Goal: Task Accomplishment & Management: Use online tool/utility

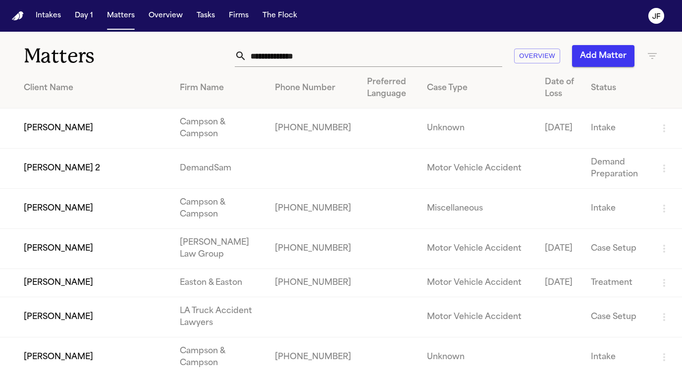
click at [109, 7] on nav "Intakes Day 1 Matters Overview Tasks Firms The [PERSON_NAME]" at bounding box center [341, 16] width 682 height 32
click at [137, 27] on nav "Intakes Day 1 Matters Overview Tasks Firms The [PERSON_NAME]" at bounding box center [341, 16] width 682 height 32
click at [117, 20] on button "Matters" at bounding box center [121, 16] width 36 height 18
click at [513, 0] on nav "Intakes Day 1 Matters Overview Tasks Firms The [PERSON_NAME]" at bounding box center [341, 16] width 682 height 32
click at [303, 53] on input "text" at bounding box center [373, 56] width 255 height 22
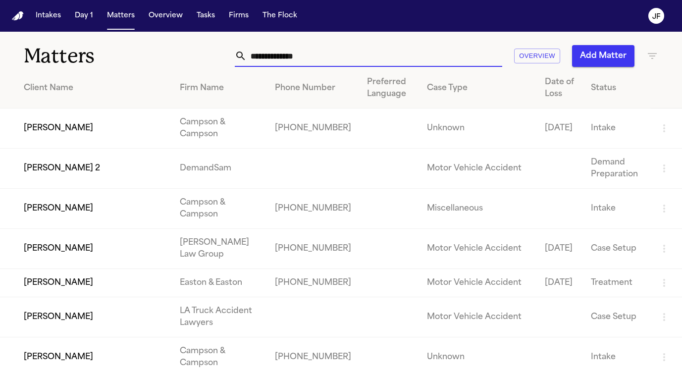
click at [458, 60] on input "text" at bounding box center [373, 56] width 255 height 22
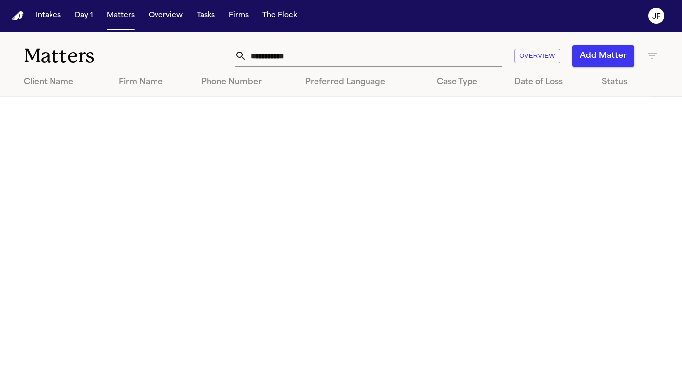
drag, startPoint x: 454, startPoint y: 63, endPoint x: 62, endPoint y: 120, distance: 395.7
click at [62, 120] on main "**********" at bounding box center [341, 204] width 682 height 345
drag, startPoint x: 288, startPoint y: 53, endPoint x: 276, endPoint y: 54, distance: 12.4
click at [276, 54] on input "**********" at bounding box center [373, 56] width 255 height 22
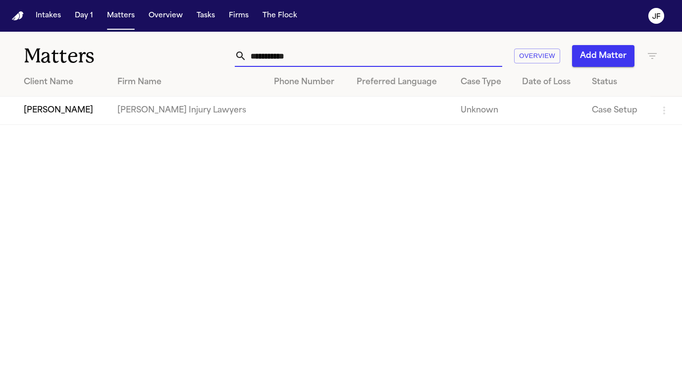
type input "**********"
click at [59, 114] on td "[PERSON_NAME]" at bounding box center [54, 111] width 109 height 28
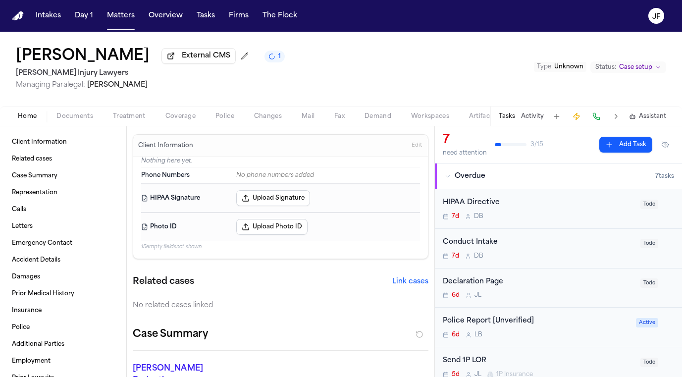
click at [68, 120] on span "Documents" at bounding box center [74, 116] width 37 height 8
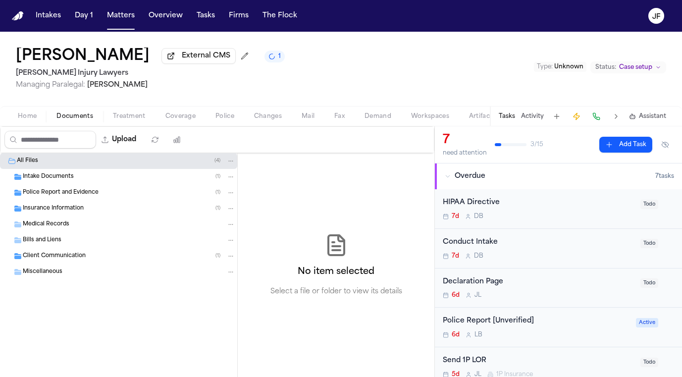
click at [122, 195] on div "Police Report and Evidence ( 1 )" at bounding box center [129, 192] width 212 height 9
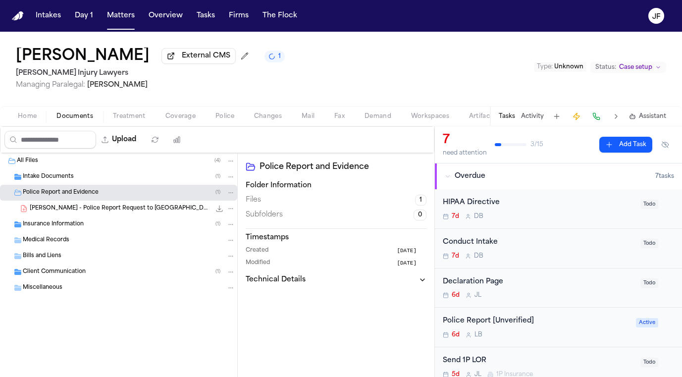
click at [124, 176] on div "Intake Documents ( 1 )" at bounding box center [129, 176] width 212 height 9
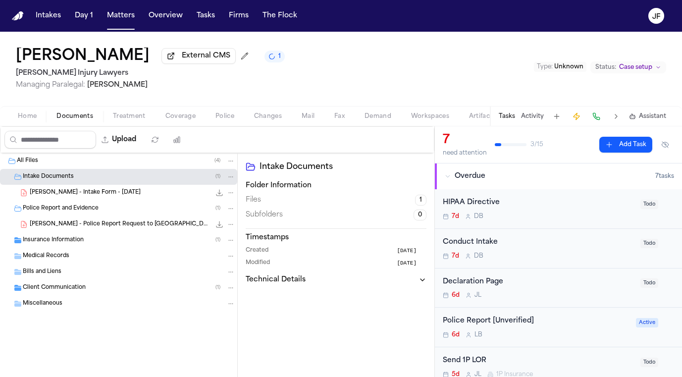
click at [302, 119] on span "Mail" at bounding box center [307, 116] width 13 height 8
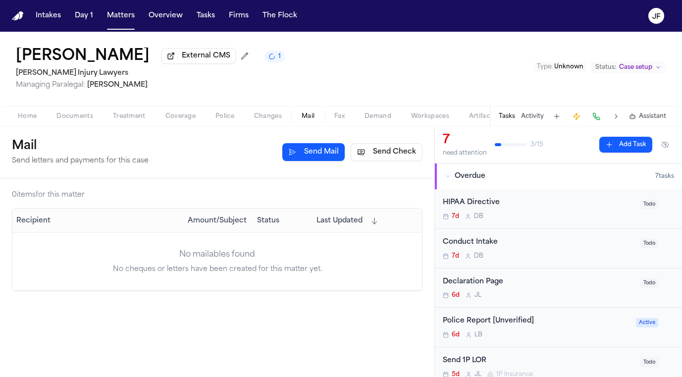
click at [398, 159] on button "Send Check" at bounding box center [386, 152] width 72 height 18
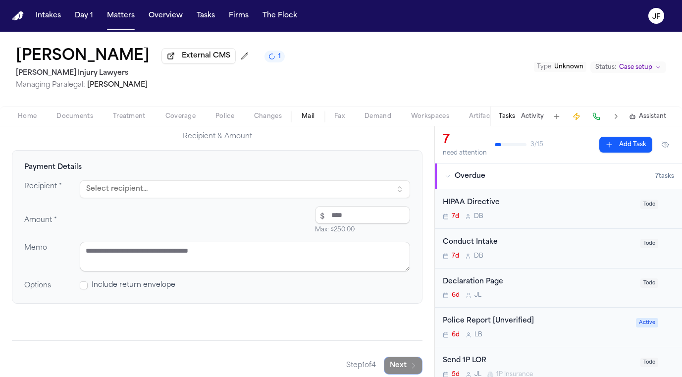
scroll to position [99, 0]
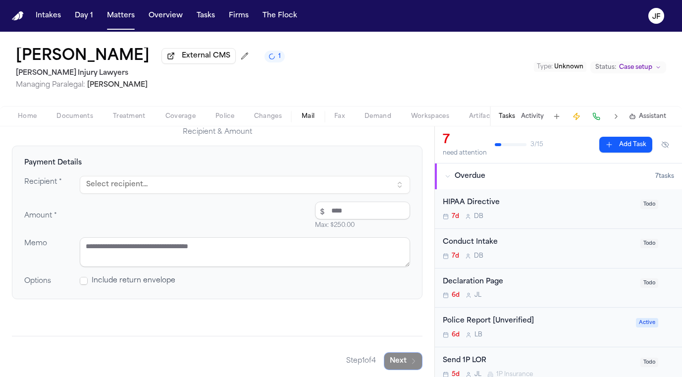
click at [320, 188] on button "Select recipient..." at bounding box center [245, 185] width 330 height 18
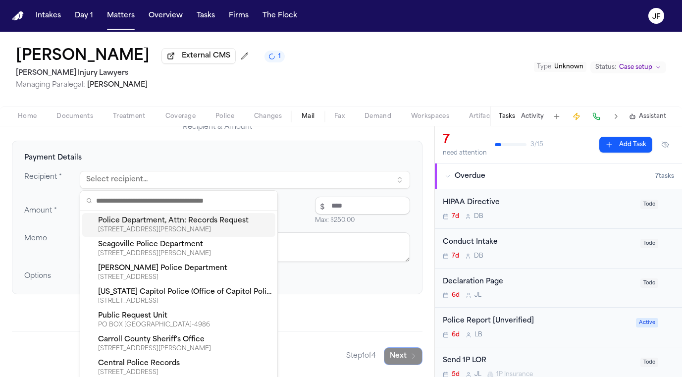
scroll to position [106, 0]
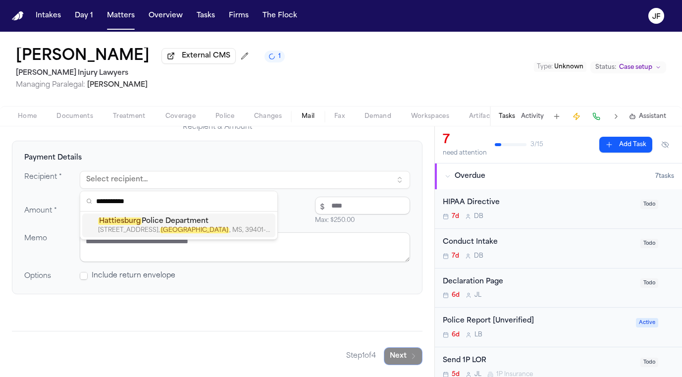
type input "**********"
click at [223, 228] on div "[STREET_ADDRESS]" at bounding box center [184, 230] width 173 height 8
type textarea "**********"
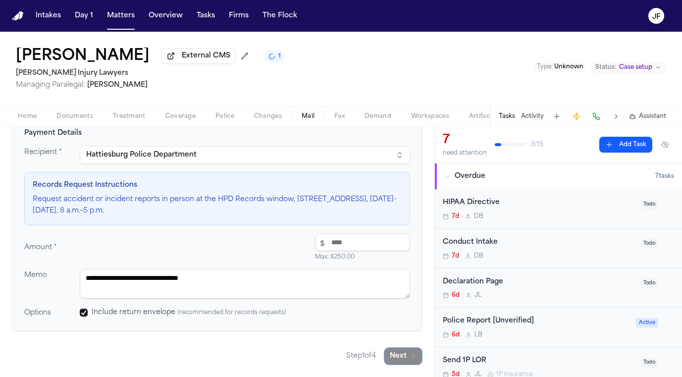
scroll to position [130, 0]
click at [345, 239] on input "number" at bounding box center [362, 242] width 95 height 18
type input "*****"
click at [260, 241] on div "Amount * $ ***** Max: $ 250.00 $20.00" at bounding box center [217, 247] width 386 height 28
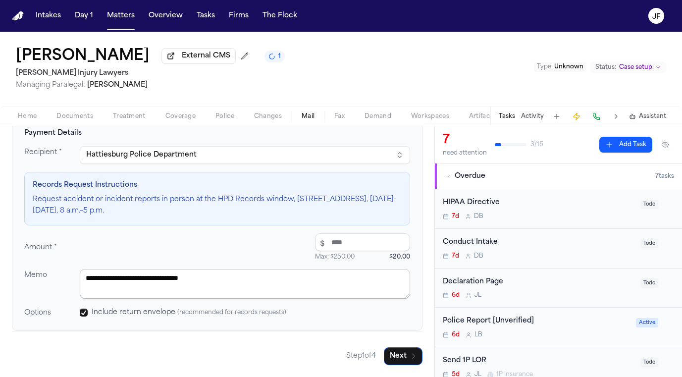
click at [255, 275] on textarea "**********" at bounding box center [245, 284] width 330 height 30
click at [396, 361] on button "Next" at bounding box center [403, 356] width 39 height 18
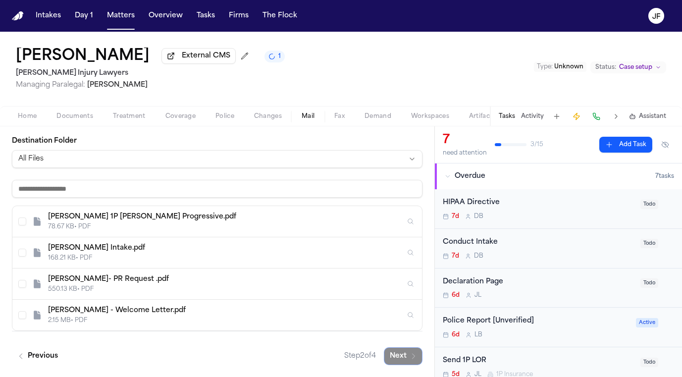
scroll to position [141, 0]
click at [139, 284] on div "Jason Gandy- PR Request .pdf" at bounding box center [226, 279] width 357 height 10
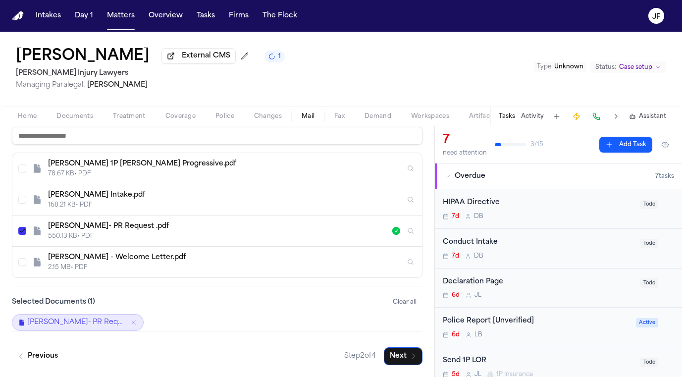
scroll to position [194, 0]
click at [87, 322] on span "Jason Gandy- PR Request .pdf" at bounding box center [76, 322] width 99 height 10
click at [401, 359] on button "Next" at bounding box center [403, 356] width 39 height 18
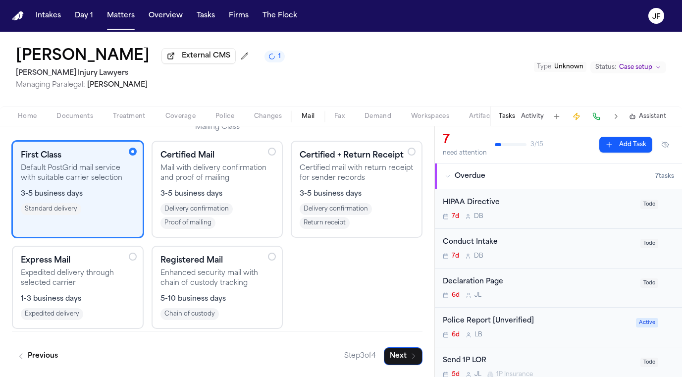
scroll to position [0, 0]
click at [406, 362] on button "Next" at bounding box center [403, 356] width 39 height 18
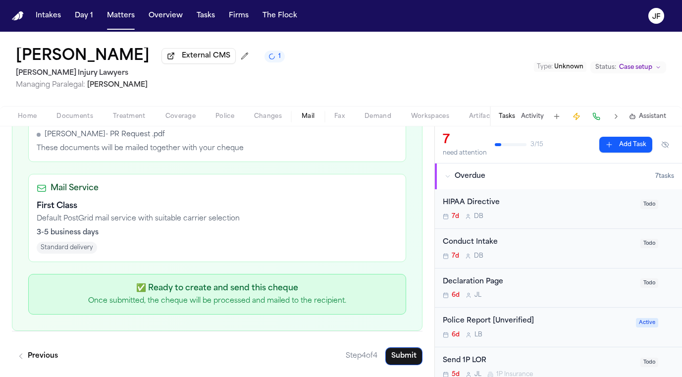
scroll to position [393, 0]
click at [400, 361] on button "Submit" at bounding box center [403, 356] width 37 height 18
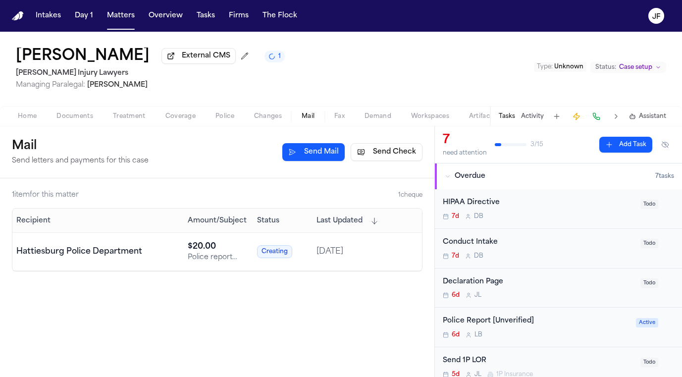
click at [134, 25] on nav "Intakes Day 1 Matters Overview Tasks Firms The Flock JF" at bounding box center [341, 16] width 682 height 32
click at [127, 22] on button "Matters" at bounding box center [121, 16] width 36 height 18
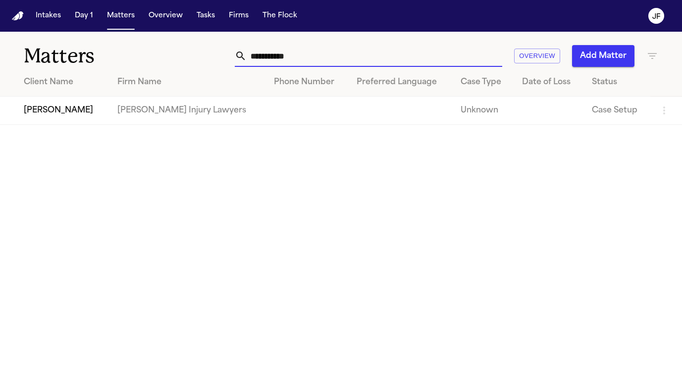
drag, startPoint x: 289, startPoint y: 62, endPoint x: 162, endPoint y: 32, distance: 130.2
click at [162, 32] on div "**********" at bounding box center [341, 50] width 682 height 37
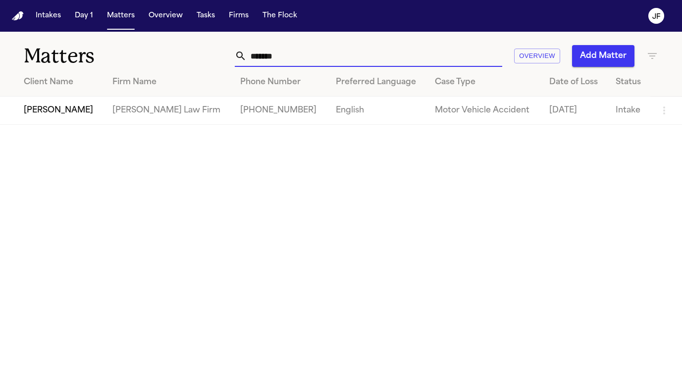
type input "*******"
click at [63, 121] on td "[PERSON_NAME]" at bounding box center [52, 111] width 104 height 28
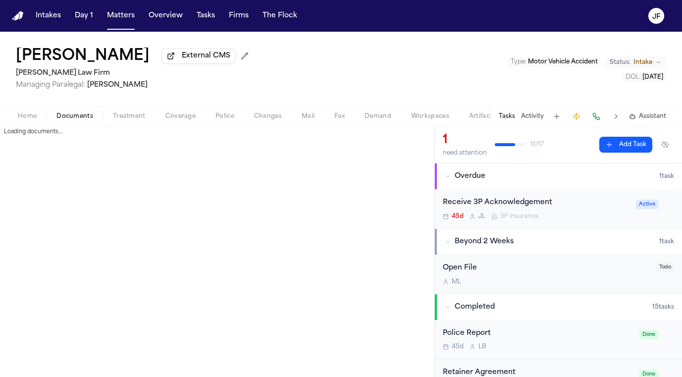
click at [76, 120] on span "Documents" at bounding box center [74, 116] width 37 height 8
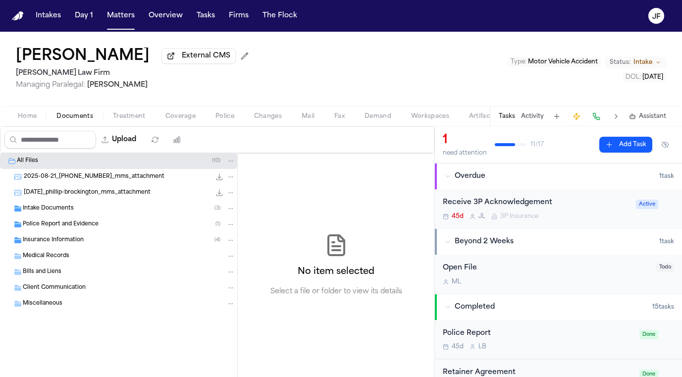
click at [83, 206] on div "Intake Documents ( 3 )" at bounding box center [129, 208] width 212 height 9
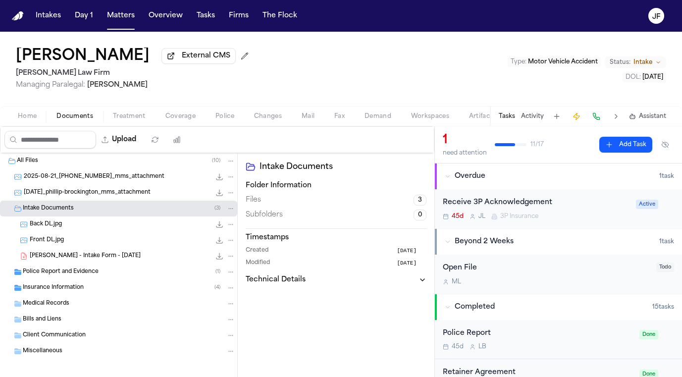
click at [54, 290] on span "Insurance Information" at bounding box center [53, 288] width 61 height 8
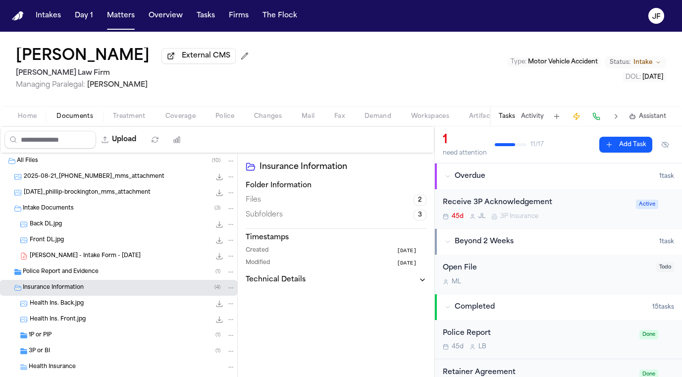
click at [74, 216] on div "Intake Documents ( 3 )" at bounding box center [118, 208] width 237 height 16
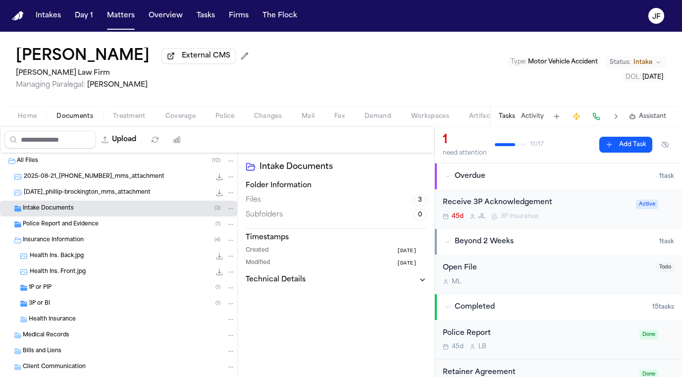
click at [72, 209] on span "Intake Documents" at bounding box center [48, 208] width 51 height 8
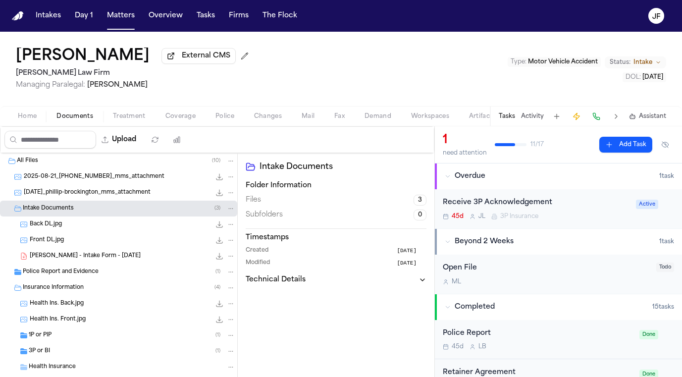
click at [79, 210] on div "Intake Documents ( 3 )" at bounding box center [129, 208] width 212 height 9
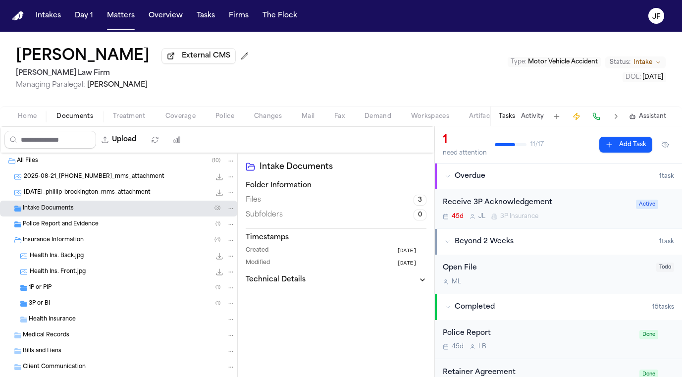
click at [79, 241] on span "Insurance Information" at bounding box center [53, 240] width 61 height 8
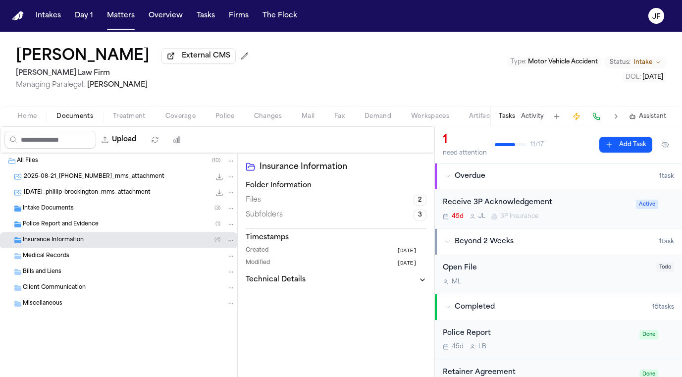
click at [79, 241] on span "Insurance Information" at bounding box center [53, 240] width 61 height 8
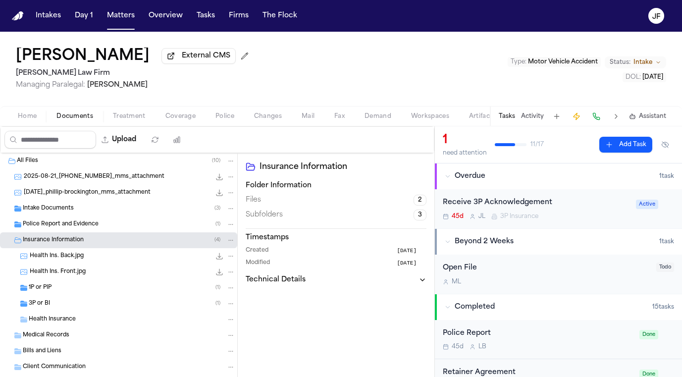
click at [70, 291] on div "1P or PIP ( 1 )" at bounding box center [132, 287] width 206 height 9
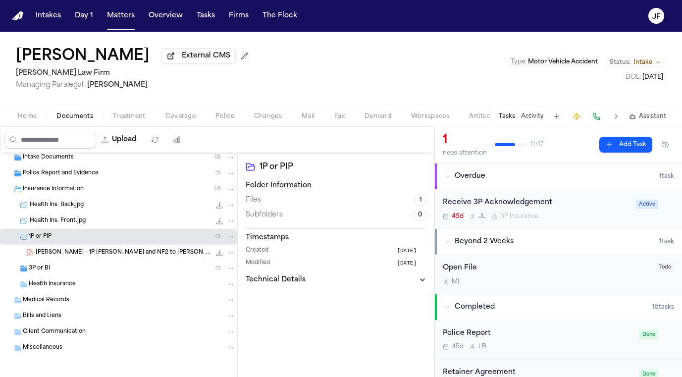
scroll to position [51, 0]
click at [80, 272] on div "3P or BI ( 1 )" at bounding box center [132, 267] width 206 height 9
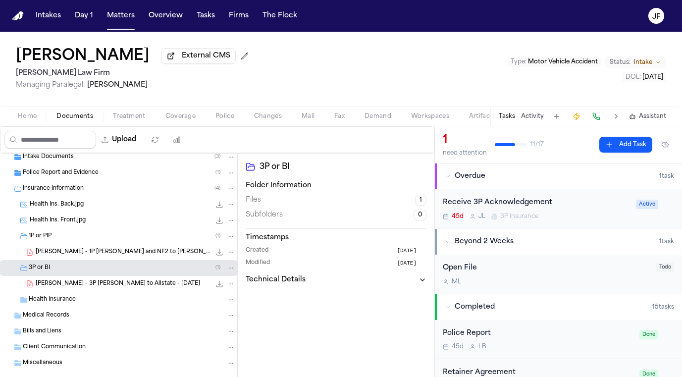
click at [95, 286] on span "P. Brockington - 3P LOR to Allstate - 8.22.25" at bounding box center [118, 284] width 164 height 8
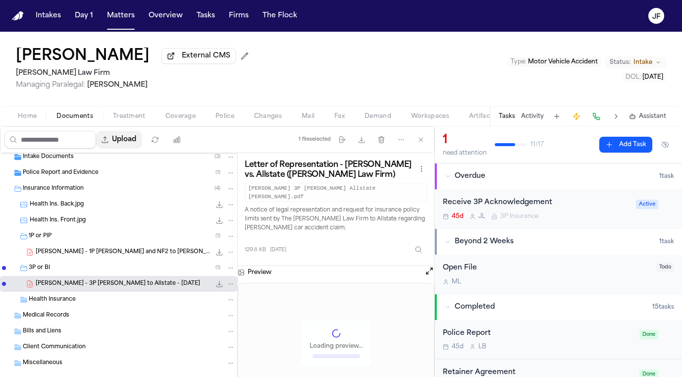
click at [142, 137] on button "Upload" at bounding box center [119, 140] width 46 height 18
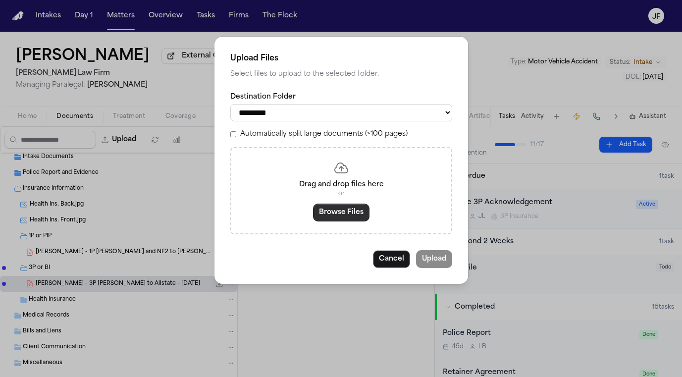
click at [347, 212] on button "Browse Files" at bounding box center [341, 212] width 56 height 18
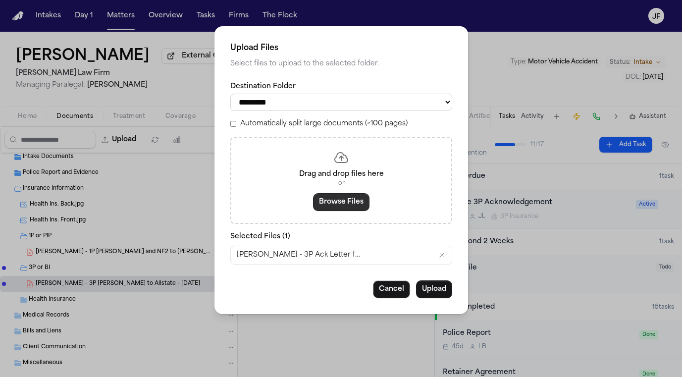
click at [301, 113] on div "**********" at bounding box center [341, 173] width 222 height 183
select select "**********"
click at [441, 292] on button "Upload" at bounding box center [434, 289] width 36 height 18
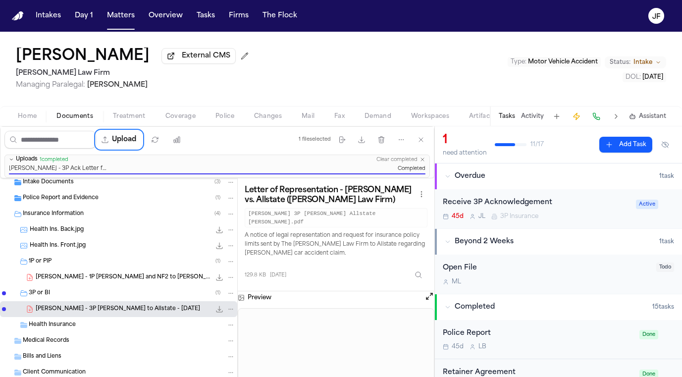
click at [525, 201] on div "Receive 3P Acknowledgement" at bounding box center [535, 202] width 187 height 11
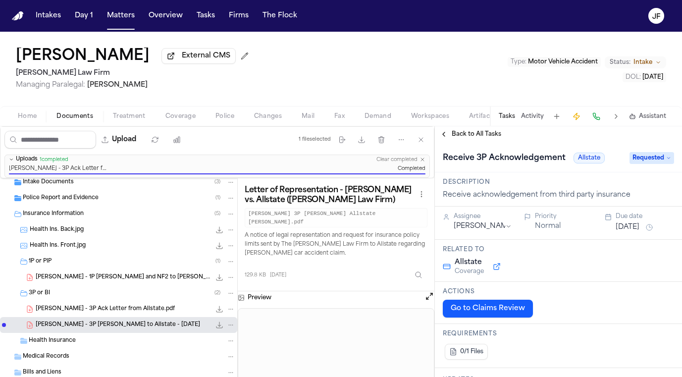
click at [654, 161] on span "Requested" at bounding box center [651, 158] width 45 height 12
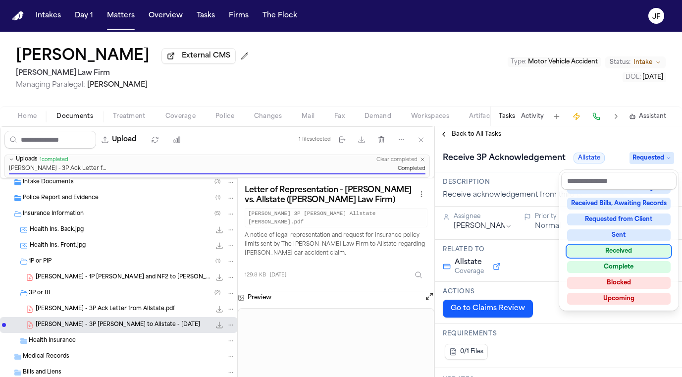
click at [626, 249] on div "Received" at bounding box center [618, 251] width 103 height 12
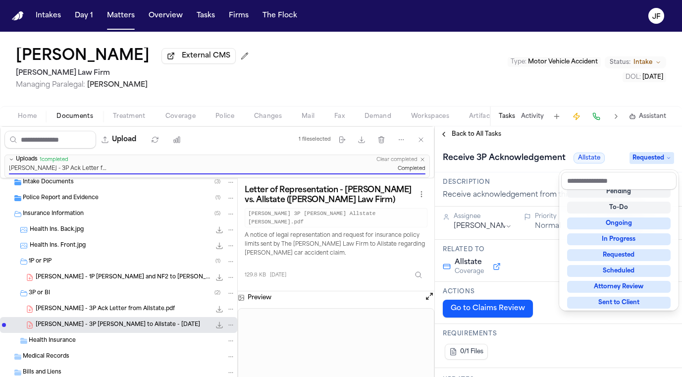
scroll to position [4, 0]
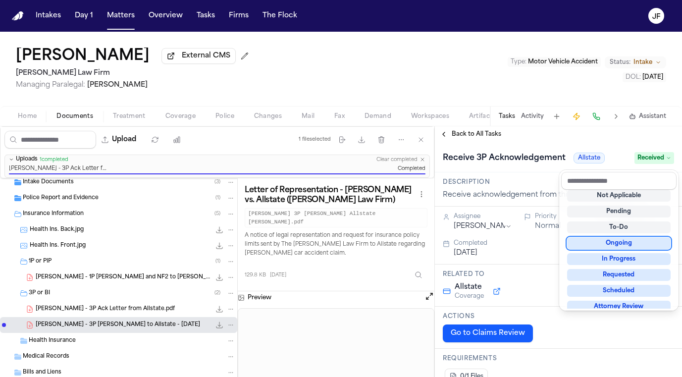
click at [542, 141] on div "**********" at bounding box center [558, 251] width 247 height 250
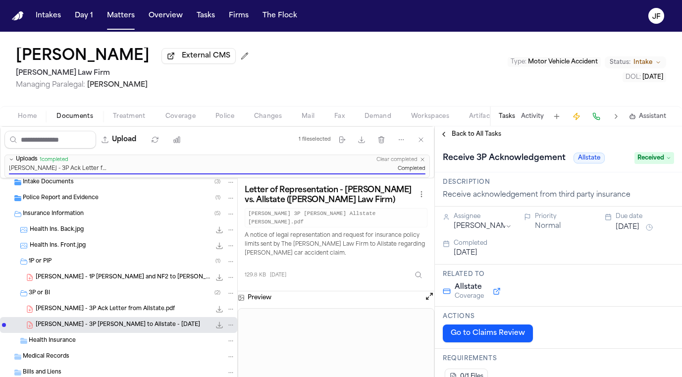
click at [468, 137] on span "Back to All Tasks" at bounding box center [475, 134] width 49 height 8
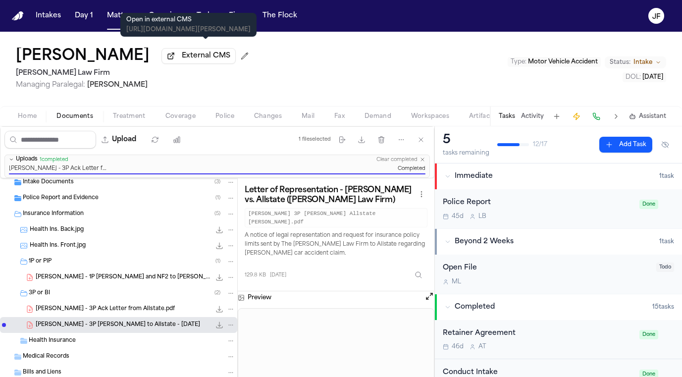
click at [194, 59] on span "External CMS" at bounding box center [206, 56] width 49 height 10
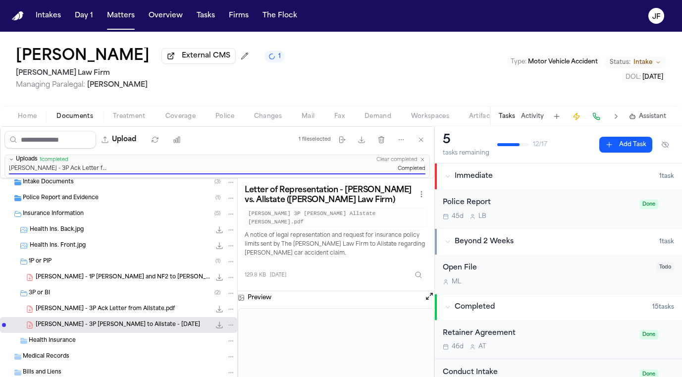
click at [210, 72] on h2 "Martello Law Firm" at bounding box center [150, 73] width 269 height 12
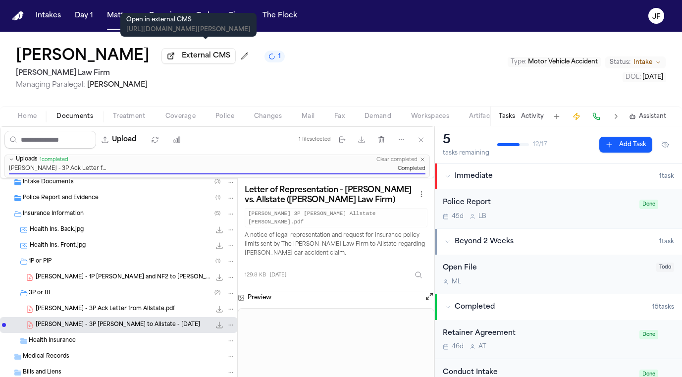
click at [215, 61] on span "External CMS" at bounding box center [206, 56] width 49 height 10
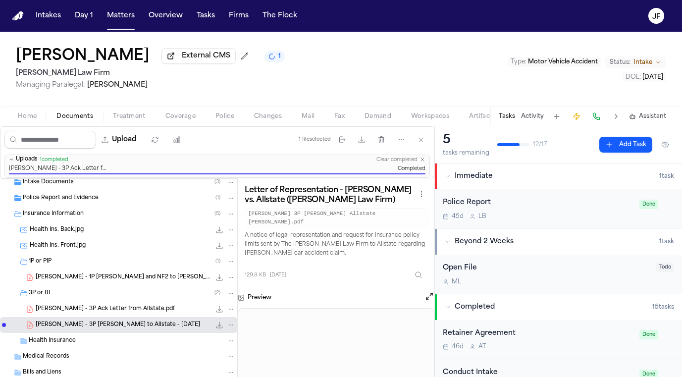
click at [229, 60] on span "External CMS" at bounding box center [206, 56] width 49 height 10
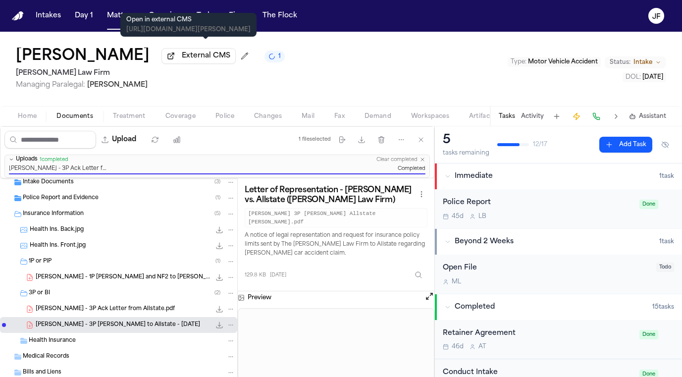
click at [230, 52] on button "External CMS" at bounding box center [198, 56] width 74 height 16
click at [227, 57] on span "External CMS" at bounding box center [206, 56] width 49 height 10
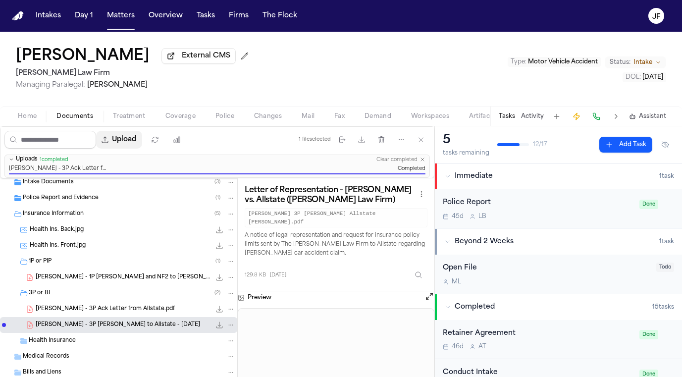
click at [142, 143] on button "Upload" at bounding box center [119, 140] width 46 height 18
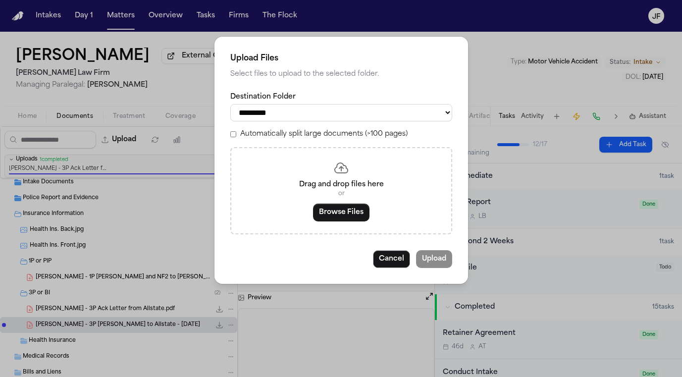
select select "**********"
click at [345, 219] on button "Browse Files" at bounding box center [341, 212] width 56 height 18
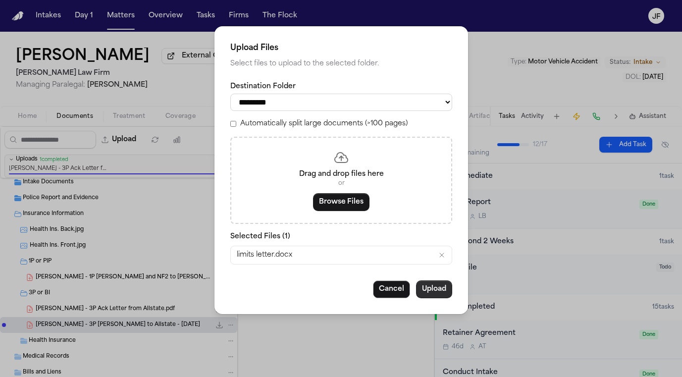
click at [437, 300] on div "**********" at bounding box center [340, 170] width 253 height 288
click at [437, 295] on button "Upload" at bounding box center [434, 289] width 36 height 18
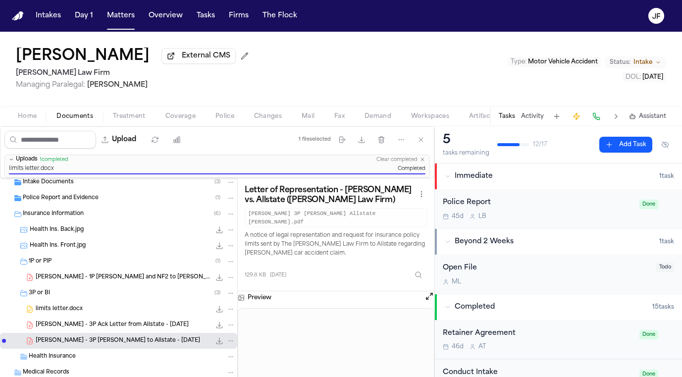
click at [122, 312] on div "limits letter.docx 14.4 KB • DOCX" at bounding box center [135, 309] width 199 height 10
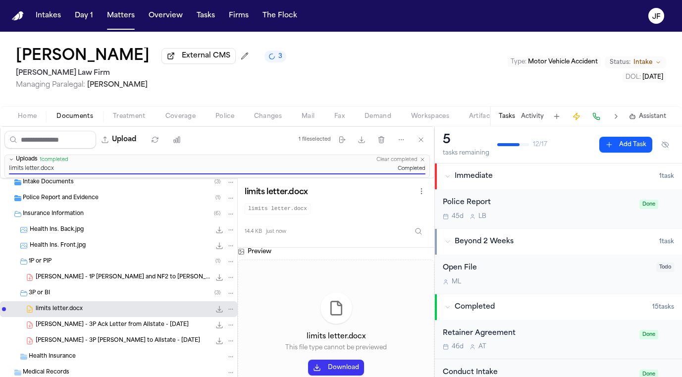
click at [211, 61] on span "External CMS" at bounding box center [206, 56] width 49 height 10
click at [174, 120] on span "Coverage" at bounding box center [180, 116] width 30 height 8
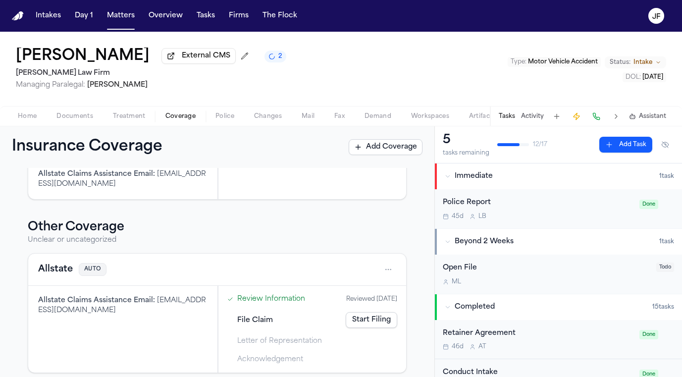
click at [60, 266] on button "Allstate" at bounding box center [55, 269] width 35 height 14
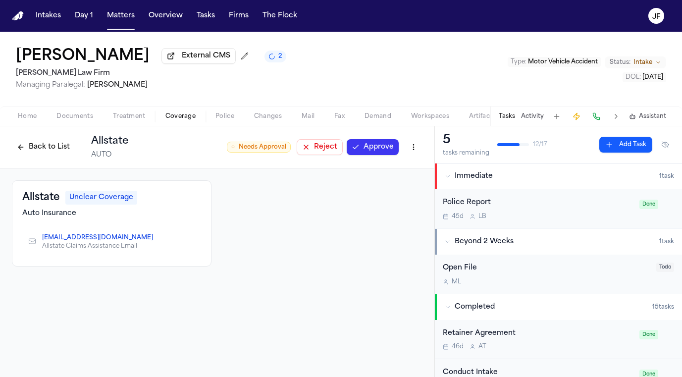
click at [55, 138] on div "Back to List Allstate AUTO" at bounding box center [70, 147] width 116 height 26
click at [55, 150] on button "Back to List" at bounding box center [43, 147] width 63 height 16
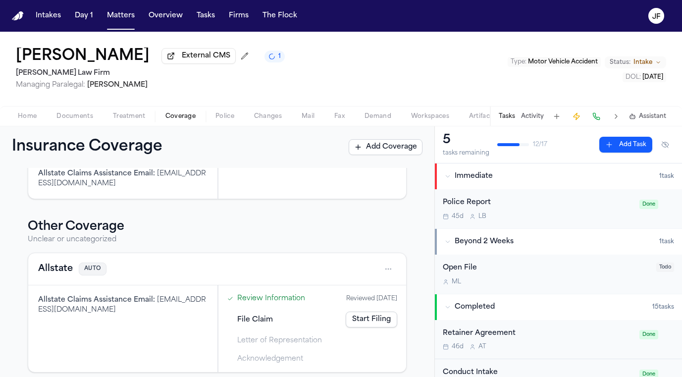
scroll to position [446, 0]
click at [391, 258] on html "Intakes Day 1 Matters Overview Tasks Firms The Flock JF Phillip Brockington Ext…" at bounding box center [341, 188] width 682 height 377
click at [360, 310] on div "Delete" at bounding box center [356, 307] width 74 height 16
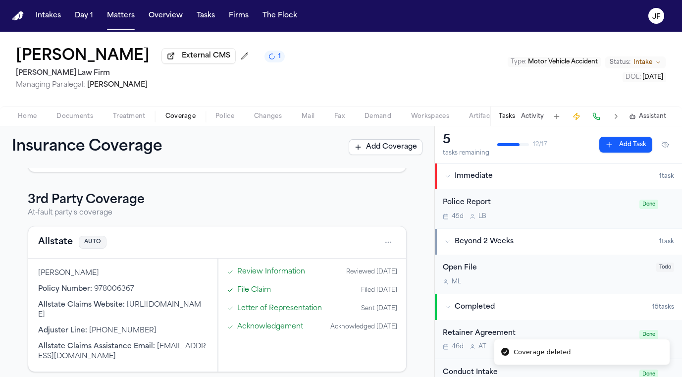
scroll to position [273, 0]
click at [63, 236] on button "Allstate" at bounding box center [55, 243] width 35 height 14
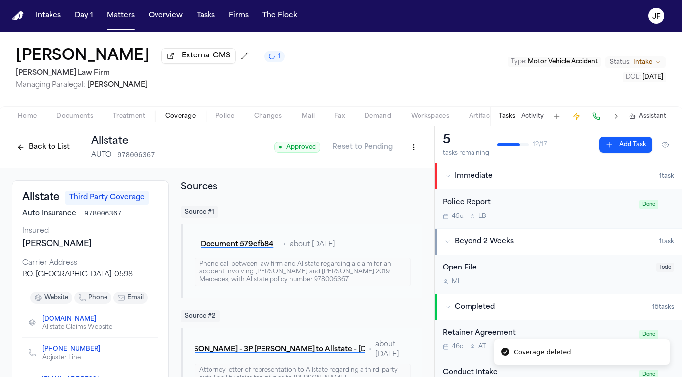
click at [420, 145] on html "Coverage deleted Intakes Day 1 Matters Overview Tasks Firms The Flock JF Philli…" at bounding box center [341, 188] width 682 height 377
click at [394, 175] on div "Edit Coverage" at bounding box center [379, 170] width 83 height 16
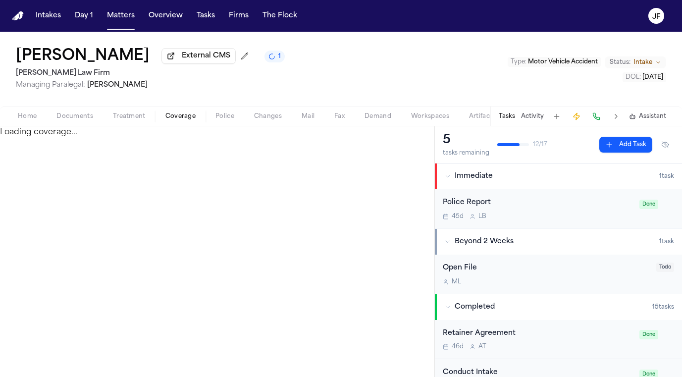
select select "**********"
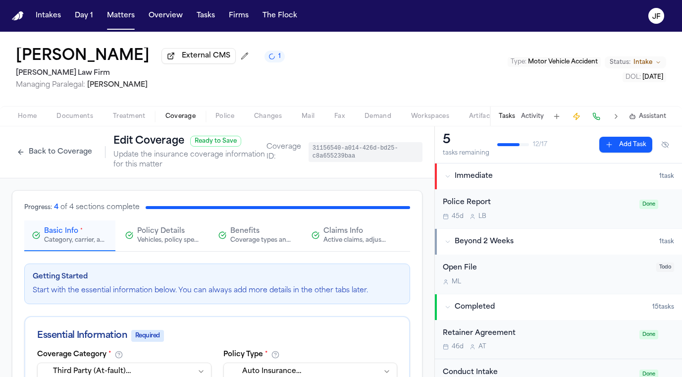
click at [246, 244] on div "Coverage types and limits" at bounding box center [261, 240] width 63 height 8
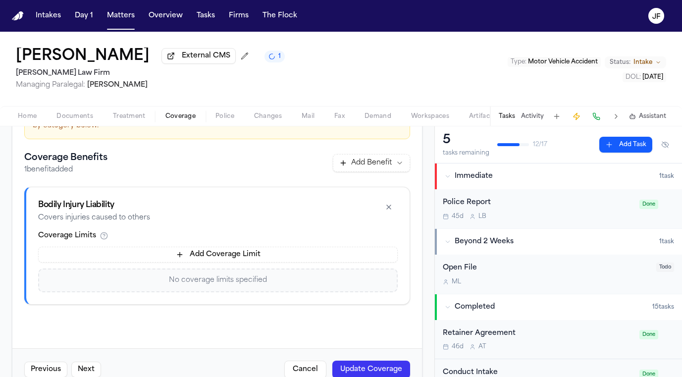
scroll to position [182, 0]
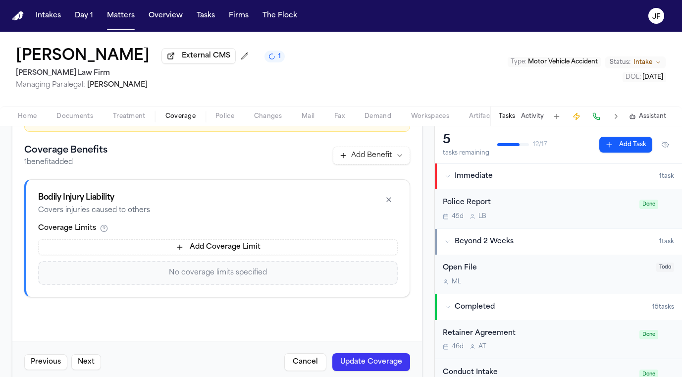
click at [246, 244] on button "Add Coverage Limit" at bounding box center [217, 247] width 359 height 16
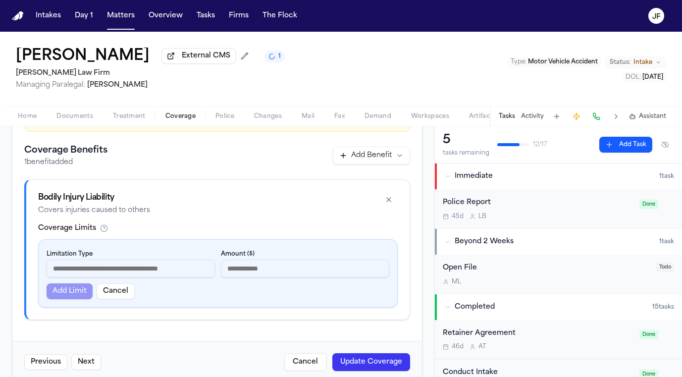
click at [177, 275] on input at bounding box center [131, 268] width 168 height 18
type input "**********"
type input "******"
click at [67, 304] on div "**********" at bounding box center [218, 273] width 358 height 67
click at [67, 297] on button "Add Limit" at bounding box center [70, 291] width 46 height 16
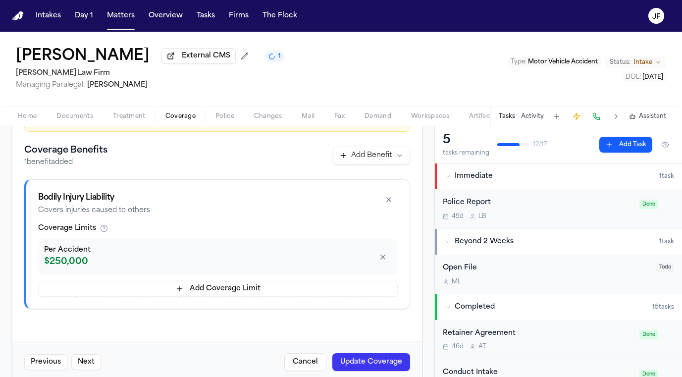
click at [84, 292] on button "Add Coverage Limit" at bounding box center [217, 289] width 359 height 16
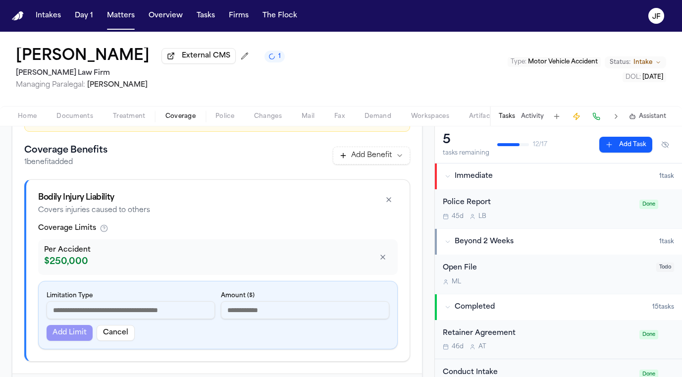
click at [82, 321] on div "Limitation Type Amount ($) Add Limit Cancel" at bounding box center [218, 314] width 358 height 67
click at [83, 319] on input at bounding box center [131, 310] width 168 height 18
type input "**********"
type input "******"
click at [65, 329] on button "Add Limit" at bounding box center [70, 333] width 46 height 16
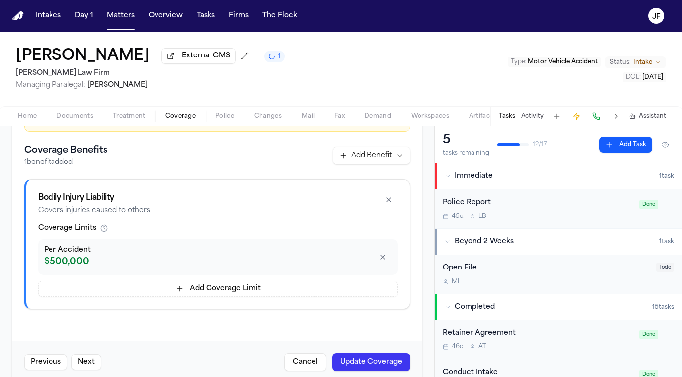
click at [278, 291] on button "Add Coverage Limit" at bounding box center [217, 289] width 359 height 16
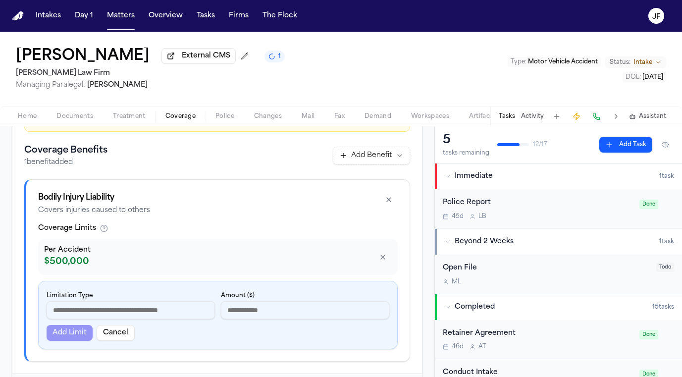
click at [143, 319] on input at bounding box center [131, 310] width 168 height 18
type input "**********"
type input "******"
click at [75, 332] on button "Add Limit" at bounding box center [70, 333] width 46 height 16
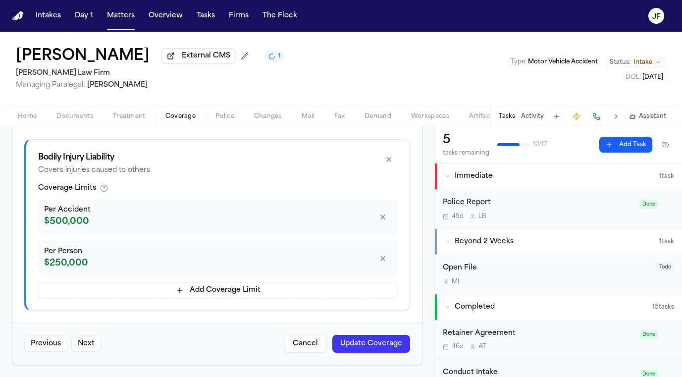
scroll to position [2, 0]
click at [352, 341] on button "Update Coverage" at bounding box center [371, 344] width 78 height 18
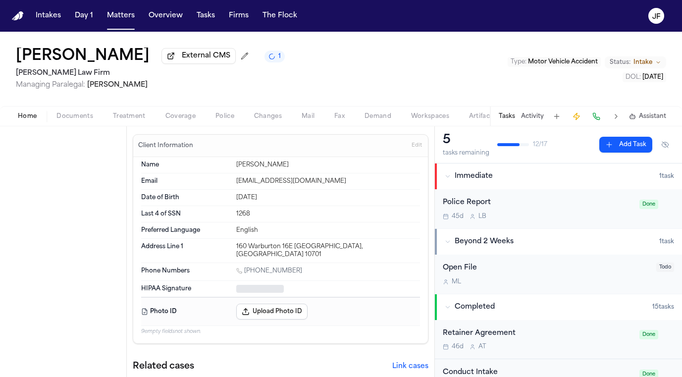
click at [24, 112] on span "Home" at bounding box center [27, 116] width 19 height 8
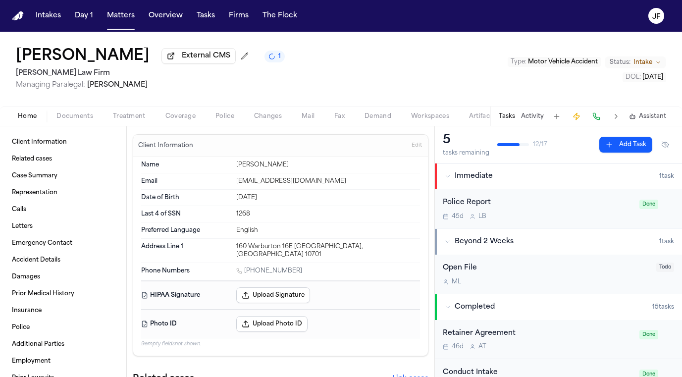
click at [529, 117] on button "Activity" at bounding box center [532, 116] width 23 height 8
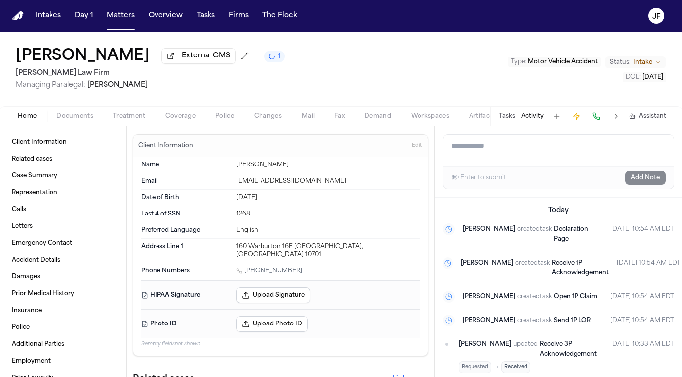
click at [522, 151] on textarea "Add a note to this matter" at bounding box center [558, 151] width 230 height 32
type textarea "**********"
click at [646, 175] on button "Add Note" at bounding box center [645, 178] width 41 height 14
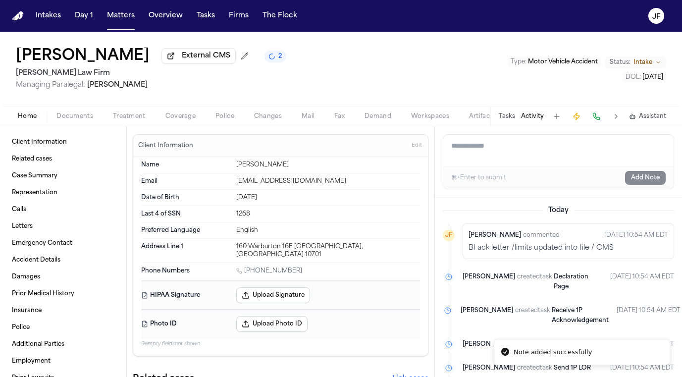
click at [506, 130] on div "Add a note to this matter ⌘+Enter to submit Add Note" at bounding box center [558, 161] width 247 height 71
click at [507, 112] on button "Tasks" at bounding box center [506, 116] width 16 height 8
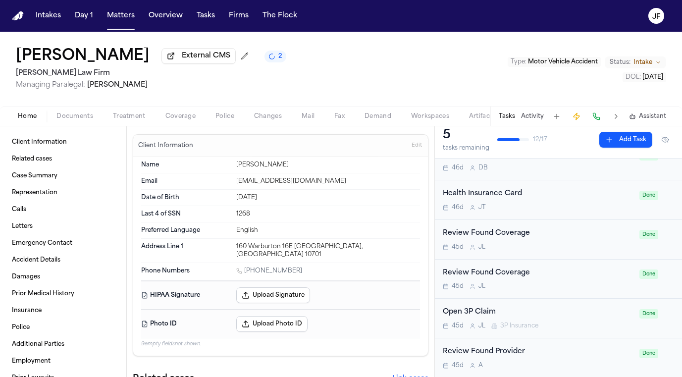
scroll to position [220, 0]
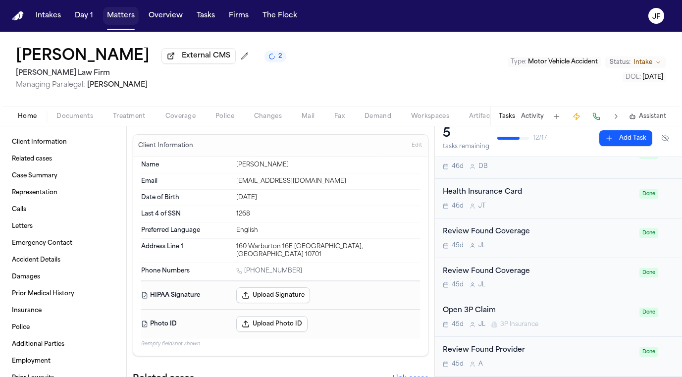
click at [111, 16] on button "Matters" at bounding box center [121, 16] width 36 height 18
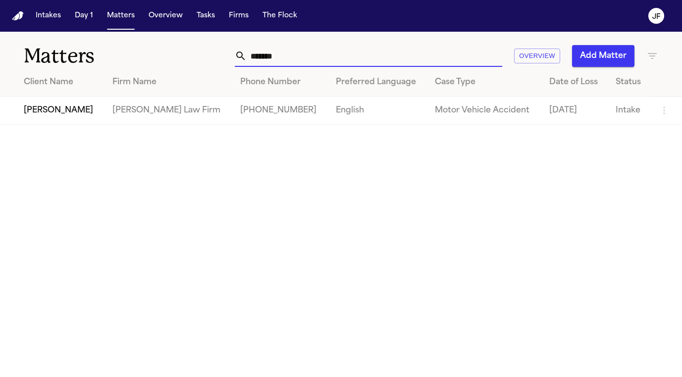
click at [121, 41] on div "Matters ******* Overview Add Matter" at bounding box center [341, 50] width 682 height 37
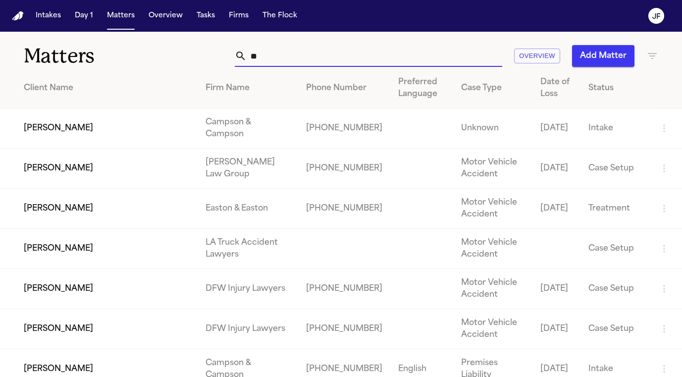
type input "*"
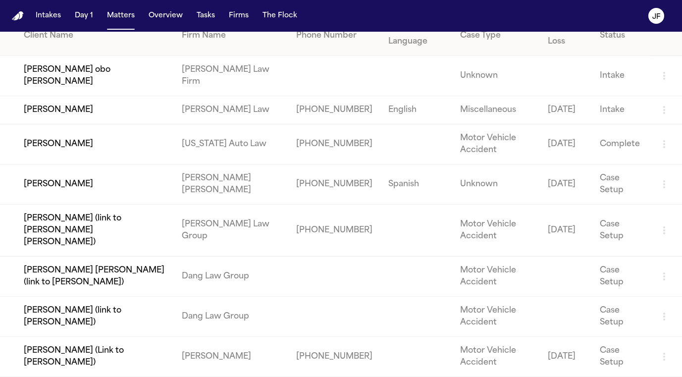
scroll to position [52, 0]
type input "****"
click at [62, 199] on td "Stefano Cuba" at bounding box center [87, 184] width 174 height 40
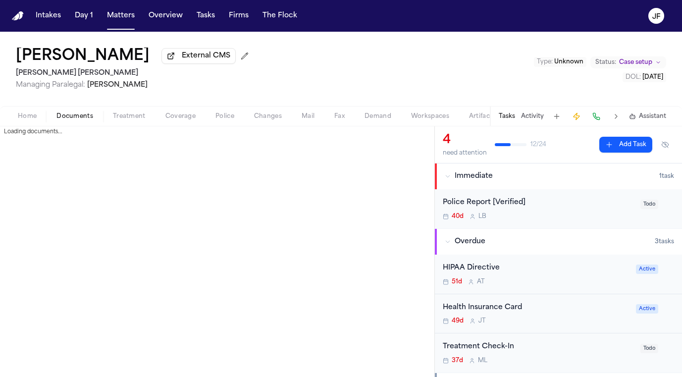
click at [81, 113] on span "Documents" at bounding box center [74, 116] width 37 height 8
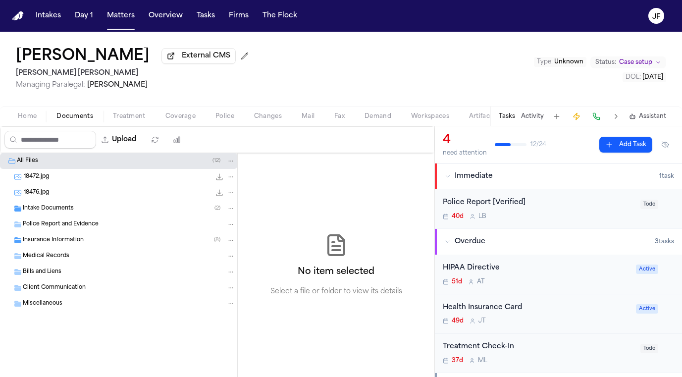
click at [70, 242] on span "Insurance Information" at bounding box center [53, 240] width 61 height 8
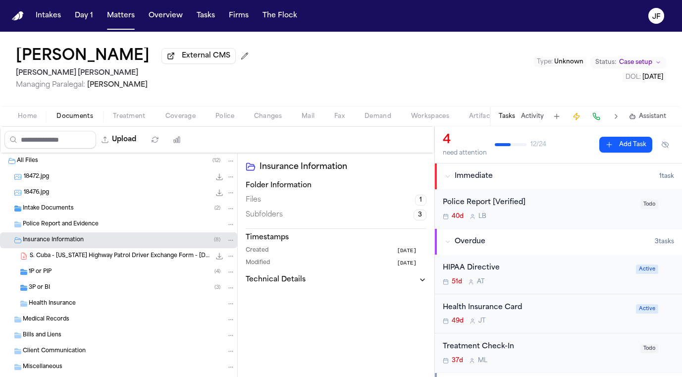
click at [64, 295] on div "3P or BI ( 3 )" at bounding box center [118, 288] width 237 height 16
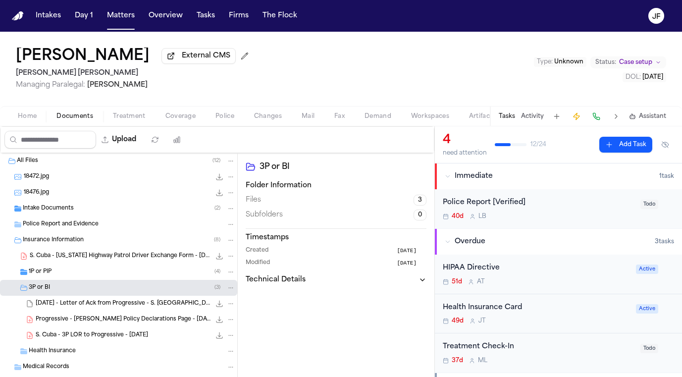
click at [68, 276] on div "1P or PIP ( 4 )" at bounding box center [118, 272] width 237 height 16
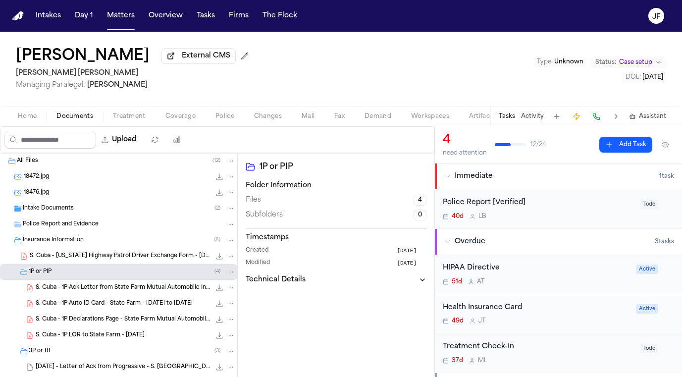
click at [68, 276] on div "1P or PIP ( 4 )" at bounding box center [118, 272] width 237 height 16
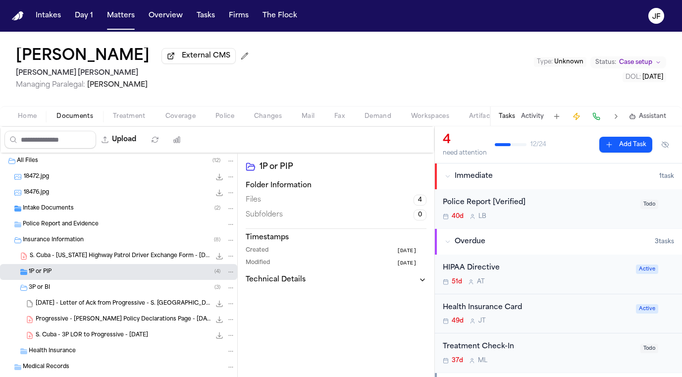
click at [73, 289] on div "3P or BI ( 3 )" at bounding box center [132, 287] width 206 height 9
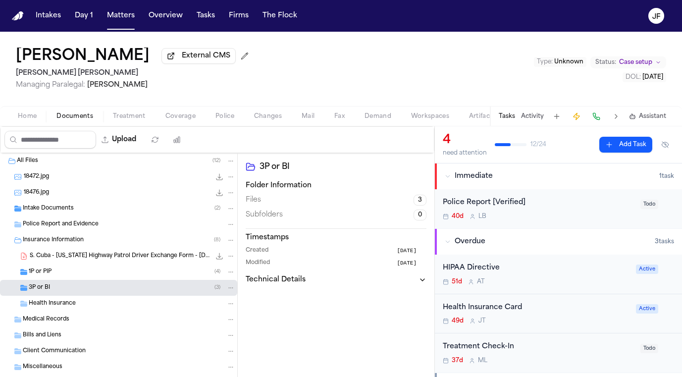
click at [63, 286] on div "3P or BI ( 3 )" at bounding box center [132, 287] width 206 height 9
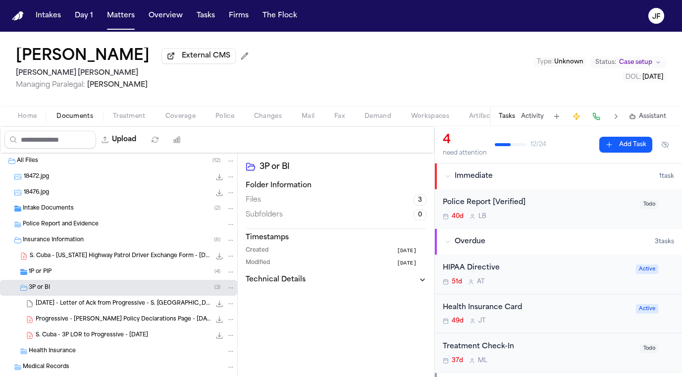
click at [63, 276] on div "1P or PIP ( 4 )" at bounding box center [118, 272] width 237 height 16
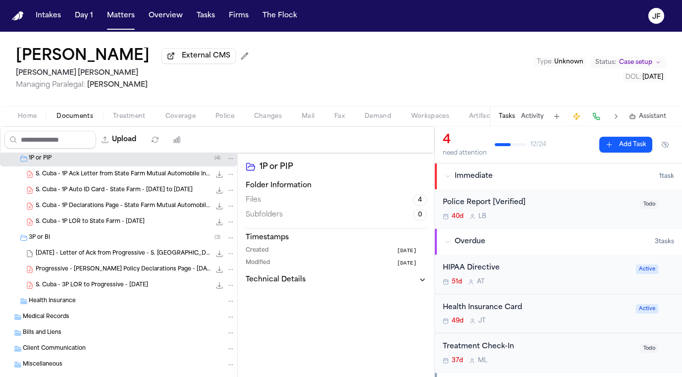
scroll to position [115, 0]
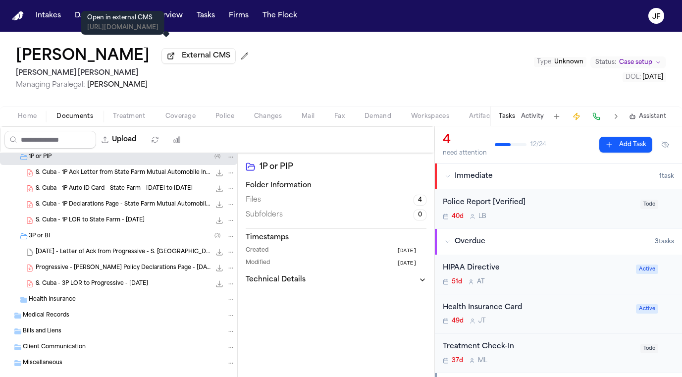
click at [182, 51] on span "External CMS" at bounding box center [206, 56] width 49 height 10
click at [182, 60] on span "External CMS" at bounding box center [206, 56] width 49 height 10
click at [182, 61] on span "External CMS" at bounding box center [206, 56] width 49 height 10
click at [118, 17] on button "Matters" at bounding box center [121, 16] width 36 height 18
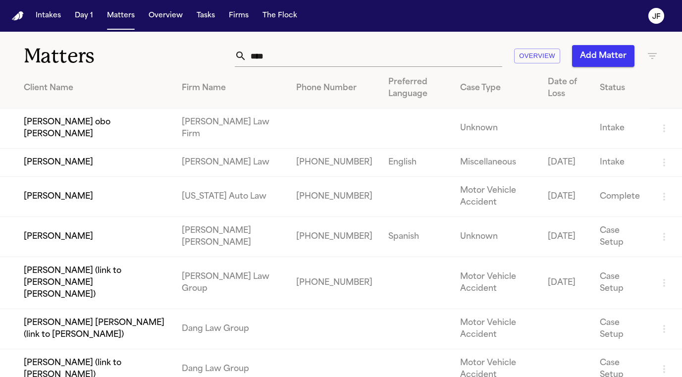
drag, startPoint x: 264, startPoint y: 60, endPoint x: 181, endPoint y: 55, distance: 83.3
click at [181, 55] on div "Matters **** Overview Add Matter" at bounding box center [341, 50] width 682 height 37
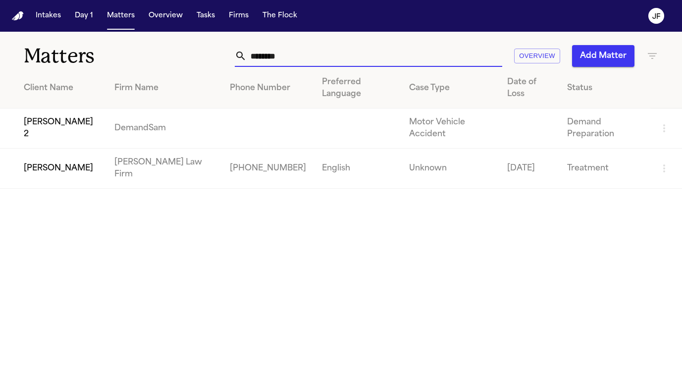
type input "*******"
click at [49, 148] on td "[PERSON_NAME]" at bounding box center [53, 168] width 106 height 40
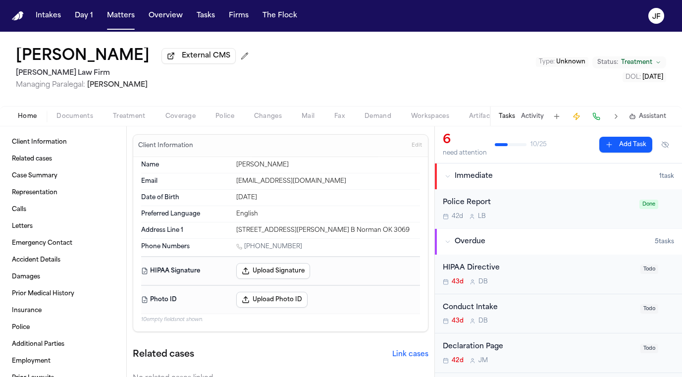
click at [179, 64] on button "External CMS" at bounding box center [198, 56] width 74 height 16
click at [209, 58] on span "External CMS" at bounding box center [206, 56] width 49 height 10
click at [183, 53] on span "External CMS" at bounding box center [206, 56] width 49 height 10
click at [79, 116] on span "Documents" at bounding box center [74, 116] width 37 height 8
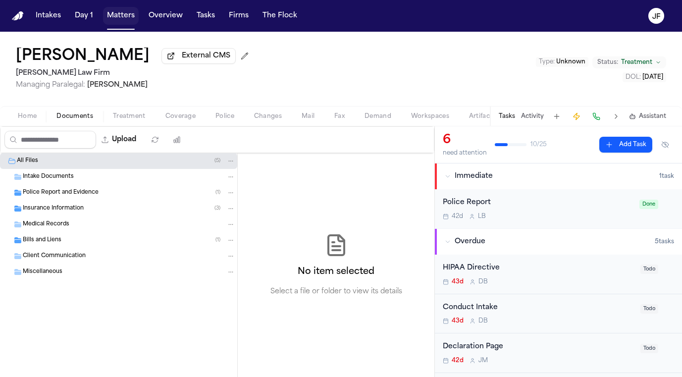
click at [122, 7] on button "Matters" at bounding box center [121, 16] width 36 height 18
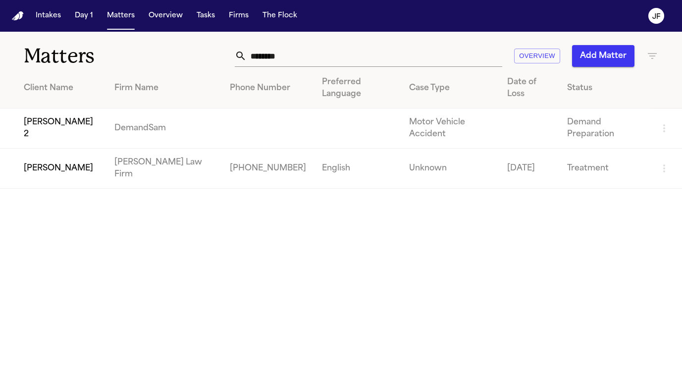
drag, startPoint x: 333, startPoint y: 42, endPoint x: 154, endPoint y: 57, distance: 179.3
click at [154, 57] on div "Matters ******* Overview Add Matter" at bounding box center [341, 50] width 682 height 37
click at [293, 63] on input "*******" at bounding box center [373, 56] width 255 height 22
drag, startPoint x: 295, startPoint y: 59, endPoint x: 208, endPoint y: 49, distance: 87.8
click at [208, 49] on div "******* Overview Add Matter" at bounding box center [427, 56] width 461 height 22
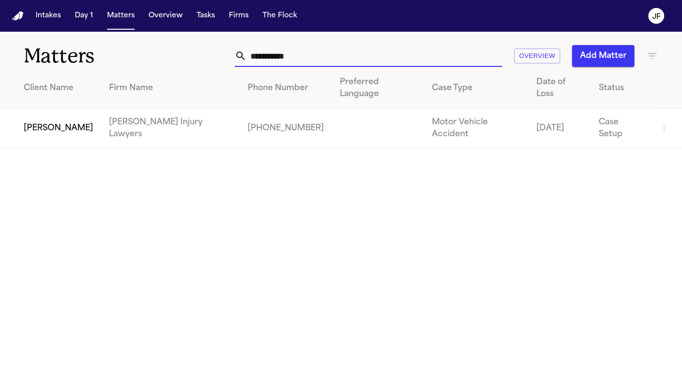
type input "**********"
click at [76, 108] on td "[PERSON_NAME]" at bounding box center [50, 128] width 101 height 40
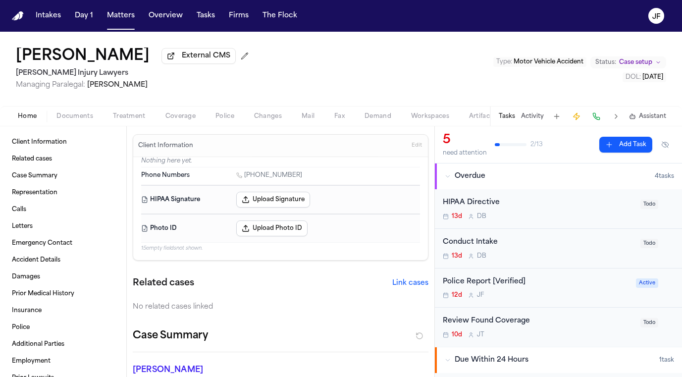
click at [77, 120] on span "Documents" at bounding box center [74, 116] width 37 height 8
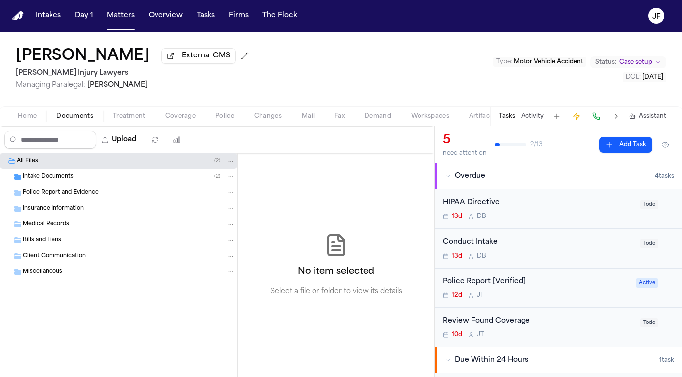
click at [221, 114] on span "Police" at bounding box center [224, 116] width 19 height 8
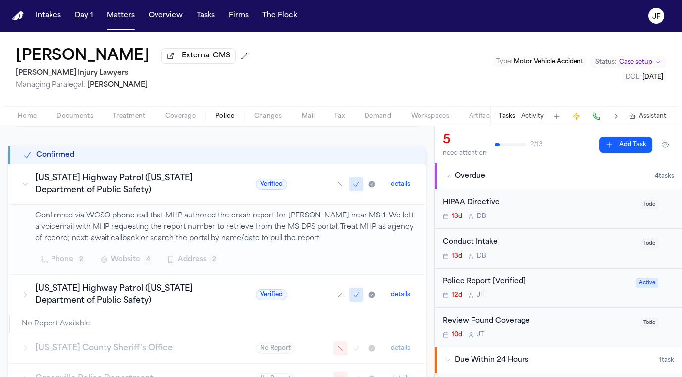
scroll to position [162, 0]
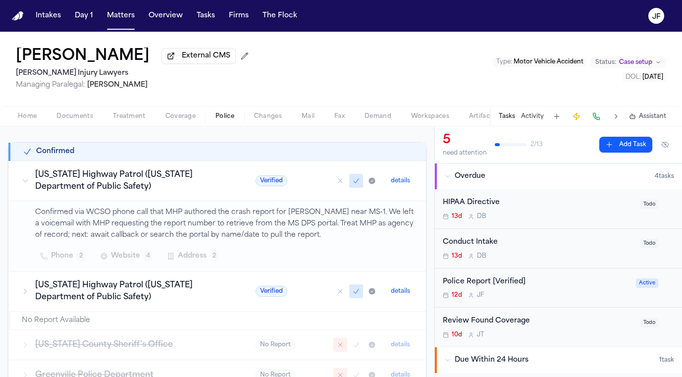
click at [156, 230] on p "Confirmed via WCSO phone call that MHP authored the crash report for Wilcox Rd …" at bounding box center [224, 224] width 379 height 34
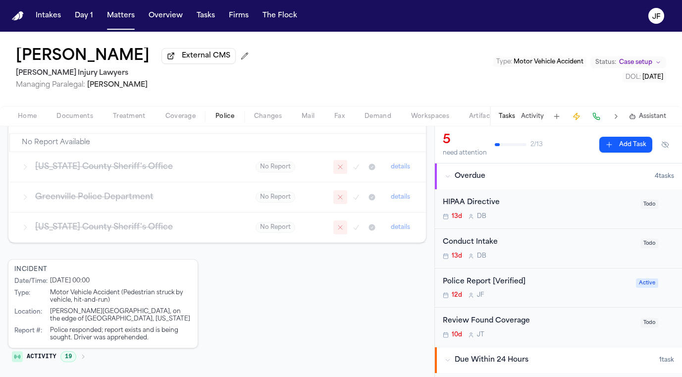
scroll to position [354, 0]
click at [478, 284] on div "Police Report [Verified]" at bounding box center [535, 281] width 187 height 11
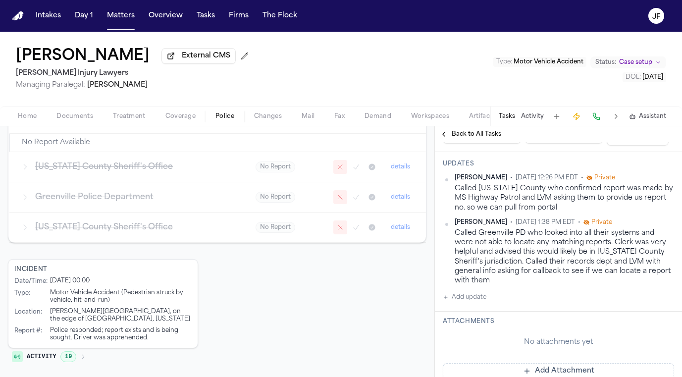
scroll to position [184, 0]
click at [124, 7] on button "Matters" at bounding box center [121, 16] width 36 height 18
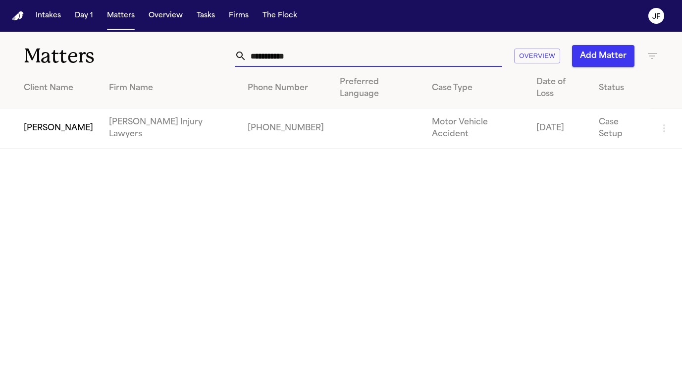
drag, startPoint x: 317, startPoint y: 56, endPoint x: 93, endPoint y: 43, distance: 224.6
click at [93, 43] on div "**********" at bounding box center [341, 50] width 682 height 37
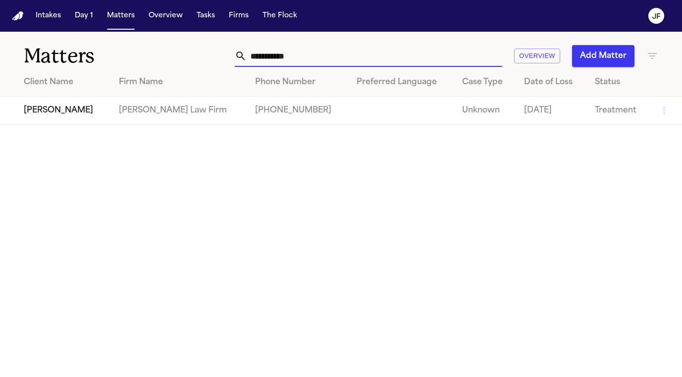
type input "**********"
click at [49, 118] on td "[PERSON_NAME]" at bounding box center [55, 111] width 111 height 28
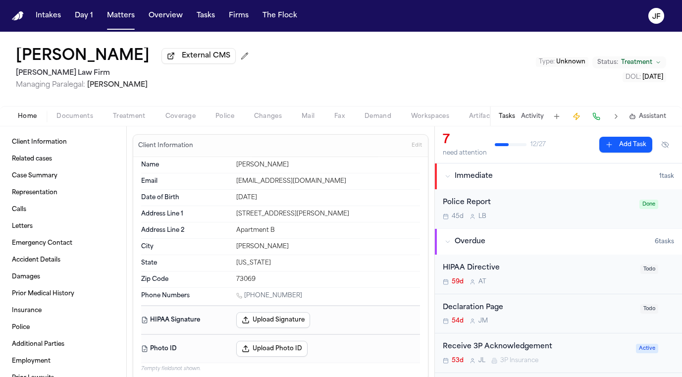
click at [185, 59] on span "External CMS" at bounding box center [206, 56] width 49 height 10
click at [82, 95] on div "Loretta Johnson External CMS Hecht Law Firm Managing Paralegal: Jessica Barrett…" at bounding box center [341, 69] width 682 height 74
click at [82, 105] on div "Loretta Johnson External CMS Hecht Law Firm Managing Paralegal: Jessica Barrett…" at bounding box center [341, 69] width 682 height 74
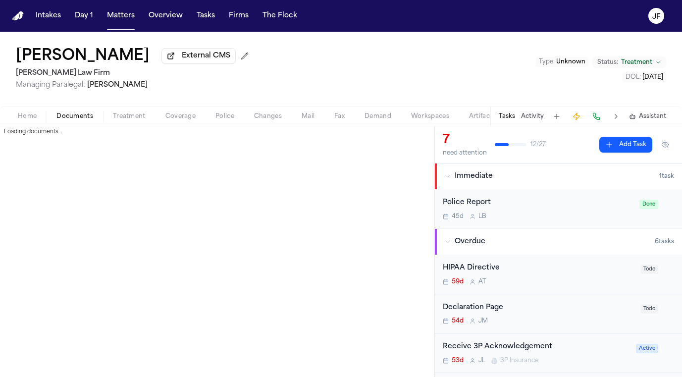
click at [82, 112] on span "Documents" at bounding box center [74, 116] width 37 height 8
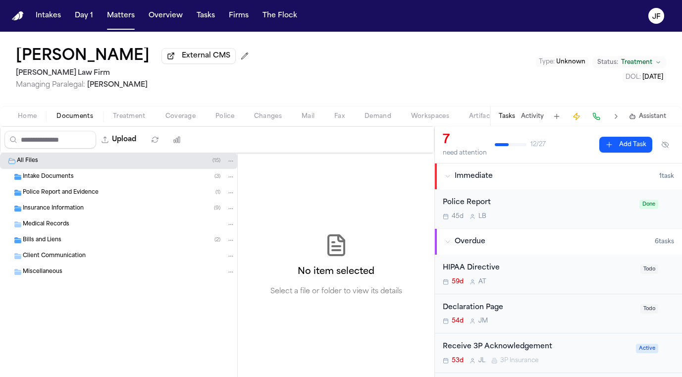
click at [65, 206] on span "Insurance Information" at bounding box center [53, 208] width 61 height 8
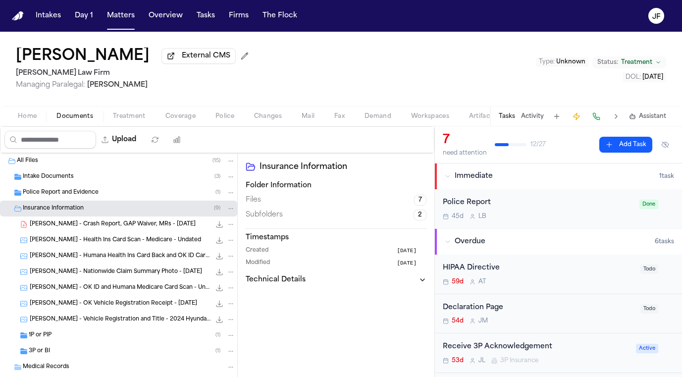
click at [54, 340] on div "1P or PIP ( 1 )" at bounding box center [118, 335] width 237 height 16
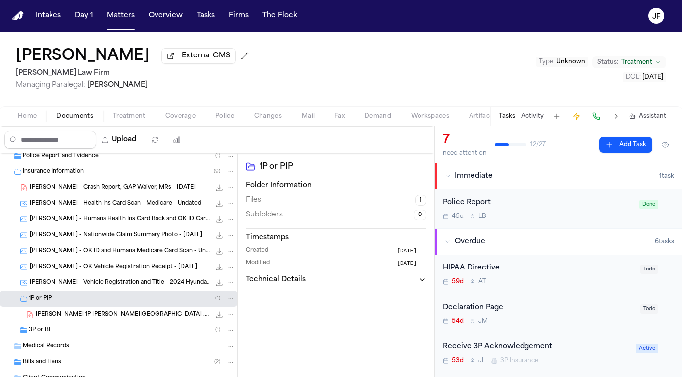
click at [60, 329] on div "3P or BI ( 1 )" at bounding box center [132, 330] width 206 height 9
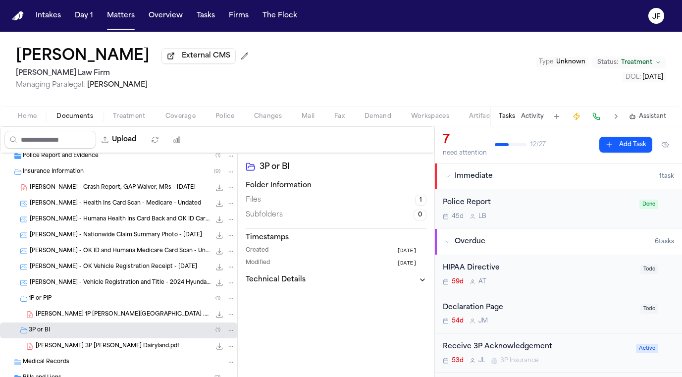
scroll to position [56, 0]
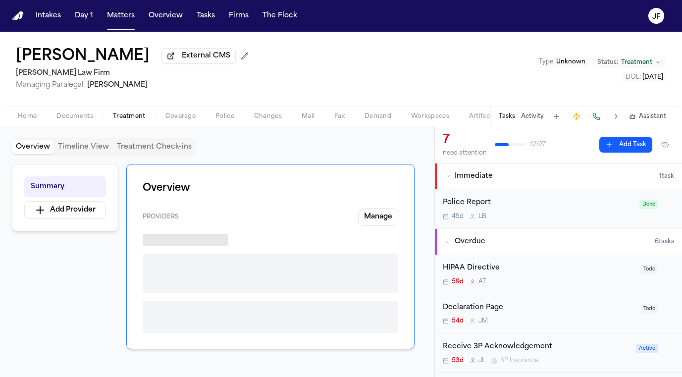
click at [136, 120] on span "Treatment" at bounding box center [129, 116] width 33 height 8
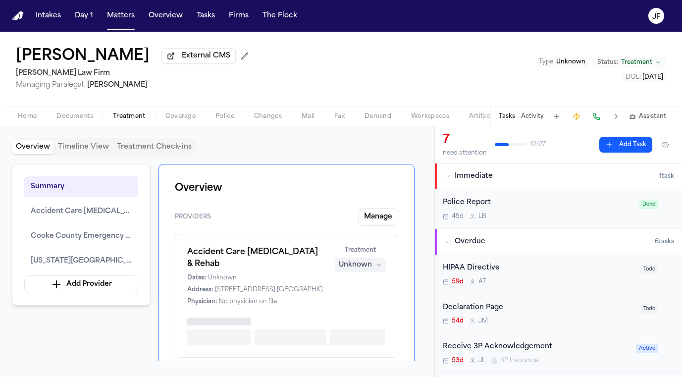
click at [68, 124] on div "Home Documents Treatment Coverage Police Changes Mail Fax Demand Workspaces Art…" at bounding box center [341, 116] width 682 height 20
click at [70, 119] on span "Documents" at bounding box center [74, 116] width 37 height 8
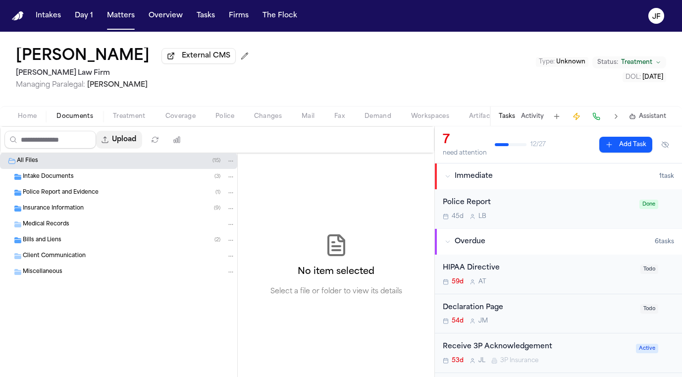
click at [142, 136] on button "Upload" at bounding box center [119, 140] width 46 height 18
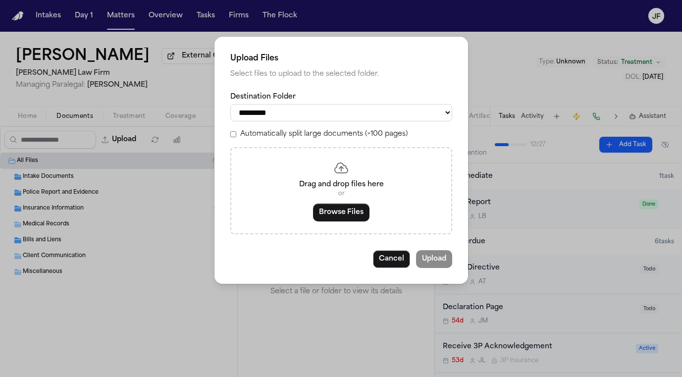
click at [311, 94] on label "Destination Folder" at bounding box center [341, 97] width 222 height 10
click at [311, 104] on select "**********" at bounding box center [341, 112] width 222 height 17
click at [311, 100] on label "Destination Folder" at bounding box center [341, 97] width 222 height 10
click at [311, 104] on select "**********" at bounding box center [341, 112] width 222 height 17
click at [386, 250] on button "Cancel" at bounding box center [391, 259] width 37 height 18
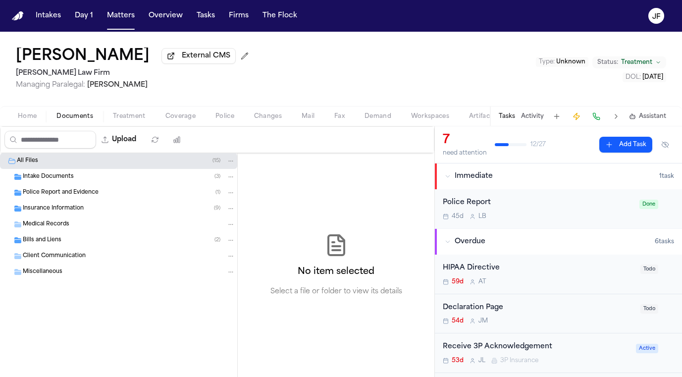
click at [138, 203] on div "Insurance Information ( 9 )" at bounding box center [118, 208] width 237 height 16
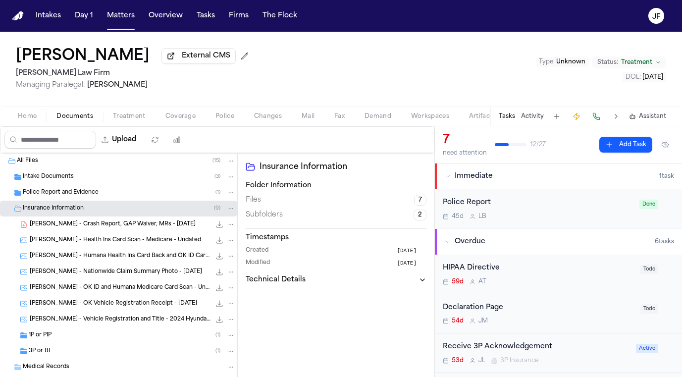
click at [84, 350] on div "3P or BI ( 1 )" at bounding box center [132, 350] width 206 height 9
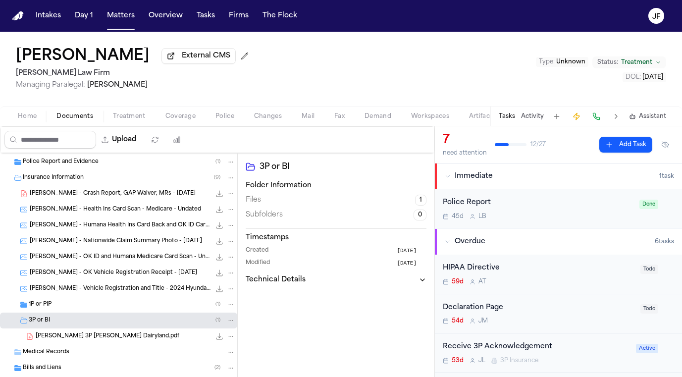
scroll to position [37, 0]
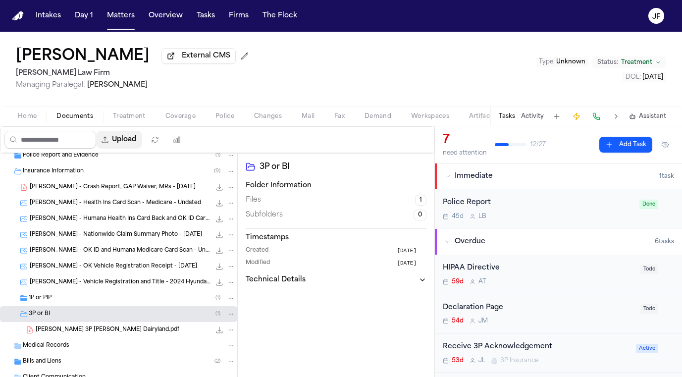
click at [142, 140] on button "Upload" at bounding box center [119, 140] width 46 height 18
select select "**********"
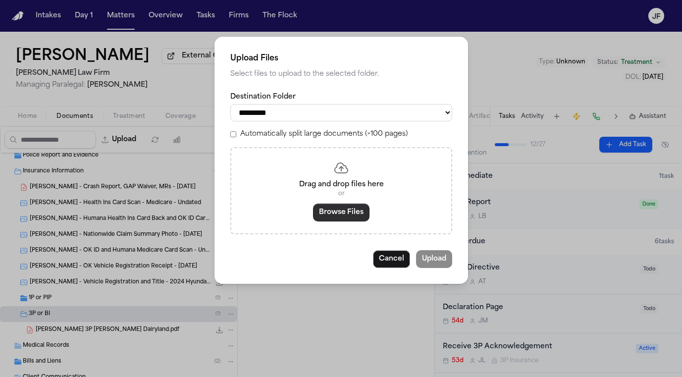
click at [328, 206] on button "Browse Files" at bounding box center [341, 212] width 56 height 18
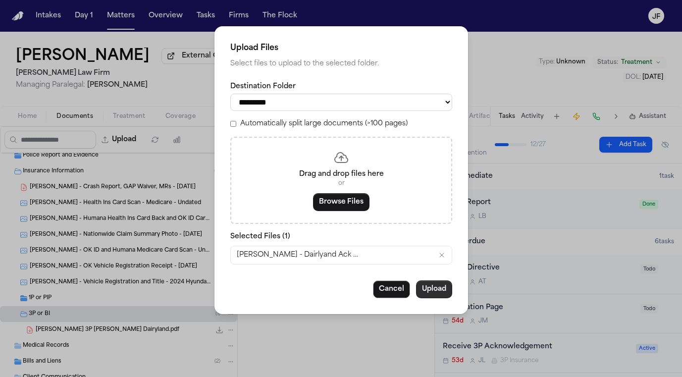
click at [433, 290] on button "Upload" at bounding box center [434, 289] width 36 height 18
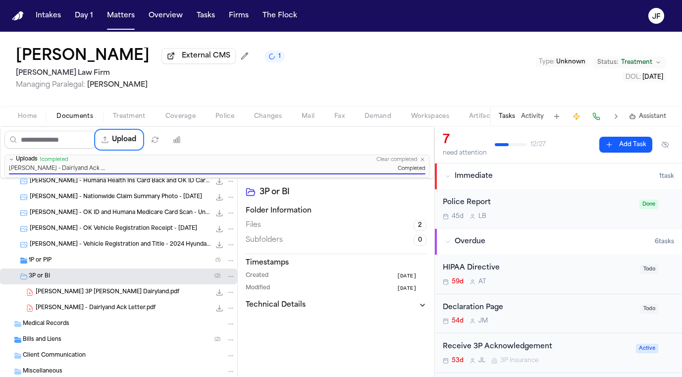
scroll to position [102, 0]
click at [179, 112] on span "Coverage" at bounding box center [180, 116] width 30 height 8
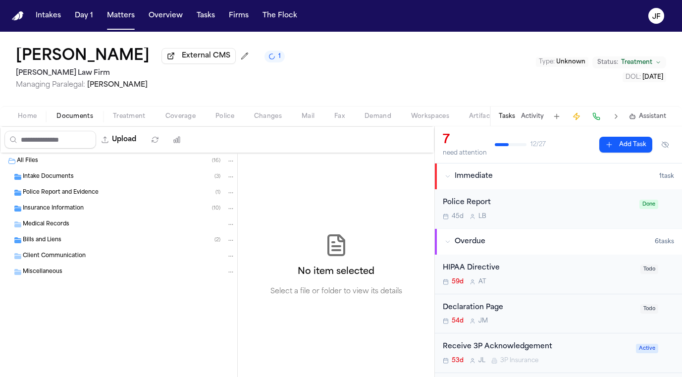
click at [72, 120] on span "Documents" at bounding box center [74, 116] width 37 height 8
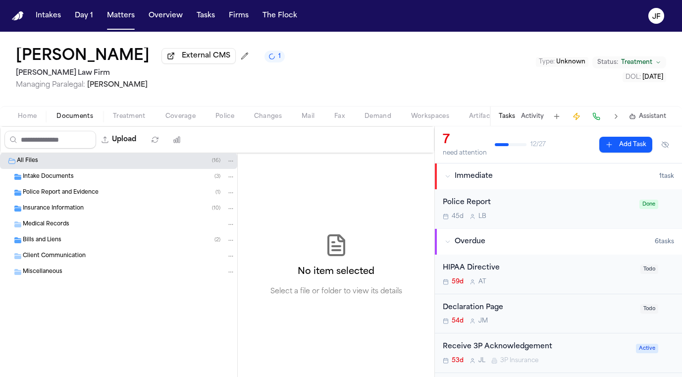
click at [60, 213] on span "Insurance Information" at bounding box center [53, 208] width 61 height 8
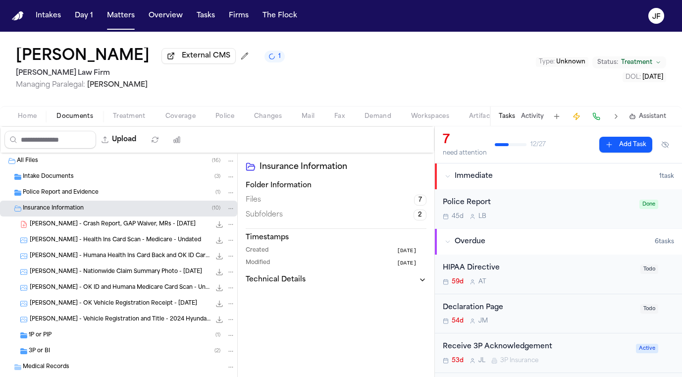
click at [60, 363] on div "Medical Records" at bounding box center [118, 367] width 237 height 16
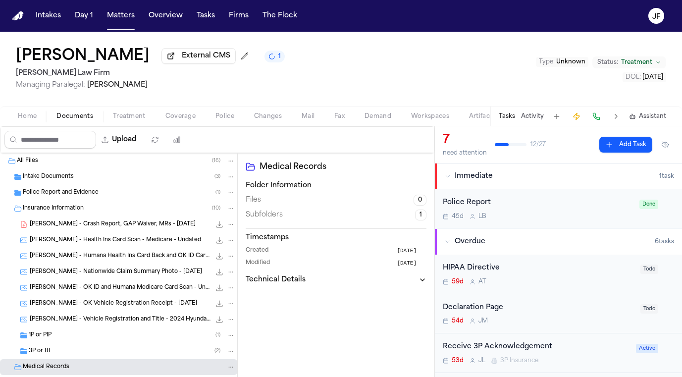
click at [61, 355] on div "3P or BI ( 2 )" at bounding box center [132, 350] width 206 height 9
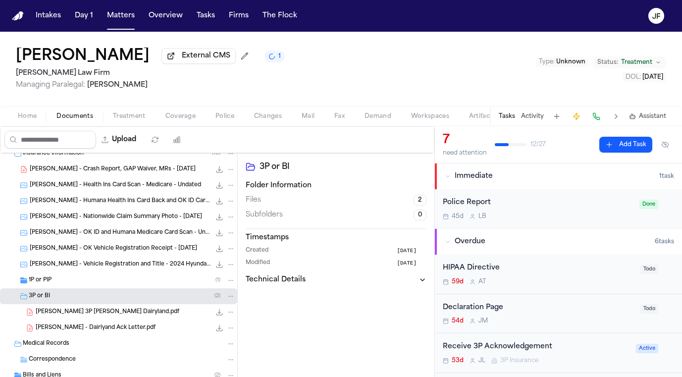
scroll to position [63, 0]
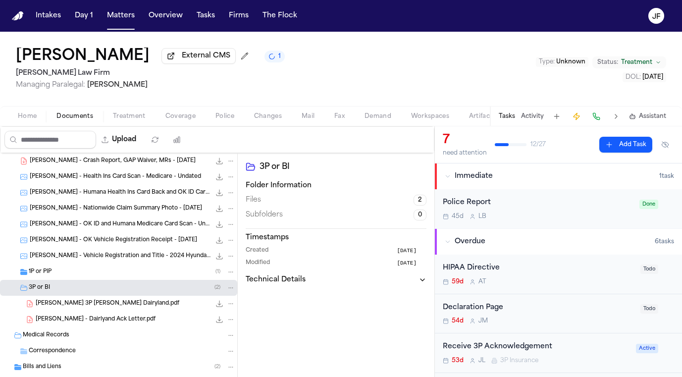
click at [92, 320] on span "L. Johnson - Dairlyand Ack Letter.pdf" at bounding box center [96, 319] width 120 height 8
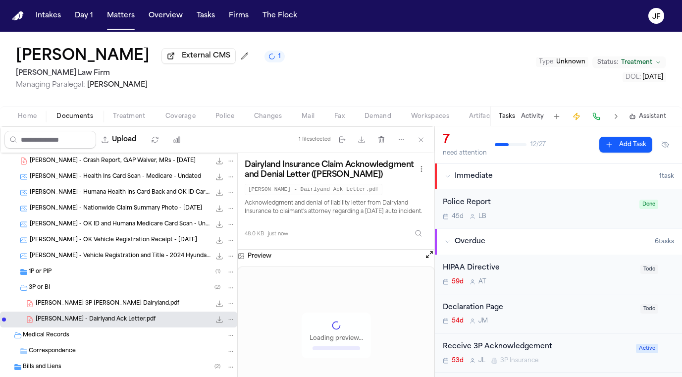
click at [115, 298] on div "L. Johnson 3P LOR Dairyland.pdf 217.1 KB • PDF" at bounding box center [118, 303] width 237 height 16
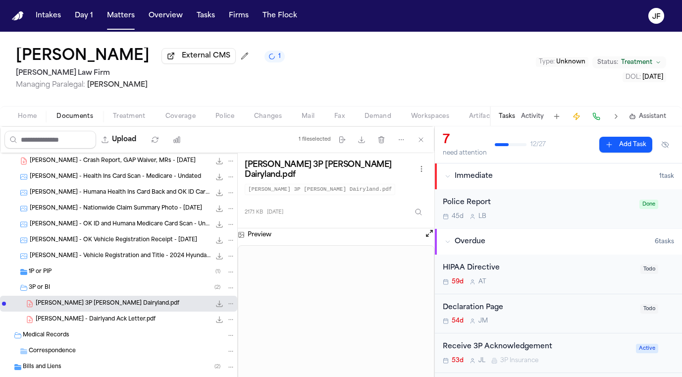
click at [221, 307] on icon "File: L. Johnson 3P LOR Dairyland.pdf" at bounding box center [219, 303] width 8 height 8
click at [119, 17] on button "Matters" at bounding box center [121, 16] width 36 height 18
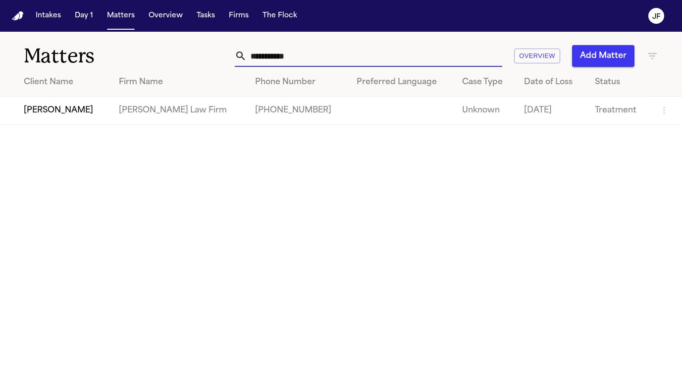
drag, startPoint x: 319, startPoint y: 60, endPoint x: 176, endPoint y: 51, distance: 143.3
click at [179, 52] on div "**********" at bounding box center [341, 50] width 682 height 37
paste input "**********"
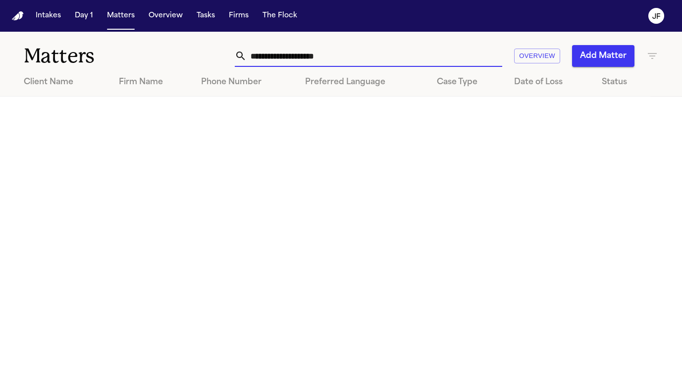
drag, startPoint x: 302, startPoint y: 54, endPoint x: 475, endPoint y: 37, distance: 173.5
click at [475, 37] on div "**********" at bounding box center [341, 50] width 682 height 37
type input "**********"
drag, startPoint x: 383, startPoint y: 56, endPoint x: 236, endPoint y: 55, distance: 147.0
click at [236, 55] on div "**********" at bounding box center [368, 56] width 267 height 22
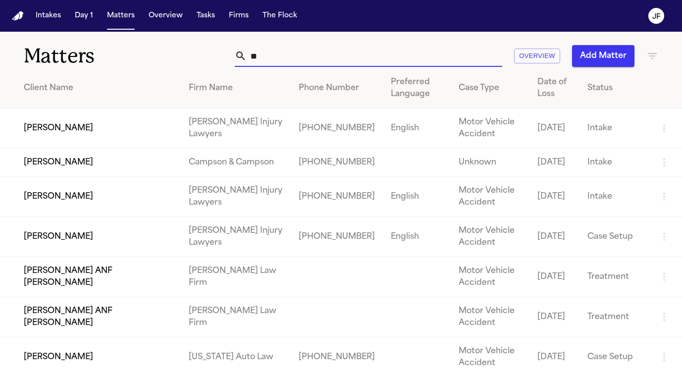
type input "*"
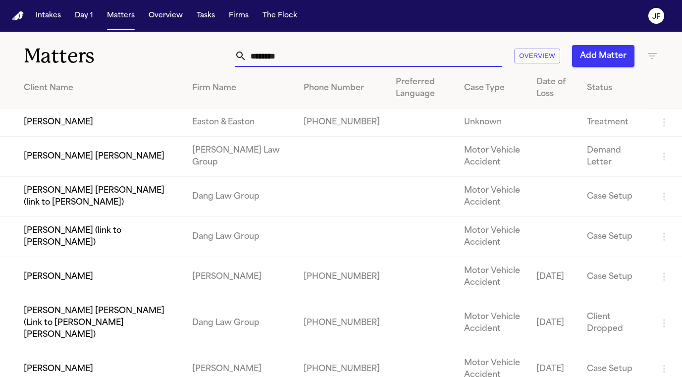
drag, startPoint x: 321, startPoint y: 59, endPoint x: 258, endPoint y: 59, distance: 63.3
click at [258, 59] on input "********" at bounding box center [373, 56] width 255 height 22
type input "*"
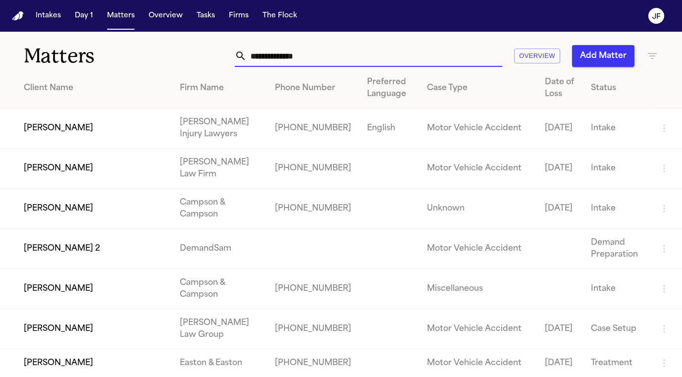
paste input "*********"
type input "*********"
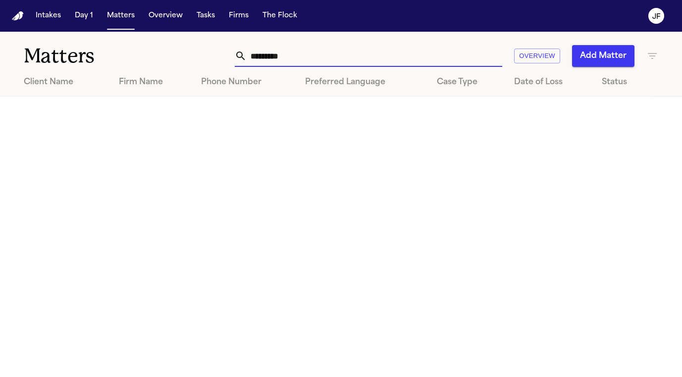
drag, startPoint x: 311, startPoint y: 62, endPoint x: 196, endPoint y: 60, distance: 114.8
click at [197, 60] on div "********* Overview Add Matter" at bounding box center [427, 56] width 461 height 22
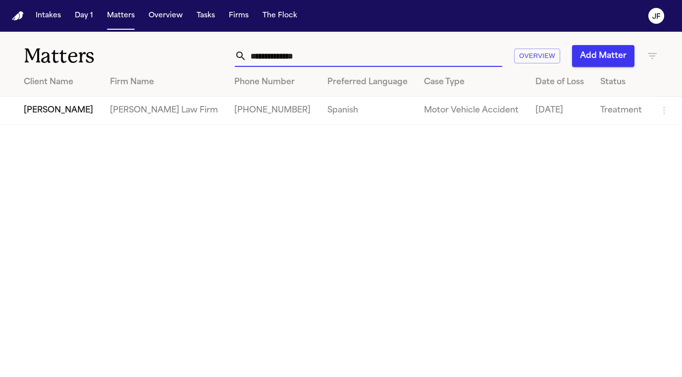
type input "**********"
click at [47, 112] on td "[PERSON_NAME]" at bounding box center [51, 111] width 102 height 28
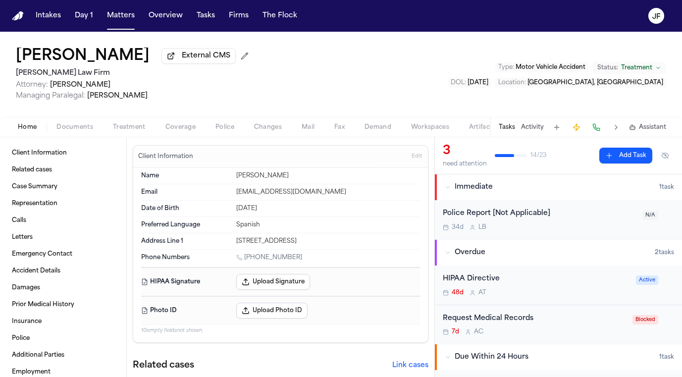
click at [67, 135] on div "Home Documents Treatment Coverage Police Changes Mail Fax Demand Workspaces Art…" at bounding box center [341, 127] width 682 height 20
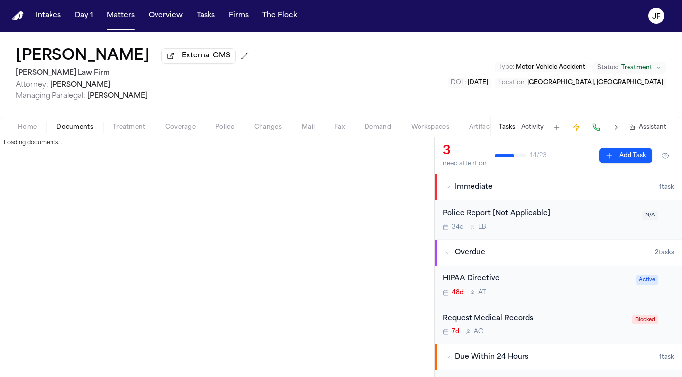
click at [67, 133] on span "button" at bounding box center [74, 132] width 49 height 1
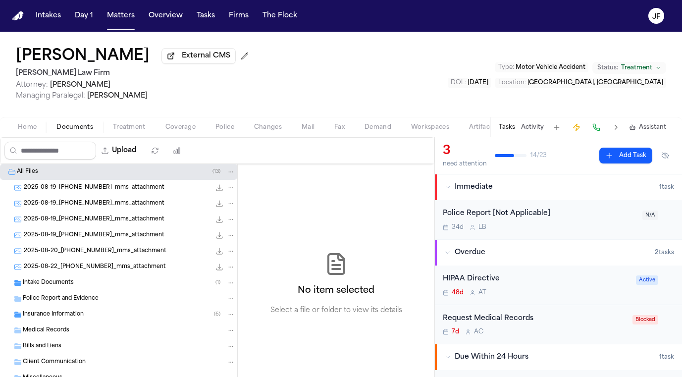
click at [68, 319] on span "Insurance Information" at bounding box center [53, 314] width 61 height 8
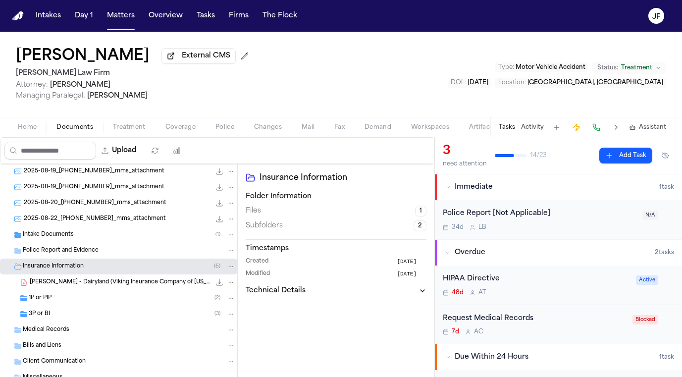
click at [69, 318] on div "3P or BI ( 3 )" at bounding box center [132, 313] width 206 height 9
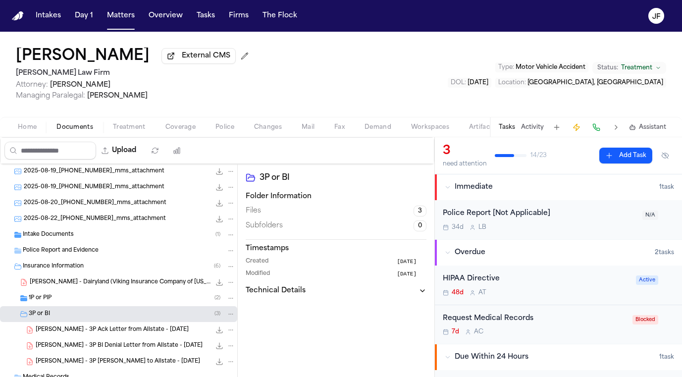
click at [72, 304] on div "1P or PIP ( 2 )" at bounding box center [118, 298] width 237 height 16
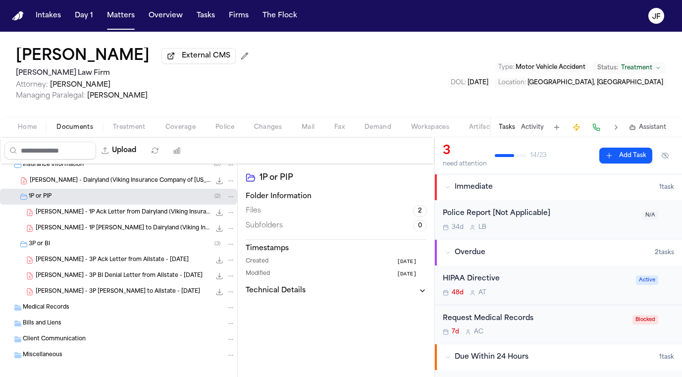
scroll to position [151, 0]
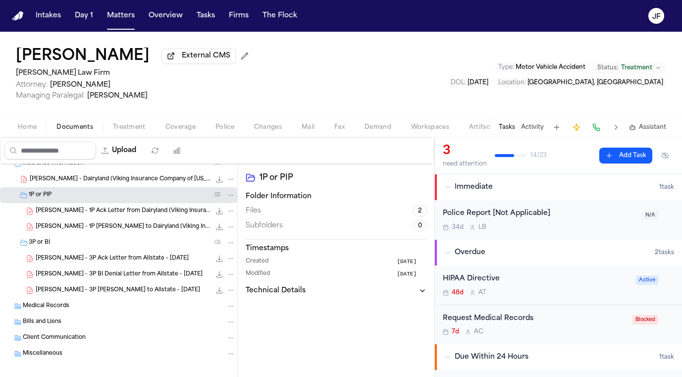
click at [106, 266] on div "A. Flores - 3P Ack Letter from Allstate - 8.27.25 658.2 KB • PDF" at bounding box center [118, 258] width 237 height 16
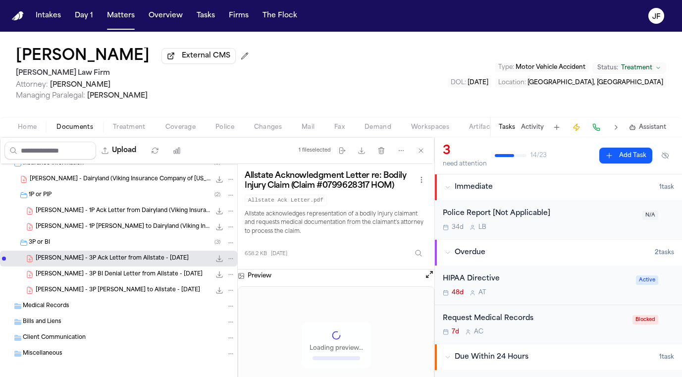
click at [114, 277] on span "A. Flores - 3P BI Denial Letter from Allstate - 7.29.25" at bounding box center [119, 274] width 167 height 8
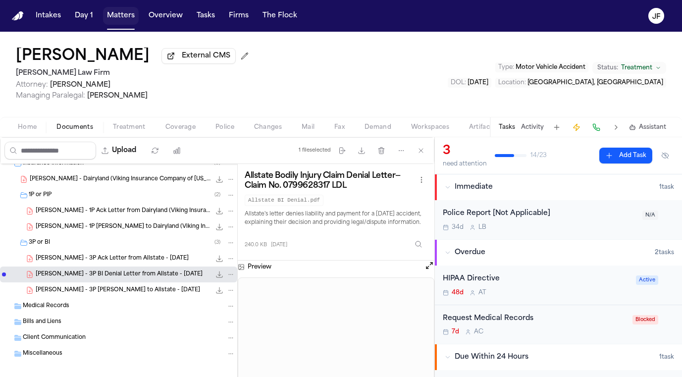
click at [125, 20] on button "Matters" at bounding box center [121, 16] width 36 height 18
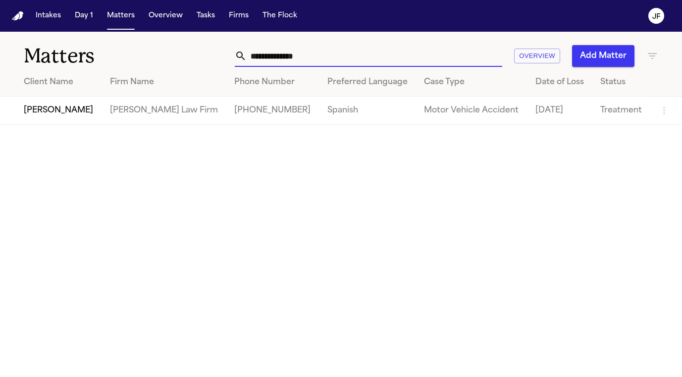
drag, startPoint x: 343, startPoint y: 55, endPoint x: 155, endPoint y: 47, distance: 188.8
click at [155, 47] on div "**********" at bounding box center [341, 50] width 682 height 37
paste input "**"
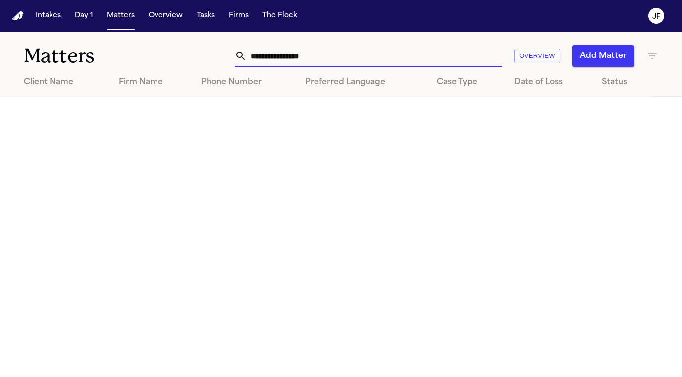
click at [311, 59] on input "**********" at bounding box center [373, 56] width 255 height 22
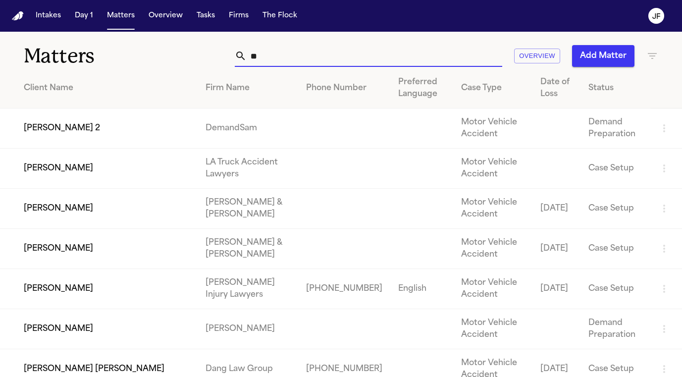
type input "*"
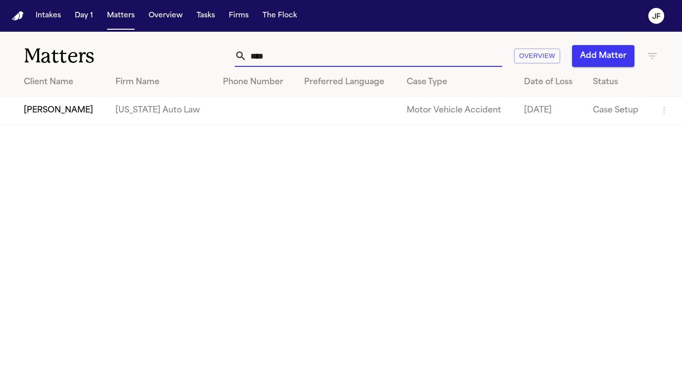
type input "****"
click at [73, 113] on td "[PERSON_NAME]" at bounding box center [53, 111] width 107 height 28
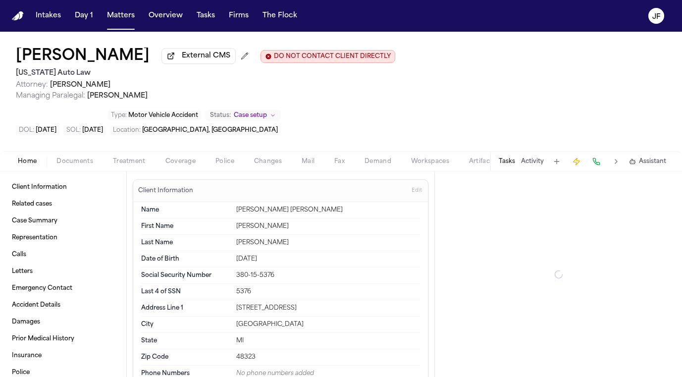
click at [74, 157] on span "Documents" at bounding box center [74, 161] width 37 height 8
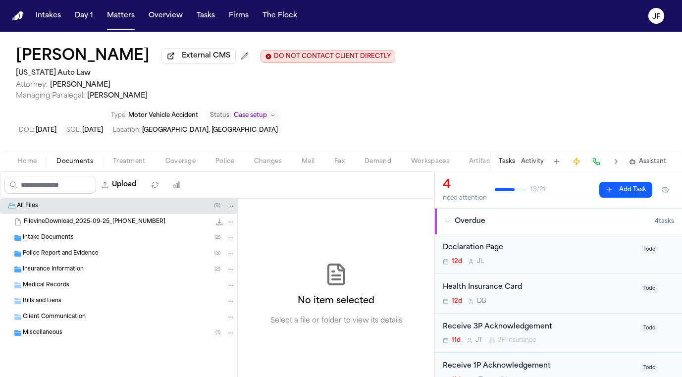
click at [65, 265] on span "Insurance Information" at bounding box center [53, 269] width 61 height 8
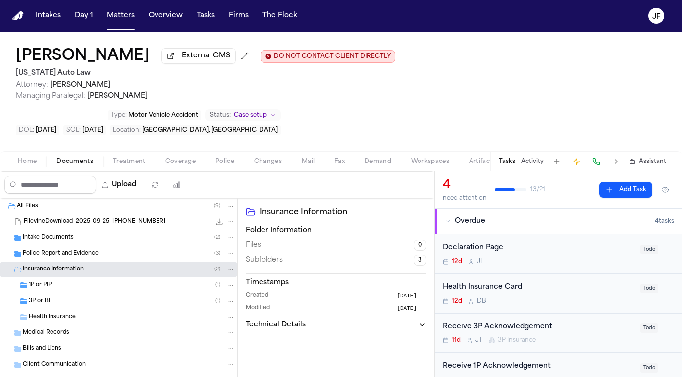
click at [66, 293] on div "3P or BI ( 1 )" at bounding box center [118, 301] width 237 height 16
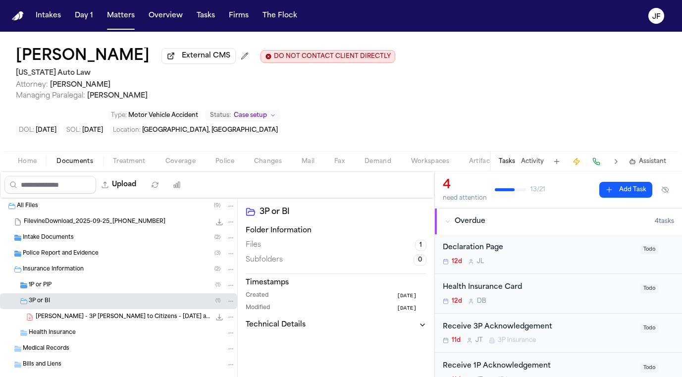
click at [71, 281] on div "1P or PIP ( 1 )" at bounding box center [132, 285] width 206 height 9
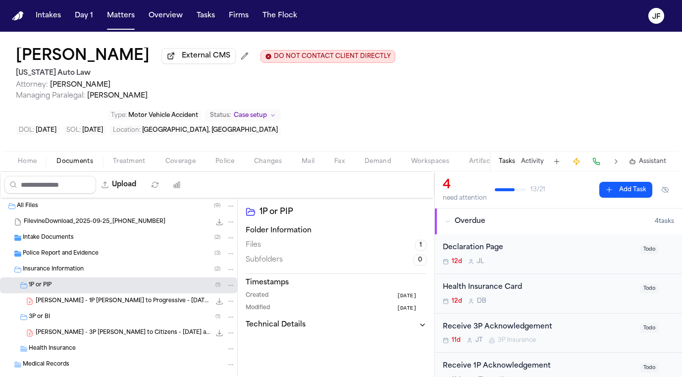
click at [78, 309] on div "3P or BI ( 1 )" at bounding box center [118, 317] width 237 height 16
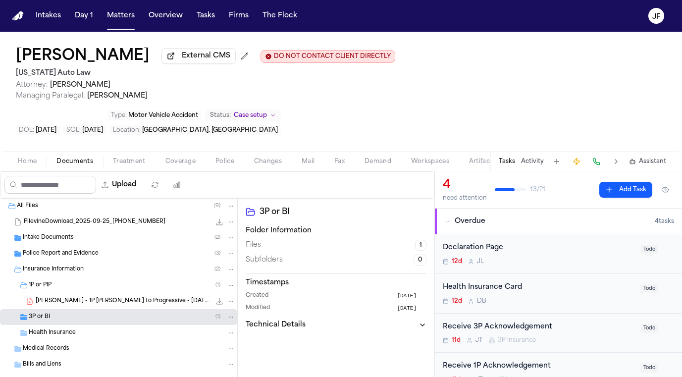
click at [158, 172] on div "Upload" at bounding box center [94, 185] width 189 height 26
click at [142, 176] on button "Upload" at bounding box center [119, 185] width 46 height 18
select select "**********"
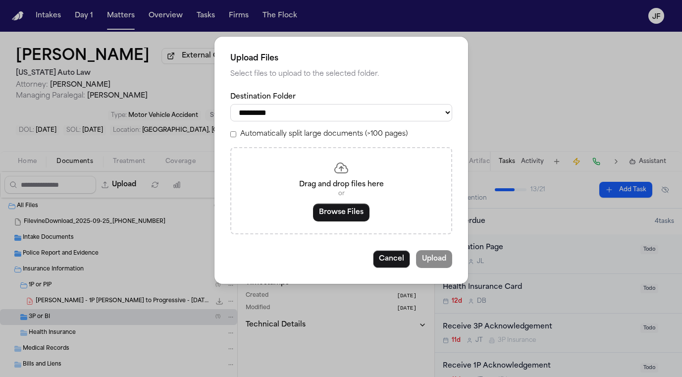
click at [329, 208] on button "Browse Files" at bounding box center [341, 212] width 56 height 18
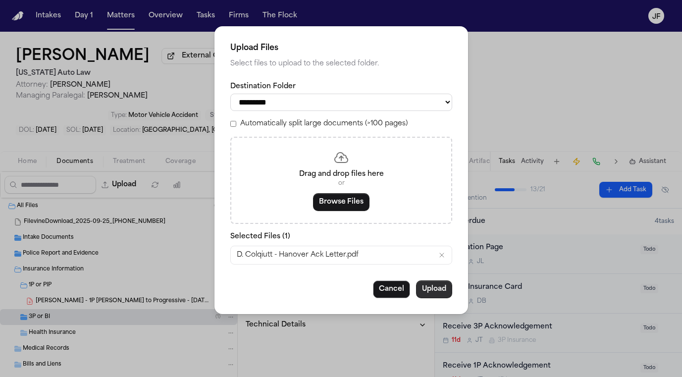
click at [437, 290] on button "Upload" at bounding box center [434, 289] width 36 height 18
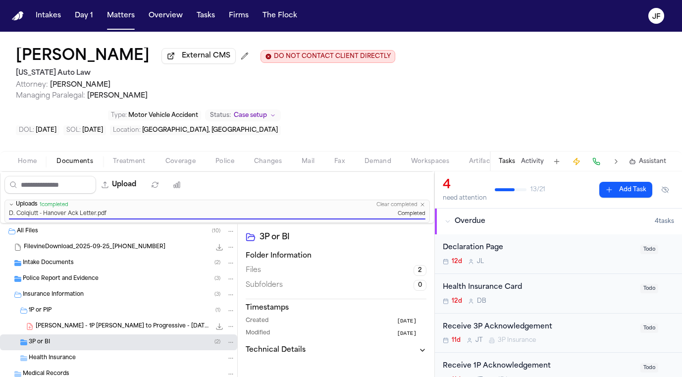
click at [491, 321] on div "Receive 3P Acknowledgement" at bounding box center [538, 326] width 192 height 11
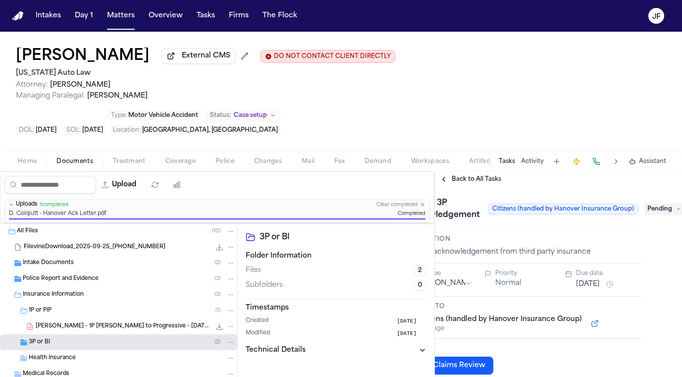
scroll to position [0, 47]
click at [665, 203] on span "Pending" at bounding box center [663, 209] width 40 height 12
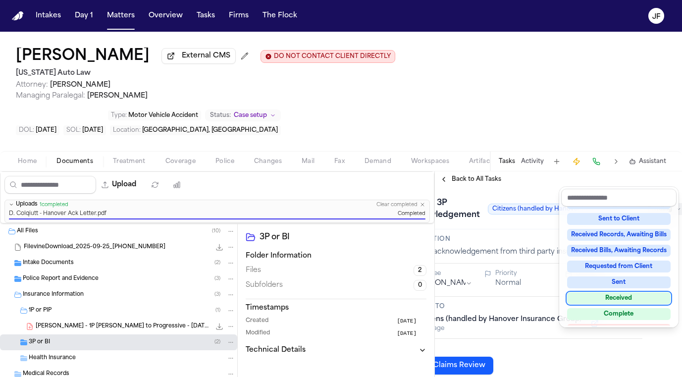
click at [623, 295] on div "Received" at bounding box center [618, 298] width 103 height 12
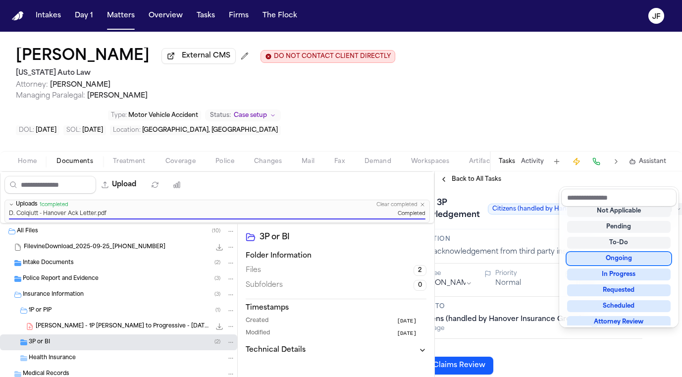
scroll to position [4, 0]
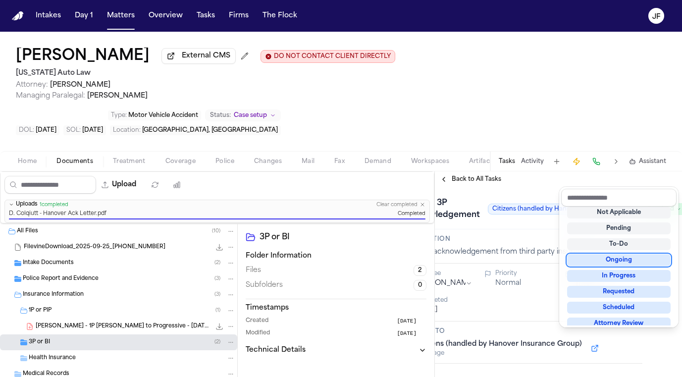
click at [524, 187] on div "Receive 3P Acknowledgement Citizens (handled by Hanover Insurance Group) Receiv…" at bounding box center [518, 208] width 247 height 42
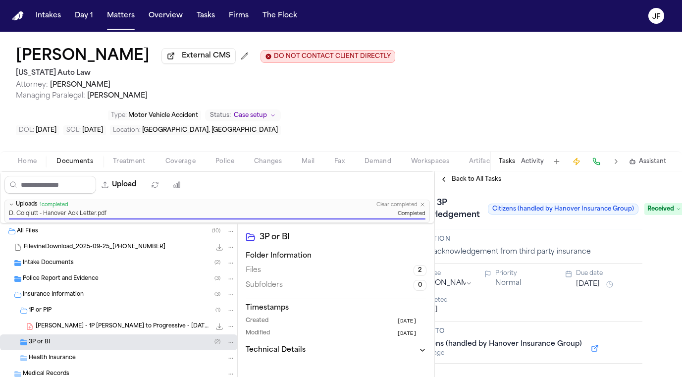
click at [486, 187] on div "Receive 3P Acknowledgement Citizens (handled by Hanover Insurance Group) Receiv…" at bounding box center [518, 208] width 247 height 42
click at [487, 175] on span "Back to All Tasks" at bounding box center [475, 179] width 49 height 8
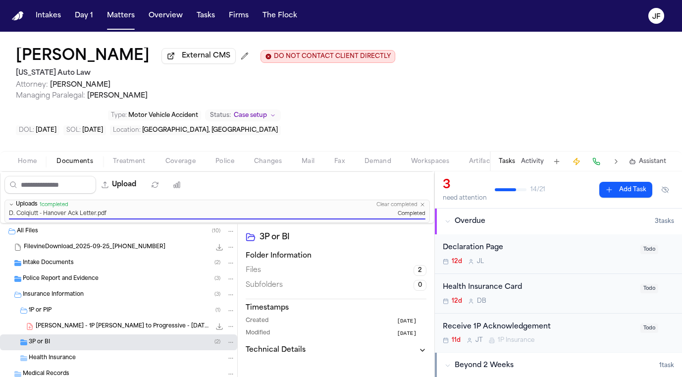
click at [84, 302] on div "1P or PIP ( 1 )" at bounding box center [118, 310] width 237 height 16
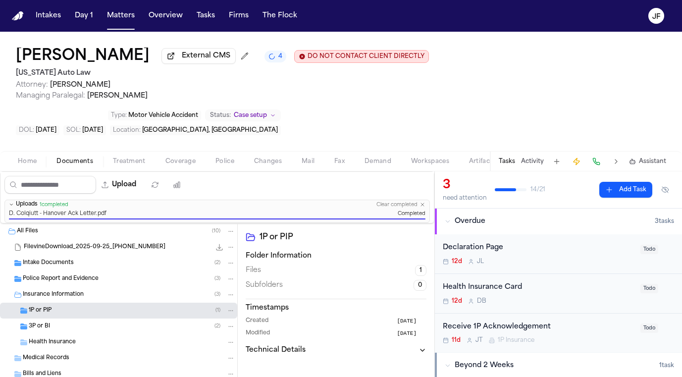
click at [518, 336] on span "1P Insurance" at bounding box center [515, 340] width 37 height 8
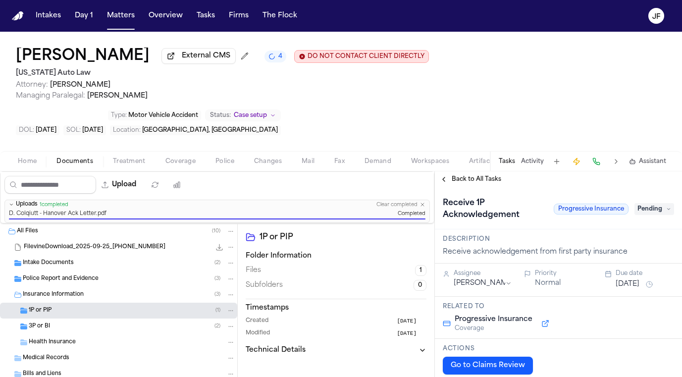
click at [466, 175] on span "Back to All Tasks" at bounding box center [475, 179] width 49 height 8
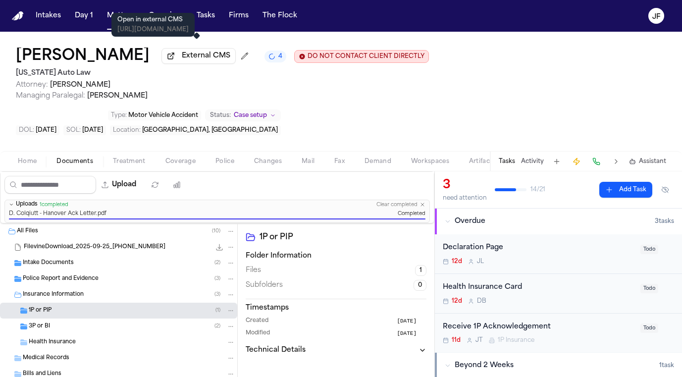
click at [196, 61] on span "External CMS" at bounding box center [206, 56] width 49 height 10
click at [203, 60] on span "External CMS" at bounding box center [206, 56] width 49 height 10
click at [191, 58] on span "External CMS" at bounding box center [206, 56] width 49 height 10
click at [127, 29] on nav "Intakes Day 1 Matters Overview Tasks Firms The [PERSON_NAME]" at bounding box center [341, 16] width 682 height 32
click at [127, 22] on button "Matters" at bounding box center [121, 16] width 36 height 18
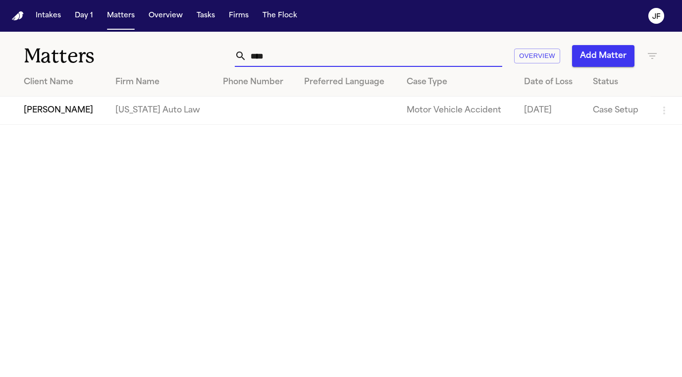
drag, startPoint x: 279, startPoint y: 59, endPoint x: 158, endPoint y: 59, distance: 120.8
click at [158, 59] on div "Matters **** Overview Add Matter" at bounding box center [341, 50] width 682 height 37
paste input "****"
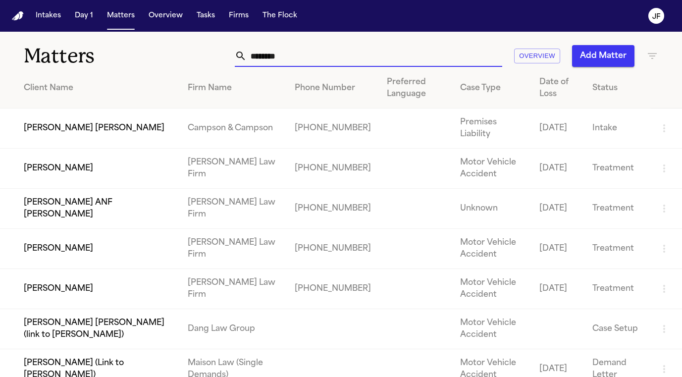
type input "********"
click at [73, 171] on td "[PERSON_NAME]" at bounding box center [90, 168] width 180 height 40
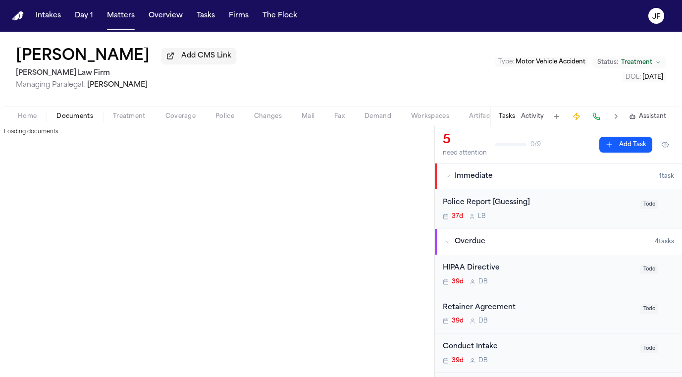
click at [80, 120] on span "Documents" at bounding box center [74, 116] width 37 height 8
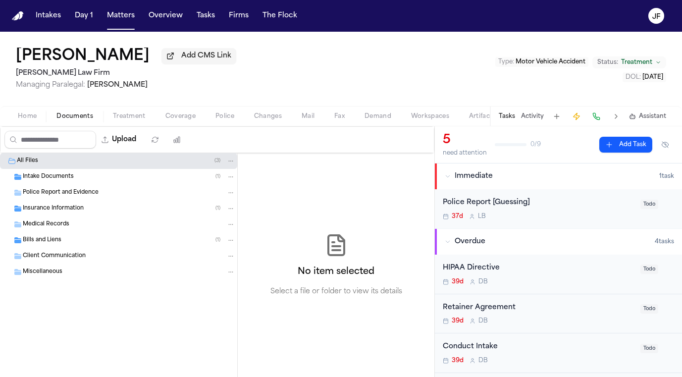
click at [59, 212] on span "Insurance Information" at bounding box center [53, 208] width 61 height 8
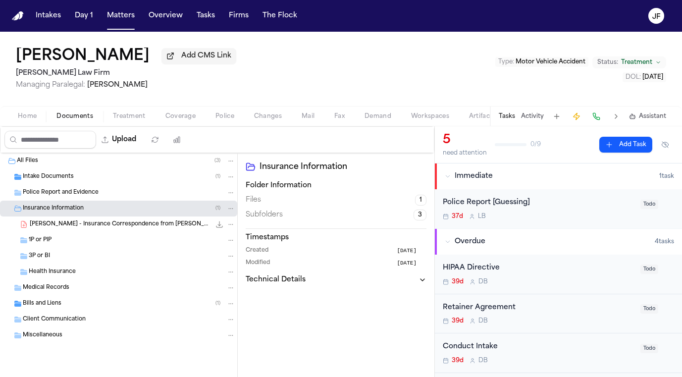
click at [66, 229] on span "J. Figueroa - Insurance Correspondence from Gallagher Bassett - 9.25.25" at bounding box center [120, 224] width 181 height 8
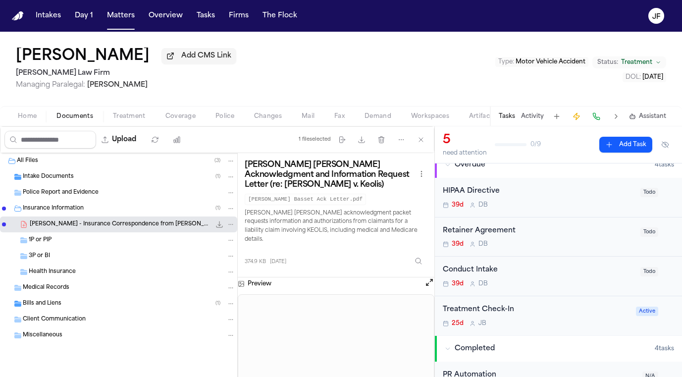
scroll to position [81, 0]
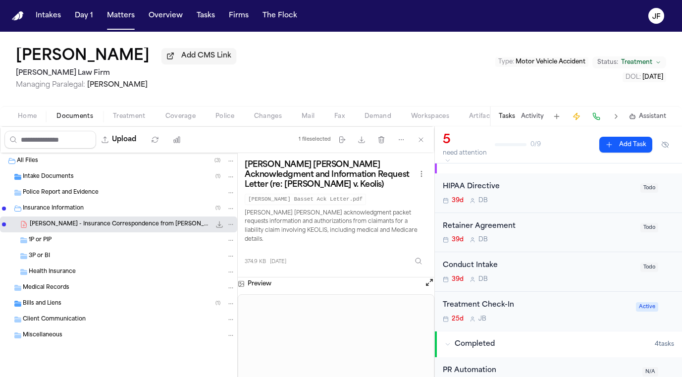
click at [230, 228] on icon "File: J. Figueroa - Insurance Correspondence from Gallagher Bassett - 9.25.25" at bounding box center [230, 224] width 7 height 7
click at [183, 123] on div "Joseph Figueroa III Add CMS Link Ruy Mireles Law Firm Managing Paralegal: Jessi…" at bounding box center [341, 204] width 682 height 345
click at [184, 120] on span "Coverage" at bounding box center [180, 116] width 30 height 8
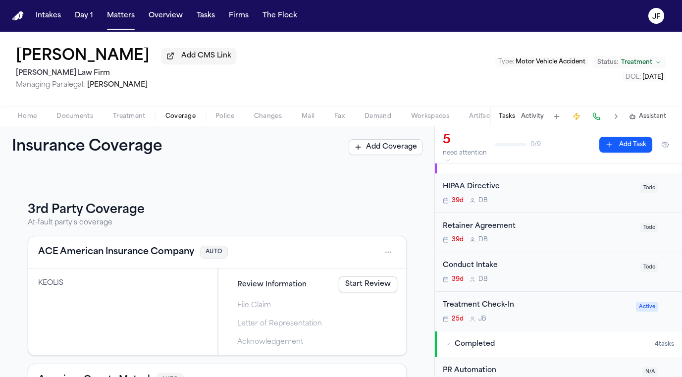
scroll to position [105, 0]
click at [72, 120] on span "Documents" at bounding box center [74, 116] width 37 height 8
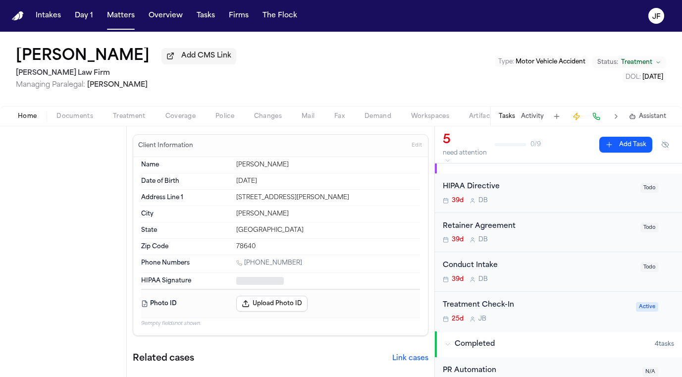
click at [10, 116] on button "Home" at bounding box center [27, 116] width 39 height 12
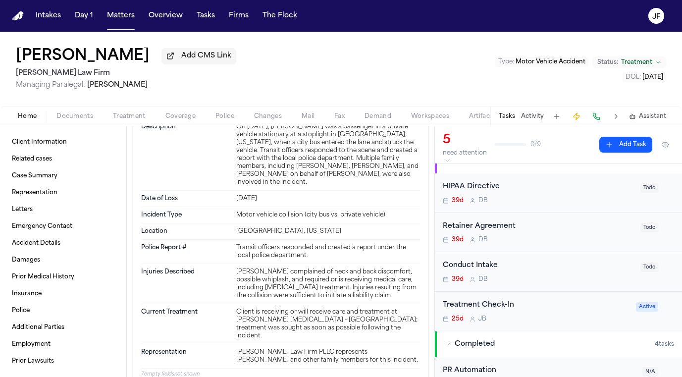
scroll to position [451, 0]
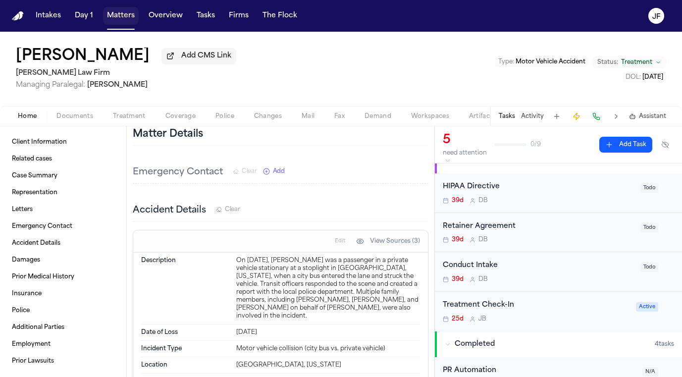
click at [128, 16] on button "Matters" at bounding box center [121, 16] width 36 height 18
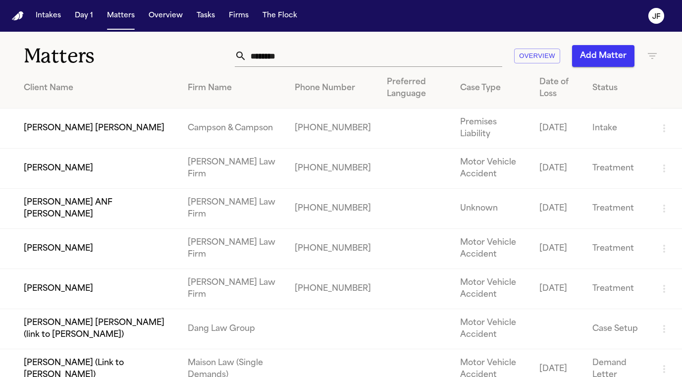
click at [49, 250] on td "[PERSON_NAME]" at bounding box center [90, 249] width 180 height 40
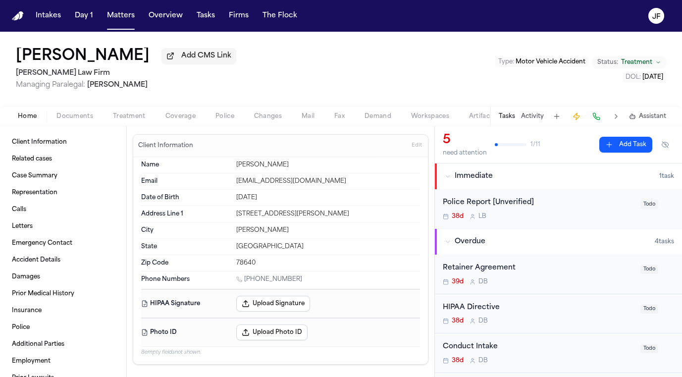
click at [80, 111] on div "Home Documents Treatment Coverage Police Changes Mail Fax Demand Workspaces Art…" at bounding box center [341, 116] width 682 height 20
click at [80, 119] on span "Documents" at bounding box center [74, 116] width 37 height 8
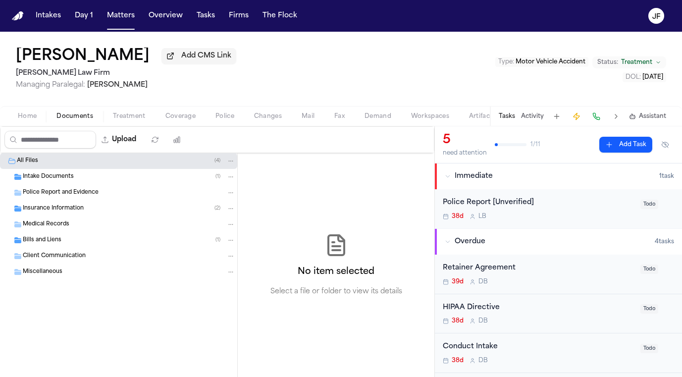
click at [86, 219] on div "Medical Records" at bounding box center [118, 224] width 237 height 16
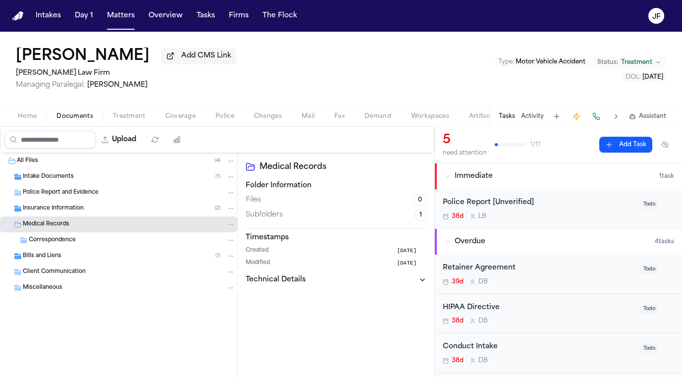
click at [91, 212] on div "Insurance Information ( 2 )" at bounding box center [129, 208] width 212 height 9
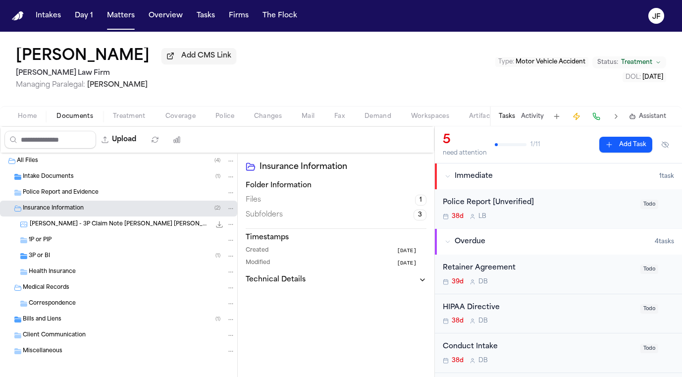
click at [72, 252] on div "3P or BI ( 1 )" at bounding box center [118, 256] width 237 height 16
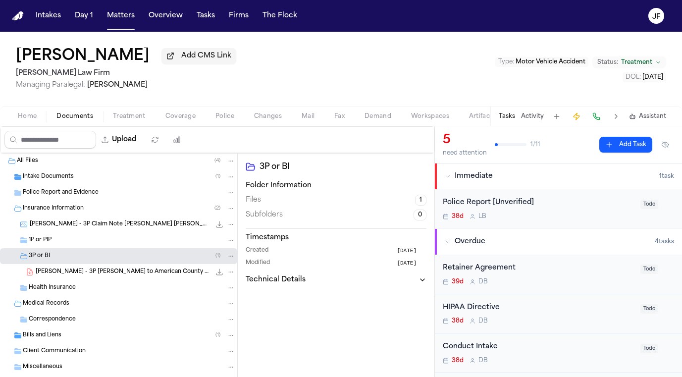
click at [81, 272] on span "C. Figueroa - 3P LOR to American County Mutual (Gallagher Bassett) - 9.24.25" at bounding box center [123, 272] width 175 height 8
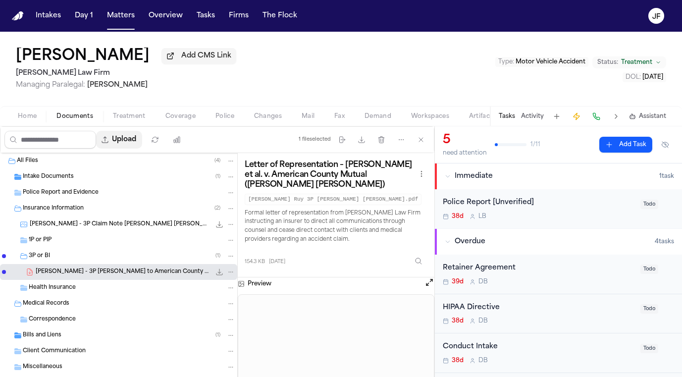
click at [142, 139] on button "Upload" at bounding box center [119, 140] width 46 height 18
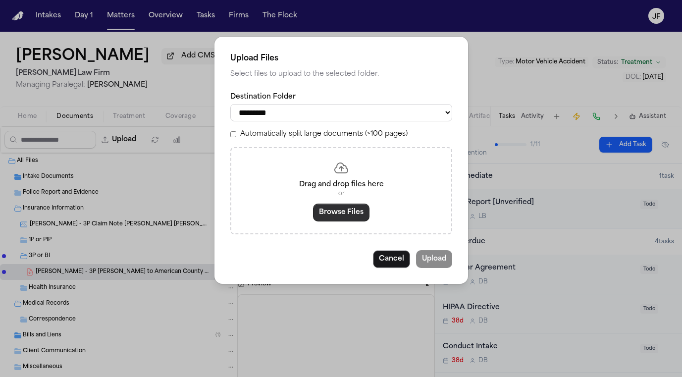
click at [337, 213] on button "Browse Files" at bounding box center [341, 212] width 56 height 18
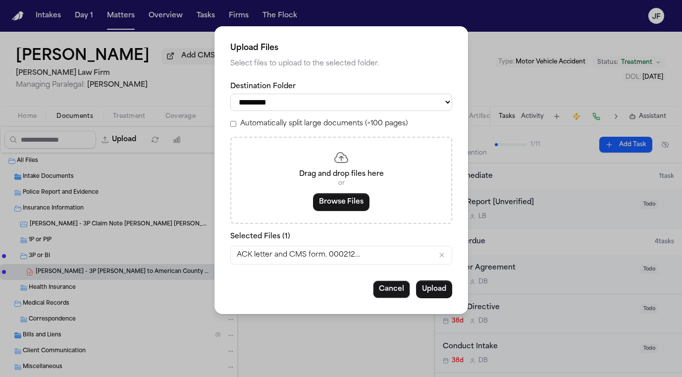
click at [279, 119] on label "Automatically split large documents (>100 pages)" at bounding box center [323, 124] width 167 height 10
select select "**********"
click at [267, 124] on label "Automatically split large documents (>100 pages)" at bounding box center [323, 124] width 167 height 10
click at [426, 293] on button "Upload" at bounding box center [434, 289] width 36 height 18
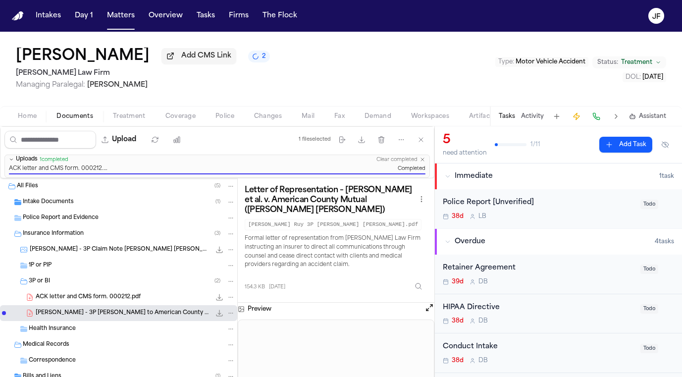
click at [122, 22] on button "Matters" at bounding box center [121, 16] width 36 height 18
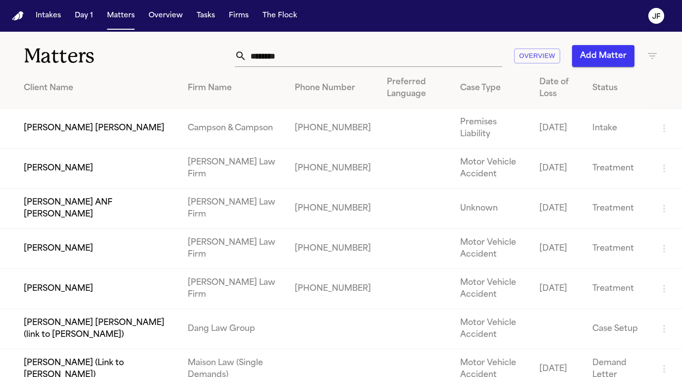
click at [148, 208] on td "[PERSON_NAME] ANF [PERSON_NAME]" at bounding box center [90, 209] width 180 height 40
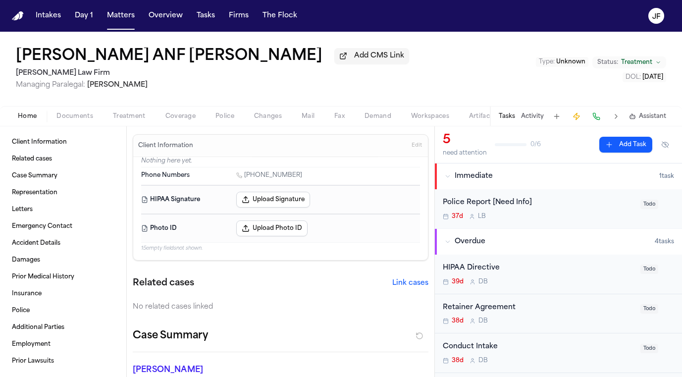
click at [80, 120] on span "Documents" at bounding box center [74, 116] width 37 height 8
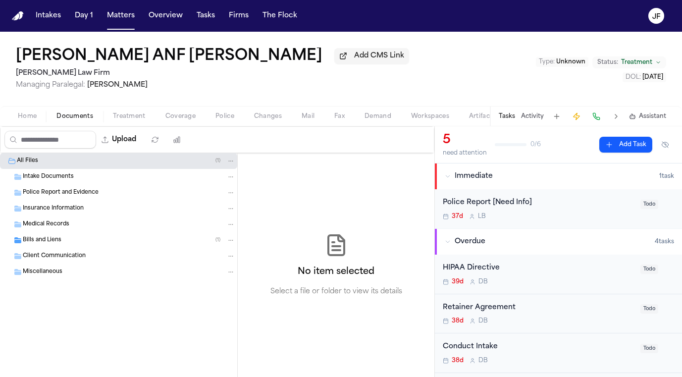
click at [93, 213] on div "Insurance Information" at bounding box center [129, 208] width 212 height 9
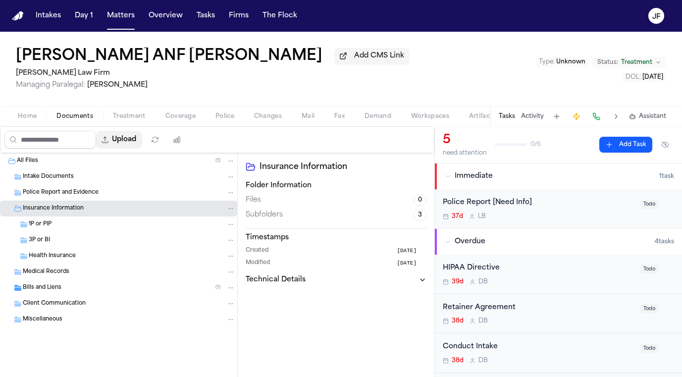
click at [142, 144] on button "Upload" at bounding box center [119, 140] width 46 height 18
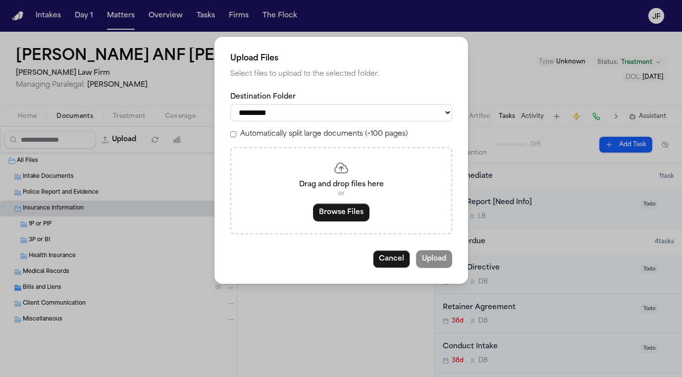
select select "**********"
click at [331, 209] on button "Browse Files" at bounding box center [341, 212] width 56 height 18
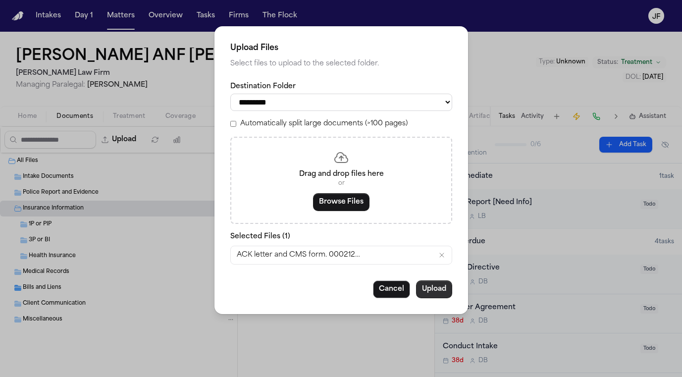
click at [439, 292] on button "Upload" at bounding box center [434, 289] width 36 height 18
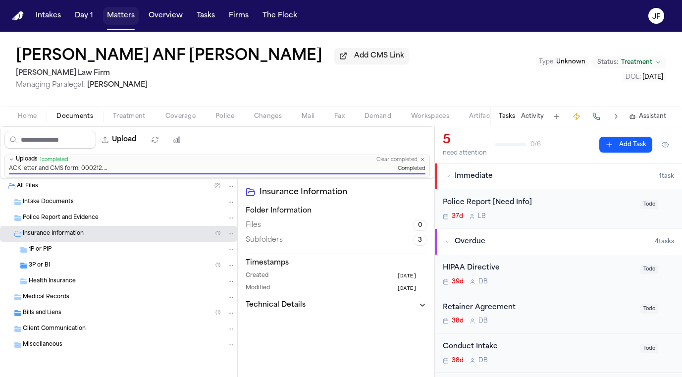
click at [123, 23] on button "Matters" at bounding box center [121, 16] width 36 height 18
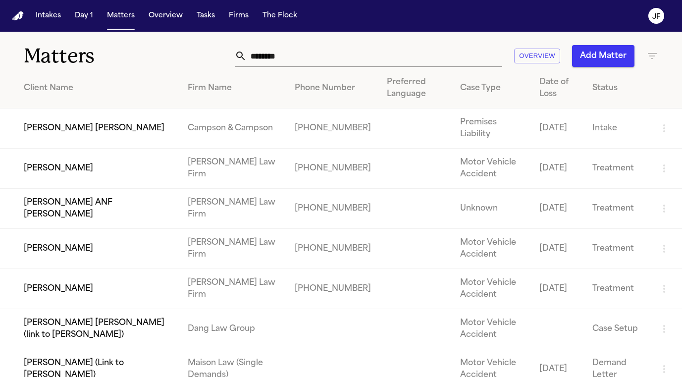
scroll to position [15, 0]
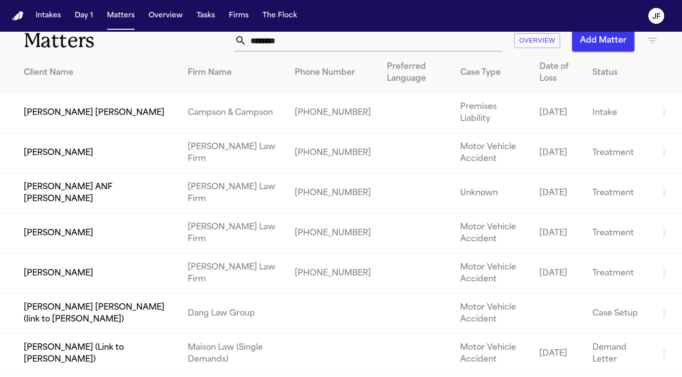
click at [76, 275] on td "[PERSON_NAME]" at bounding box center [90, 273] width 180 height 40
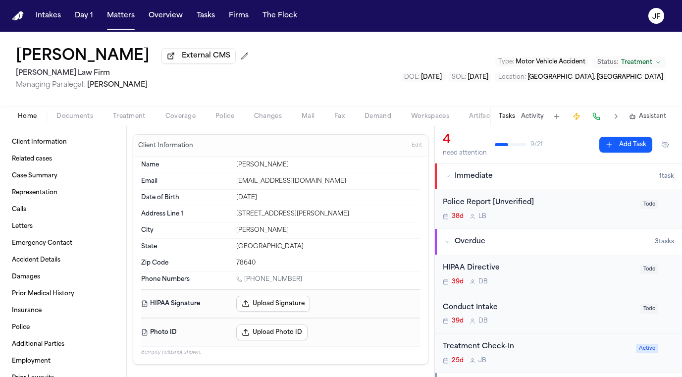
click at [71, 109] on div "Home Documents Treatment Coverage Police Changes Mail Fax Demand Workspaces Art…" at bounding box center [341, 116] width 682 height 20
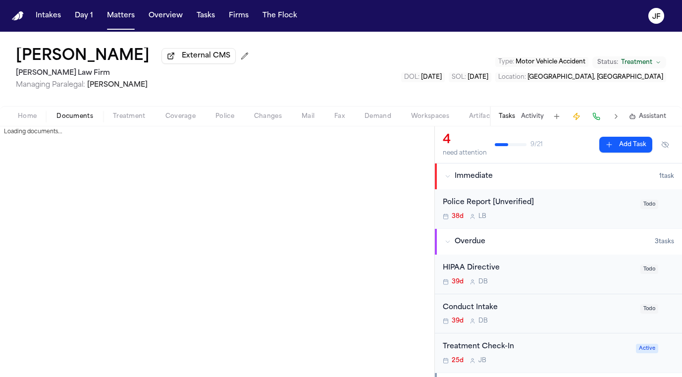
click at [71, 119] on span "Documents" at bounding box center [74, 116] width 37 height 8
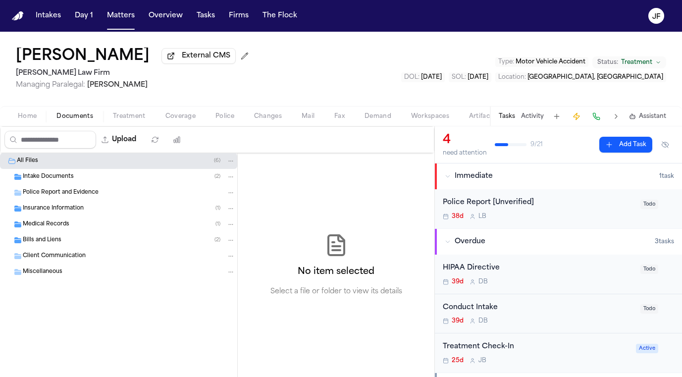
click at [57, 212] on span "Insurance Information" at bounding box center [53, 208] width 61 height 8
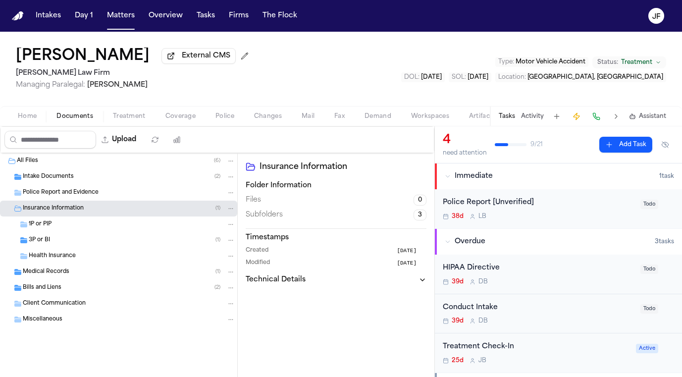
click at [54, 239] on div "3P or BI ( 1 )" at bounding box center [132, 240] width 206 height 9
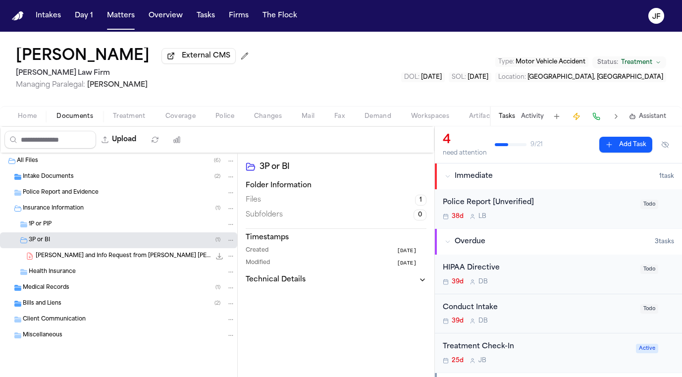
click at [67, 263] on div "J. Figueroa - Ack and Info Request from Gallagher Bassett - 8.24.25 374.9 KB • …" at bounding box center [118, 256] width 237 height 16
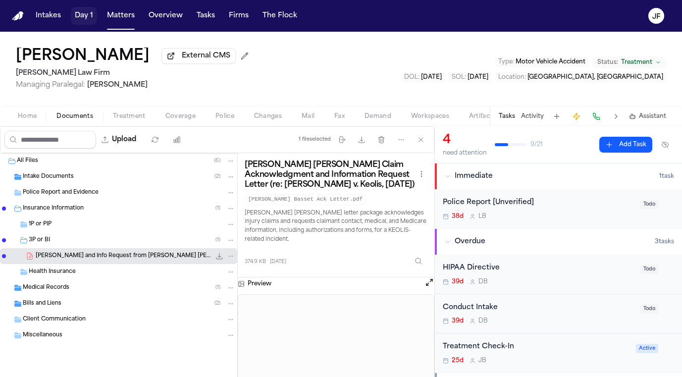
click at [121, 22] on button "Matters" at bounding box center [121, 16] width 36 height 18
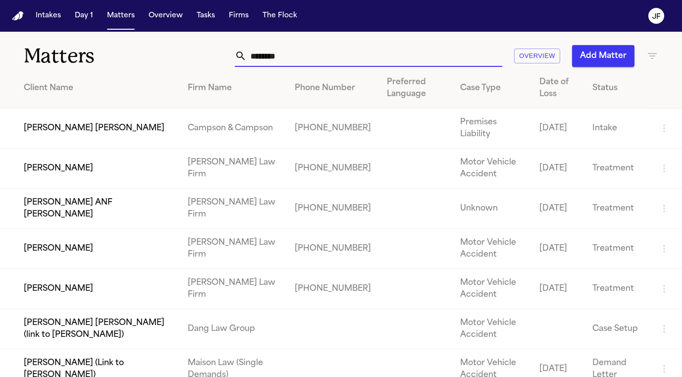
drag, startPoint x: 310, startPoint y: 56, endPoint x: 132, endPoint y: 56, distance: 178.2
click at [132, 56] on div "Matters ******** Overview Add Matter" at bounding box center [341, 50] width 682 height 37
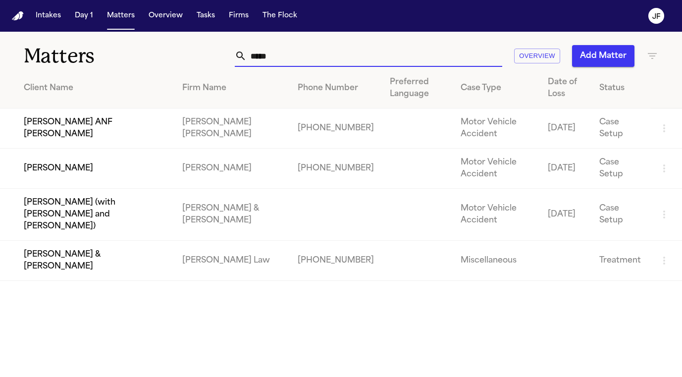
type input "******"
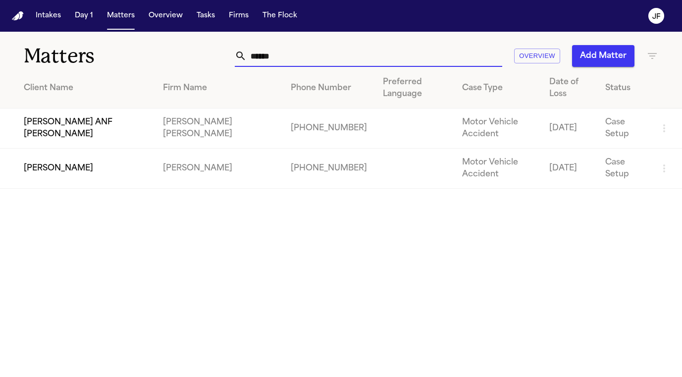
type input "******"
click at [83, 126] on td "[PERSON_NAME] ANF [PERSON_NAME]" at bounding box center [77, 128] width 155 height 40
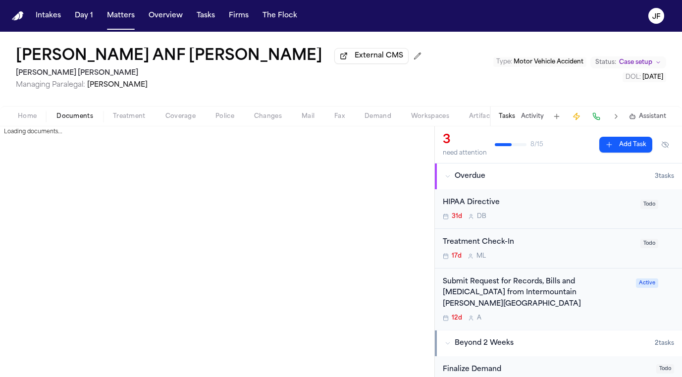
click at [66, 117] on span "Documents" at bounding box center [74, 116] width 37 height 8
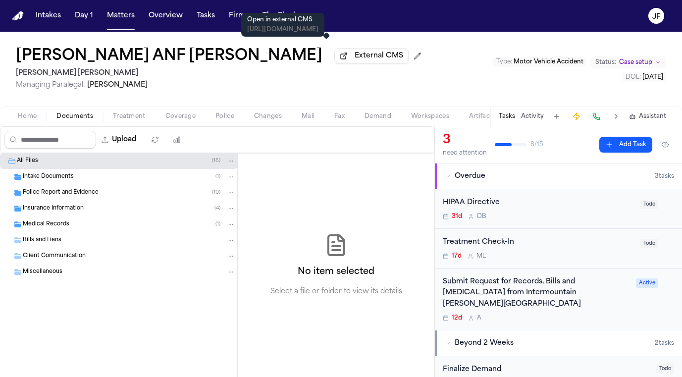
click at [354, 61] on span "External CMS" at bounding box center [378, 56] width 49 height 10
click at [334, 61] on button "External CMS" at bounding box center [371, 56] width 74 height 16
click at [354, 61] on span "External CMS" at bounding box center [378, 56] width 49 height 10
click at [34, 219] on div "Medical Records ( 1 )" at bounding box center [118, 224] width 237 height 16
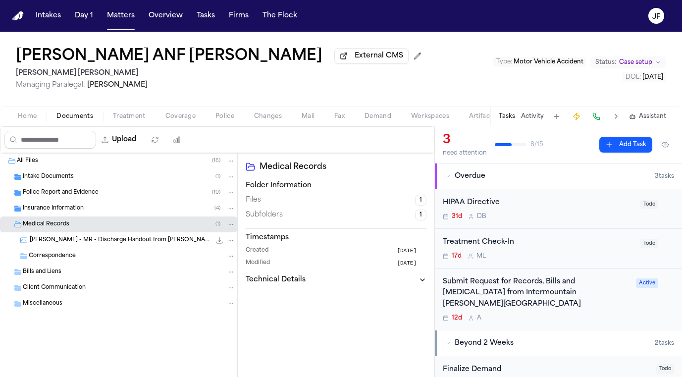
click at [39, 210] on span "Insurance Information" at bounding box center [53, 208] width 61 height 8
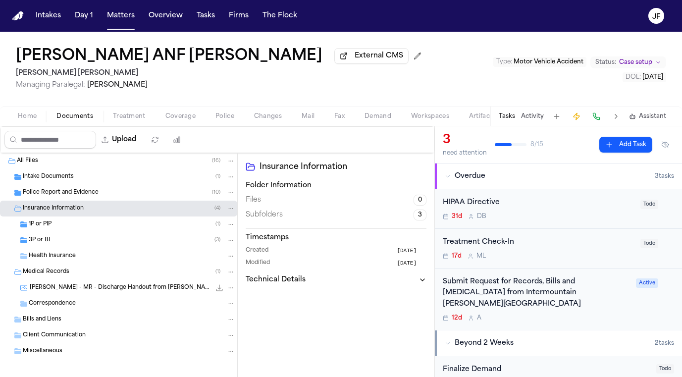
click at [40, 238] on div "3P or BI ( 3 )" at bounding box center [132, 240] width 206 height 9
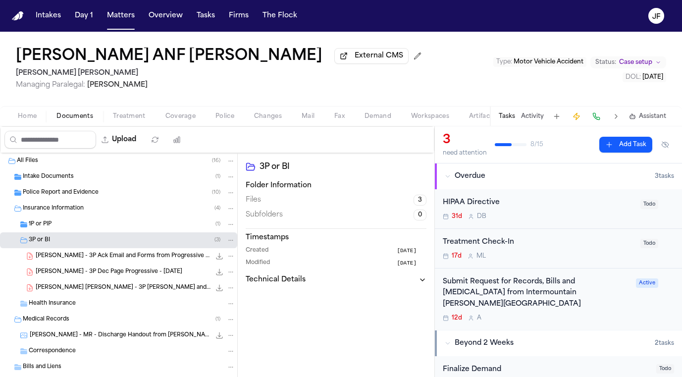
click at [40, 234] on div "3P or BI ( 3 )" at bounding box center [118, 240] width 237 height 16
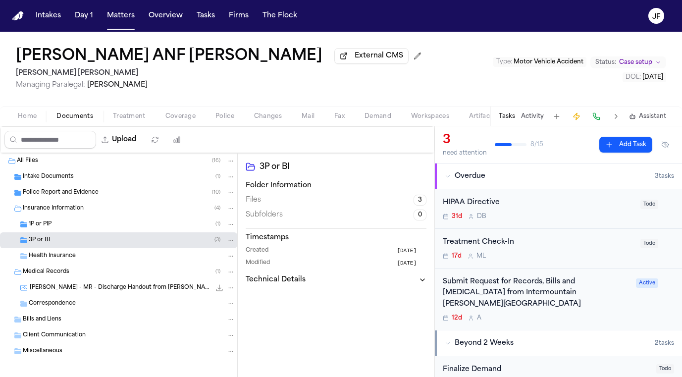
click at [40, 234] on div "3P or BI ( 3 )" at bounding box center [118, 240] width 237 height 16
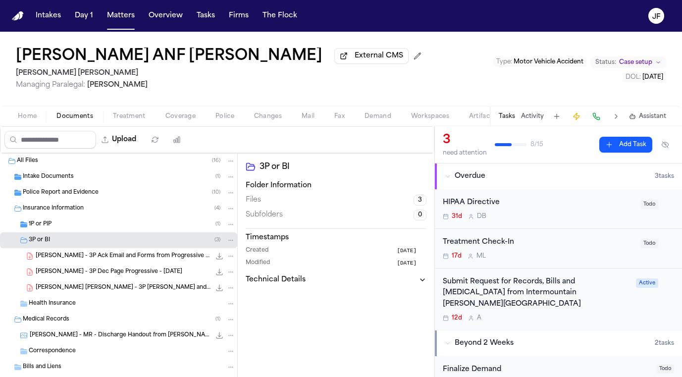
click at [42, 231] on div "1P or PIP ( 1 )" at bounding box center [118, 224] width 237 height 16
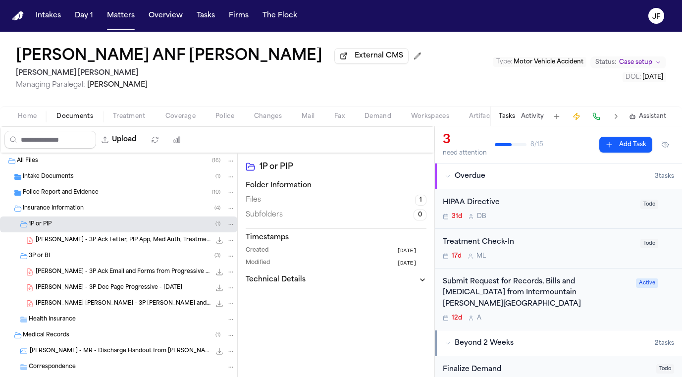
click at [73, 244] on span "M. Huerta - 3P Ack Letter, PIP App, Med Auth, Treatment Info from Progressive -…" at bounding box center [123, 240] width 175 height 8
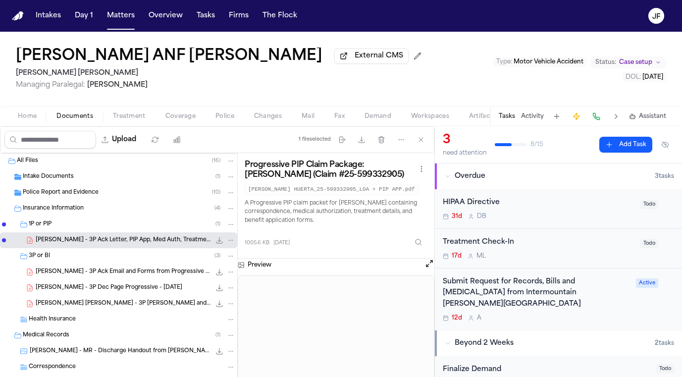
click at [183, 280] on div "M. Huerta - 3P Ack Email and Forms from Progressive - 9.8.25 730.1 KB • PDF" at bounding box center [118, 272] width 237 height 16
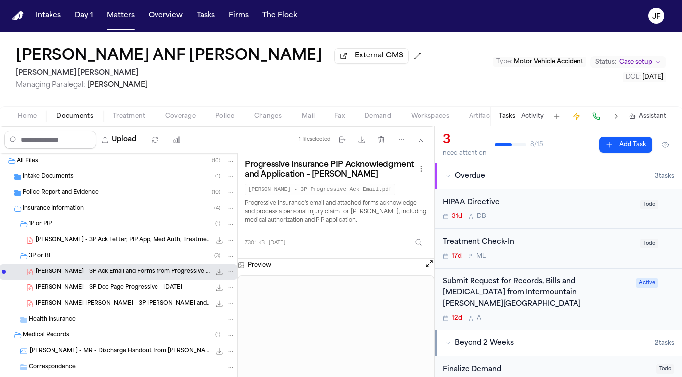
click at [115, 287] on span "M. Huerta - 3P Dec Page Progressive - 5.9.25" at bounding box center [109, 288] width 146 height 8
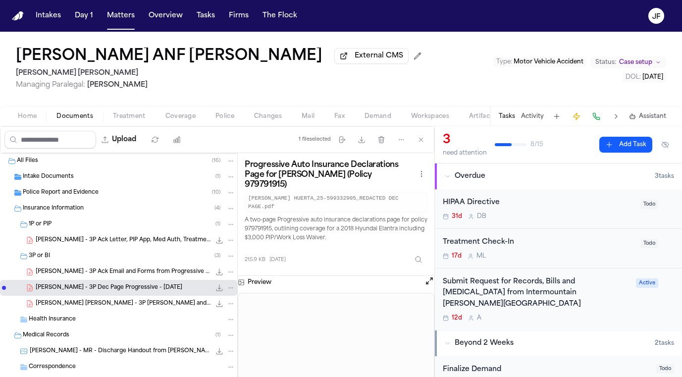
click at [125, 276] on span "M. Huerta - 3P Ack Email and Forms from Progressive - 9.8.25" at bounding box center [123, 272] width 175 height 8
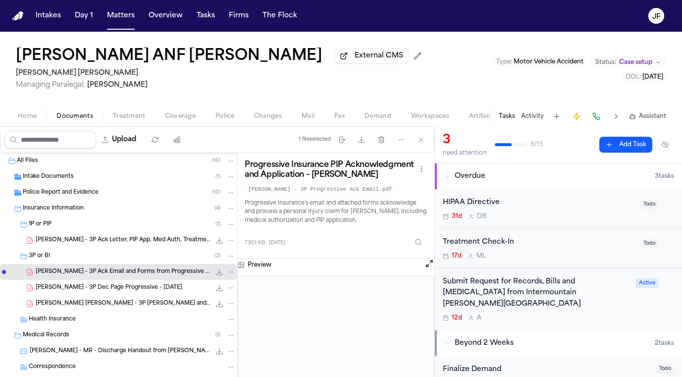
click at [618, 0] on nav "Intakes Day 1 Matters Overview Tasks Firms The [PERSON_NAME]" at bounding box center [341, 16] width 682 height 32
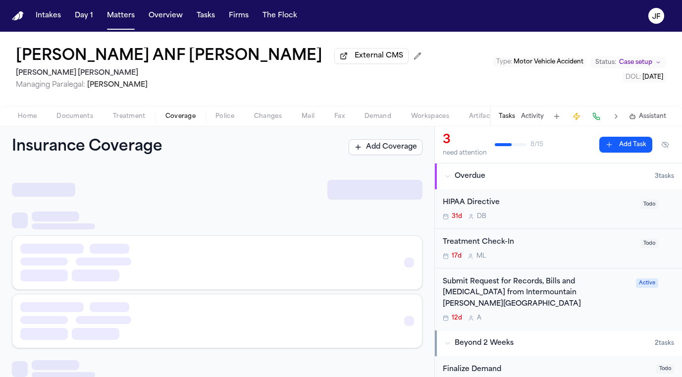
click at [176, 120] on span "Coverage" at bounding box center [180, 116] width 30 height 8
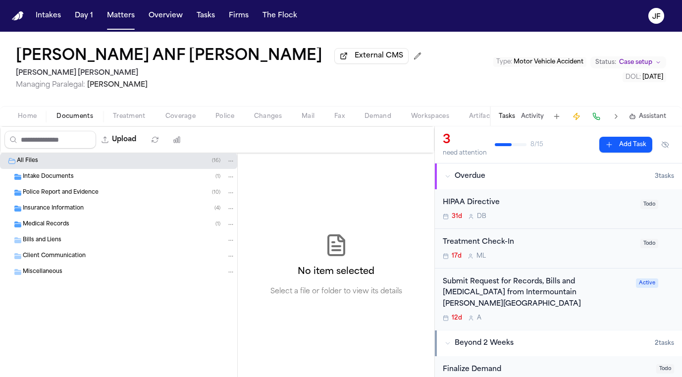
click at [75, 120] on span "Documents" at bounding box center [74, 116] width 37 height 8
click at [65, 219] on div "Medical Records ( 1 )" at bounding box center [118, 224] width 237 height 16
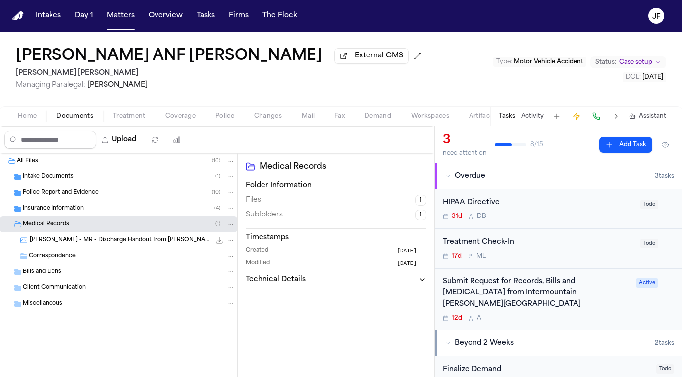
click at [67, 215] on div "Insurance Information ( 4 )" at bounding box center [118, 208] width 237 height 16
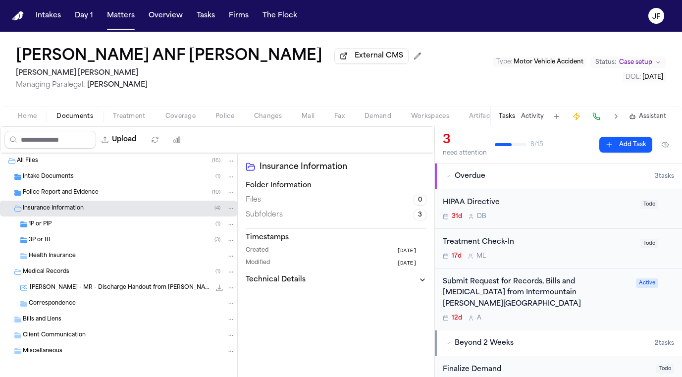
click at [72, 247] on div "3P or BI ( 3 )" at bounding box center [118, 240] width 237 height 16
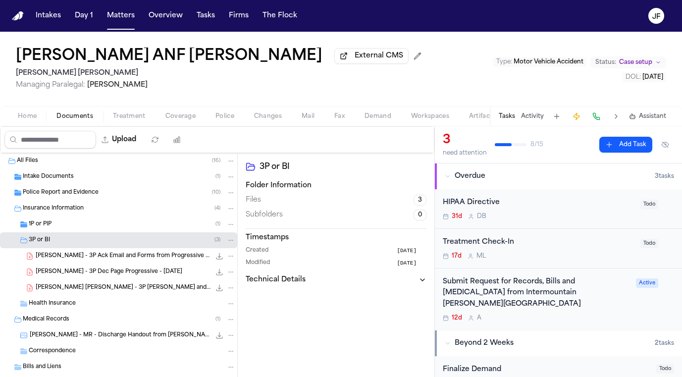
click at [81, 227] on div "1P or PIP ( 1 )" at bounding box center [132, 224] width 206 height 9
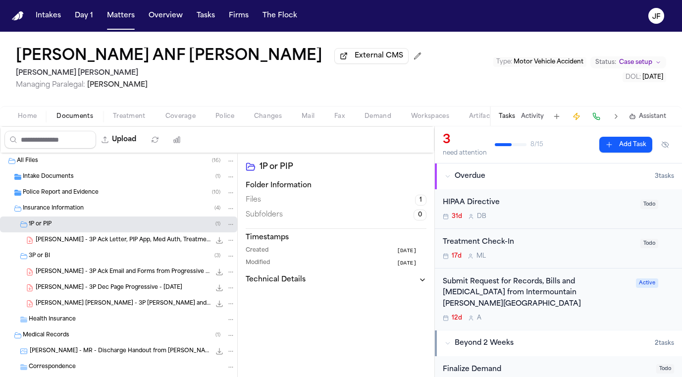
click at [89, 240] on span "M. Huerta - 3P Ack Letter, PIP App, Med Auth, Treatment Info from Progressive -…" at bounding box center [123, 240] width 175 height 8
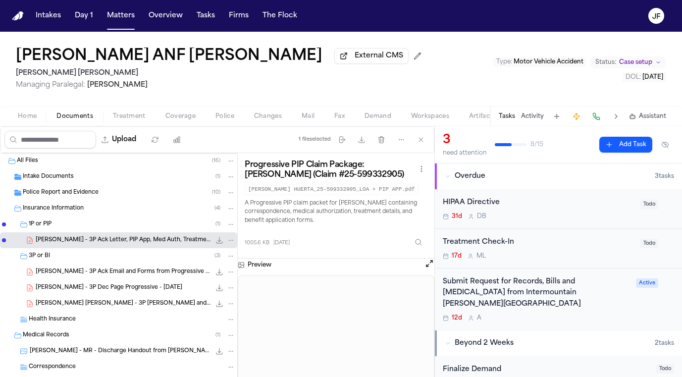
click at [155, 280] on div "M. Huerta - 3P Ack Email and Forms from Progressive - 9.8.25 730.1 KB • PDF" at bounding box center [118, 272] width 237 height 16
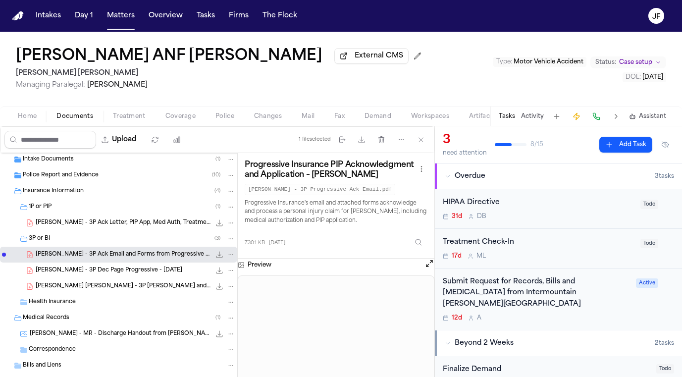
scroll to position [21, 0]
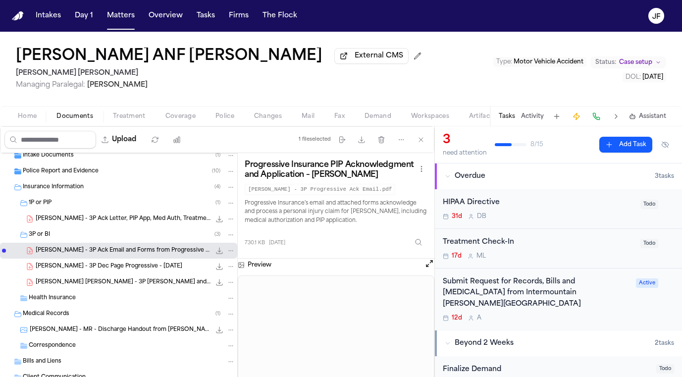
click at [155, 280] on div "M. Huerta D. Cervantes - 3P LOR and Preservation Letter to Progressive - 9.5.25…" at bounding box center [135, 282] width 199 height 10
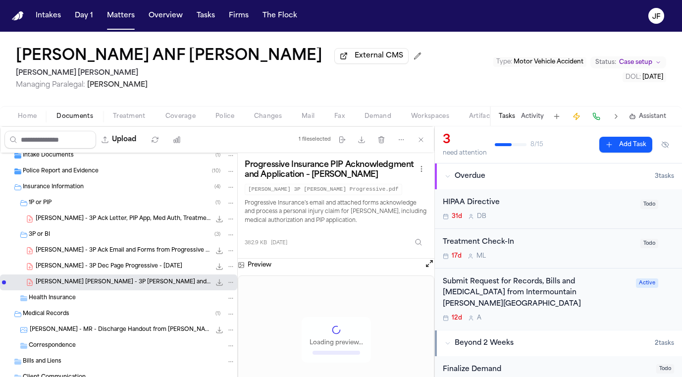
click at [155, 271] on span "M. Huerta - 3P Dec Page Progressive - 5.9.25" at bounding box center [109, 266] width 146 height 8
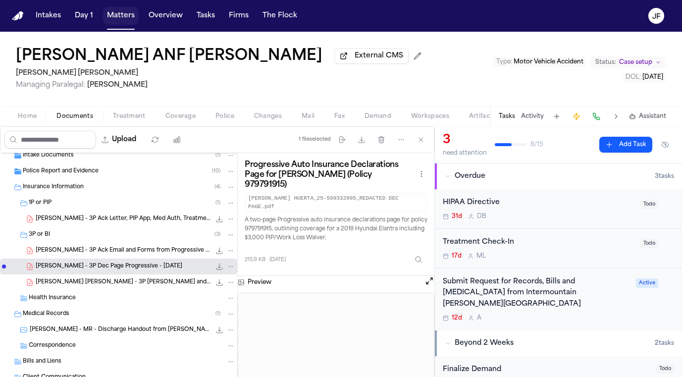
click at [125, 16] on button "Matters" at bounding box center [121, 16] width 36 height 18
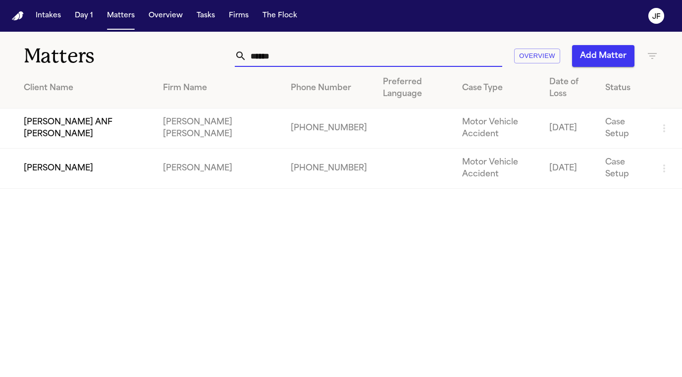
drag, startPoint x: 307, startPoint y: 54, endPoint x: -13, endPoint y: 46, distance: 320.3
click at [0, 46] on html "Intakes Day 1 Matters Overview Tasks Firms The Flock JF Matters ****** Overview…" at bounding box center [341, 188] width 682 height 377
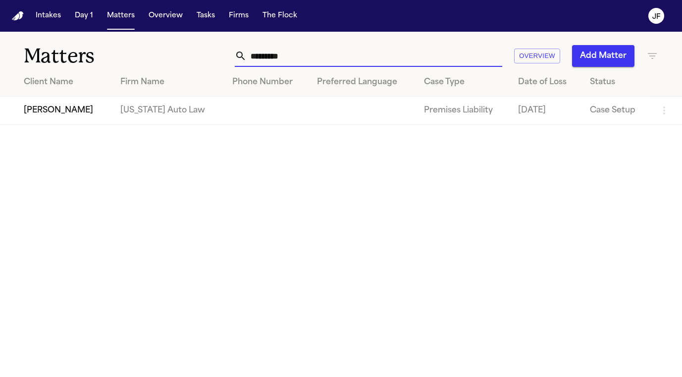
type input "*********"
click at [69, 109] on td "[PERSON_NAME]" at bounding box center [56, 111] width 112 height 28
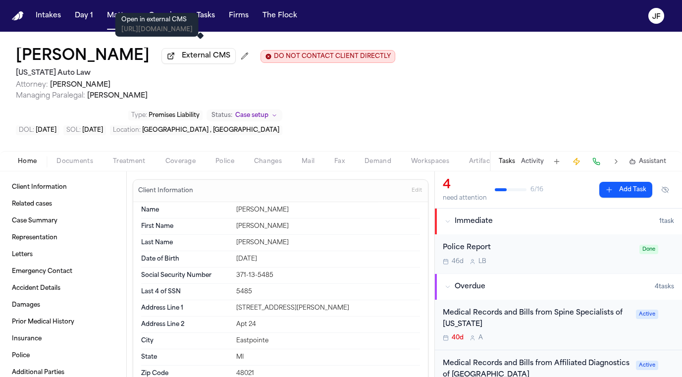
click at [216, 61] on span "External CMS" at bounding box center [206, 56] width 49 height 10
click at [65, 157] on span "Documents" at bounding box center [74, 161] width 37 height 8
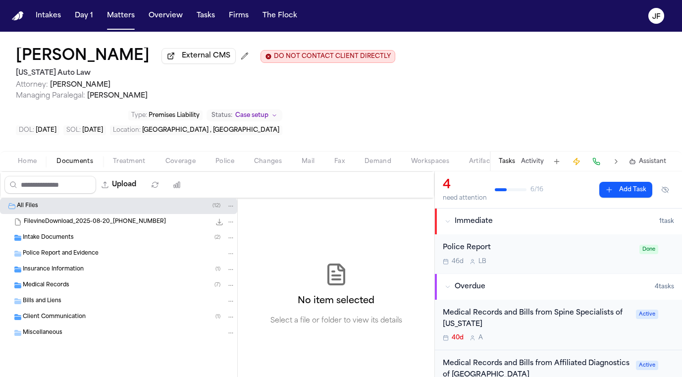
click at [63, 261] on div "Insurance Information ( 1 )" at bounding box center [118, 269] width 237 height 16
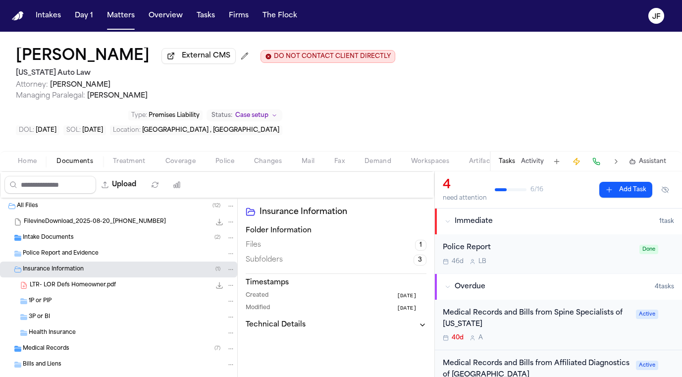
click at [91, 277] on div "LTR- LOR Defs Homeowner.pdf 155.2 KB • PDF" at bounding box center [118, 285] width 237 height 16
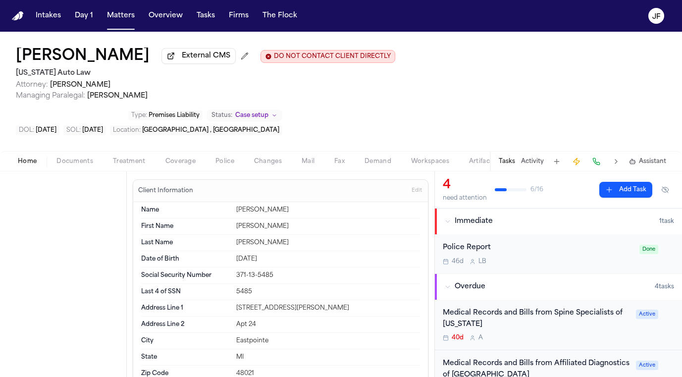
click at [25, 157] on span "Home" at bounding box center [27, 161] width 19 height 8
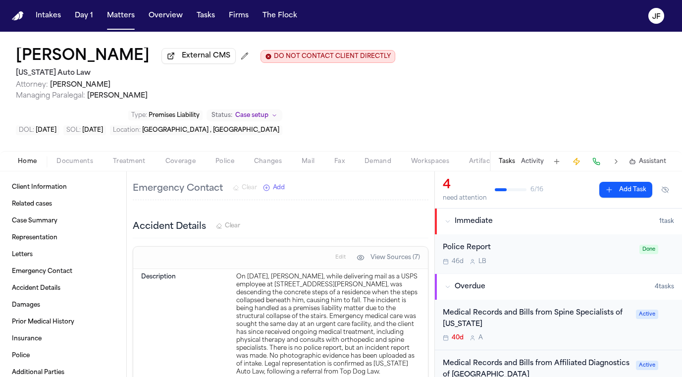
scroll to position [603, 0]
click at [72, 151] on div "Home Documents Treatment Coverage Police Changes Mail Fax Demand Workspaces Art…" at bounding box center [341, 161] width 682 height 20
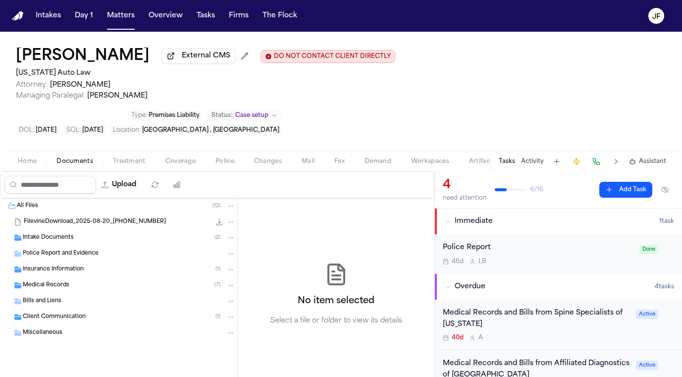
click at [73, 157] on span "Documents" at bounding box center [74, 161] width 37 height 8
click at [70, 265] on span "Insurance Information" at bounding box center [53, 269] width 61 height 8
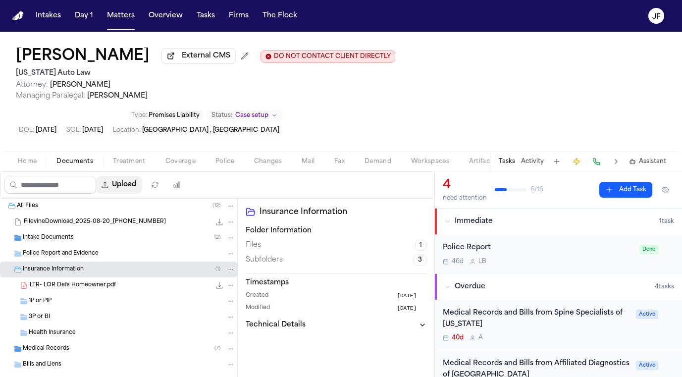
click at [142, 176] on button "Upload" at bounding box center [119, 185] width 46 height 18
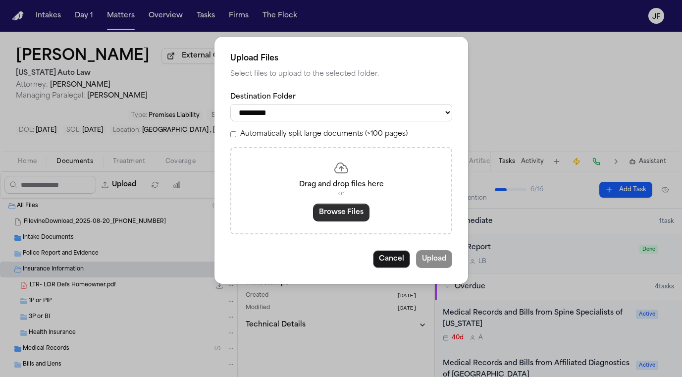
click at [333, 209] on button "Browse Files" at bounding box center [341, 212] width 56 height 18
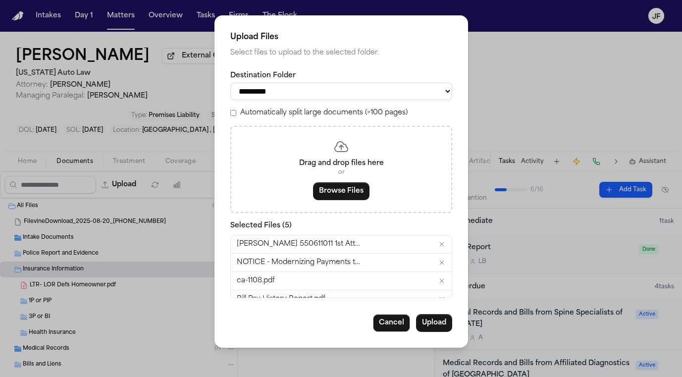
select select "**********"
click at [434, 326] on button "Upload" at bounding box center [434, 323] width 36 height 18
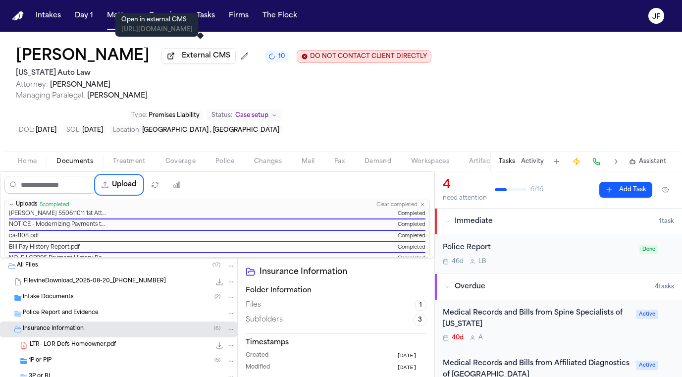
click at [208, 56] on span "External CMS" at bounding box center [206, 56] width 49 height 10
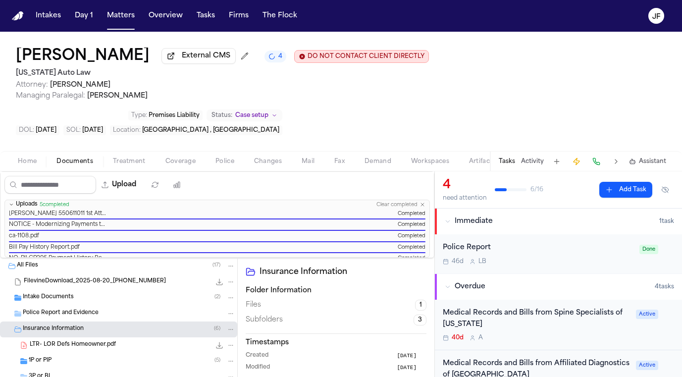
click at [223, 61] on span "External CMS" at bounding box center [206, 56] width 49 height 10
click at [420, 201] on icon "button" at bounding box center [422, 204] width 6 height 6
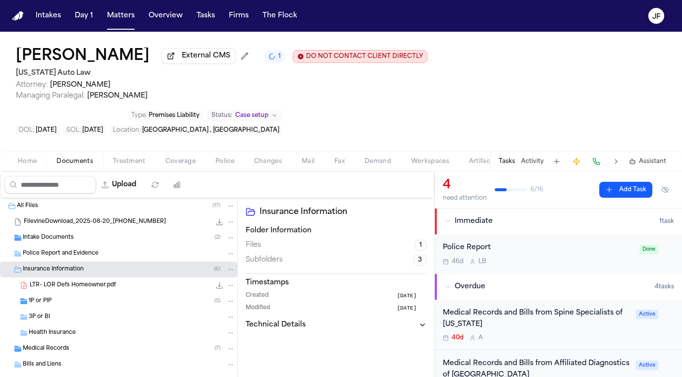
click at [104, 309] on div "3P or BI" at bounding box center [118, 317] width 237 height 16
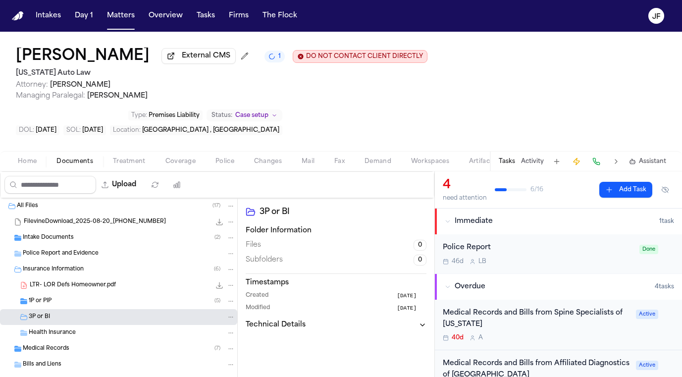
click at [104, 296] on div "1P or PIP ( 5 )" at bounding box center [132, 300] width 206 height 9
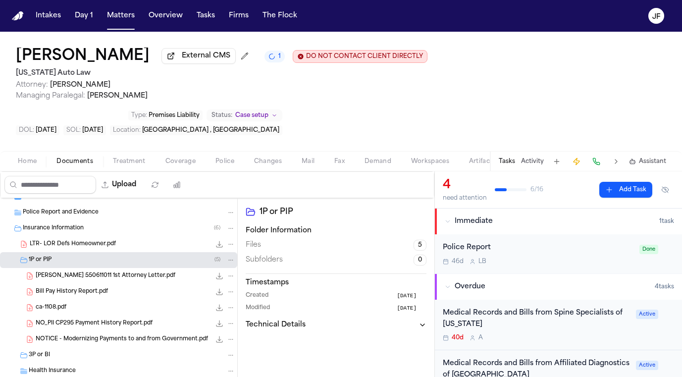
scroll to position [44, 0]
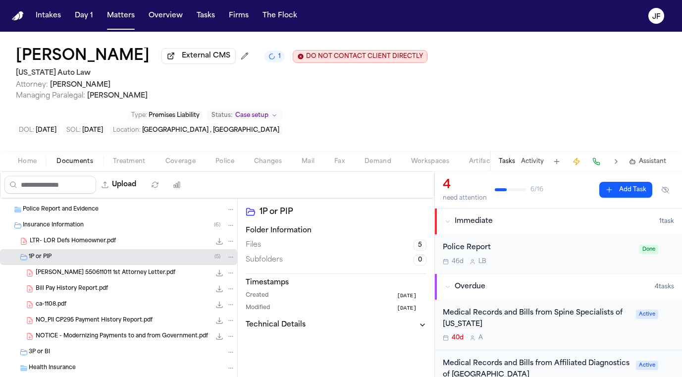
click at [525, 157] on button "Activity" at bounding box center [532, 161] width 23 height 8
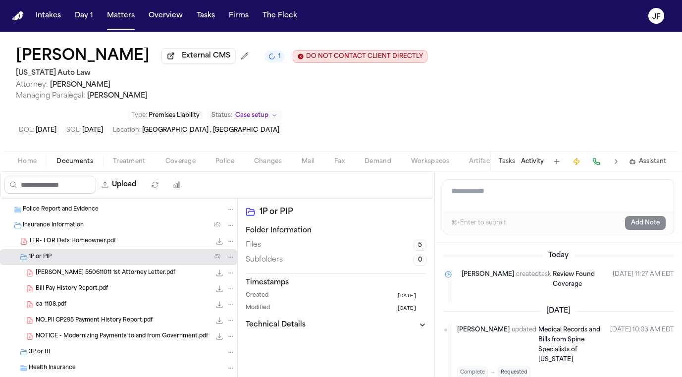
click at [508, 180] on textarea "Add a note to this matter" at bounding box center [558, 196] width 230 height 32
type textarea "**********"
click at [649, 216] on button "Add Note" at bounding box center [645, 223] width 41 height 14
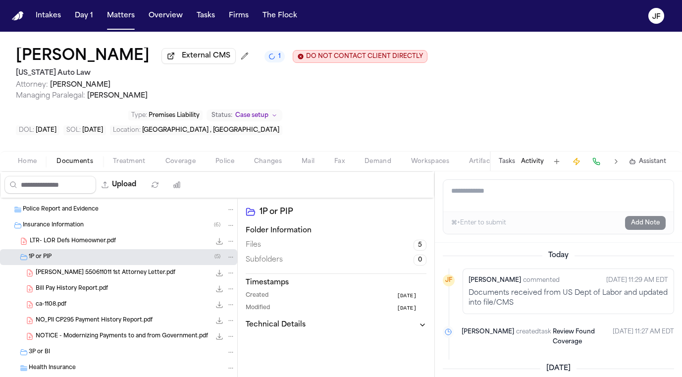
click at [89, 252] on div "1P or PIP ( 5 )" at bounding box center [132, 256] width 206 height 9
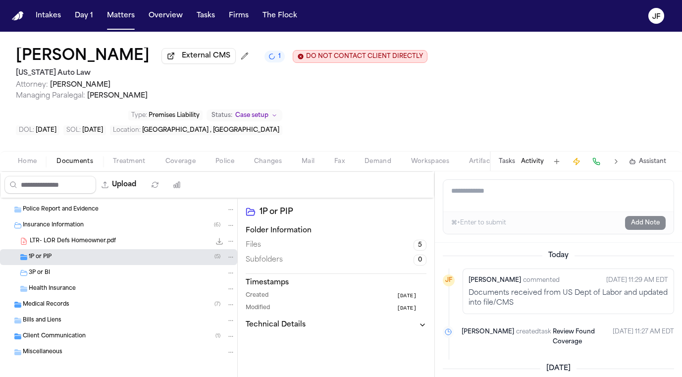
scroll to position [18, 0]
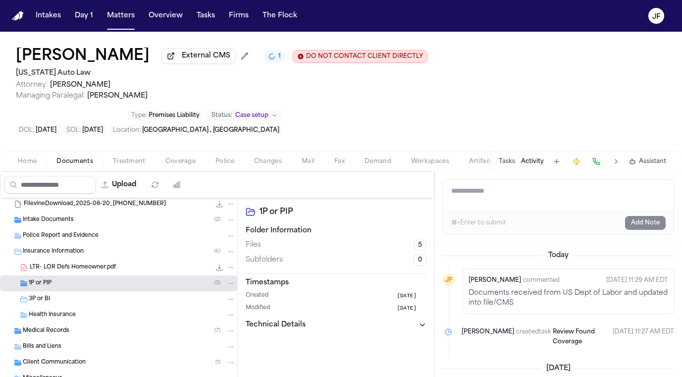
click at [92, 232] on span "Police Report and Evidence" at bounding box center [61, 236] width 76 height 8
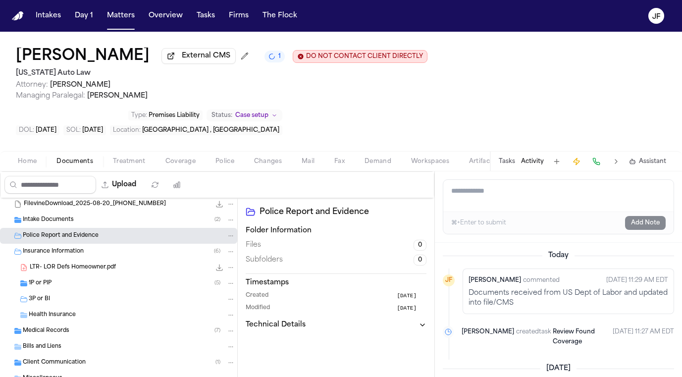
click at [96, 232] on span "Police Report and Evidence" at bounding box center [61, 236] width 76 height 8
click at [96, 228] on div "Police Report and Evidence" at bounding box center [118, 236] width 237 height 16
click at [97, 244] on div "Insurance Information ( 6 )" at bounding box center [118, 252] width 237 height 16
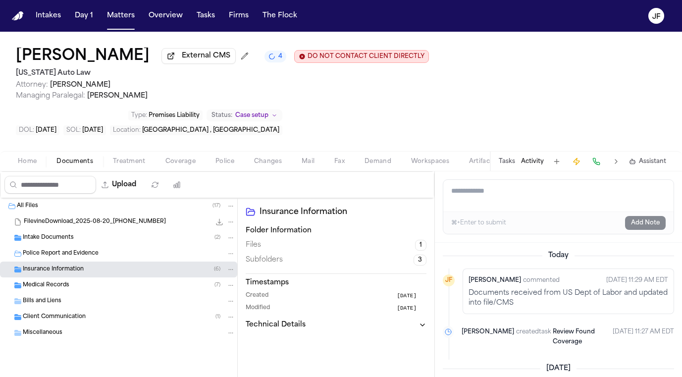
scroll to position [0, 0]
click at [98, 230] on div "Intake Documents ( 2 )" at bounding box center [118, 238] width 237 height 16
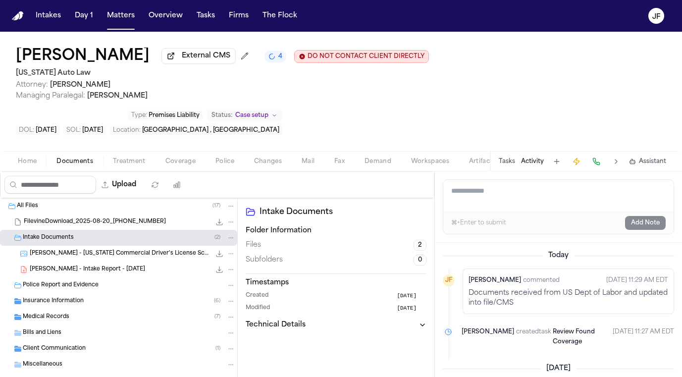
click at [96, 233] on div "Intake Documents ( 2 )" at bounding box center [129, 237] width 212 height 9
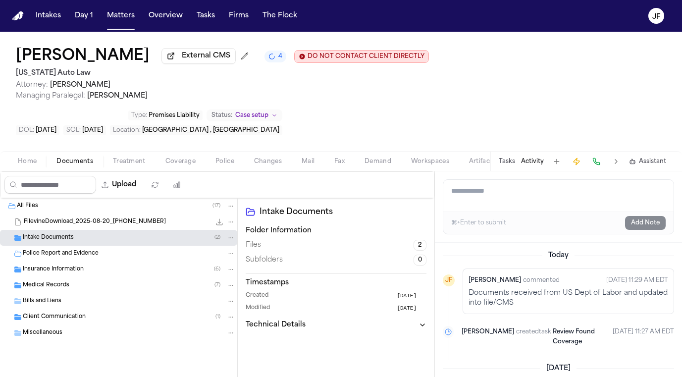
click at [95, 249] on span "Police Report and Evidence" at bounding box center [61, 253] width 76 height 8
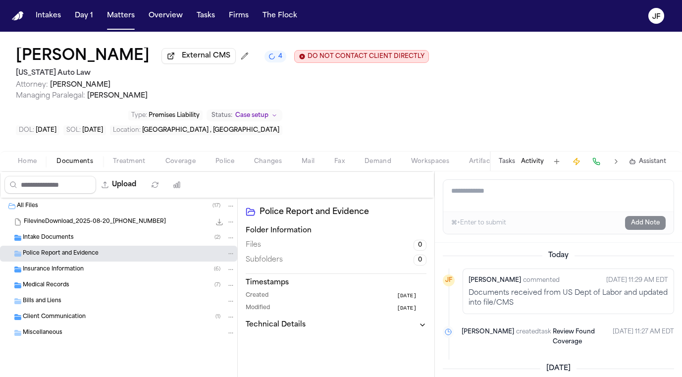
click at [128, 157] on span "Treatment" at bounding box center [129, 161] width 33 height 8
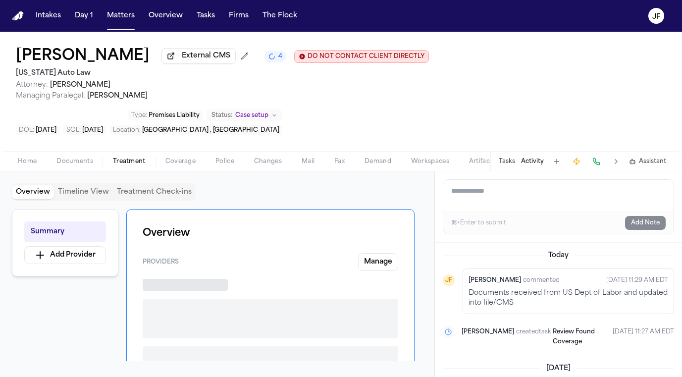
click at [85, 157] on span "Documents" at bounding box center [74, 161] width 37 height 8
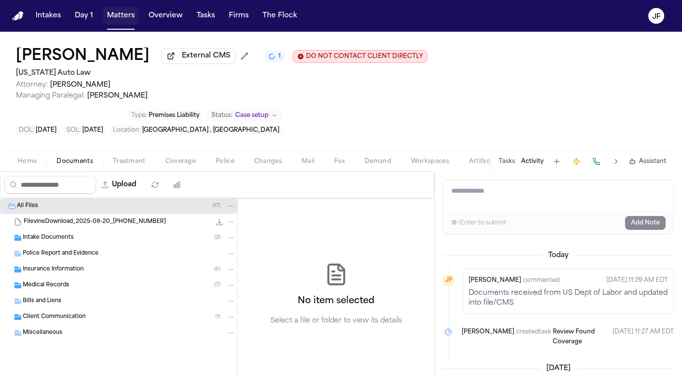
click at [116, 8] on button "Matters" at bounding box center [121, 16] width 36 height 18
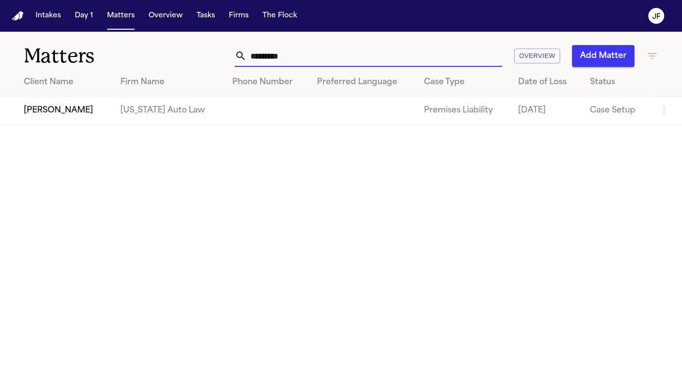
drag, startPoint x: 305, startPoint y: 55, endPoint x: 171, endPoint y: 61, distance: 133.8
click at [171, 61] on div "Matters ********* Overview Add Matter" at bounding box center [341, 50] width 682 height 37
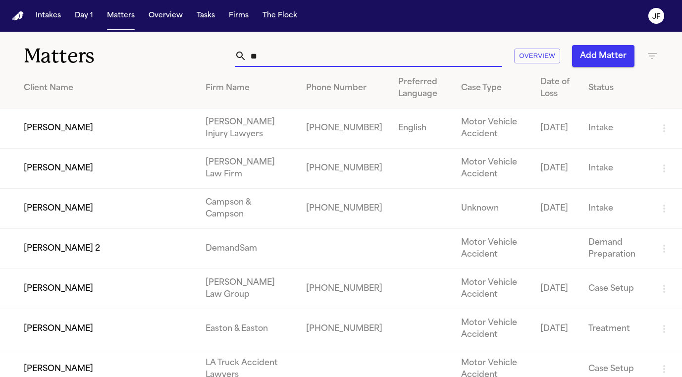
type input "*"
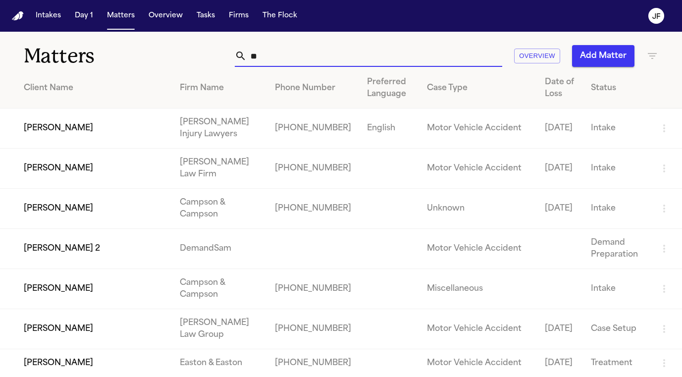
type input "*"
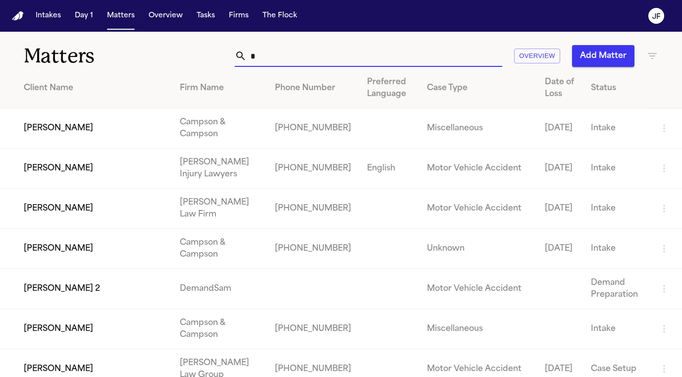
click at [329, 59] on input "*" at bounding box center [373, 56] width 255 height 22
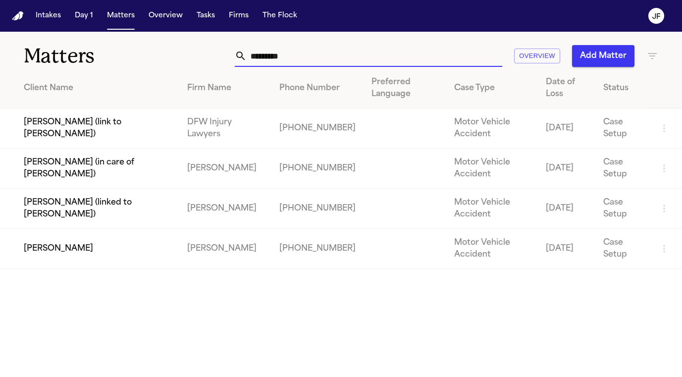
type input "*********"
click at [45, 248] on td "[PERSON_NAME]" at bounding box center [89, 249] width 179 height 40
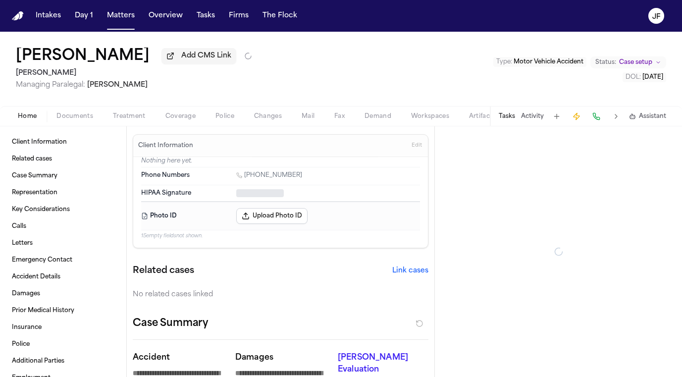
type textarea "*"
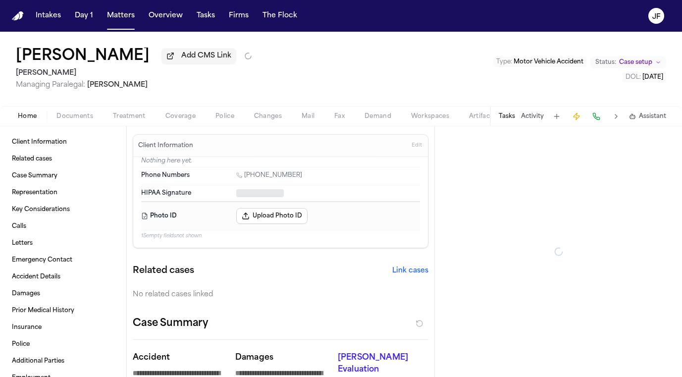
type textarea "*"
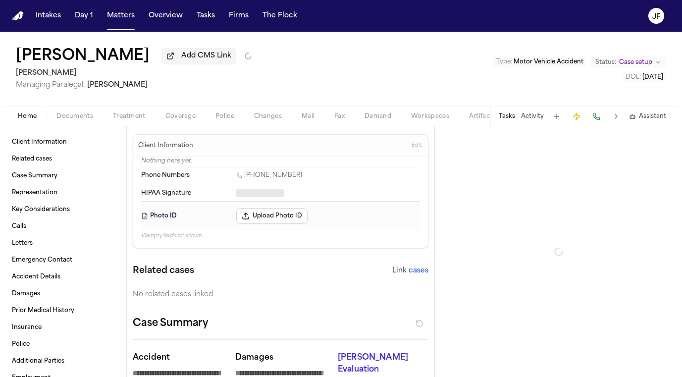
type textarea "*"
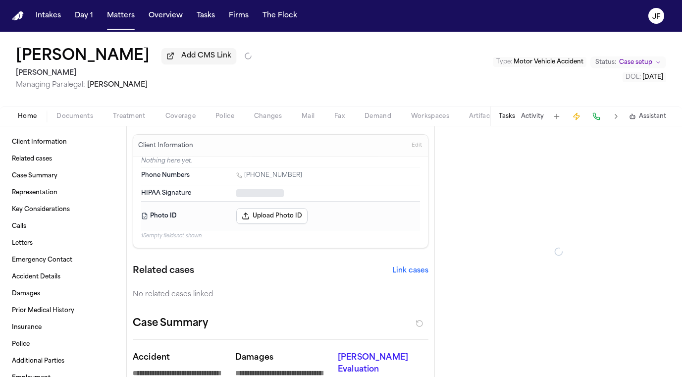
type textarea "*"
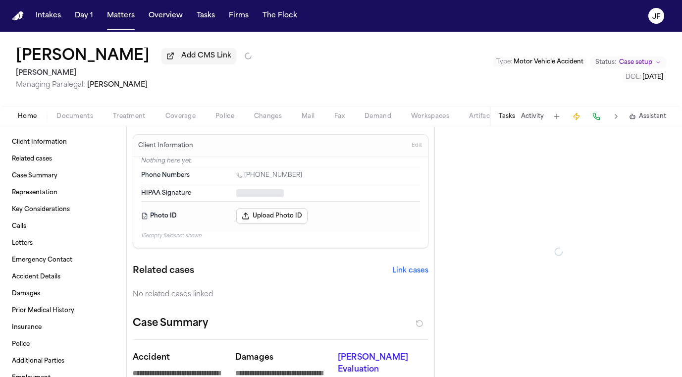
type textarea "*"
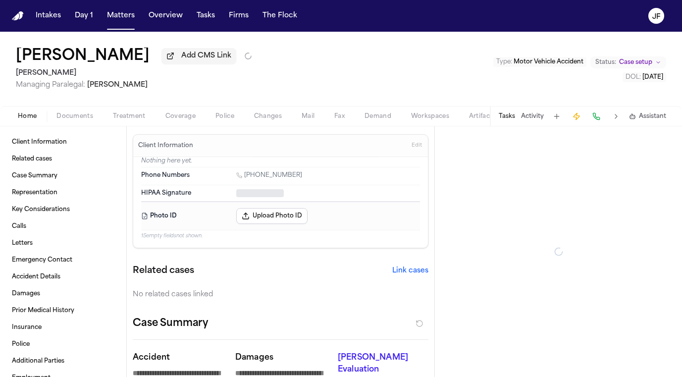
type textarea "*"
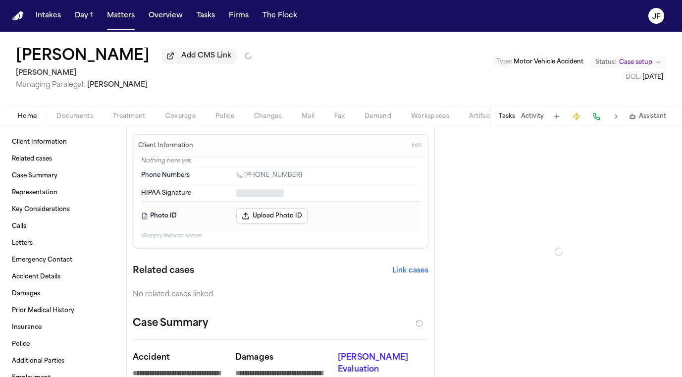
type textarea "*"
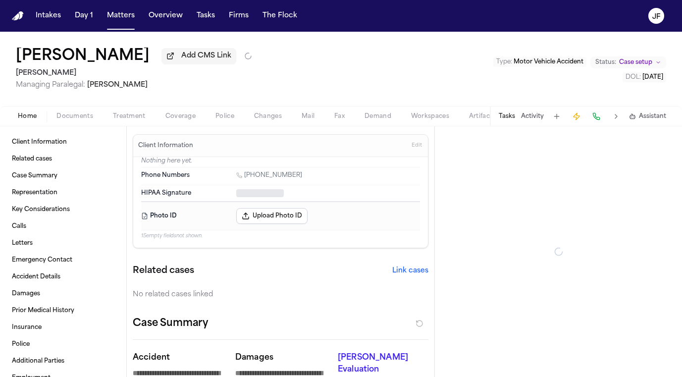
type textarea "*"
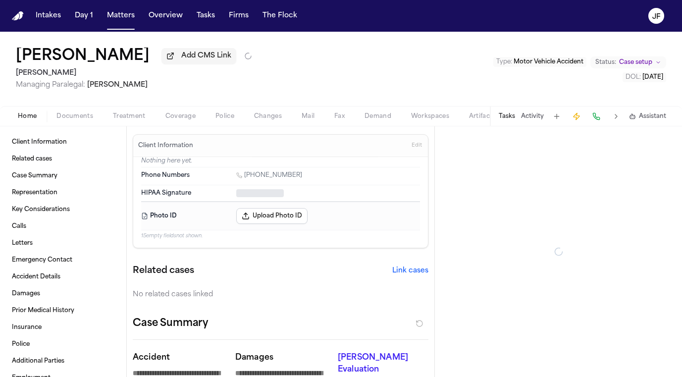
type textarea "*"
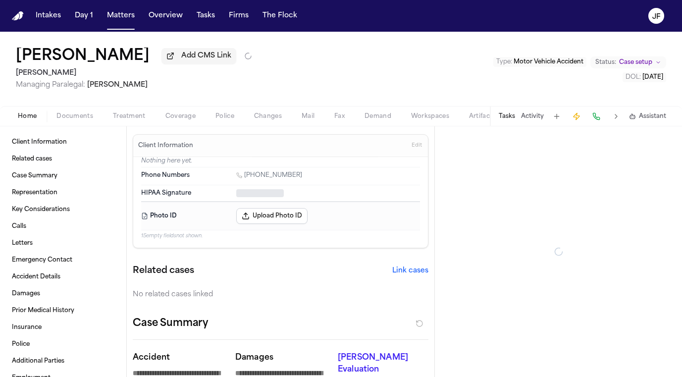
type textarea "*"
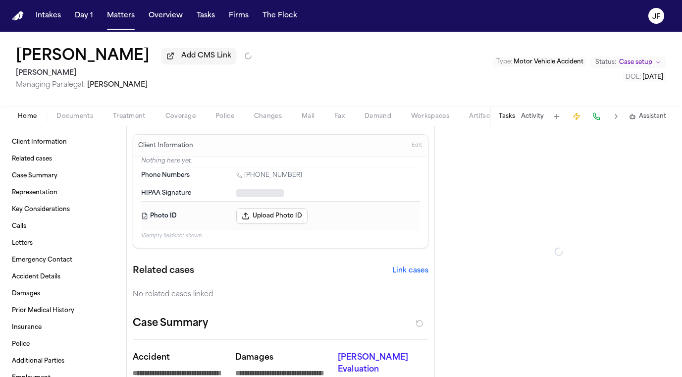
type textarea "*"
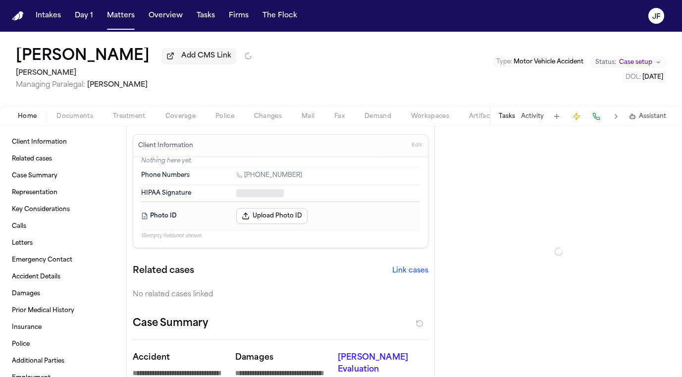
type textarea "*"
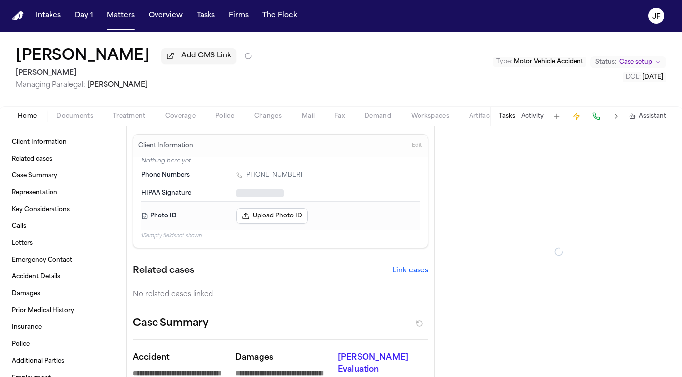
type textarea "*"
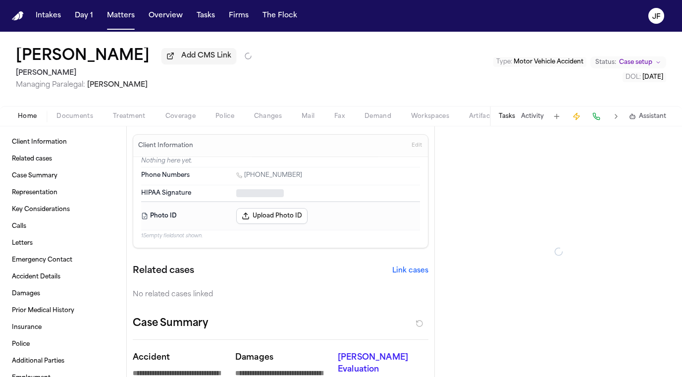
type textarea "*"
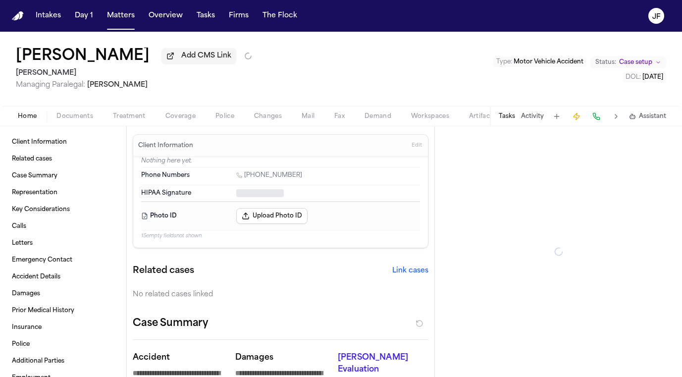
type textarea "*"
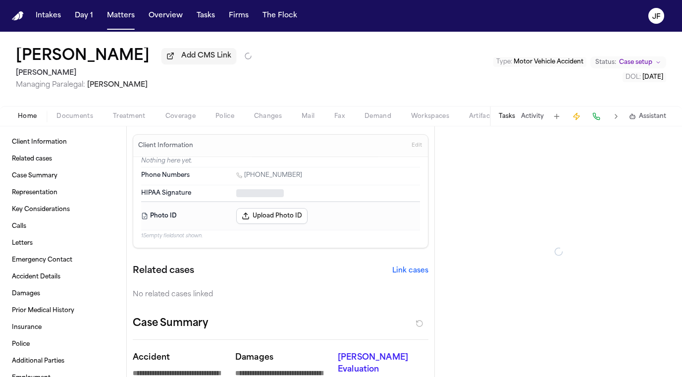
type textarea "*"
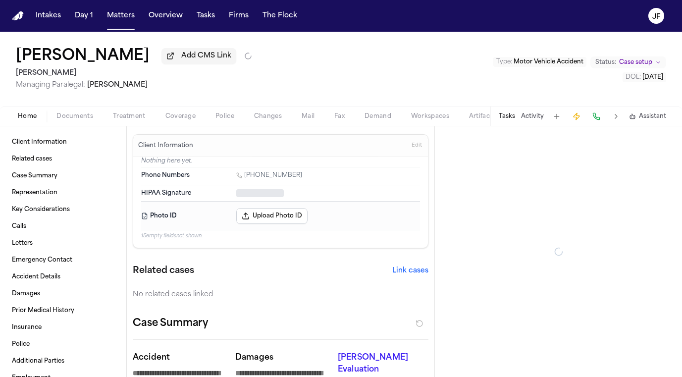
type textarea "*"
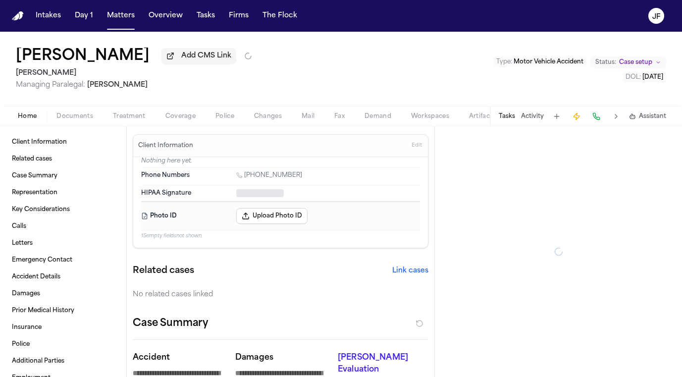
type textarea "*"
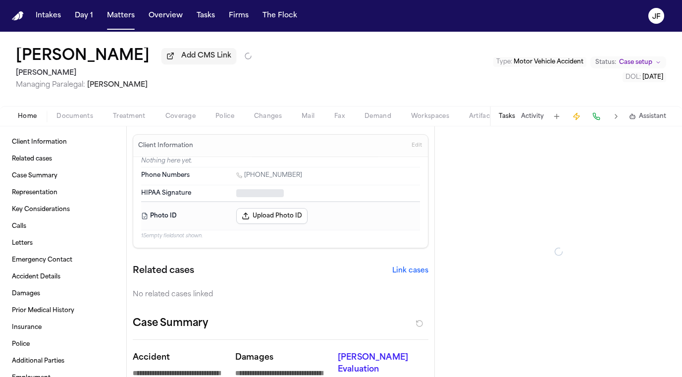
type textarea "*"
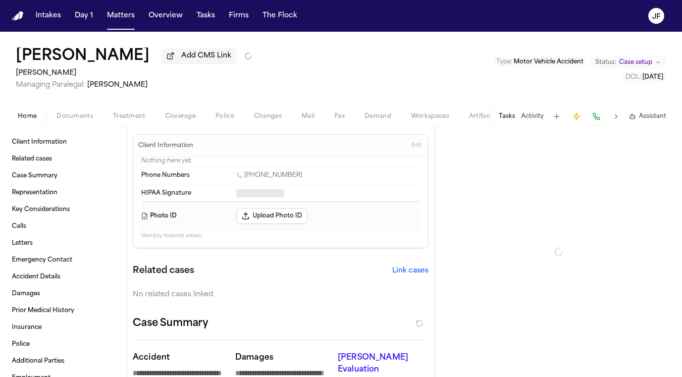
type textarea "*"
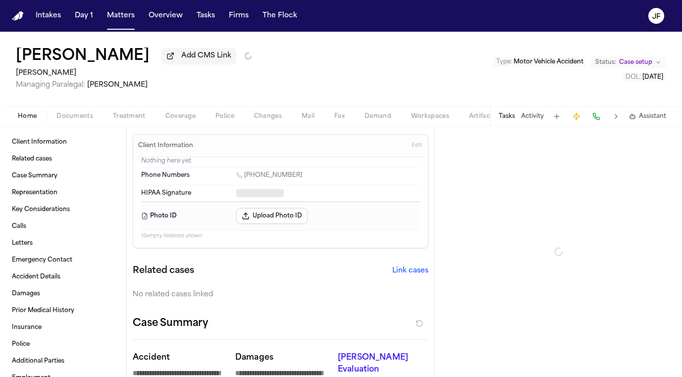
type textarea "*"
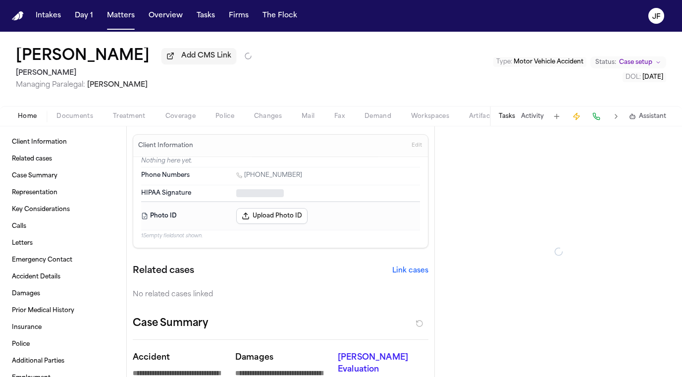
type textarea "*"
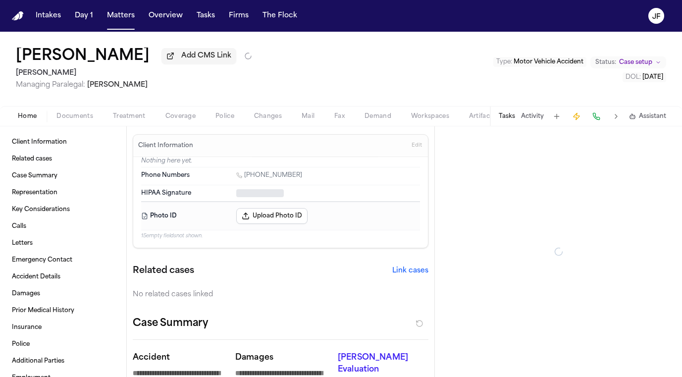
type textarea "*"
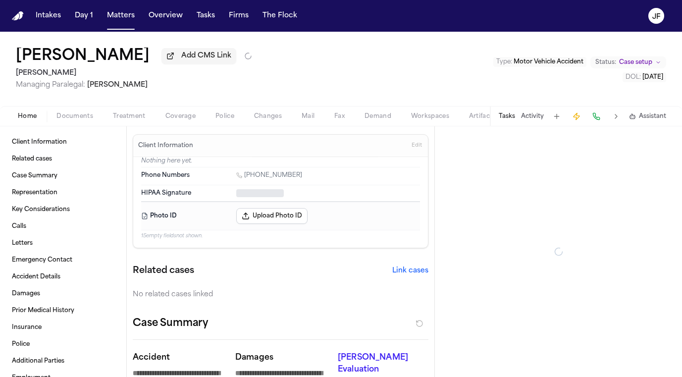
type textarea "*"
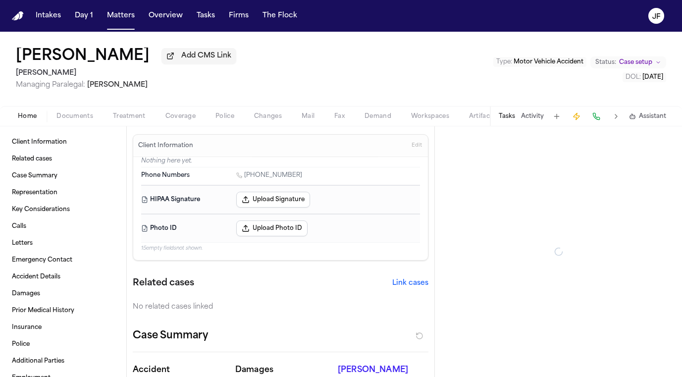
type textarea "*"
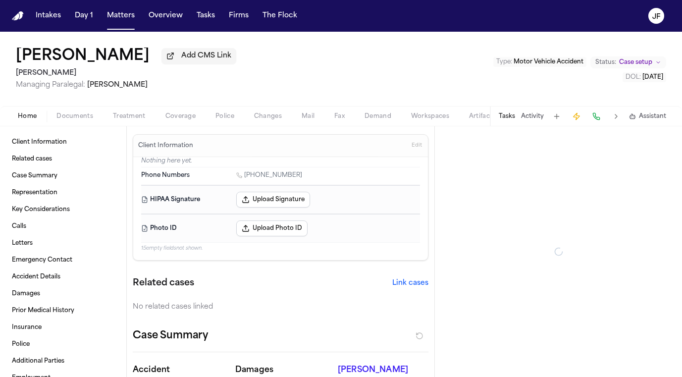
type textarea "*"
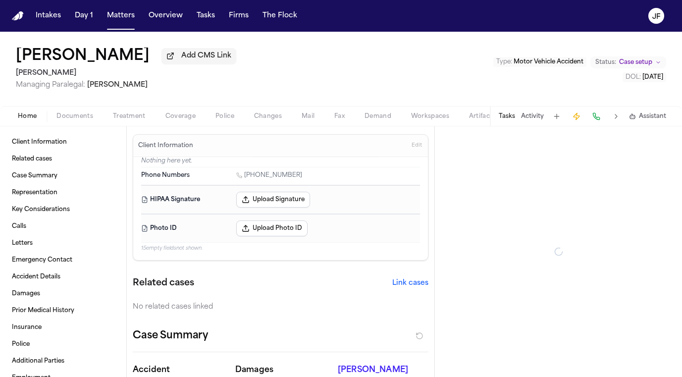
type textarea "*"
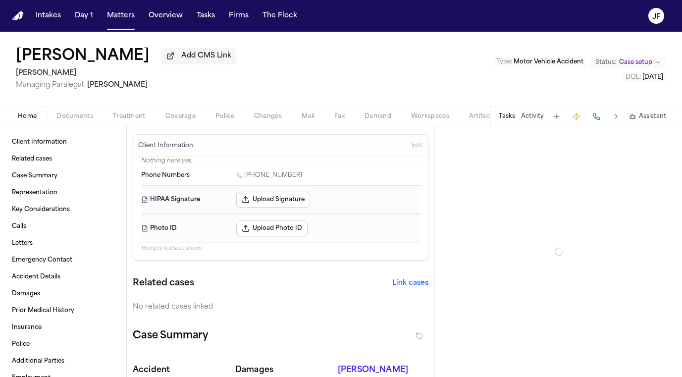
type textarea "*"
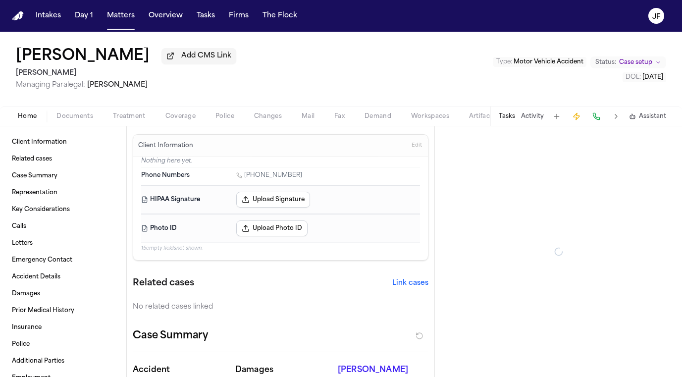
type textarea "*"
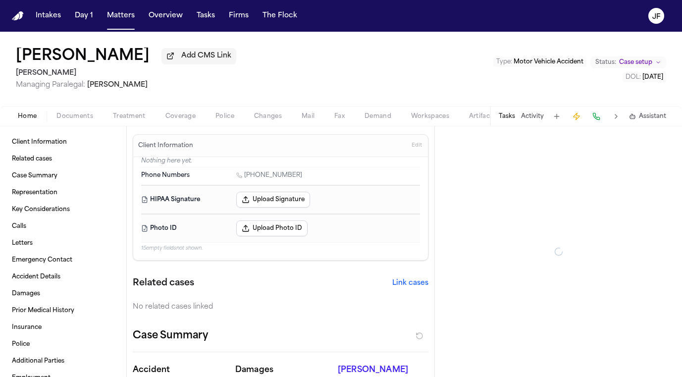
type textarea "*"
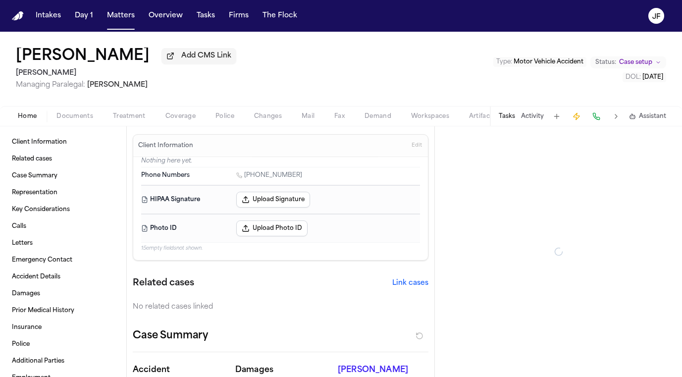
type textarea "*"
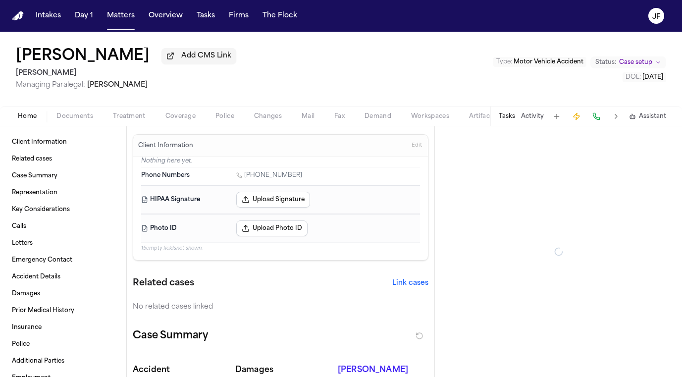
type textarea "*"
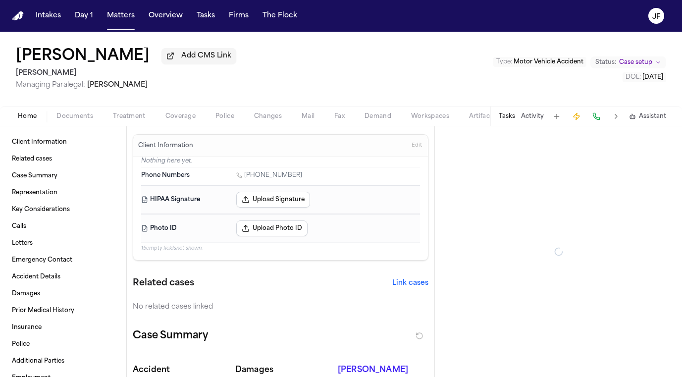
type textarea "*"
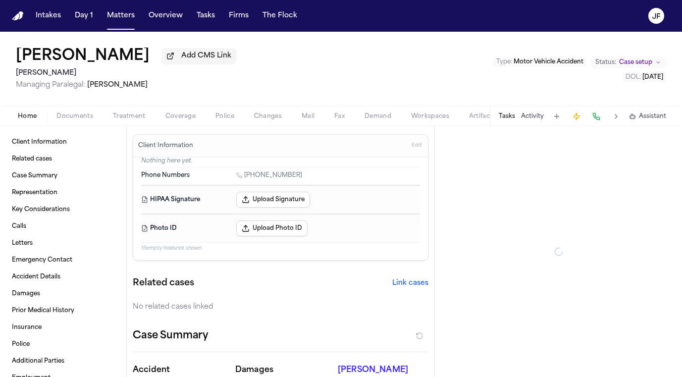
type textarea "*"
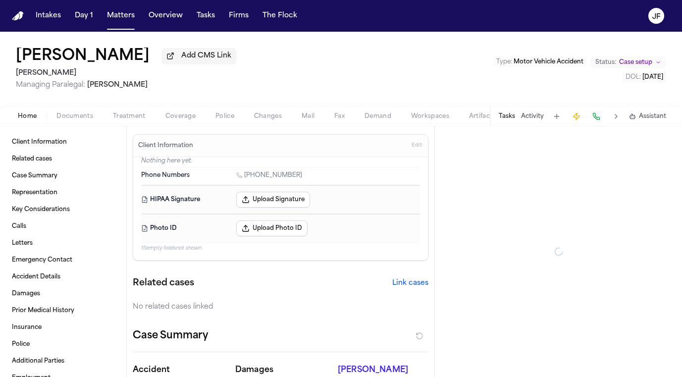
type textarea "*"
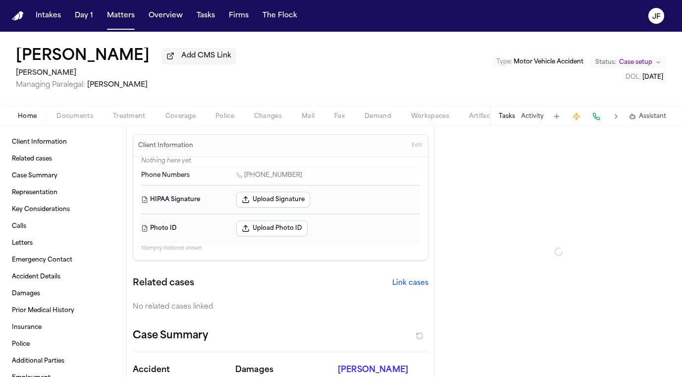
type textarea "*"
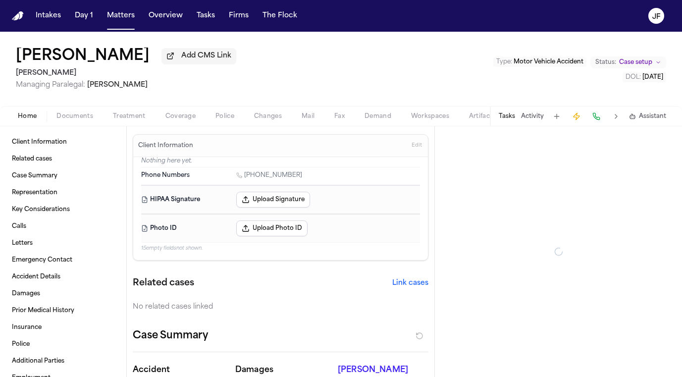
type textarea "*"
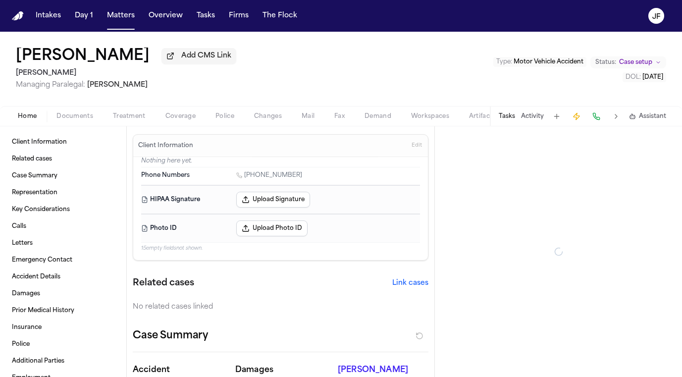
type textarea "*"
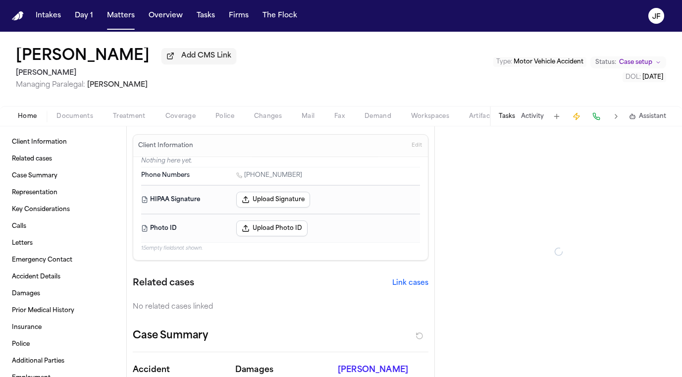
type textarea "*"
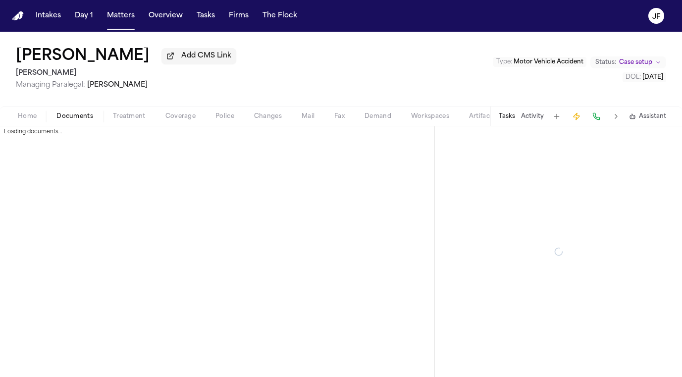
click at [80, 117] on span "Documents" at bounding box center [74, 116] width 37 height 8
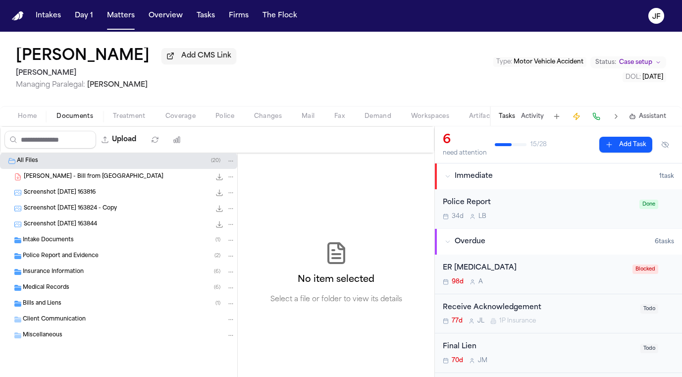
click at [67, 269] on div "Insurance Information ( 6 )" at bounding box center [118, 272] width 237 height 16
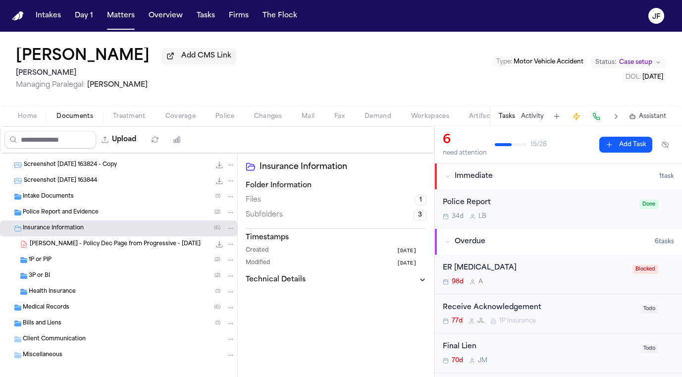
scroll to position [52, 0]
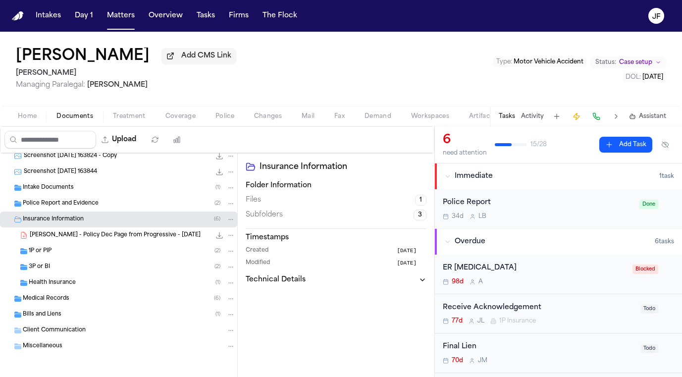
click at [67, 267] on div "3P or BI ( 2 )" at bounding box center [132, 266] width 206 height 9
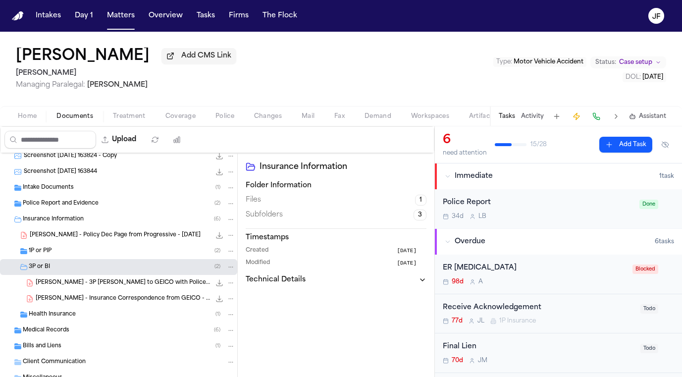
click at [68, 255] on div "1P or PIP ( 2 )" at bounding box center [132, 250] width 206 height 9
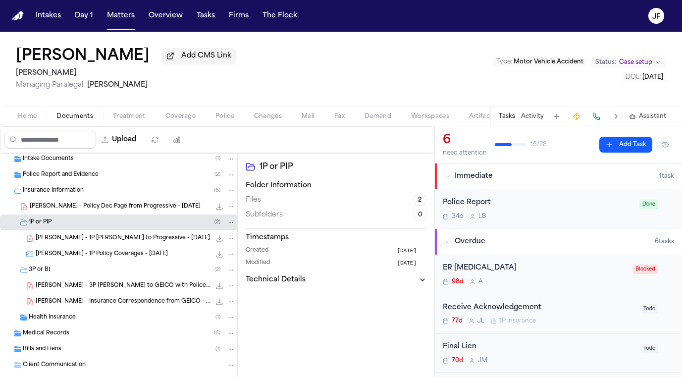
scroll to position [105, 0]
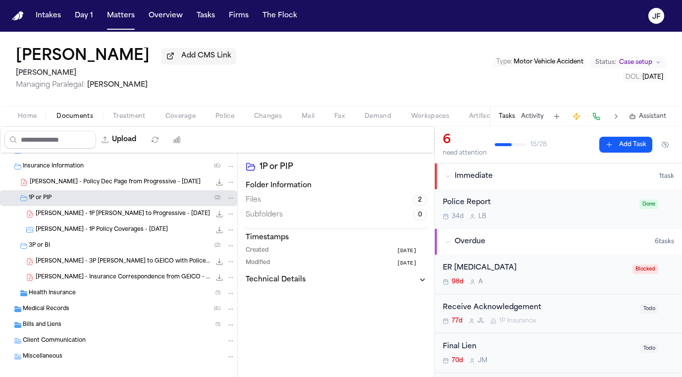
click at [117, 189] on div "L. Rada - Policy Dec Page from Progressive - 2.5.25 60.5 KB • PDF" at bounding box center [118, 182] width 237 height 16
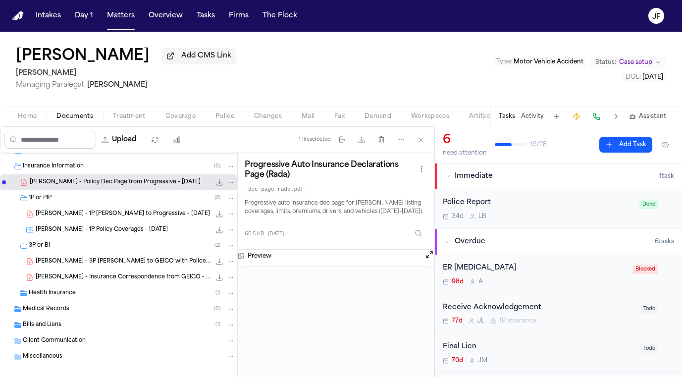
click at [229, 183] on icon "File: L. Rada - Policy Dec Page from Progressive - 2.5.25" at bounding box center [230, 182] width 7 height 7
click at [238, 218] on button "Move" at bounding box center [231, 221] width 68 height 18
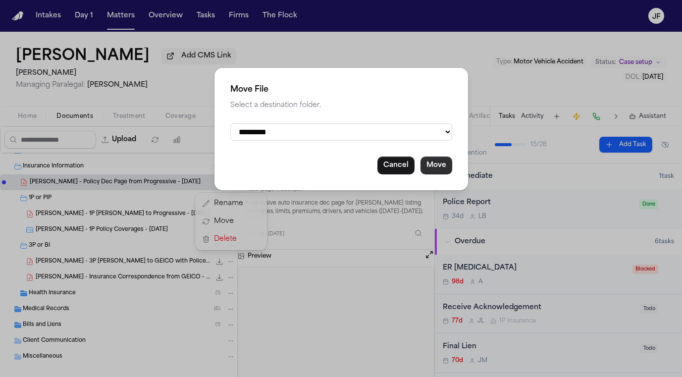
click at [448, 167] on button "Move" at bounding box center [436, 165] width 32 height 18
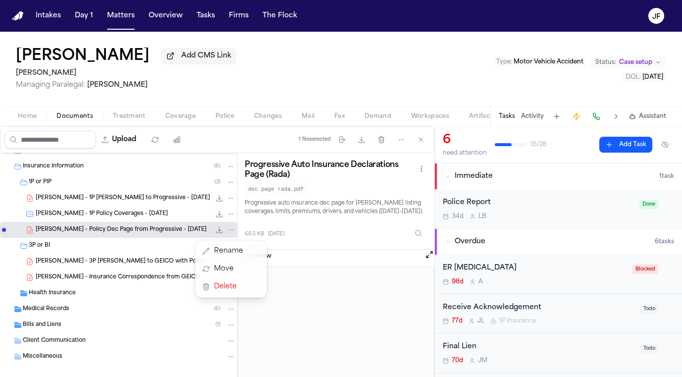
click at [509, 317] on div "Upload 1 file selected Move files Download files Delete files More actions Clea…" at bounding box center [341, 251] width 682 height 250
click at [512, 311] on div "Receive Acknowledgement" at bounding box center [538, 307] width 192 height 11
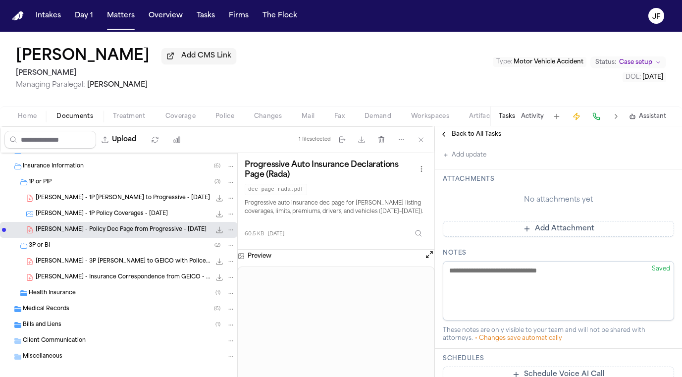
scroll to position [219, 0]
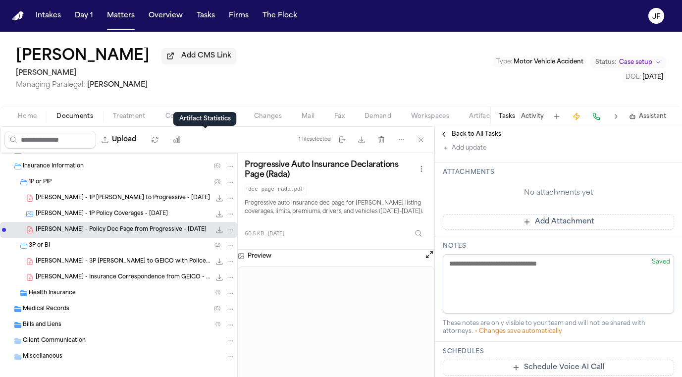
click at [184, 114] on div "Artifact Statistics Artifact Statistics" at bounding box center [204, 119] width 63 height 14
click at [176, 114] on span "Coverage" at bounding box center [180, 116] width 30 height 8
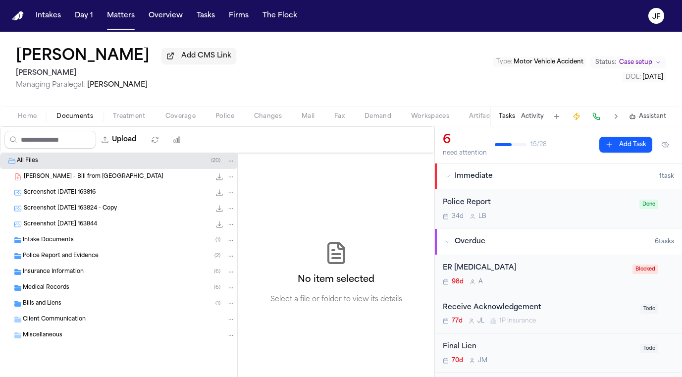
click at [73, 119] on span "Documents" at bounding box center [74, 116] width 37 height 8
click at [82, 269] on div "Insurance Information ( 6 )" at bounding box center [118, 272] width 237 height 16
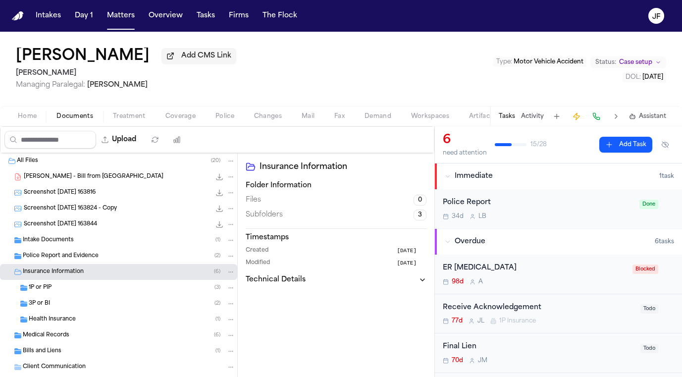
click at [87, 310] on div "3P or BI ( 2 )" at bounding box center [118, 303] width 237 height 16
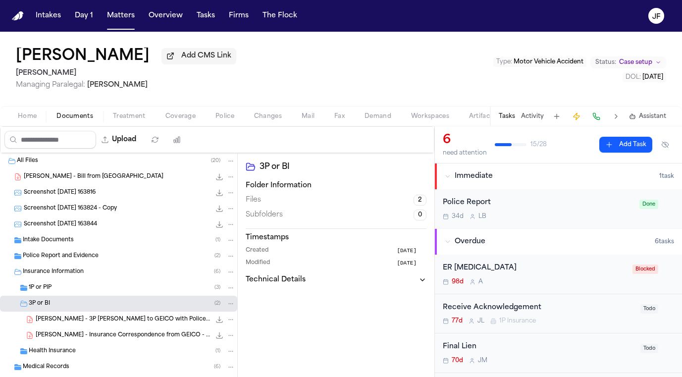
click at [105, 329] on div "L. Rada - Insurance Correspondence from GEICO - 8.5.25 278.7 KB • PDF" at bounding box center [118, 335] width 237 height 16
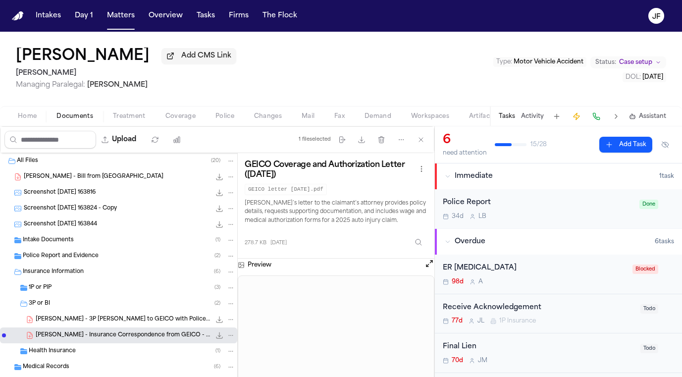
click at [481, 310] on div "Receive Acknowledgement" at bounding box center [538, 307] width 192 height 11
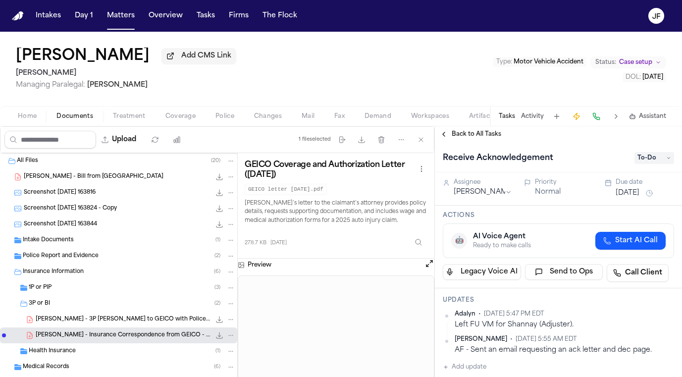
click at [652, 160] on span "To-Do" at bounding box center [654, 158] width 40 height 12
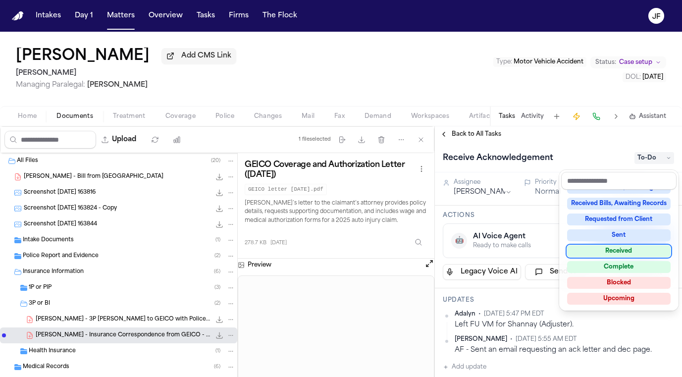
click at [619, 253] on div "Received" at bounding box center [618, 251] width 103 height 12
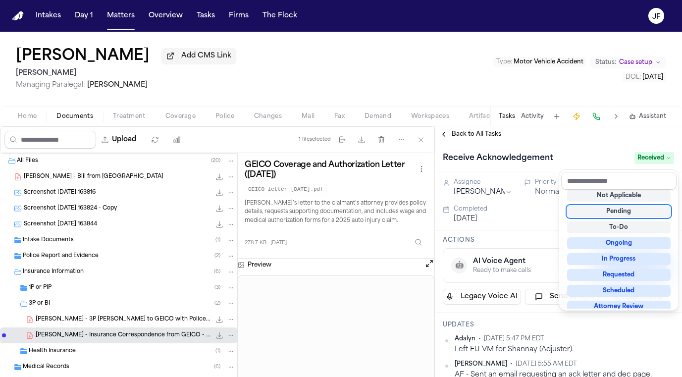
click at [525, 144] on div "Back to All Tasks Receive Acknowledgement Received Assignee Julie Lopez Priorit…" at bounding box center [558, 251] width 247 height 250
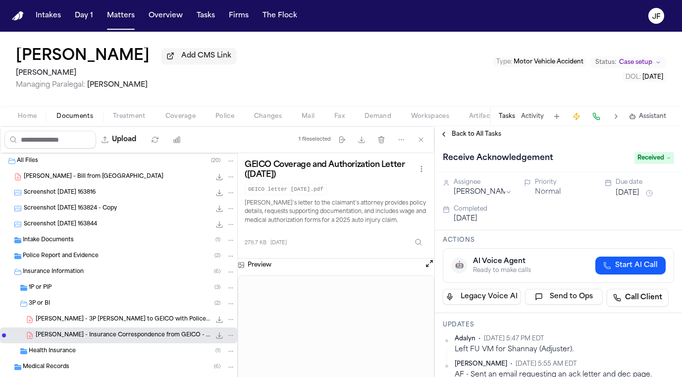
click at [491, 142] on div "Back to All Tasks" at bounding box center [558, 134] width 247 height 16
click at [491, 138] on span "Back to All Tasks" at bounding box center [475, 134] width 49 height 8
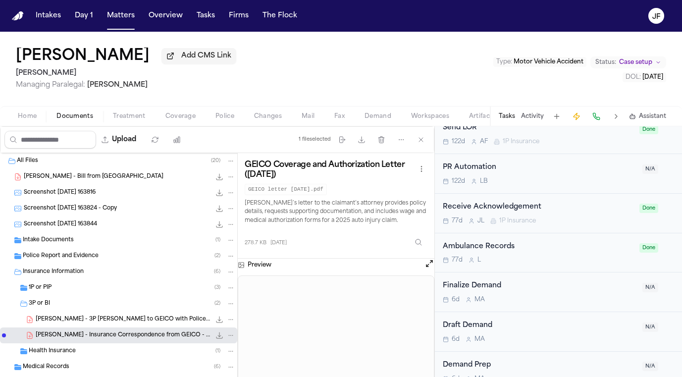
scroll to position [719, 0]
click at [412, 52] on div "Lisa Rada Add CMS Link Mohamed K Ahmed Managing Paralegal: Jacqueline Maldonado…" at bounding box center [341, 69] width 682 height 74
click at [382, 65] on div "Lisa Rada Add CMS Link Mohamed K Ahmed Managing Paralegal: Jacqueline Maldonado…" at bounding box center [341, 69] width 682 height 74
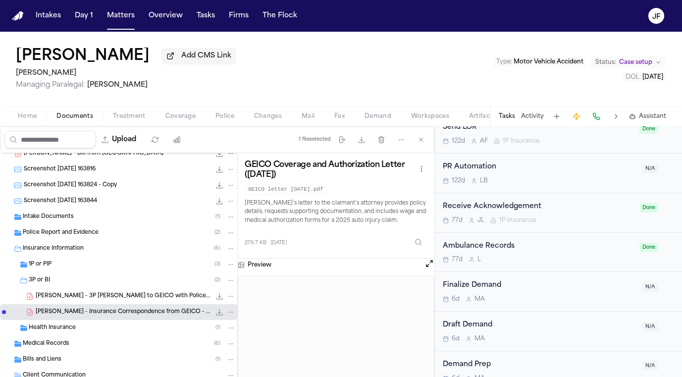
scroll to position [33, 0]
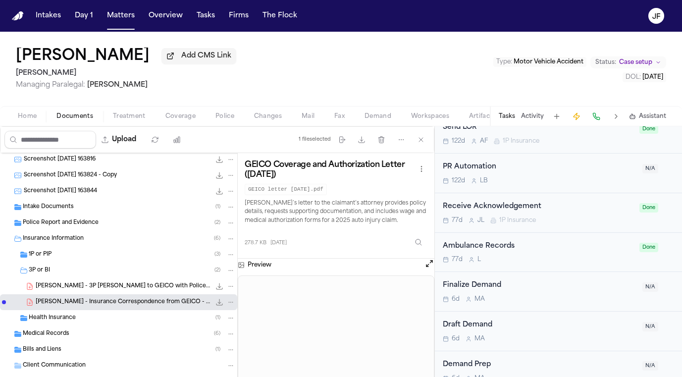
click at [124, 265] on div "3P or BI ( 2 )" at bounding box center [118, 270] width 237 height 16
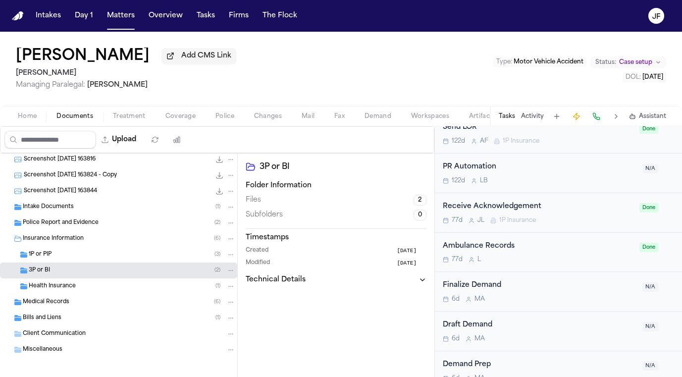
click at [125, 261] on div "1P or PIP ( 3 )" at bounding box center [118, 254] width 237 height 16
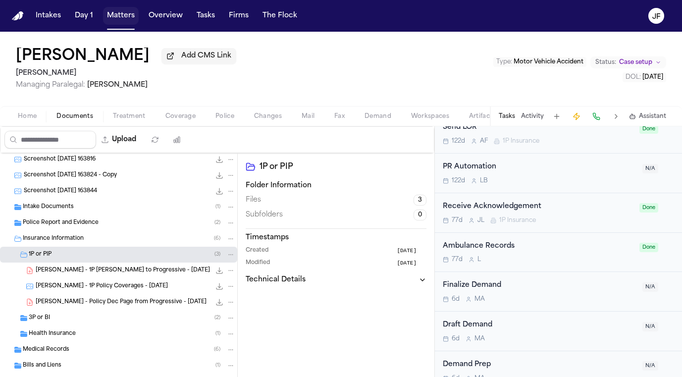
click at [123, 14] on button "Matters" at bounding box center [121, 16] width 36 height 18
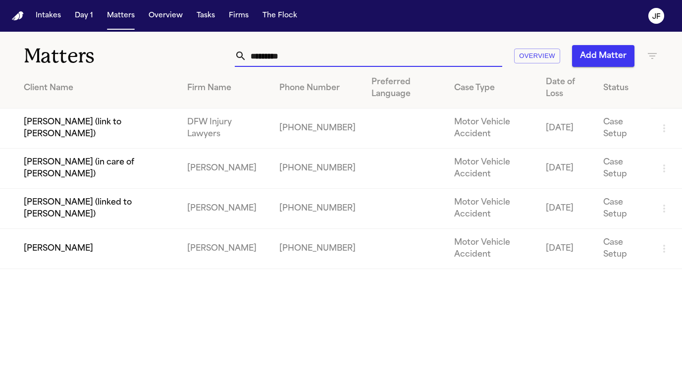
drag, startPoint x: 327, startPoint y: 55, endPoint x: 129, endPoint y: 87, distance: 201.0
click at [131, 87] on div "Matters ********* Overview Add Matter Client Name Firm Name Phone Number Prefer…" at bounding box center [341, 150] width 682 height 237
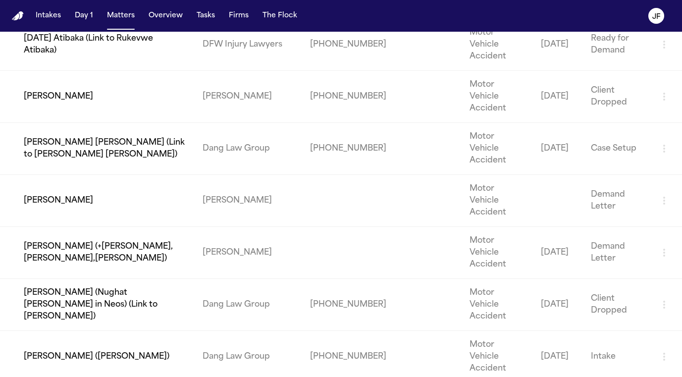
scroll to position [465, 0]
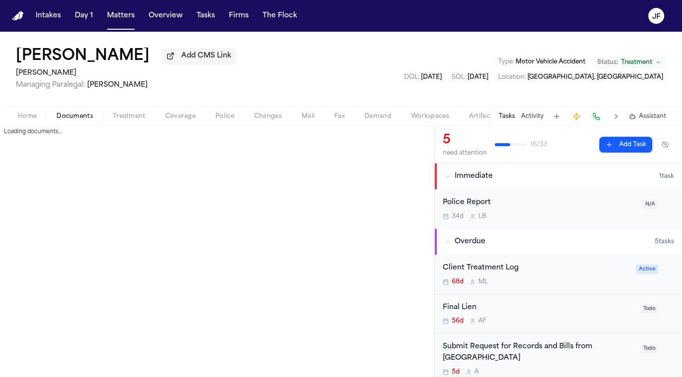
click at [75, 120] on span "Documents" at bounding box center [74, 116] width 37 height 8
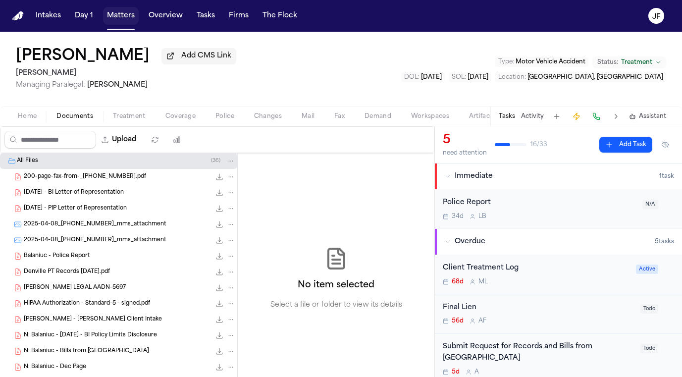
click at [113, 19] on button "Matters" at bounding box center [121, 16] width 36 height 18
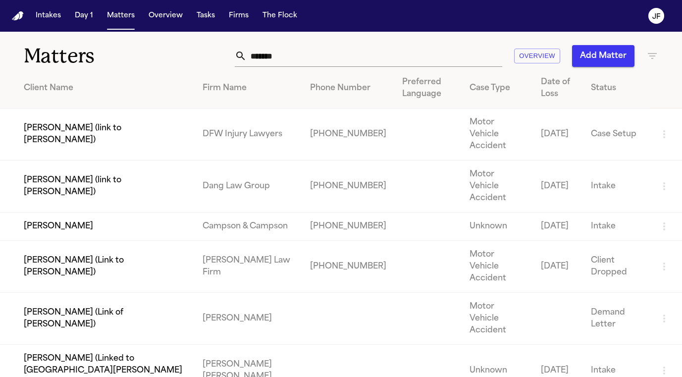
drag, startPoint x: 290, startPoint y: 60, endPoint x: 212, endPoint y: 60, distance: 77.2
click at [212, 60] on div "******* Overview Add Matter" at bounding box center [427, 56] width 461 height 22
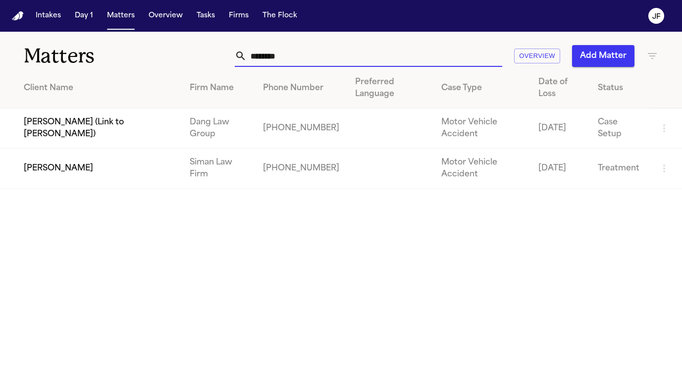
drag, startPoint x: 212, startPoint y: 60, endPoint x: 61, endPoint y: 173, distance: 188.2
click at [61, 173] on td "Rachelle Blaine" at bounding box center [91, 168] width 182 height 40
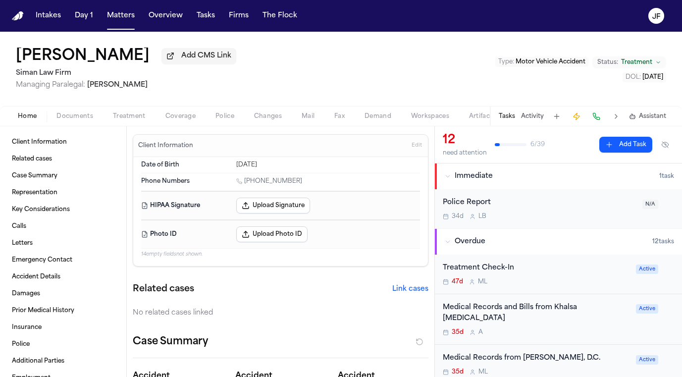
click at [236, 71] on div "Rachelle Blaine Add CMS Link Siman Law Firm Managing Paralegal: Michelle Landaz…" at bounding box center [341, 69] width 682 height 74
click at [77, 116] on span "Documents" at bounding box center [74, 116] width 37 height 8
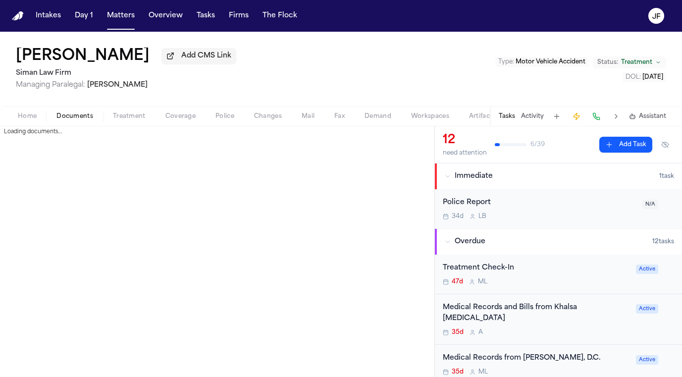
click at [131, 120] on span "Treatment" at bounding box center [129, 116] width 33 height 8
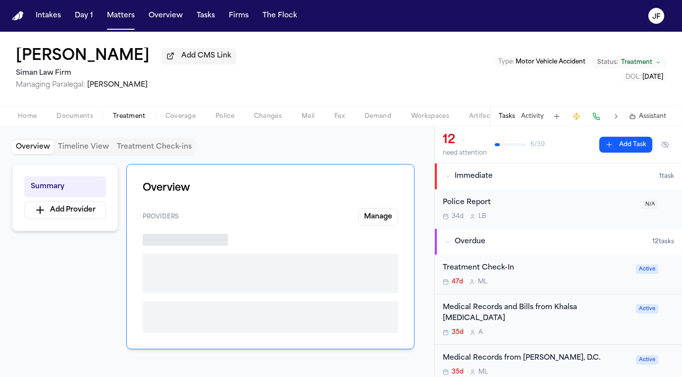
click at [27, 118] on span "Home" at bounding box center [27, 116] width 19 height 8
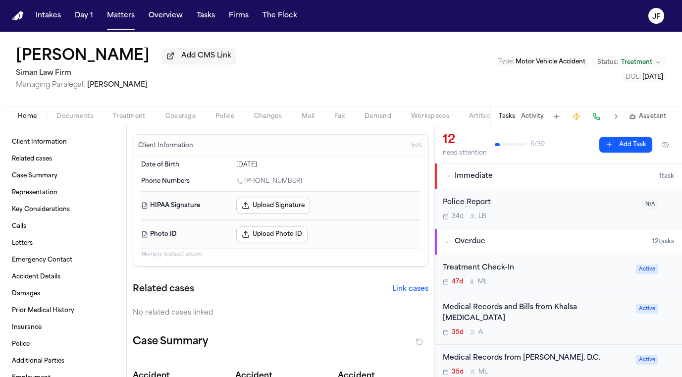
drag, startPoint x: 98, startPoint y: 122, endPoint x: 114, endPoint y: 122, distance: 15.3
click at [98, 122] on button "Documents" at bounding box center [75, 116] width 56 height 12
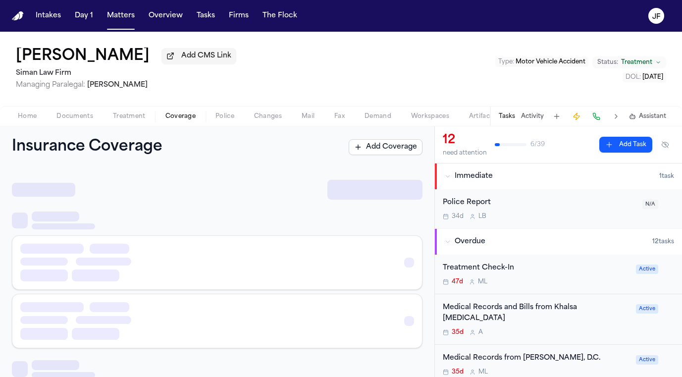
click at [192, 120] on span "Coverage" at bounding box center [180, 116] width 30 height 8
click at [138, 115] on span "Treatment" at bounding box center [129, 116] width 33 height 8
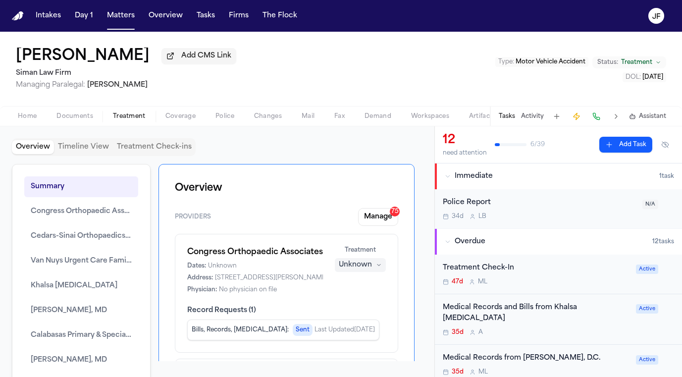
click at [71, 112] on button "Documents" at bounding box center [75, 116] width 56 height 12
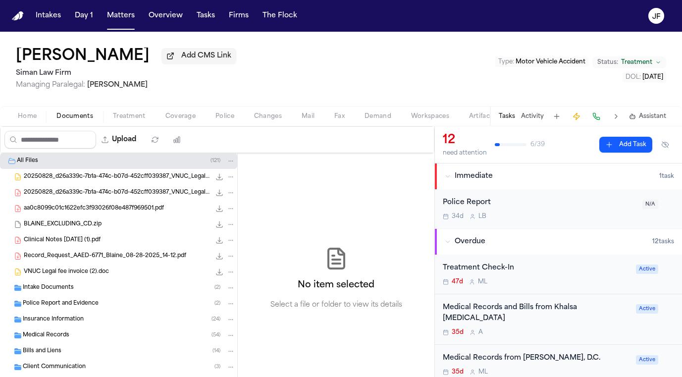
click at [97, 240] on span "Clinical Notes 12.20.2024 (1).pdf" at bounding box center [62, 240] width 77 height 8
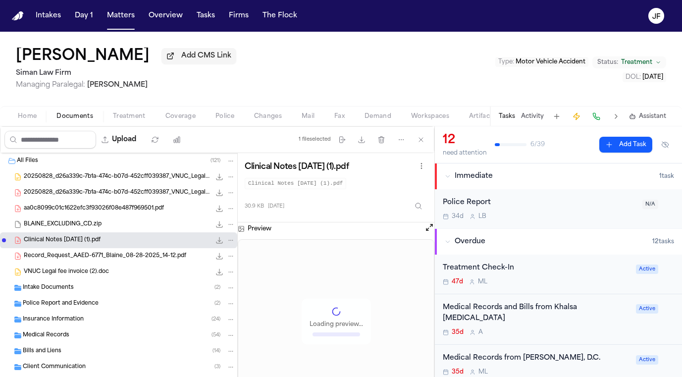
click at [117, 226] on div "BLAINE_EXCLUDING_CD.zip 19.8 MB • ZIP" at bounding box center [129, 224] width 211 height 10
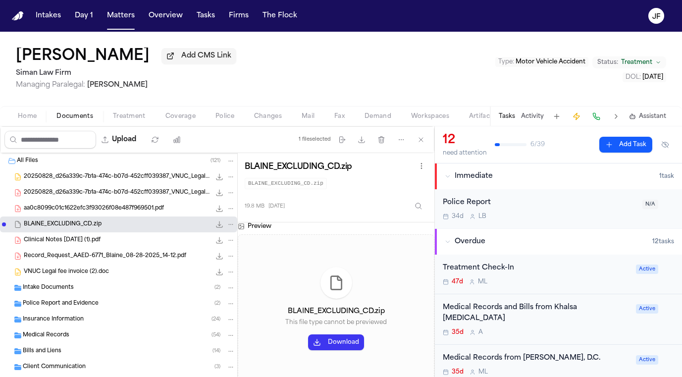
click at [126, 210] on span "aa0c8099c01c1622efc3f93026f08e487f969501.pdf" at bounding box center [94, 208] width 140 height 8
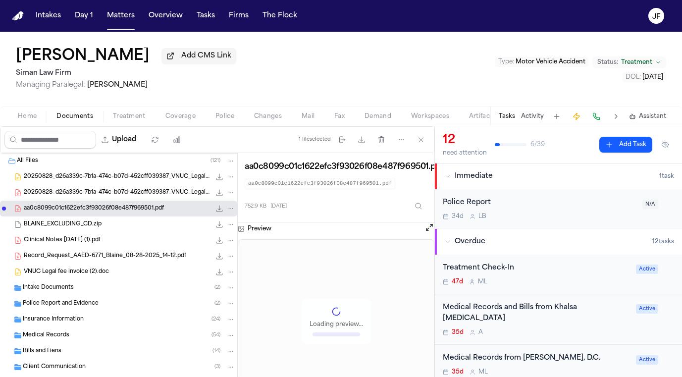
click at [140, 192] on span "20250828_d26a339c-7b1a-474c-b07d-452cff039387_VNUC_Legal_fee_invoice_2.doc.pdf" at bounding box center [117, 193] width 187 height 8
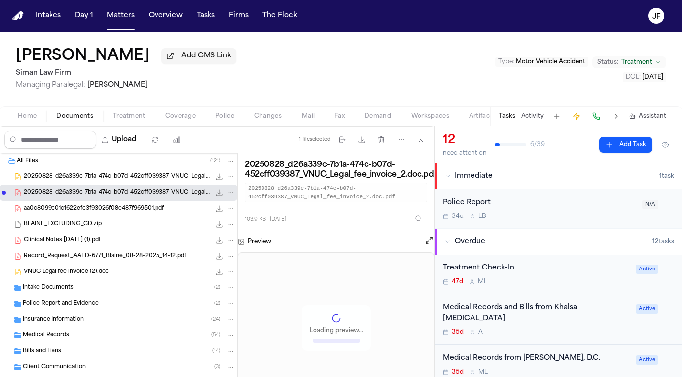
click at [156, 172] on div "20250828_d26a339c-7b1a-474c-b07d-452cff039387_VNUC_Legal_fee_invoice_2.doc.doc …" at bounding box center [118, 177] width 237 height 16
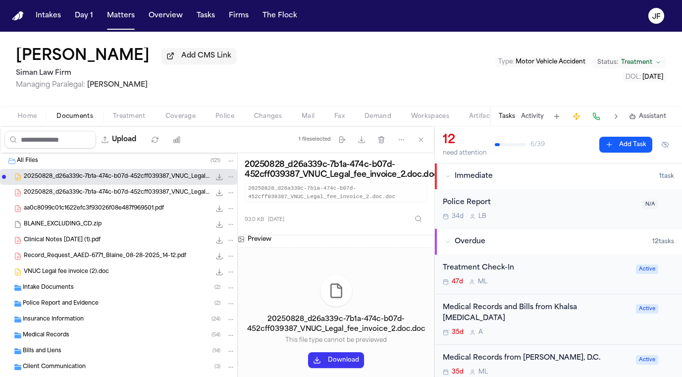
click at [142, 200] on div "20250828_d26a339c-7b1a-474c-b07d-452cff039387_VNUC_Legal_fee_invoice_2.doc.pdf …" at bounding box center [118, 193] width 237 height 16
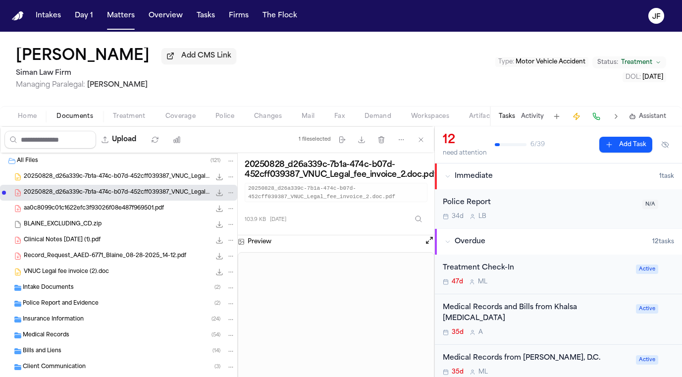
click at [139, 219] on div "BLAINE_EXCLUDING_CD.zip 19.8 MB • ZIP" at bounding box center [118, 224] width 237 height 16
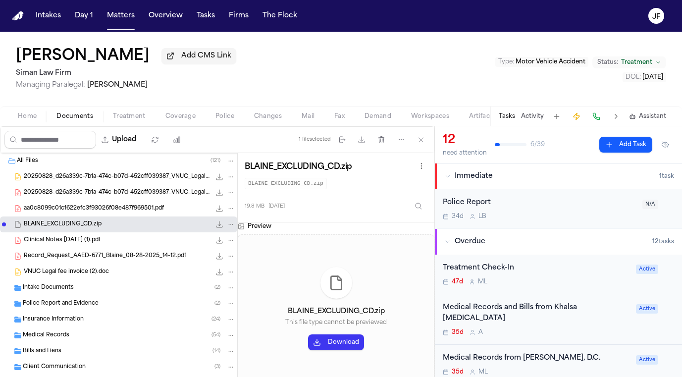
click at [143, 209] on span "aa0c8099c01c1622efc3f93026f08e487f969501.pdf" at bounding box center [94, 208] width 140 height 8
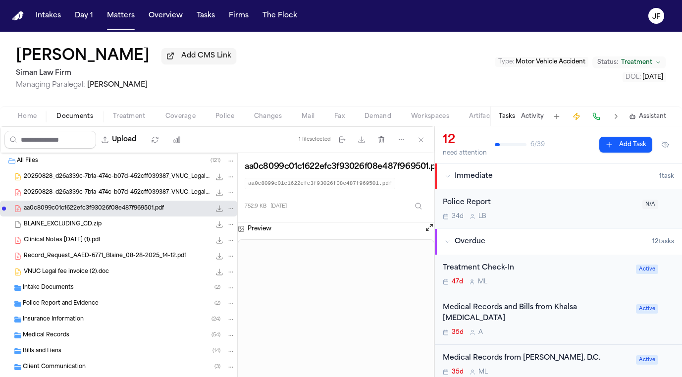
click at [146, 195] on span "20250828_d26a339c-7b1a-474c-b07d-452cff039387_VNUC_Legal_fee_invoice_2.doc.pdf" at bounding box center [117, 193] width 187 height 8
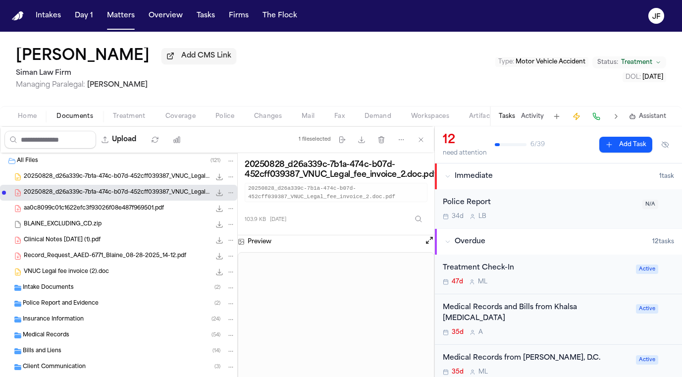
click at [149, 185] on div "20250828_d26a339c-7b1a-474c-b07d-452cff039387_VNUC_Legal_fee_invoice_2.doc.doc …" at bounding box center [118, 177] width 237 height 16
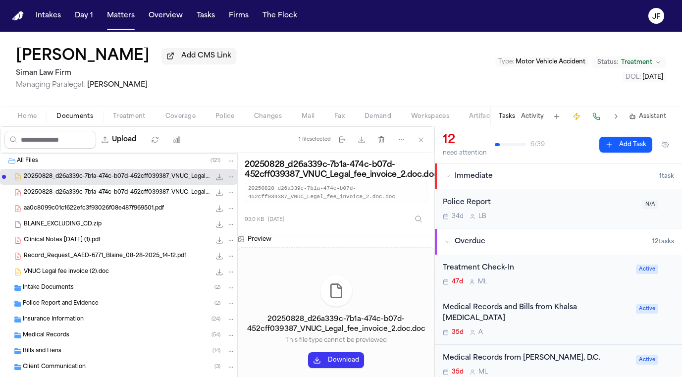
click at [146, 212] on span "aa0c8099c01c1622efc3f93026f08e487f969501.pdf" at bounding box center [94, 208] width 140 height 8
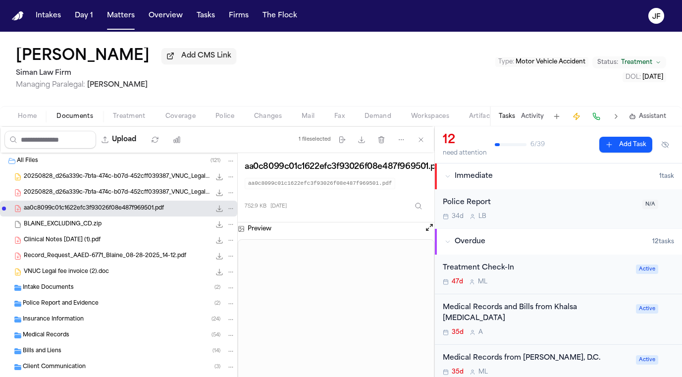
click at [159, 193] on span "20250828_d26a339c-7b1a-474c-b07d-452cff039387_VNUC_Legal_fee_invoice_2.doc.pdf" at bounding box center [117, 193] width 187 height 8
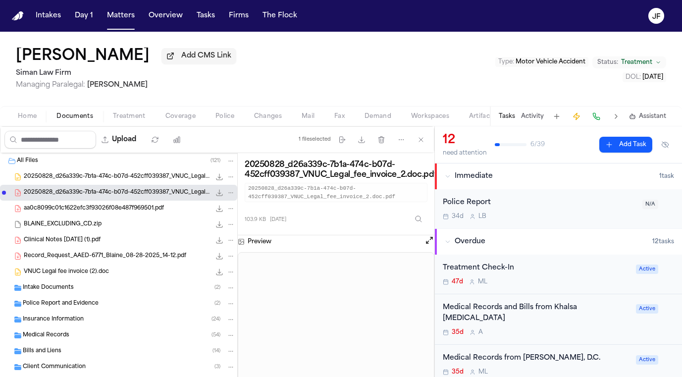
click at [158, 200] on div "20250828_d26a339c-7b1a-474c-b07d-452cff039387_VNUC_Legal_fee_invoice_2.doc.pdf …" at bounding box center [118, 193] width 237 height 16
click at [159, 213] on span "aa0c8099c01c1622efc3f93026f08e487f969501.pdf" at bounding box center [94, 208] width 140 height 8
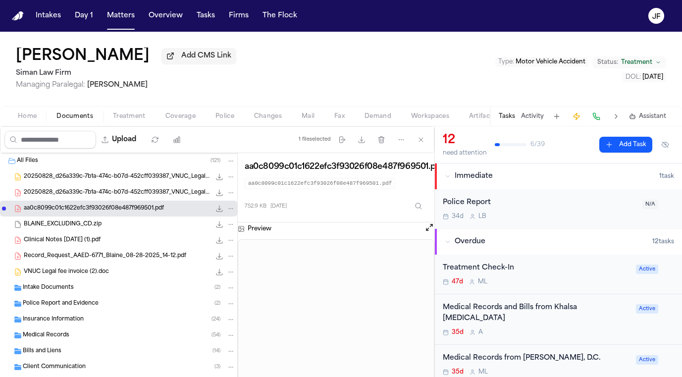
click at [150, 239] on div "Clinical Notes 12.20.2024 (1).pdf 30.9 KB • PDF" at bounding box center [129, 240] width 211 height 10
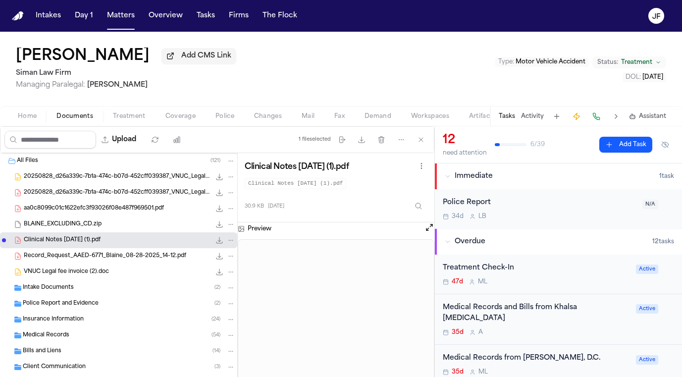
click at [150, 264] on div "Record_Request_AAED-6771_Blaine_08-28-2025_14-12.pdf 208.8 KB • PDF" at bounding box center [118, 256] width 237 height 16
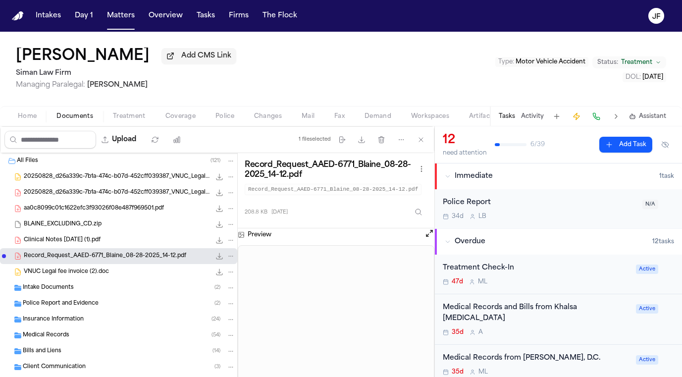
click at [146, 280] on div "VNUC Legal fee invoice (2).doc 93.0 KB • DOC" at bounding box center [118, 272] width 237 height 16
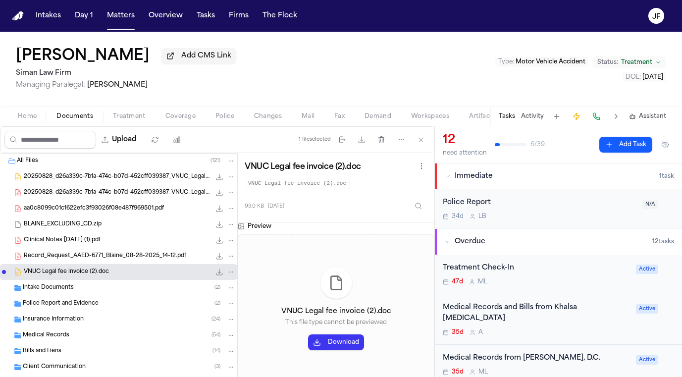
click at [167, 174] on div "20250828_d26a339c-7b1a-474c-b07d-452cff039387_VNUC_Legal_fee_invoice_2.doc.doc …" at bounding box center [129, 177] width 211 height 10
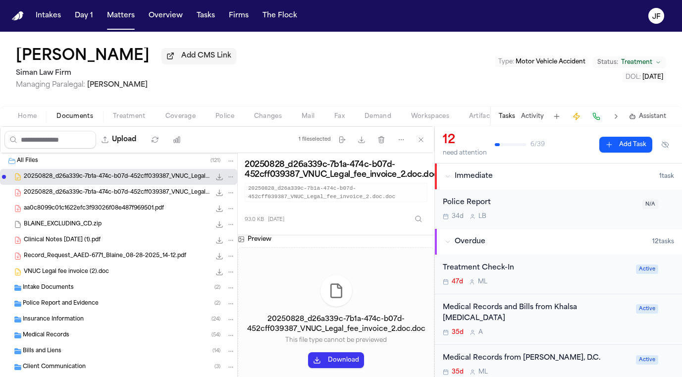
click at [163, 194] on span "20250828_d26a339c-7b1a-474c-b07d-452cff039387_VNUC_Legal_fee_invoice_2.doc.pdf" at bounding box center [117, 193] width 187 height 8
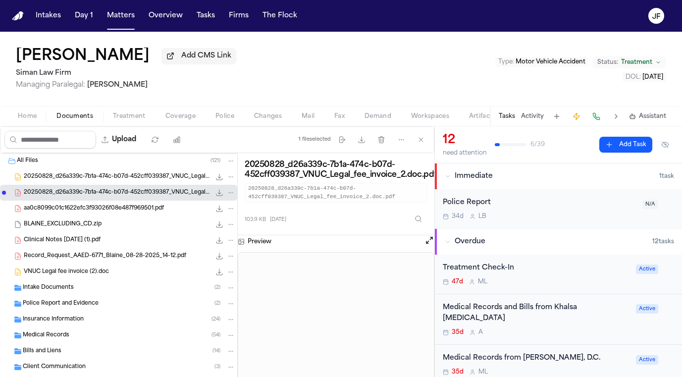
click at [159, 216] on div "aa0c8099c01c1622efc3f93026f08e487f969501.pdf 752.9 KB • PDF" at bounding box center [118, 208] width 237 height 16
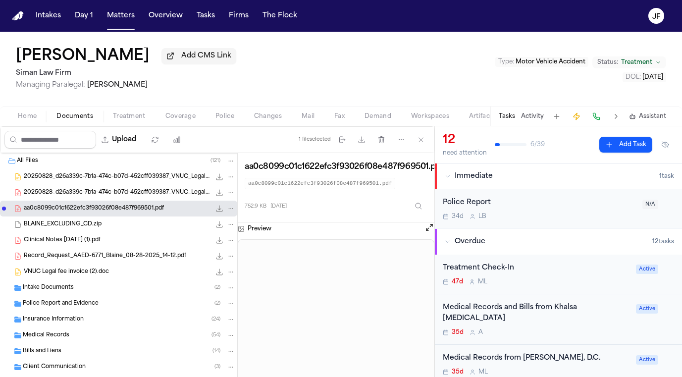
click at [153, 256] on span "Record_Request_AAED-6771_Blaine_08-28-2025_14-12.pdf" at bounding box center [105, 256] width 162 height 8
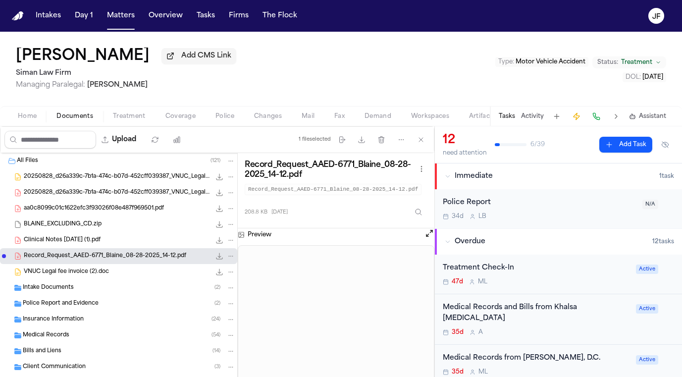
click at [153, 232] on div "BLAINE_EXCLUDING_CD.zip 19.8 MB • ZIP" at bounding box center [118, 224] width 237 height 16
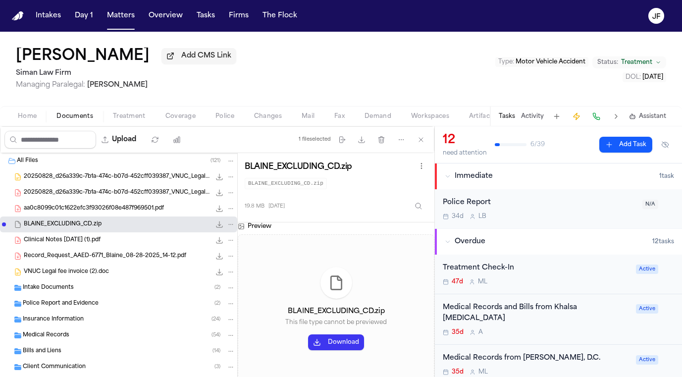
click at [150, 254] on span "Record_Request_AAED-6771_Blaine_08-28-2025_14-12.pdf" at bounding box center [105, 256] width 162 height 8
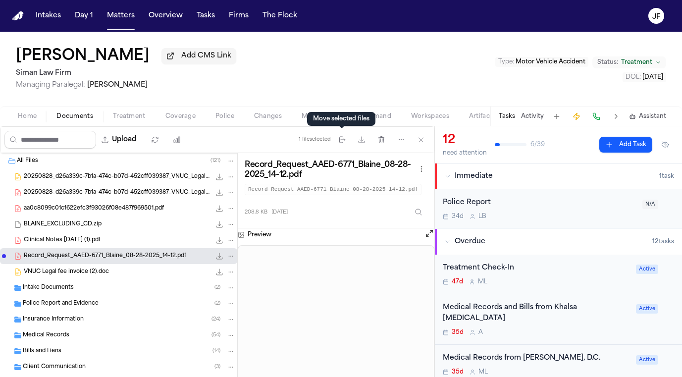
click at [336, 109] on div "Home Documents Treatment Coverage Police Changes Mail Fax Demand Workspaces Art…" at bounding box center [341, 116] width 682 height 20
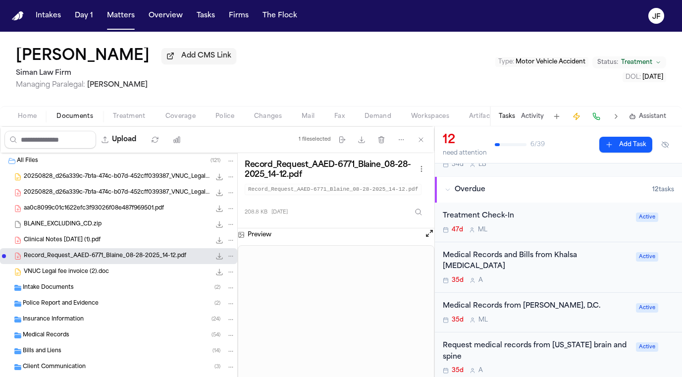
scroll to position [50, 0]
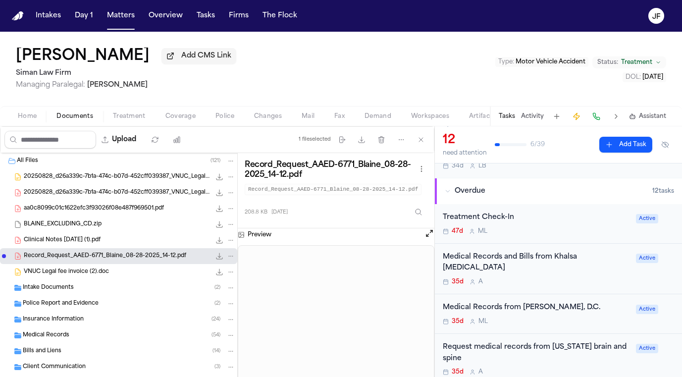
click at [592, 262] on div "Medical Records and Bills from Khalsa Chiropractic" at bounding box center [535, 262] width 187 height 23
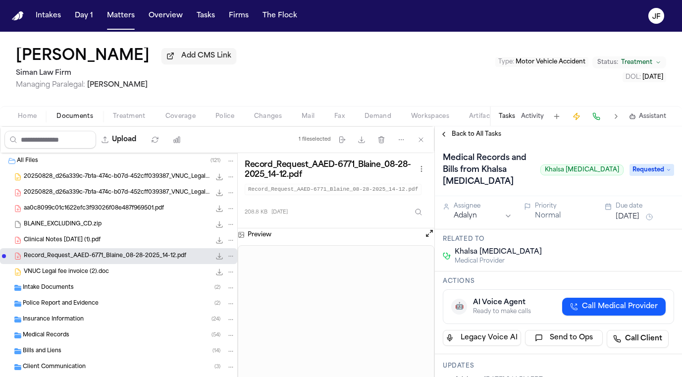
click at [351, 71] on div "Rachelle Blaine Add CMS Link Siman Law Firm Managing Paralegal: Michelle Landaz…" at bounding box center [341, 69] width 682 height 74
click at [113, 8] on button "Matters" at bounding box center [121, 16] width 36 height 18
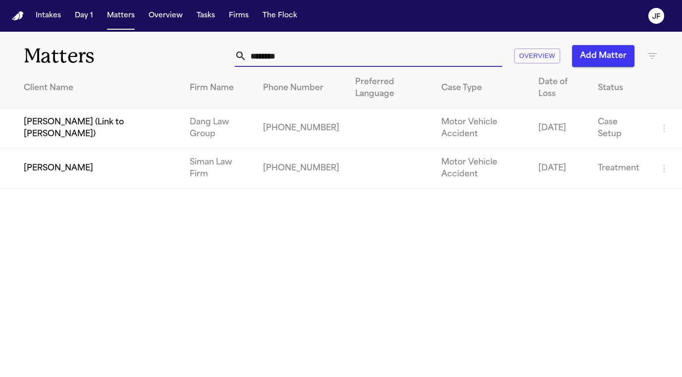
drag, startPoint x: 317, startPoint y: 52, endPoint x: 195, endPoint y: 52, distance: 121.8
click at [197, 52] on div "******** Overview Add Matter" at bounding box center [427, 56] width 461 height 22
paste input "*****"
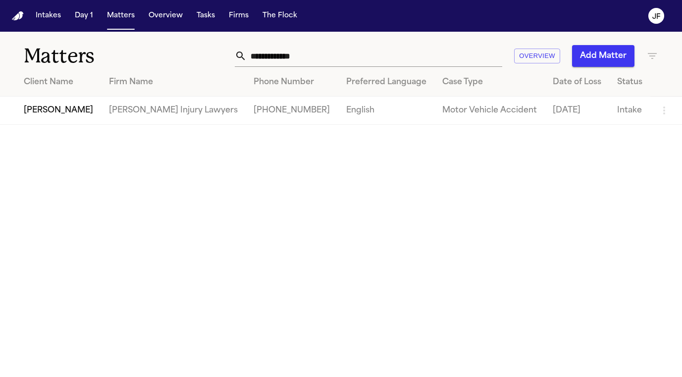
click at [48, 117] on td "[PERSON_NAME]" at bounding box center [50, 111] width 101 height 28
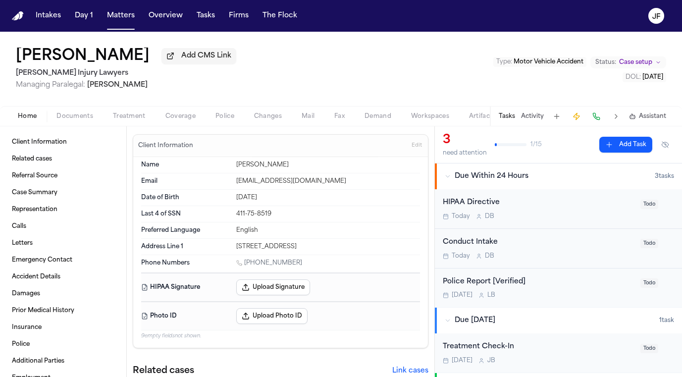
click at [93, 114] on button "Documents" at bounding box center [75, 116] width 56 height 12
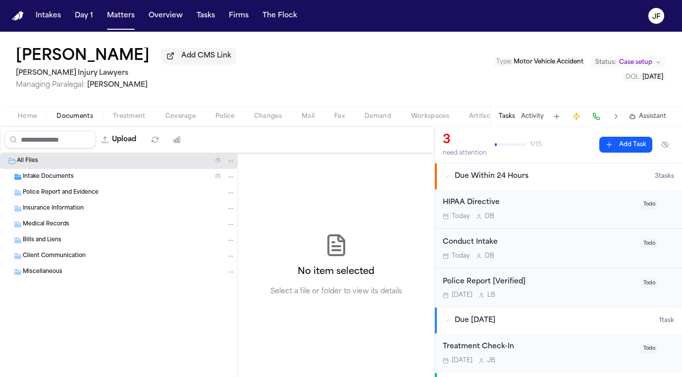
click at [78, 184] on div "Intake Documents ( 1 )" at bounding box center [118, 177] width 237 height 16
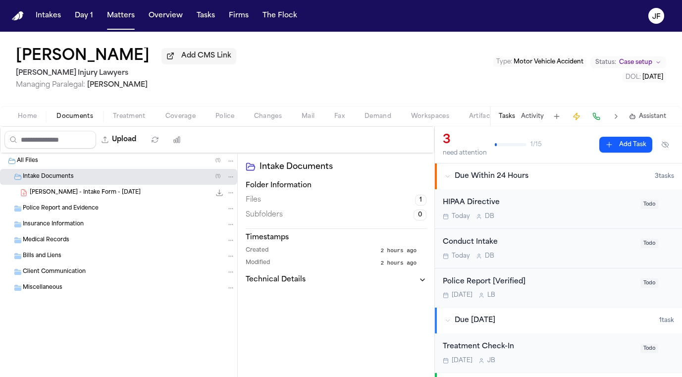
click at [81, 196] on span "F. Ellis - Intake Form - 10.6.25" at bounding box center [85, 193] width 111 height 8
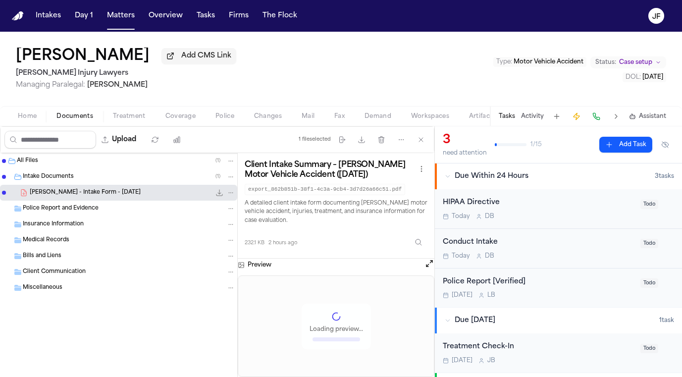
click at [219, 195] on icon "File: F. Ellis - Intake Form - 10.6.25" at bounding box center [219, 193] width 6 height 6
click at [116, 17] on button "Matters" at bounding box center [121, 16] width 36 height 18
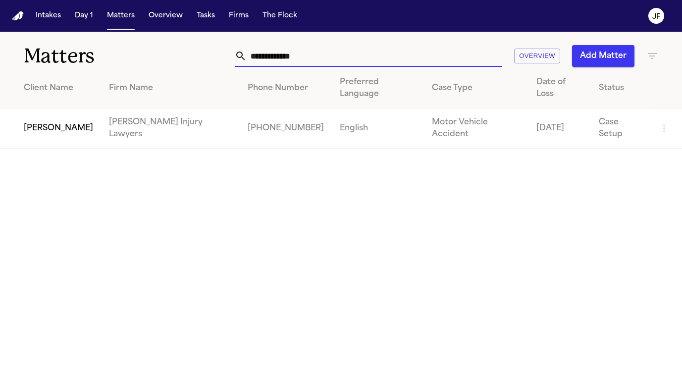
drag, startPoint x: 306, startPoint y: 63, endPoint x: -46, endPoint y: 135, distance: 359.6
click at [0, 135] on html "**********" at bounding box center [341, 188] width 682 height 377
drag, startPoint x: 307, startPoint y: 56, endPoint x: 116, endPoint y: 67, distance: 191.8
click at [116, 67] on div "**********" at bounding box center [341, 50] width 682 height 37
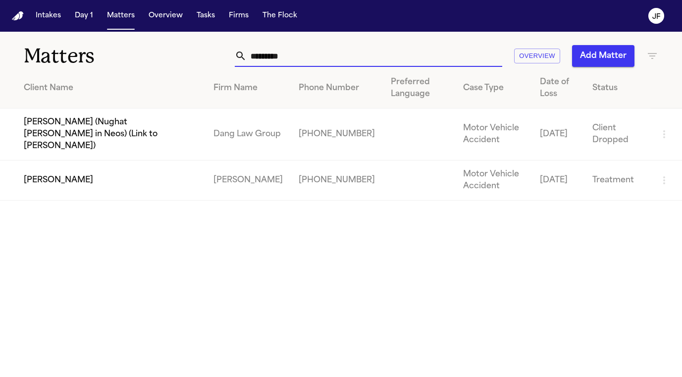
click at [34, 169] on td "[PERSON_NAME]" at bounding box center [102, 180] width 205 height 40
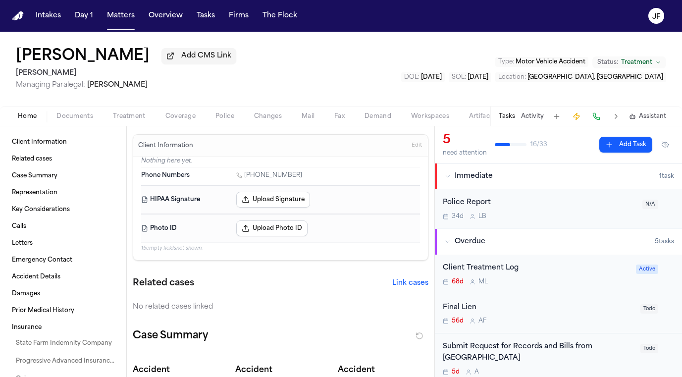
click at [78, 122] on span "button" at bounding box center [74, 121] width 49 height 1
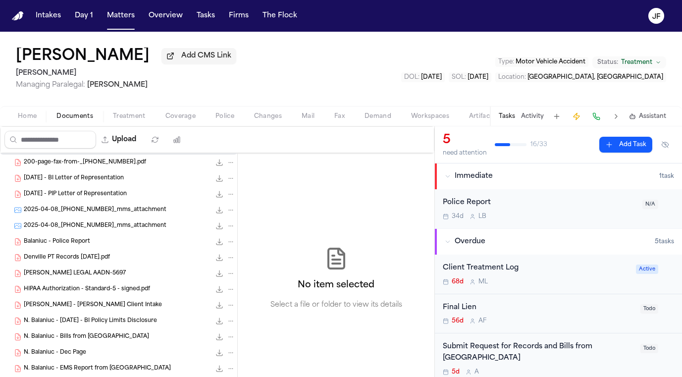
scroll to position [25, 0]
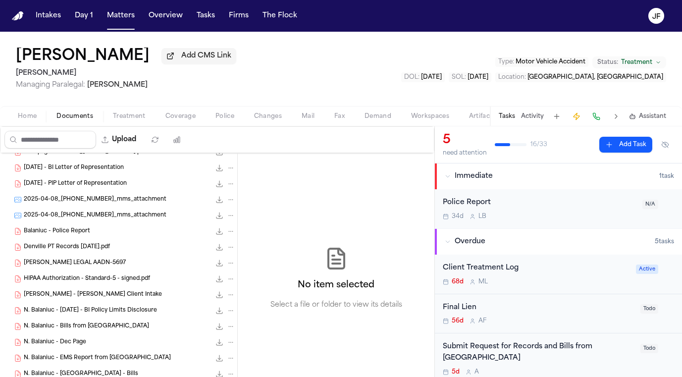
click at [110, 245] on div "Denville PT Records 4-17-25.pdf 2.6 MB • PDF" at bounding box center [129, 247] width 211 height 10
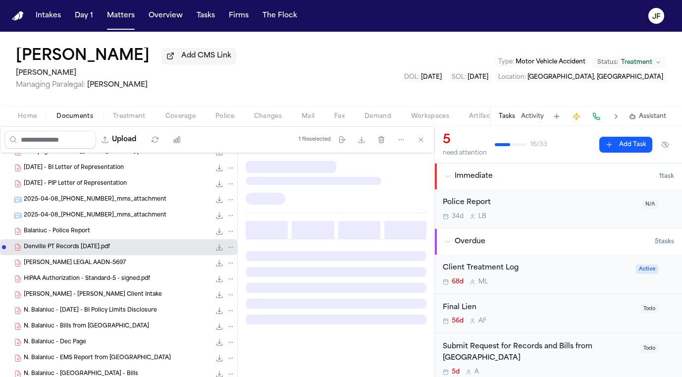
click at [113, 236] on div "Balaniuc - Police Report 145.8 KB • PDF" at bounding box center [129, 231] width 211 height 10
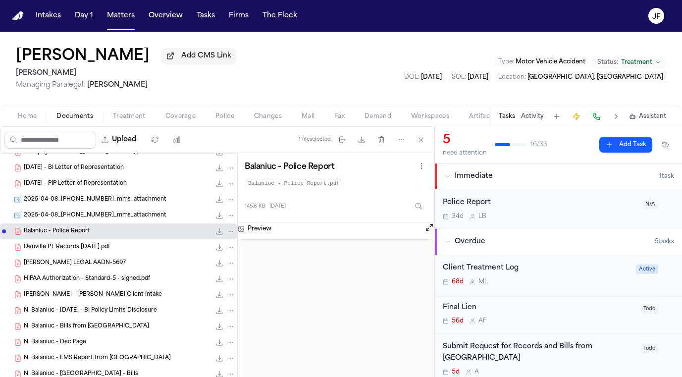
click at [539, 202] on div "Police Report" at bounding box center [539, 202] width 194 height 11
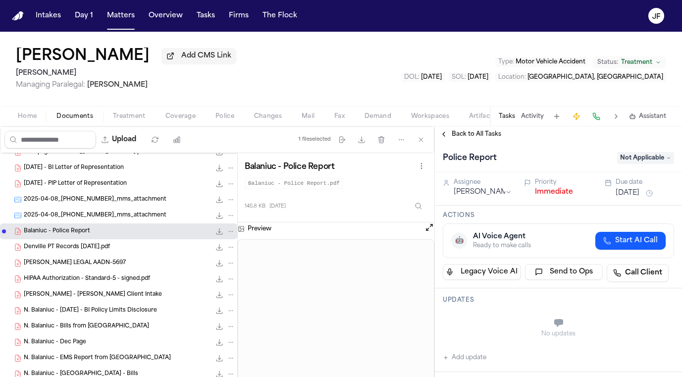
click at [641, 162] on span "Not Applicable" at bounding box center [645, 158] width 57 height 12
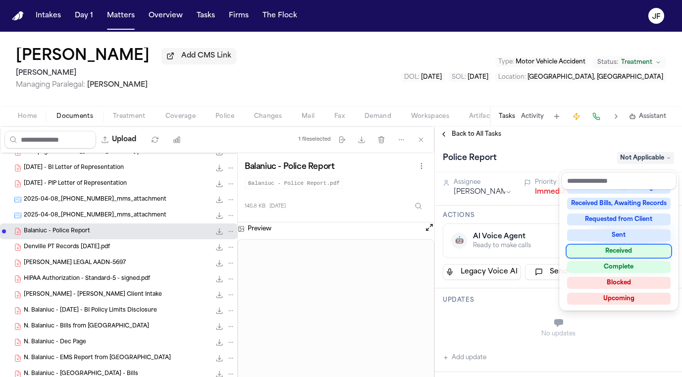
click at [633, 250] on div "Received" at bounding box center [618, 251] width 103 height 12
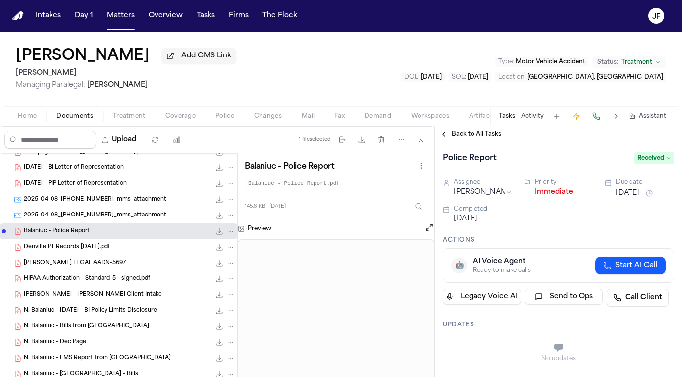
click at [544, 196] on button "Immediate" at bounding box center [554, 192] width 38 height 10
click at [469, 133] on span "Back to All Tasks" at bounding box center [475, 134] width 49 height 8
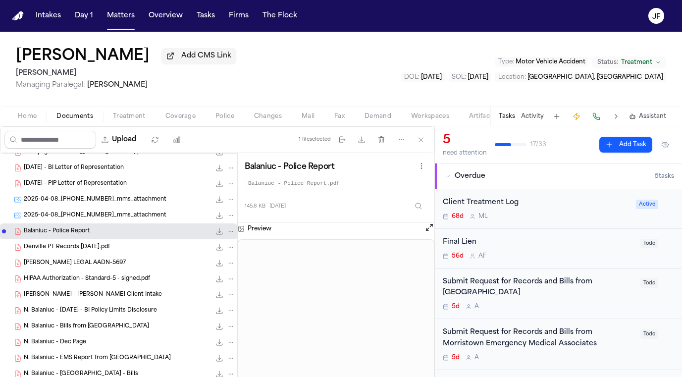
click at [231, 232] on icon "File: Balaniuc - Police Report" at bounding box center [230, 231] width 7 height 7
click at [231, 267] on button "Move" at bounding box center [231, 270] width 68 height 18
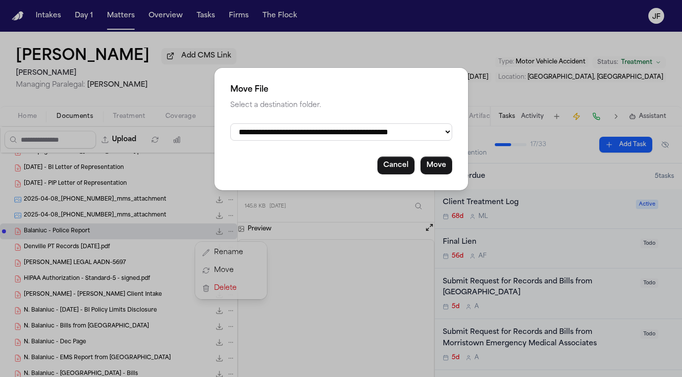
select select "**********"
click at [442, 159] on button "Move" at bounding box center [436, 165] width 32 height 18
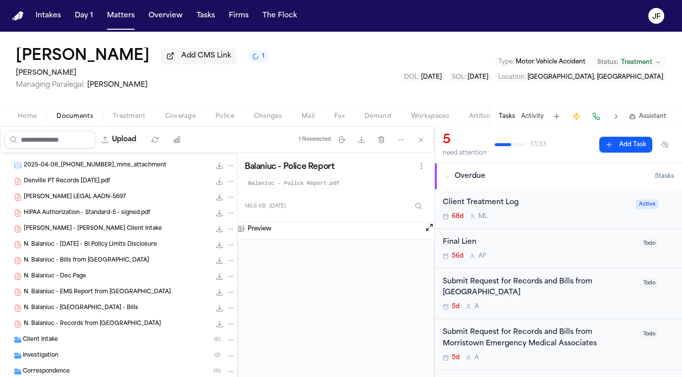
scroll to position [86, 0]
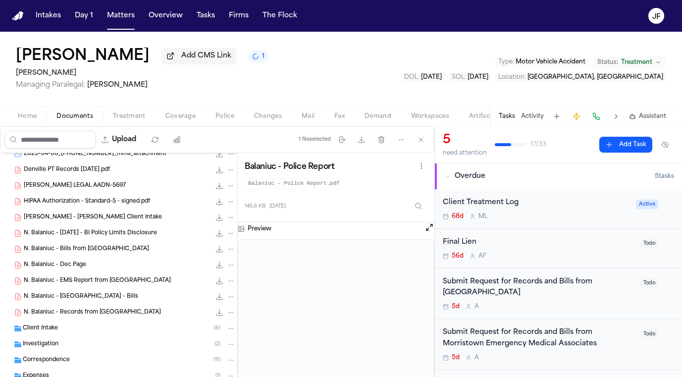
click at [134, 259] on div "N. Balaniuc - Dec Page 147.0 KB • PDF" at bounding box center [118, 265] width 237 height 16
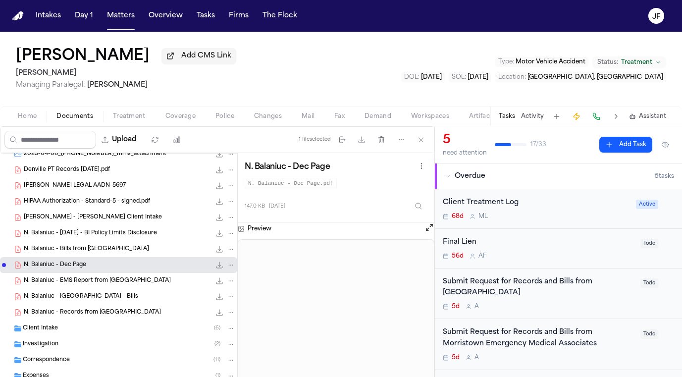
click at [130, 235] on span "N. Balaniuc - 2024.12.24 - BI Policy Limits Disclosure" at bounding box center [90, 233] width 133 height 8
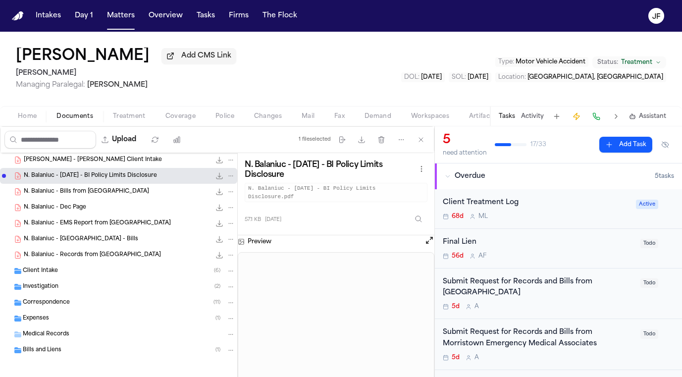
scroll to position [145, 0]
click at [115, 301] on div "Correspondence ( 11 )" at bounding box center [129, 301] width 212 height 9
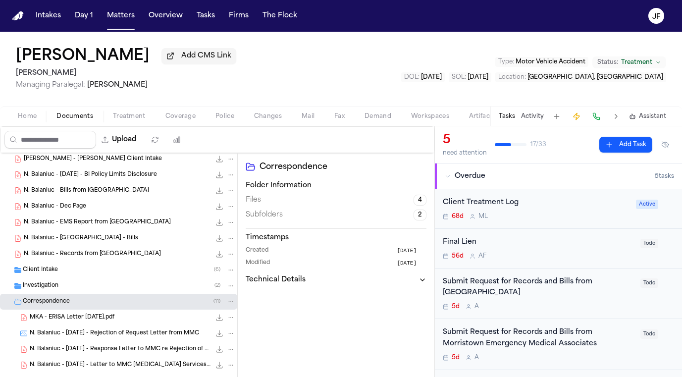
click at [115, 301] on div "Correspondence ( 11 )" at bounding box center [129, 301] width 212 height 9
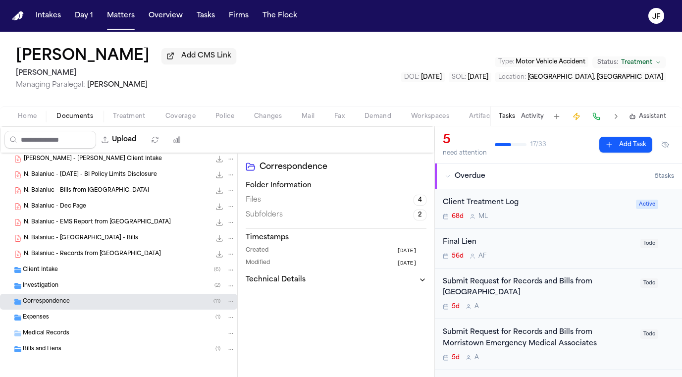
click at [115, 301] on div "Correspondence ( 11 )" at bounding box center [129, 301] width 212 height 9
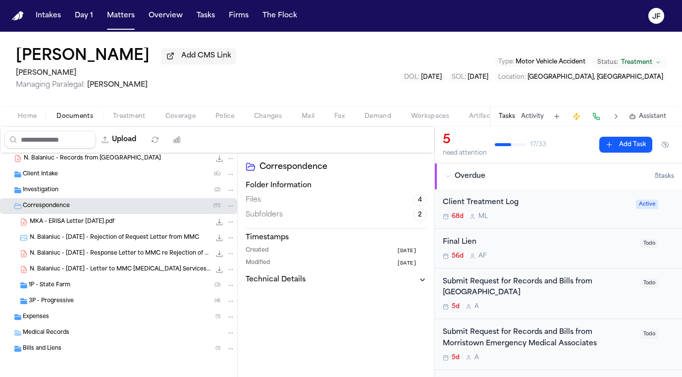
scroll to position [240, 0]
click at [115, 287] on div "1P - State Farm ( 3 )" at bounding box center [132, 285] width 206 height 9
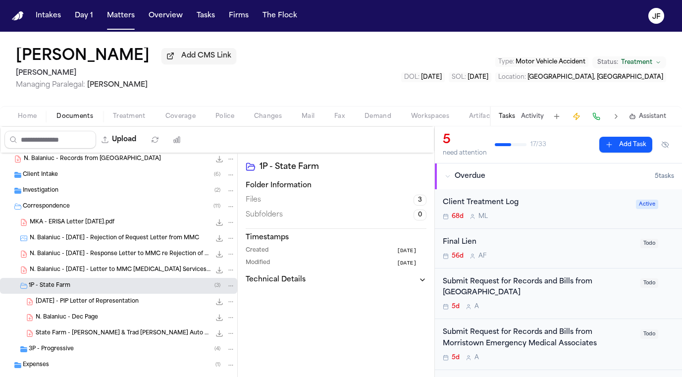
click at [115, 287] on div "1P - State Farm ( 3 )" at bounding box center [132, 285] width 206 height 9
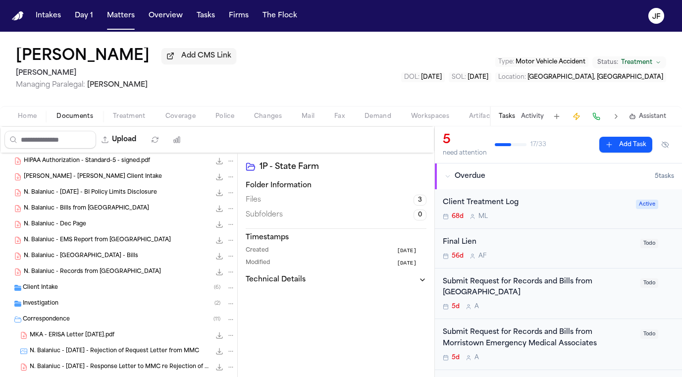
scroll to position [122, 0]
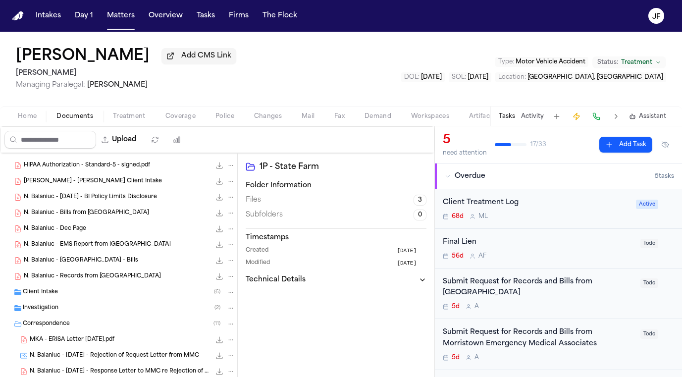
click at [0, 0] on span "147.0 KB • PDF" at bounding box center [0, 0] width 0 height 0
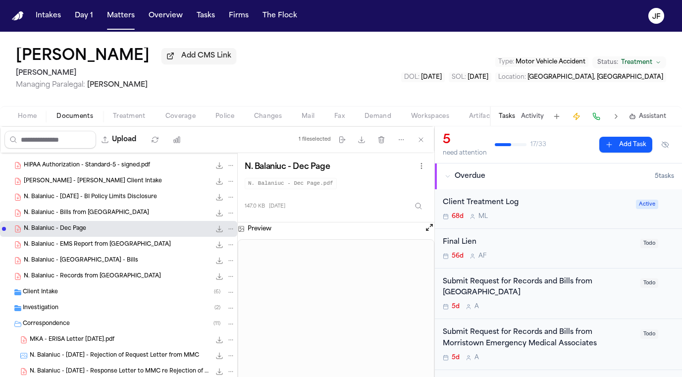
click at [228, 228] on icon "File: N. Balaniuc - Dec Page" at bounding box center [230, 228] width 7 height 7
drag, startPoint x: 213, startPoint y: 278, endPoint x: 212, endPoint y: 250, distance: 27.7
click at [212, 250] on div "Rename Move Delete" at bounding box center [231, 267] width 72 height 57
click at [212, 267] on button "Move" at bounding box center [231, 268] width 68 height 18
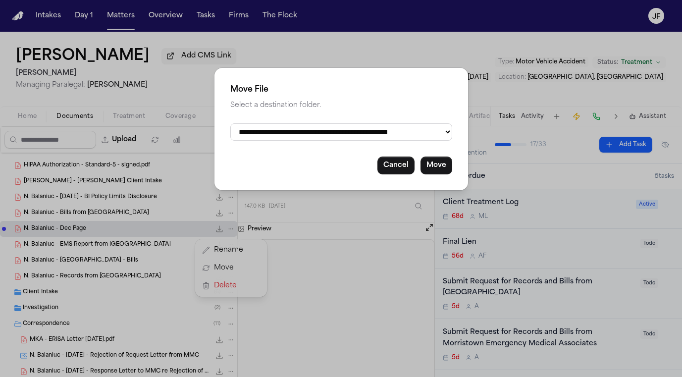
select select "**********"
click at [440, 164] on button "Move" at bounding box center [436, 165] width 32 height 18
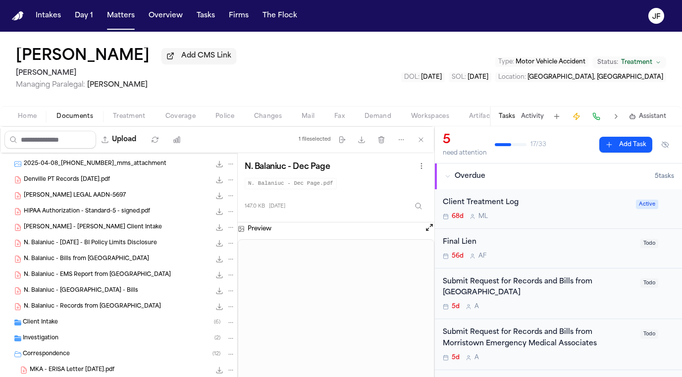
scroll to position [74, 0]
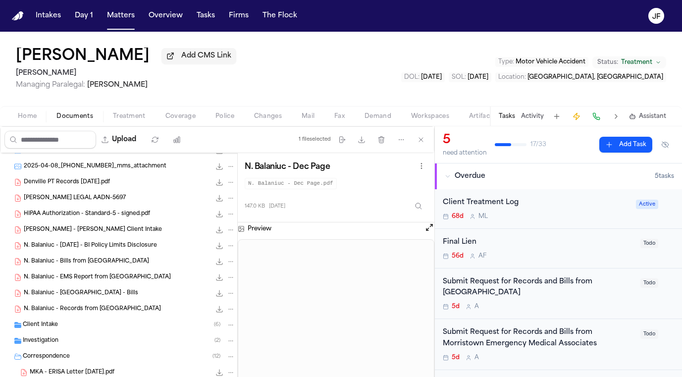
click at [150, 242] on div "N. Balaniuc - 2024.12.24 - BI Policy Limits Disclosure 57.1 KB • PDF" at bounding box center [118, 246] width 237 height 16
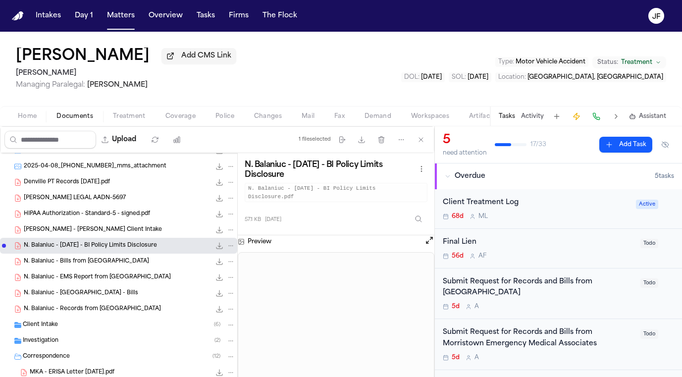
click at [233, 245] on icon "File: N. Balaniuc - 2024.12.24 - BI Policy Limits Disclosure" at bounding box center [230, 245] width 7 height 7
click at [228, 282] on button "Move" at bounding box center [231, 285] width 68 height 18
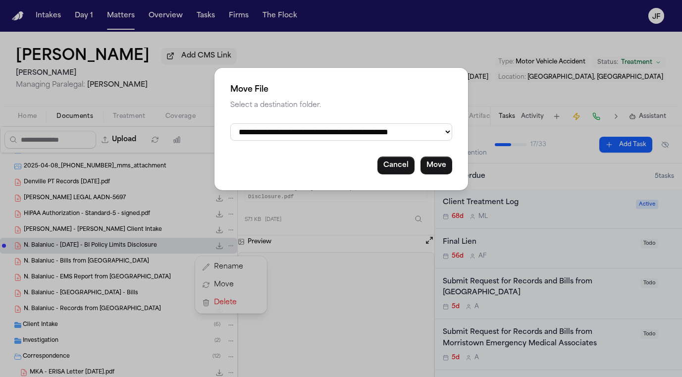
select select "**********"
click at [454, 160] on div "**********" at bounding box center [340, 129] width 253 height 122
click at [440, 160] on button "Move" at bounding box center [436, 165] width 32 height 18
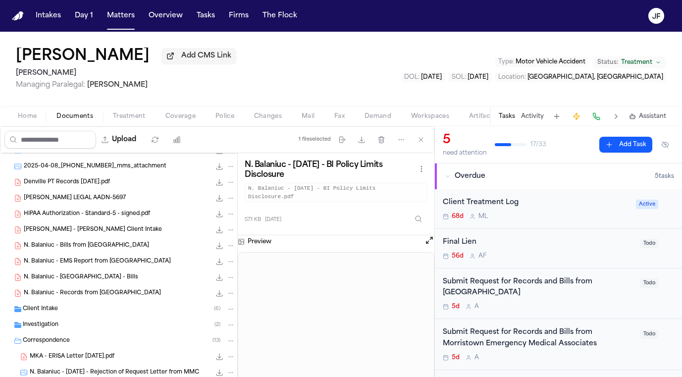
click at [102, 231] on span "Natalia Nogueria Balaniuc - Finch Client Intake" at bounding box center [93, 230] width 138 height 8
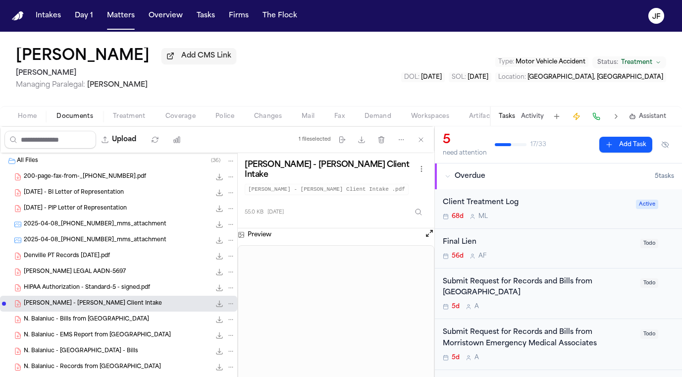
scroll to position [0, 0]
click at [210, 190] on div "598.3 KB • PDF" at bounding box center [222, 193] width 25 height 10
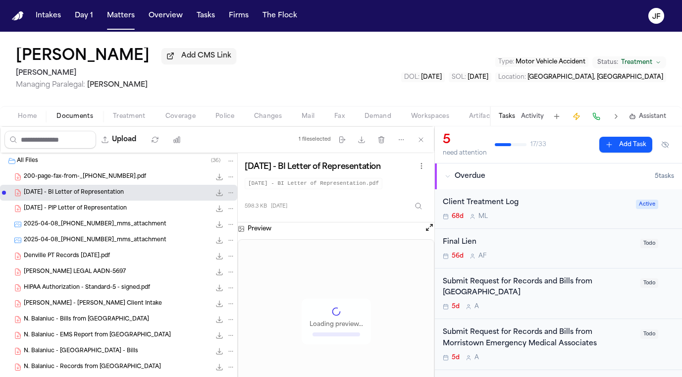
click at [229, 196] on icon "File: 2024.12.06 - BI Letter of Representation" at bounding box center [230, 192] width 7 height 7
click at [232, 230] on button "Move" at bounding box center [231, 232] width 68 height 18
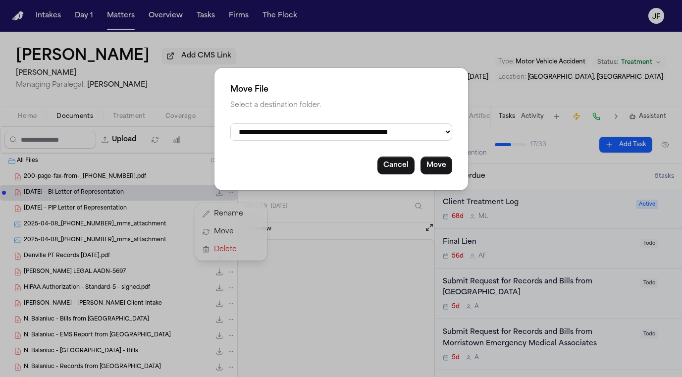
select select "**********"
click at [432, 163] on button "Move" at bounding box center [436, 165] width 32 height 18
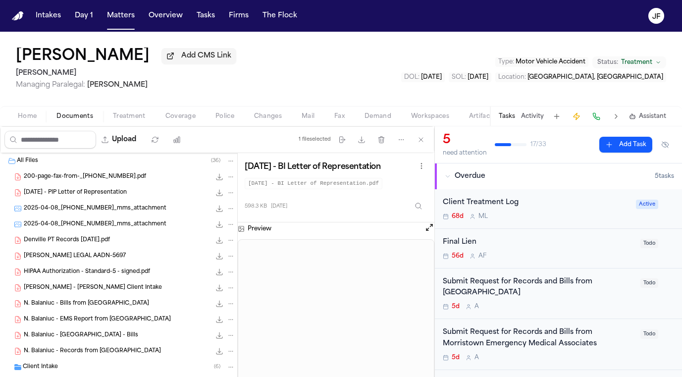
click at [0, 0] on span "595.8 KB • PDF" at bounding box center [0, 0] width 0 height 0
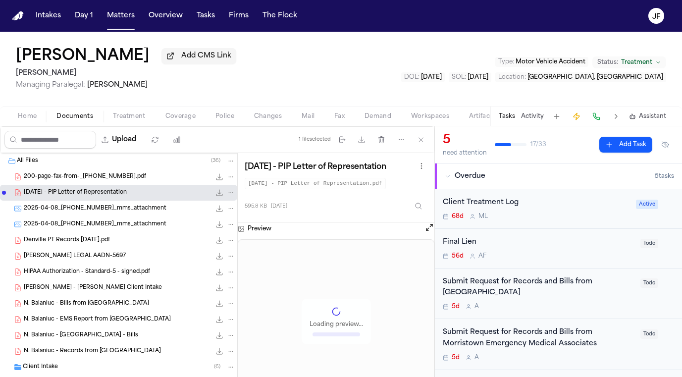
click at [228, 194] on icon "File: 2024.12.06 - PIP Letter of Representation" at bounding box center [230, 192] width 7 height 7
drag, startPoint x: 244, startPoint y: 241, endPoint x: 244, endPoint y: 223, distance: 17.8
click at [244, 223] on div "Rename Move Delete" at bounding box center [231, 231] width 72 height 57
click at [244, 223] on button "Move" at bounding box center [231, 232] width 68 height 18
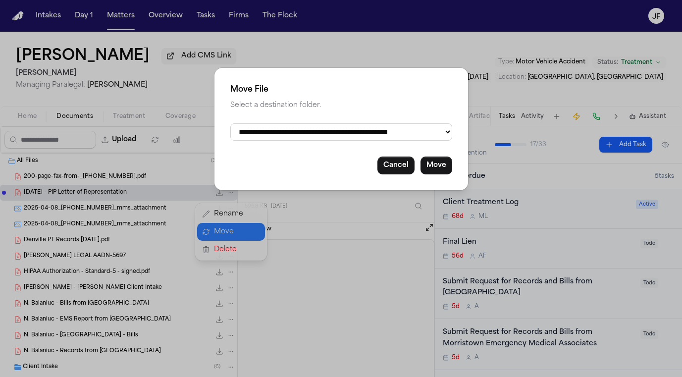
select select "**********"
click at [432, 163] on button "Move" at bounding box center [436, 165] width 32 height 18
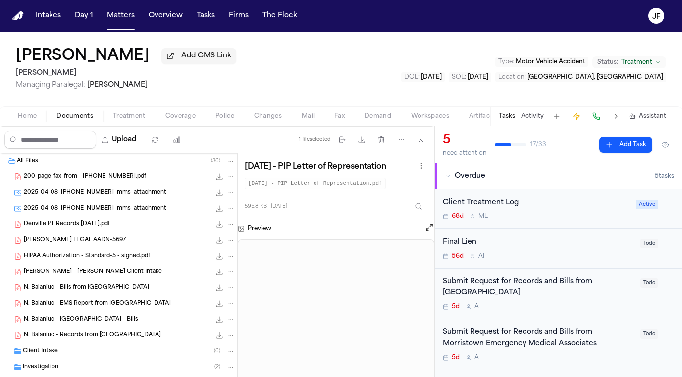
click at [142, 225] on div "Denville PT Records 4-17-25.pdf 2.6 MB • PDF" at bounding box center [129, 224] width 211 height 10
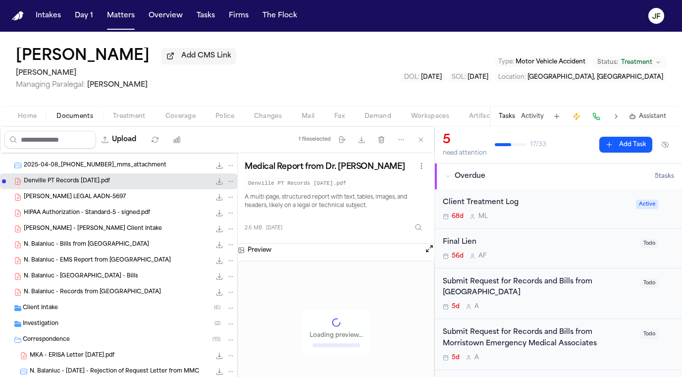
scroll to position [44, 0]
click at [120, 220] on div "HIPAA Authorization - Standard-5 - signed.pdf 282.0 KB • PDF" at bounding box center [118, 212] width 237 height 16
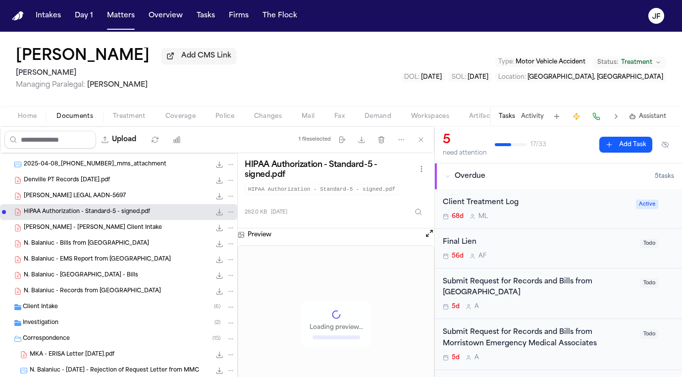
click at [124, 198] on div "FINCH LEGAL AADN-5697 107.0 KB • PDF" at bounding box center [129, 196] width 211 height 10
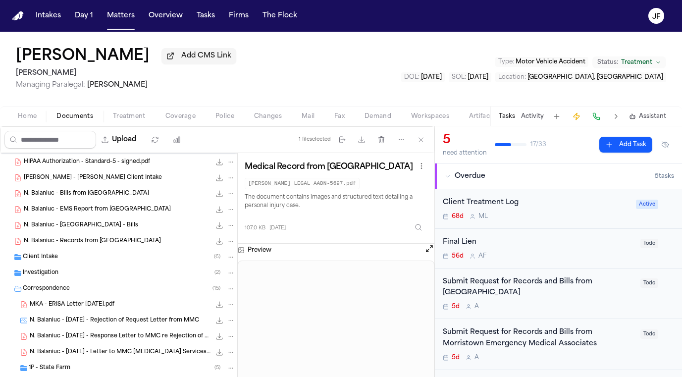
scroll to position [96, 0]
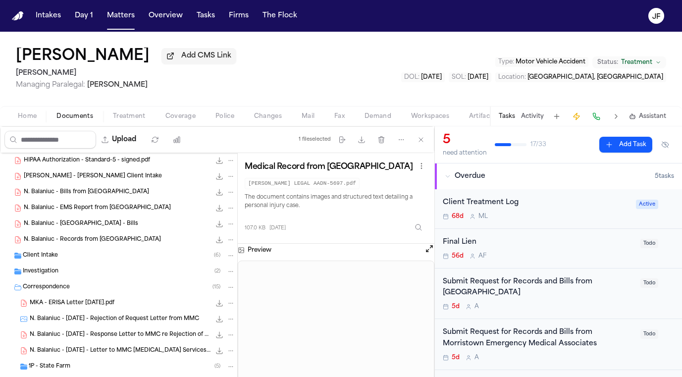
click at [119, 291] on div "Correspondence ( 15 )" at bounding box center [129, 287] width 212 height 9
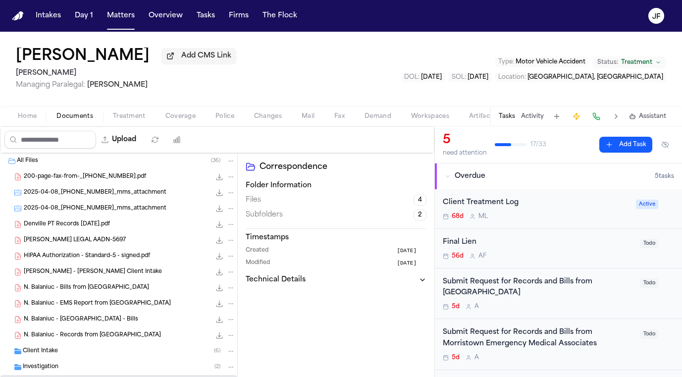
scroll to position [0, 0]
click at [135, 164] on div "All Files ( 36 )" at bounding box center [126, 160] width 218 height 9
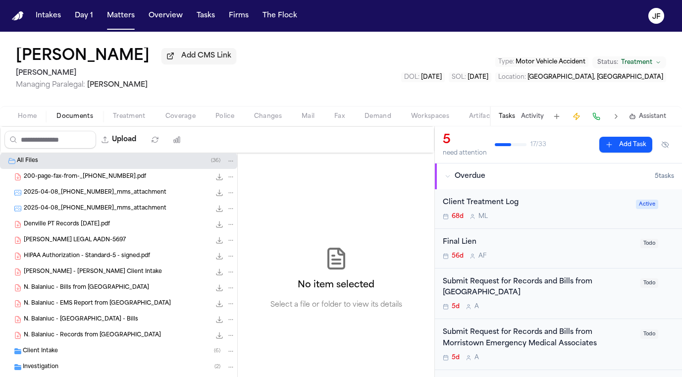
click at [136, 172] on div "200-page-fax-from-_9736277040.pdf 2.6 MB • PDF" at bounding box center [118, 177] width 237 height 16
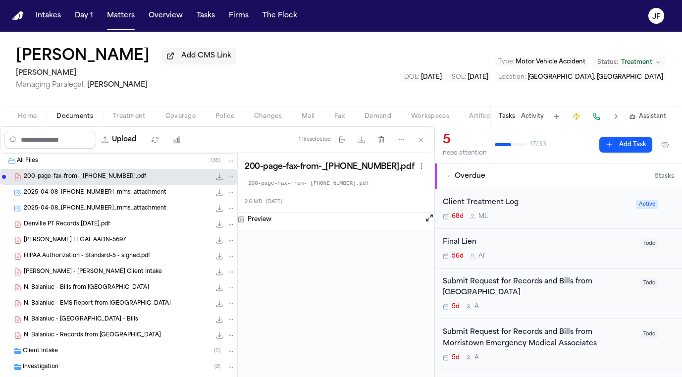
click at [137, 195] on span "2025-04-08_740-815-4246_mms_attachment" at bounding box center [95, 193] width 143 height 8
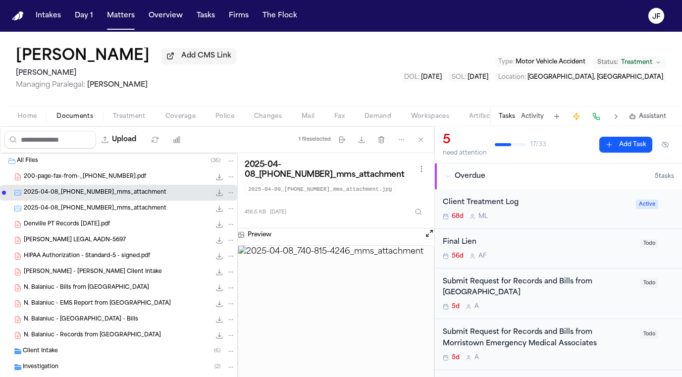
click at [136, 204] on div "2025-04-08_740-815-4246_mms_attachment 460.6 KB • JPG" at bounding box center [118, 208] width 237 height 16
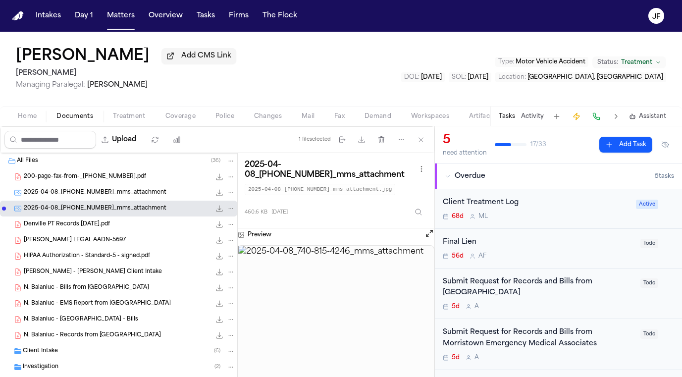
click at [141, 195] on span "2025-04-08_740-815-4246_mms_attachment" at bounding box center [95, 193] width 143 height 8
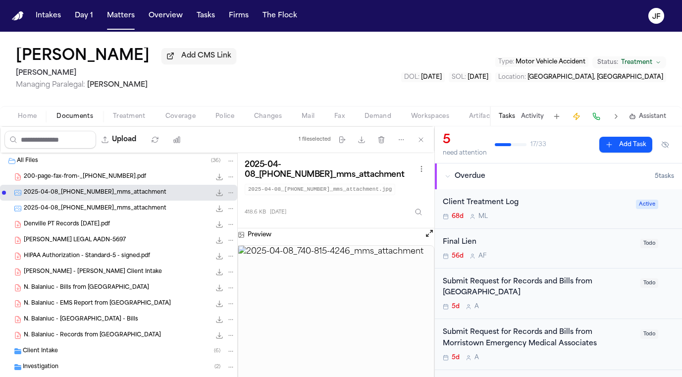
click at [232, 193] on icon "File: 2025-04-08_740-815-4246_mms_attachment" at bounding box center [230, 192] width 7 height 7
click at [158, 238] on div "All Files ( 36 ) 200-page-fax-from-_9736277040.pdf 2.6 MB • PDF 2025-04-08_740-…" at bounding box center [118, 320] width 237 height 335
click at [160, 232] on div "Denville PT Records 4-17-25.pdf 2.6 MB • PDF" at bounding box center [118, 224] width 237 height 16
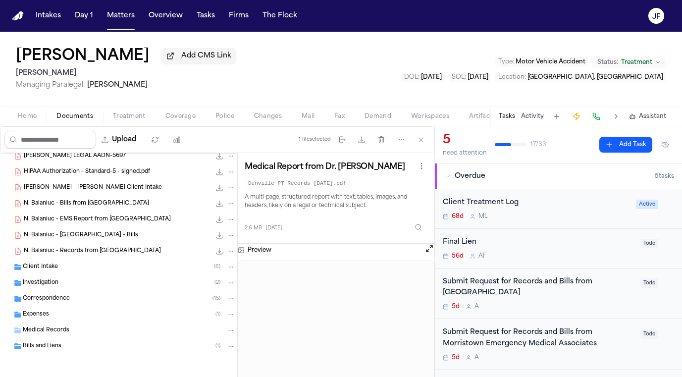
scroll to position [86, 0]
click at [174, 195] on div "Natalia Nogueria Balaniuc - Finch Client Intake 55.0 KB • PDF" at bounding box center [118, 188] width 237 height 16
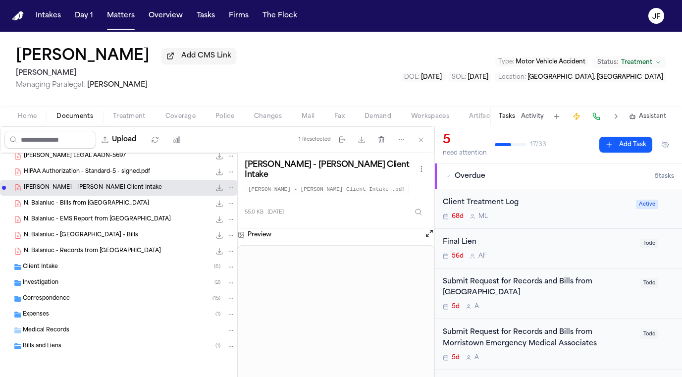
click at [166, 206] on div "N. Balaniuc - Bills from Morristown Medical Center 63.4 KB • PDF" at bounding box center [129, 203] width 211 height 10
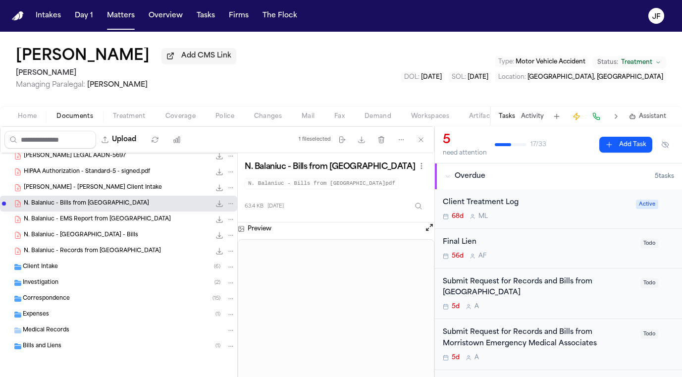
click at [228, 201] on icon "File: N. Balaniuc - Bills from Morristown Medical Center" at bounding box center [230, 203] width 7 height 7
click at [245, 241] on button "Move" at bounding box center [231, 241] width 68 height 18
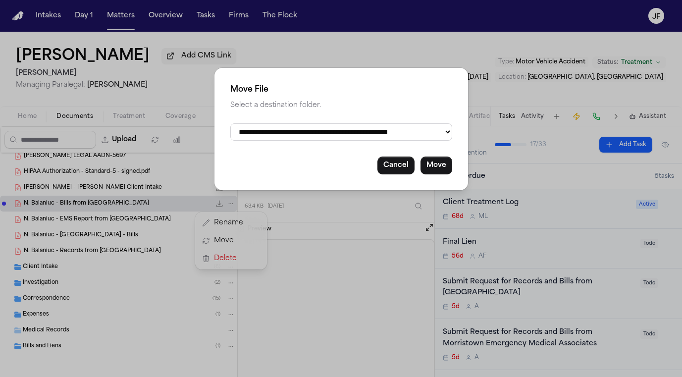
select select "**********"
click at [435, 164] on button "Move" at bounding box center [436, 165] width 32 height 18
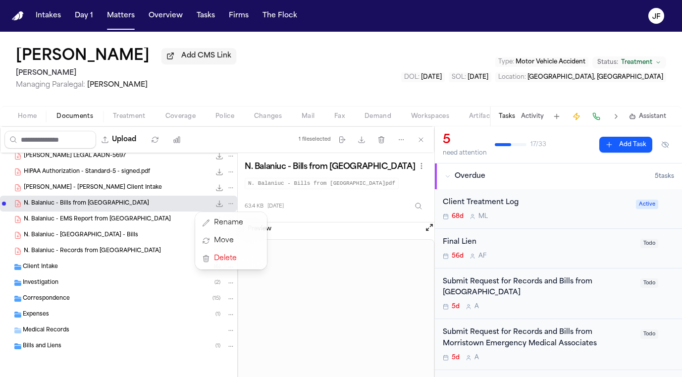
scroll to position [70, 0]
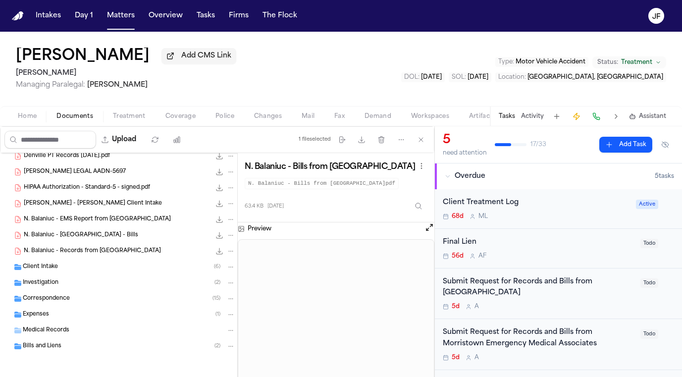
click at [161, 222] on div "N. Balaniuc - EMS Report from Morris County EMS 775.4 KB • PDF" at bounding box center [129, 219] width 211 height 10
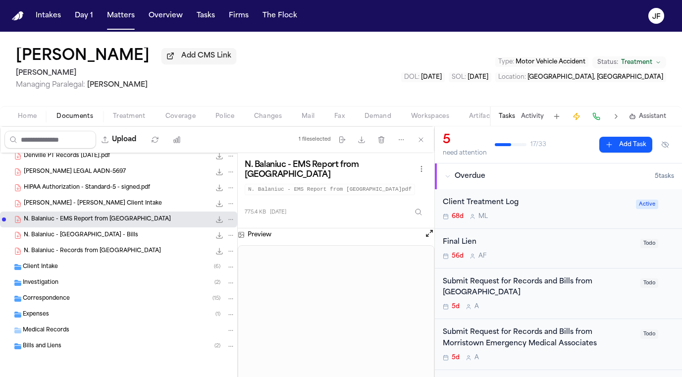
click at [228, 219] on icon "File: N. Balaniuc - EMS Report from Morris County EMS" at bounding box center [230, 219] width 7 height 7
click at [226, 259] on button "Move" at bounding box center [231, 256] width 68 height 18
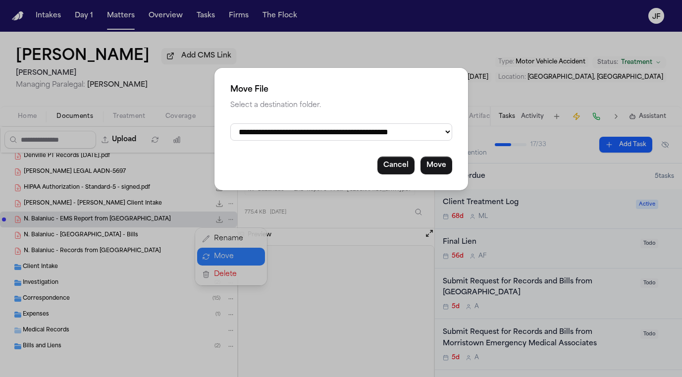
select select "**********"
click at [438, 166] on button "Move" at bounding box center [436, 165] width 32 height 18
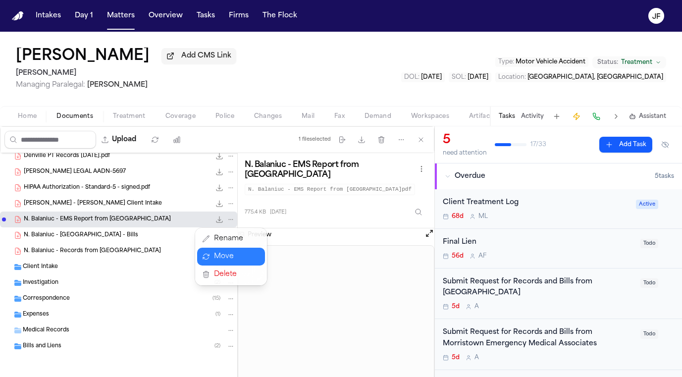
click at [146, 241] on div "All Files ( 36 ) 200-page-fax-from-_9736277040.pdf 2.6 MB • PDF 2025-04-08_740-…" at bounding box center [118, 244] width 237 height 319
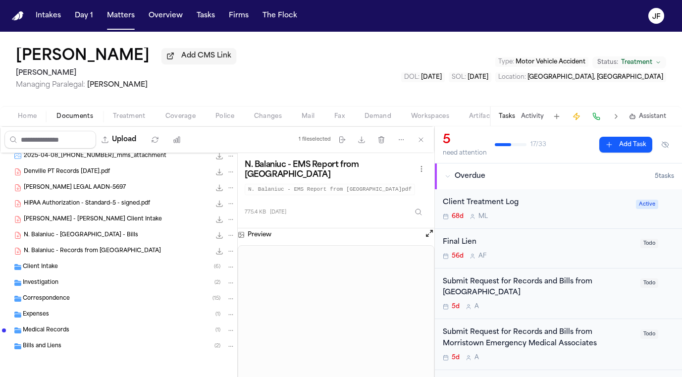
click at [154, 236] on div "N. Balaniuc - Morristown Medical Center - Bills 326.5 KB • PDF" at bounding box center [129, 235] width 211 height 10
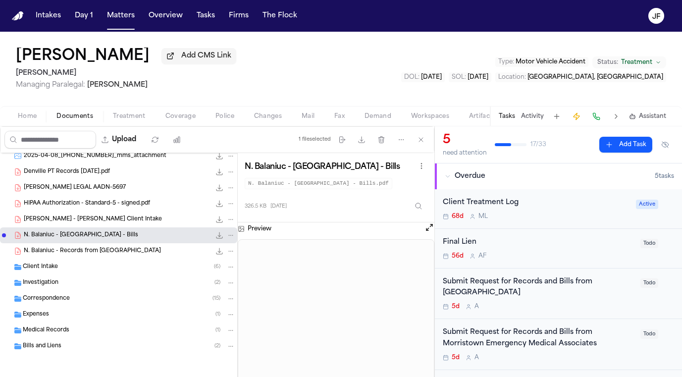
click at [228, 236] on icon "File: N. Balaniuc - Morristown Medical Center - Bills" at bounding box center [230, 235] width 7 height 7
click at [222, 271] on button "Move" at bounding box center [231, 272] width 68 height 18
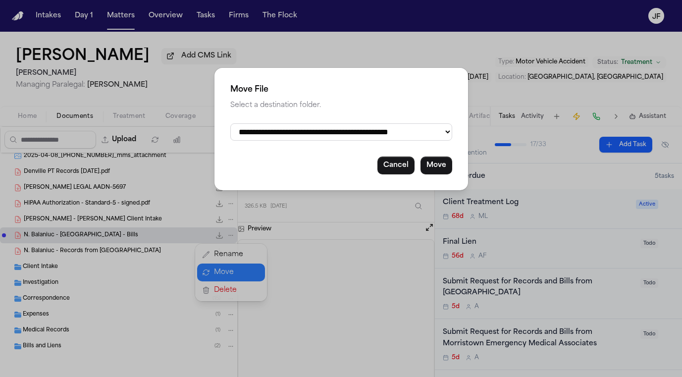
select select "**********"
click at [440, 164] on button "Move" at bounding box center [436, 165] width 32 height 18
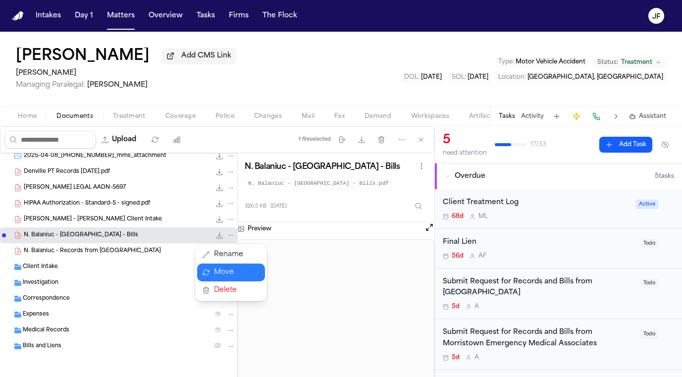
scroll to position [39, 0]
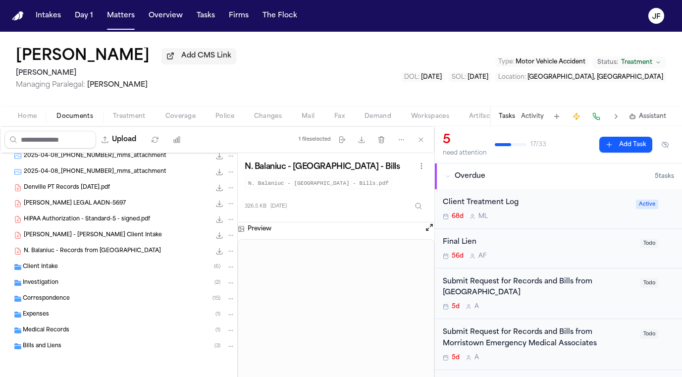
click at [152, 251] on span "N. Balaniuc - Records from Morristown Medical Center" at bounding box center [92, 251] width 137 height 8
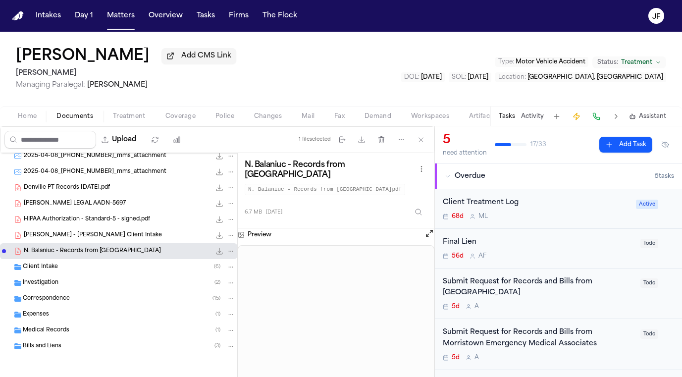
click at [233, 249] on icon "File: N. Balaniuc - Records from Morristown Medical Center" at bounding box center [230, 250] width 7 height 7
click at [217, 292] on button "Move" at bounding box center [231, 288] width 68 height 18
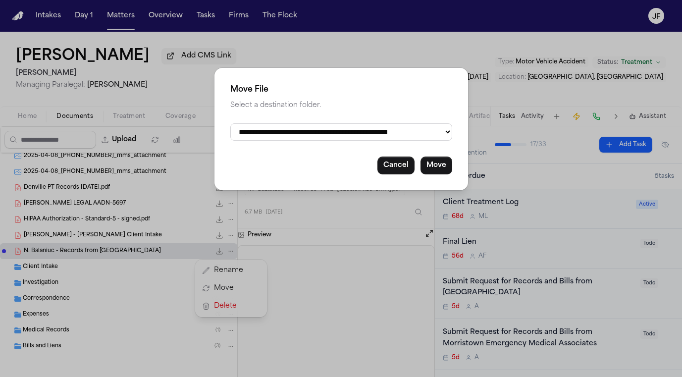
select select "**********"
click at [433, 172] on button "Move" at bounding box center [436, 165] width 32 height 18
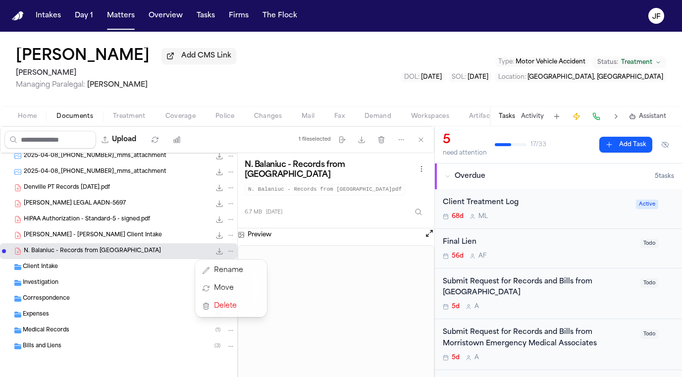
scroll to position [23, 0]
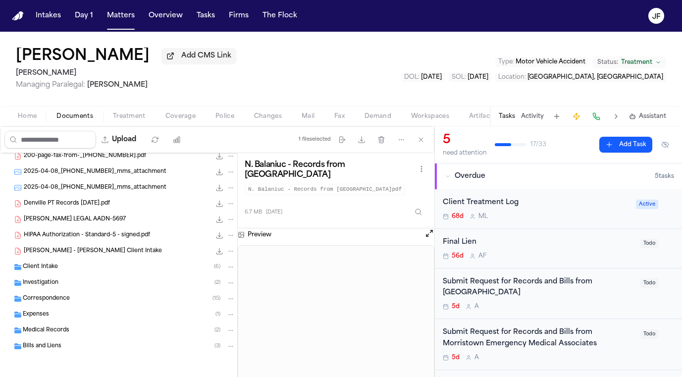
click at [146, 259] on div "Client Intake ( 6 )" at bounding box center [118, 267] width 237 height 16
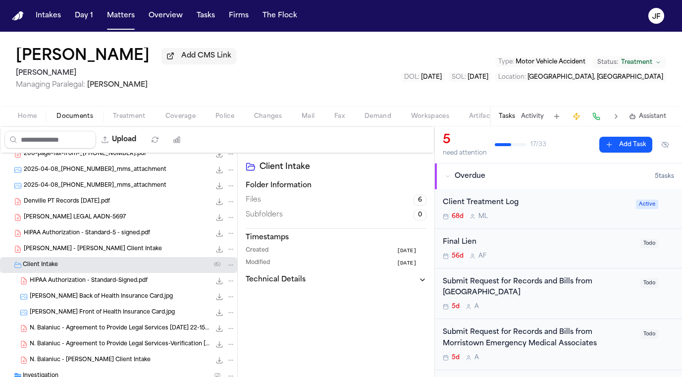
click at [151, 251] on div "Natalia Nogueria Balaniuc - Finch Client Intake 55.0 KB • PDF" at bounding box center [129, 249] width 211 height 10
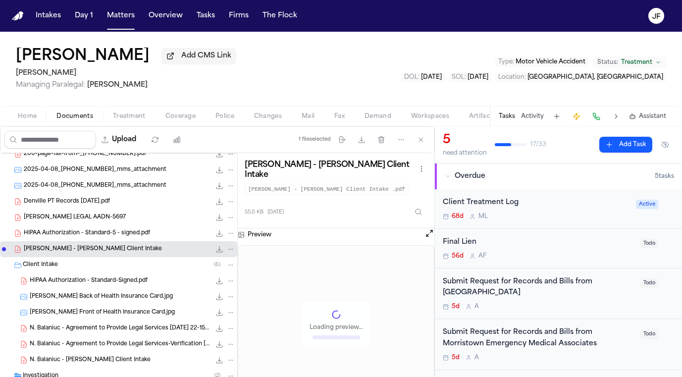
click at [137, 268] on div "Client Intake ( 6 )" at bounding box center [129, 264] width 212 height 9
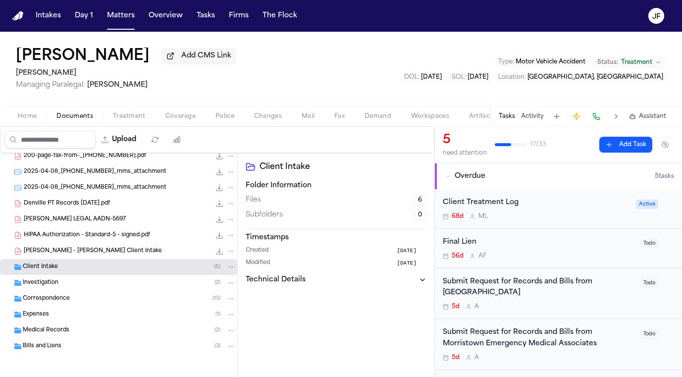
click at [146, 257] on div "Natalia Nogueria Balaniuc - Finch Client Intake 55.0 KB • PDF" at bounding box center [118, 251] width 237 height 16
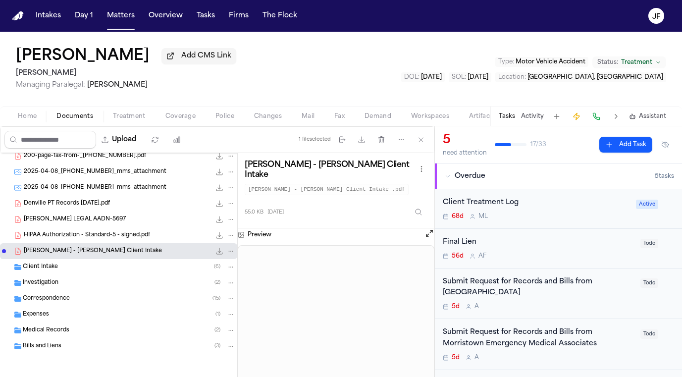
click at [231, 246] on button "File: Natalia Nogueria Balaniuc - Finch Client Intake" at bounding box center [230, 250] width 9 height 9
click at [218, 284] on button "Move" at bounding box center [231, 288] width 68 height 18
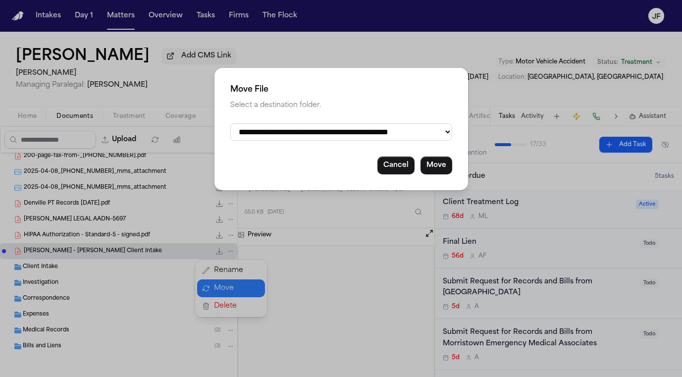
select select "**********"
click at [441, 159] on button "Move" at bounding box center [436, 165] width 32 height 18
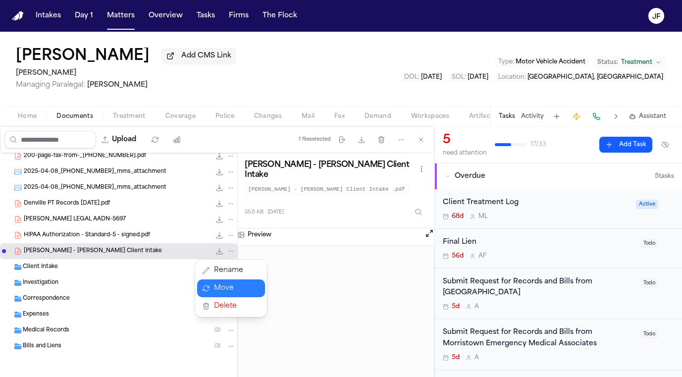
scroll to position [7, 0]
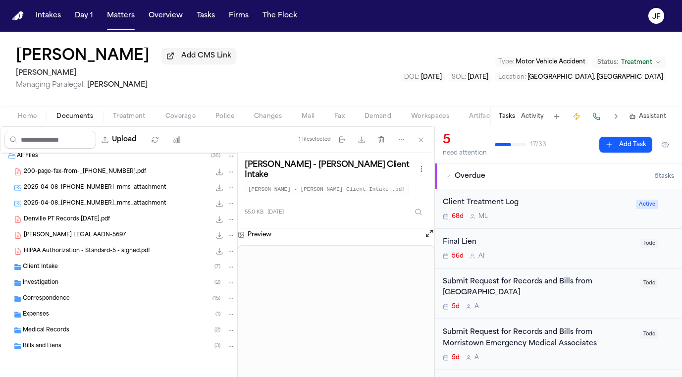
click at [162, 224] on div "Denville PT Records 4-17-25.pdf 2.6 MB • PDF" at bounding box center [129, 219] width 211 height 10
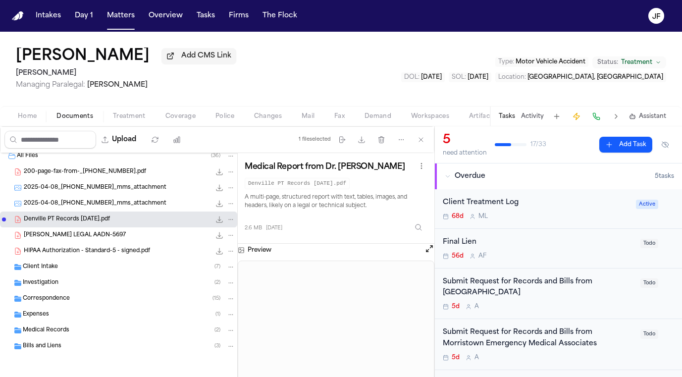
scroll to position [0, 0]
click at [210, 215] on div "2.6 MB • PDF" at bounding box center [222, 219] width 25 height 10
click at [229, 217] on icon "File: Denville PT Records 4-17-25.pdf" at bounding box center [230, 219] width 7 height 7
click at [214, 260] on button "Move" at bounding box center [231, 256] width 68 height 18
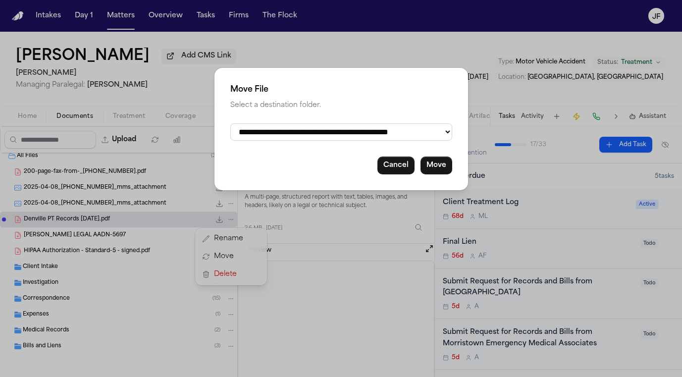
select select "**********"
click at [438, 165] on button "Move" at bounding box center [436, 165] width 32 height 18
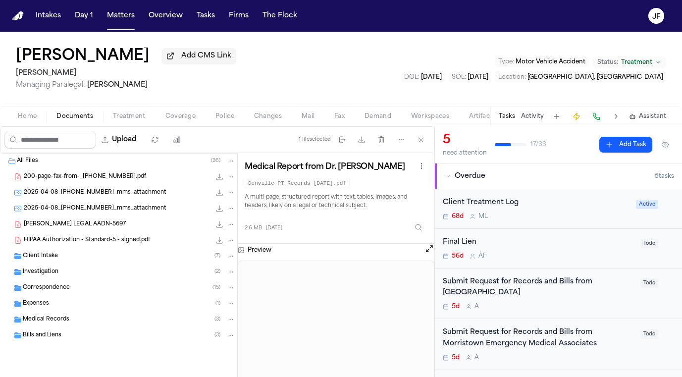
click at [143, 229] on div "FINCH LEGAL AADN-5697 107.0 KB • PDF" at bounding box center [129, 224] width 211 height 10
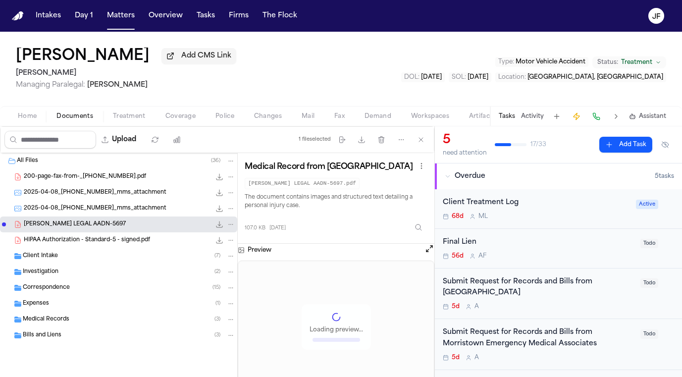
click at [143, 244] on span "HIPAA Authorization - Standard-5 - signed.pdf" at bounding box center [87, 240] width 126 height 8
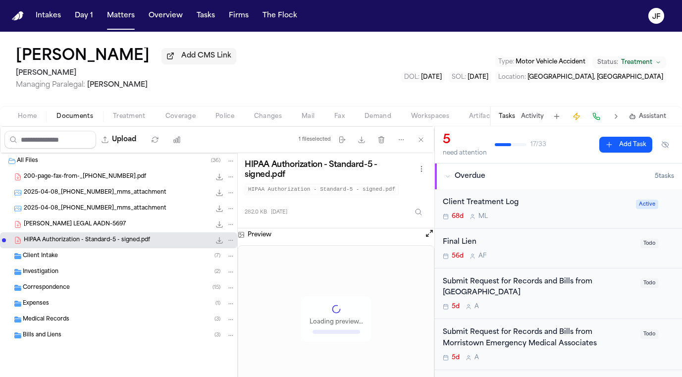
click at [233, 244] on icon "File: HIPAA Authorization - Standard-5 - signed.pdf" at bounding box center [230, 240] width 7 height 7
click at [223, 279] on button "Move" at bounding box center [231, 279] width 68 height 18
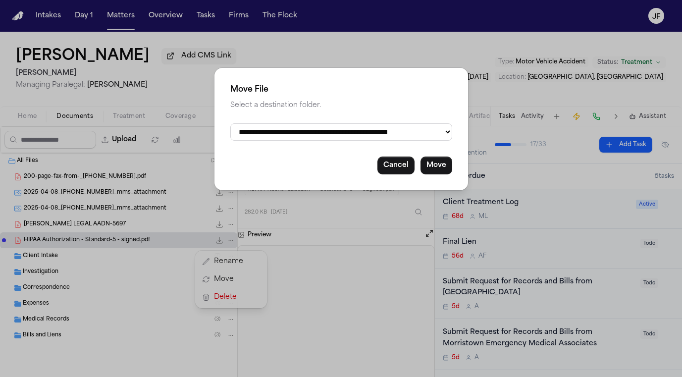
click at [268, 142] on div "**********" at bounding box center [340, 129] width 253 height 122
click at [270, 141] on div "**********" at bounding box center [340, 129] width 253 height 122
drag, startPoint x: 266, startPoint y: 143, endPoint x: 266, endPoint y: 134, distance: 8.9
click at [266, 141] on div "**********" at bounding box center [340, 129] width 253 height 122
select select "**********"
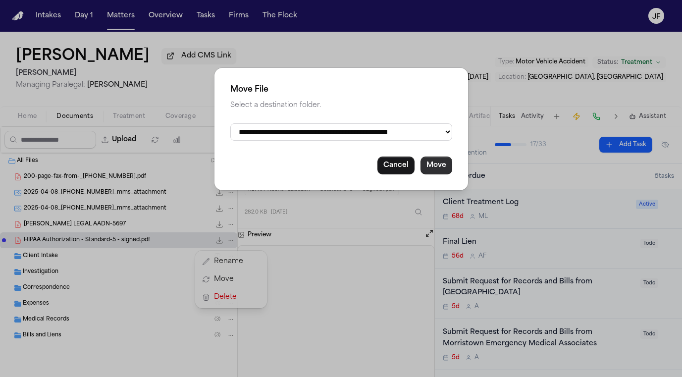
click at [438, 160] on button "Move" at bounding box center [436, 165] width 32 height 18
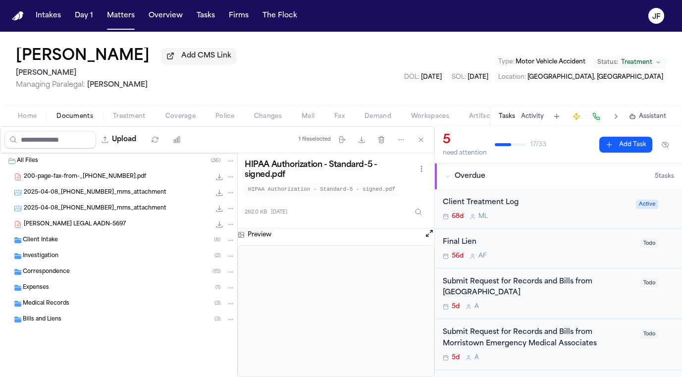
click at [117, 228] on div "FINCH LEGAL AADN-5697 107.0 KB • PDF" at bounding box center [129, 224] width 211 height 10
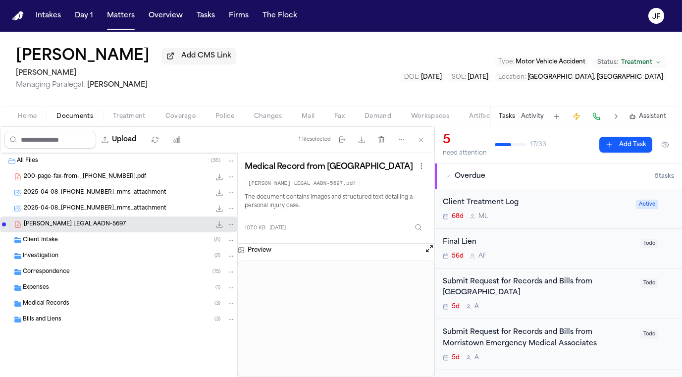
click at [233, 225] on icon "File: FINCH LEGAL AADN-5697" at bounding box center [230, 224] width 7 height 7
click at [226, 269] on button "Move" at bounding box center [231, 263] width 68 height 18
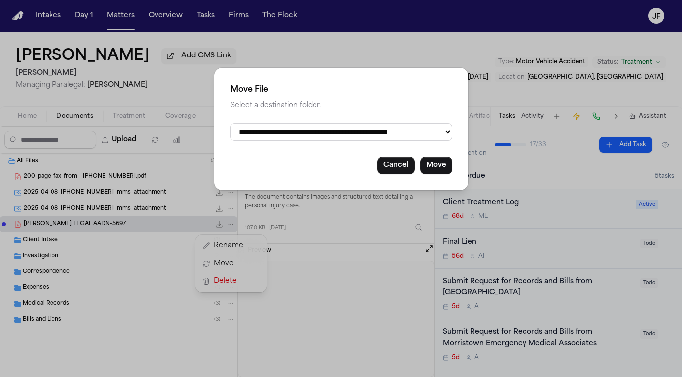
select select "**********"
click at [436, 159] on button "Move" at bounding box center [436, 165] width 32 height 18
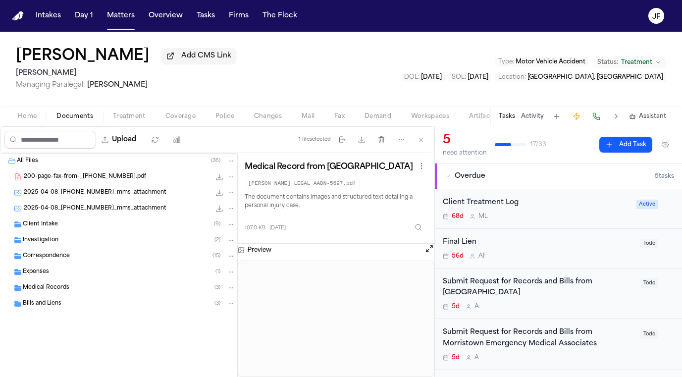
click at [166, 185] on div "200-page-fax-from-_9736277040.pdf 2.6 MB • PDF" at bounding box center [118, 177] width 237 height 16
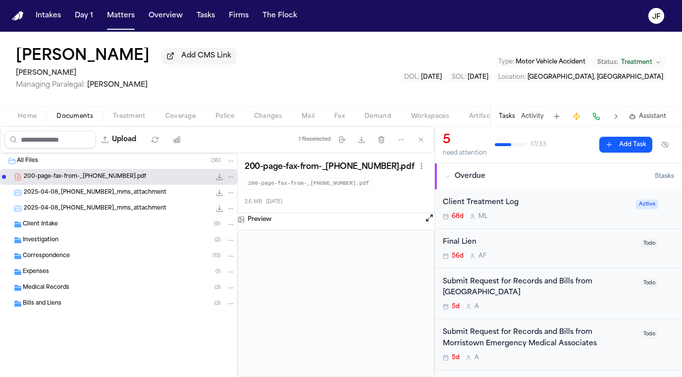
click at [150, 193] on div "2025-04-08_740-815-4246_mms_attachment 460.6 KB • JPG" at bounding box center [129, 193] width 211 height 10
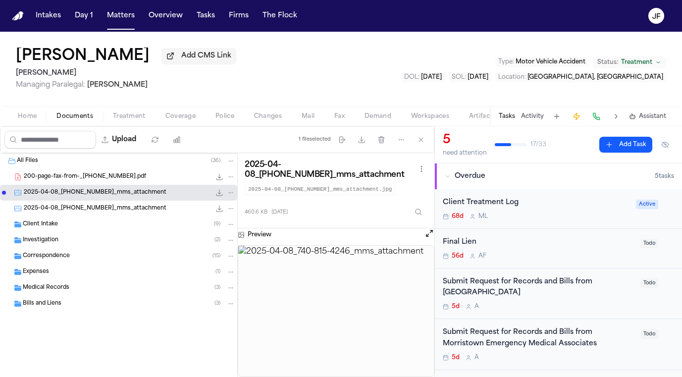
click at [232, 192] on icon "File: 2025-04-08_740-815-4246_mms_attachment" at bounding box center [230, 192] width 7 height 7
click at [233, 231] on button "Move" at bounding box center [231, 232] width 68 height 18
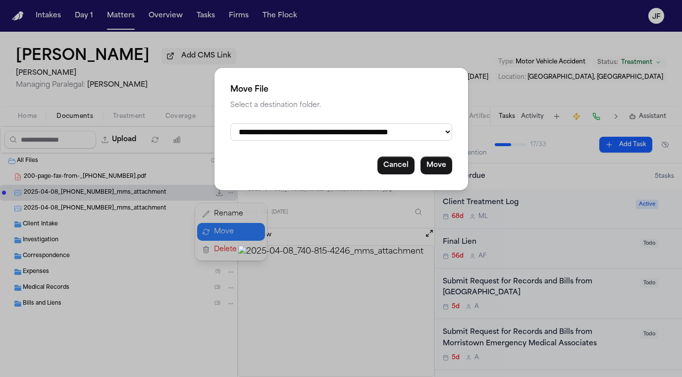
click at [397, 116] on div "**********" at bounding box center [340, 129] width 253 height 122
select select "**********"
click at [436, 158] on button "Move" at bounding box center [436, 165] width 32 height 18
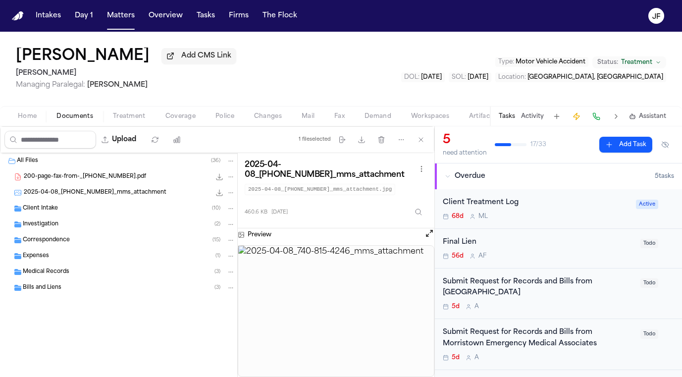
click at [130, 192] on span "2025-04-08_740-815-4246_mms_attachment" at bounding box center [95, 193] width 143 height 8
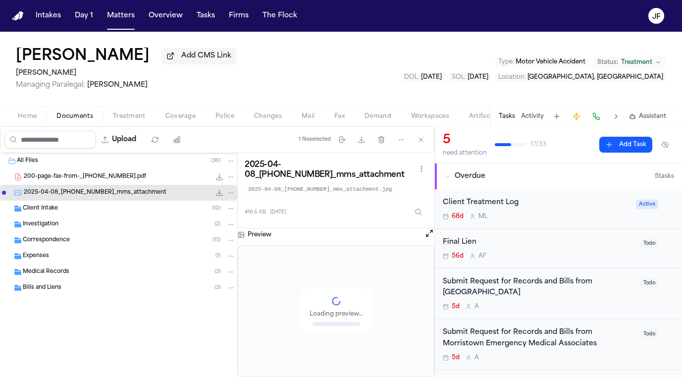
click at [227, 194] on button "File: 2025-04-08_740-815-4246_mms_attachment" at bounding box center [230, 192] width 9 height 9
click at [244, 229] on button "Move" at bounding box center [231, 232] width 68 height 18
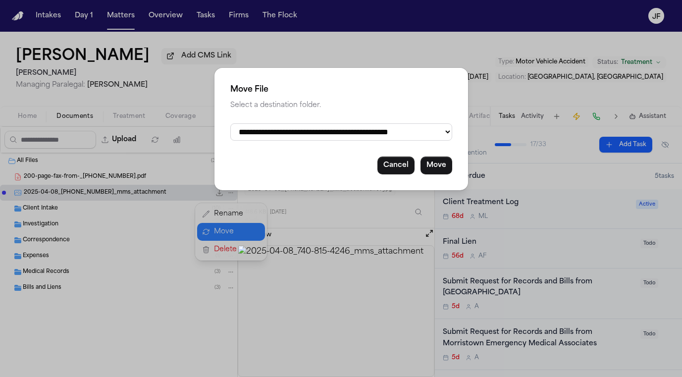
select select "**********"
click at [429, 161] on button "Move" at bounding box center [436, 165] width 32 height 18
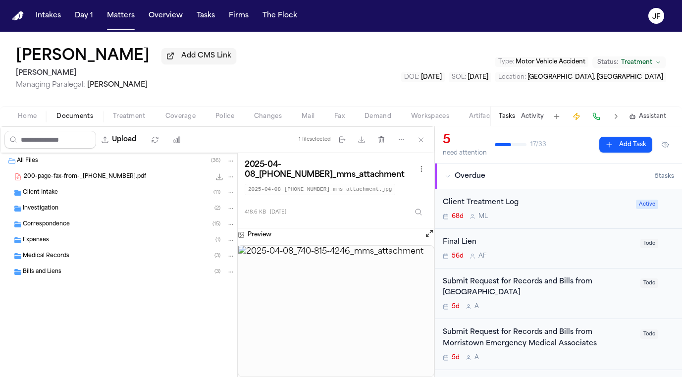
click at [376, 83] on div "Natalia Nogueira Balaniuc Add CMS Link Mohamed K Ahmed Managing Paralegal: Jacq…" at bounding box center [341, 69] width 682 height 74
click at [286, 106] on div "Natalia Nogueira Balaniuc Add CMS Link Mohamed K Ahmed Managing Paralegal: Jacq…" at bounding box center [341, 69] width 682 height 74
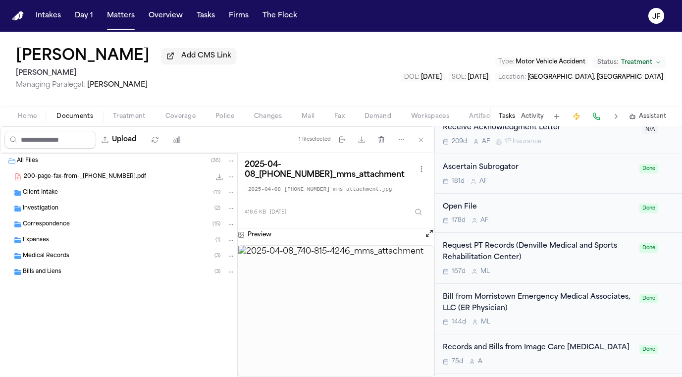
click at [153, 232] on div "Correspondence ( 15 )" at bounding box center [118, 224] width 237 height 16
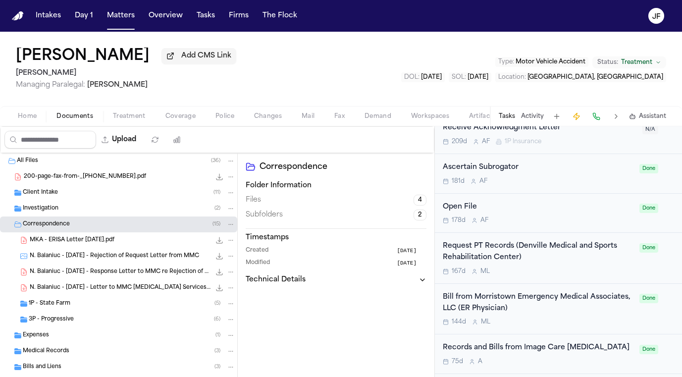
click at [154, 263] on div "N. Balaniuc - 2024.12.13 - Rejection of Request Letter from MMC 809.6 KB • JPG" at bounding box center [118, 256] width 237 height 16
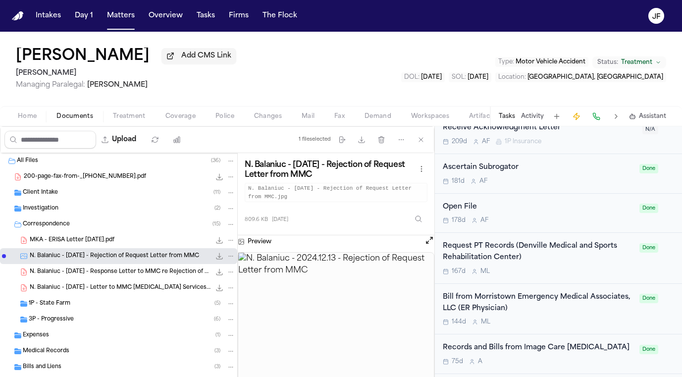
click at [159, 277] on div "N. Balaniuc - 2024.12.20 - Response Letter to MMC re Rejection of Request 349.8…" at bounding box center [132, 272] width 205 height 10
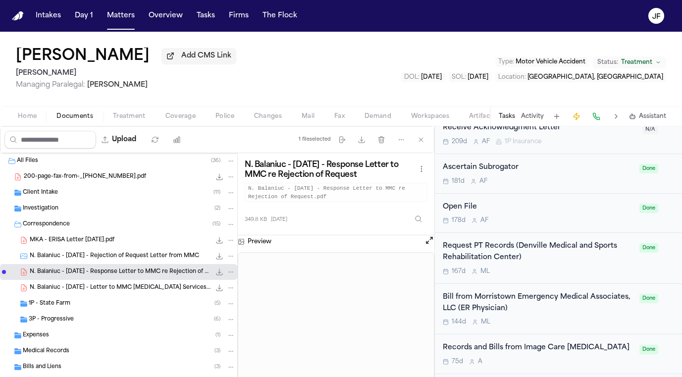
click at [159, 291] on span "N. Balaniuc - 2025.01.21 - Letter to MMC Radiology Services providing insurance…" at bounding box center [120, 288] width 181 height 8
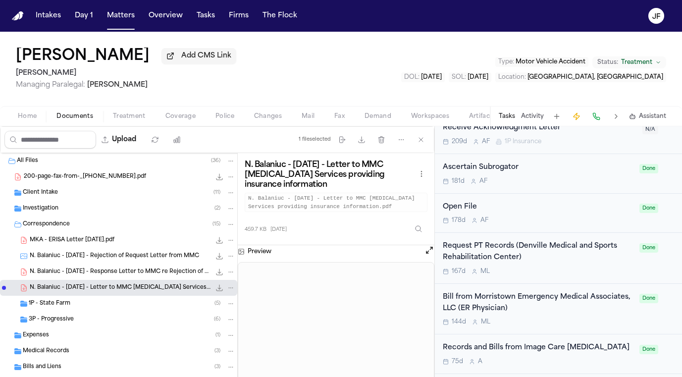
click at [152, 242] on div "MKA - ERISA Letter 4-10-25.pdf 1.3 MB • PDF" at bounding box center [132, 240] width 205 height 10
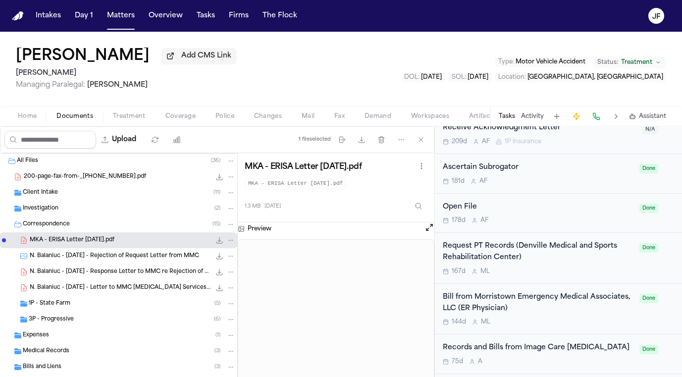
click at [156, 222] on div "Correspondence ( 15 )" at bounding box center [129, 224] width 212 height 9
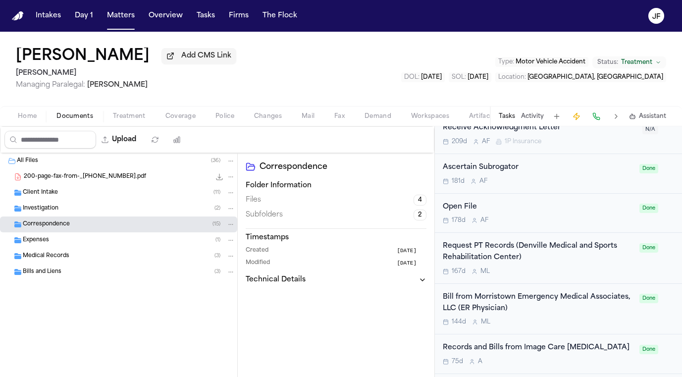
click at [173, 207] on div "Investigation ( 2 )" at bounding box center [129, 208] width 212 height 9
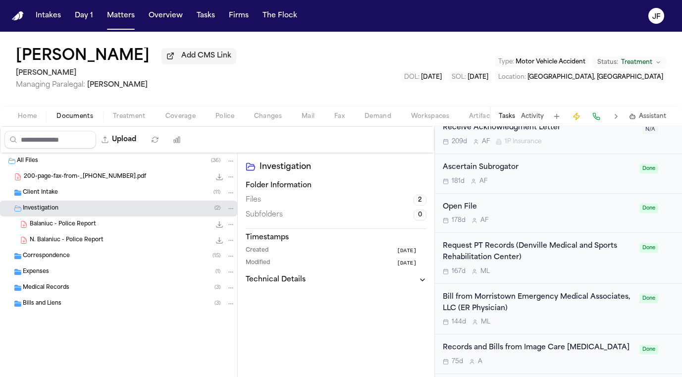
click at [177, 195] on div "Client Intake ( 11 )" at bounding box center [129, 192] width 212 height 9
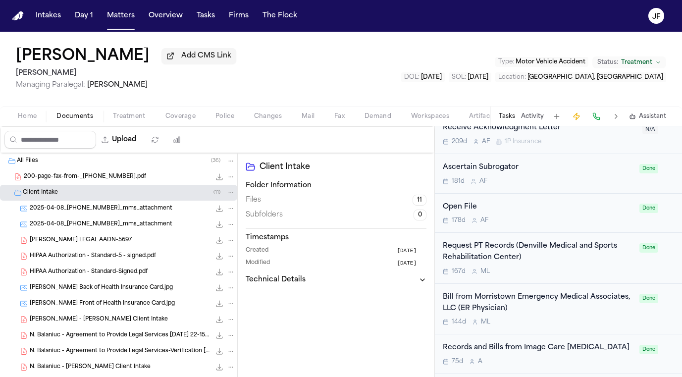
click at [177, 195] on div "Client Intake ( 11 )" at bounding box center [129, 192] width 212 height 9
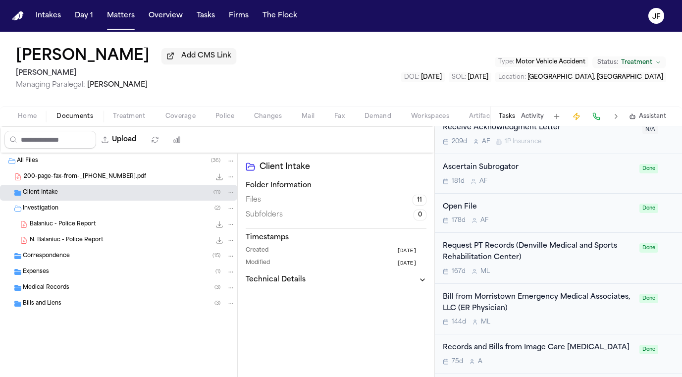
click at [343, 81] on div "Natalia Nogueira Balaniuc Add CMS Link Mohamed K Ahmed Managing Paralegal: Jacq…" at bounding box center [341, 69] width 682 height 74
click at [108, 13] on button "Matters" at bounding box center [121, 16] width 36 height 18
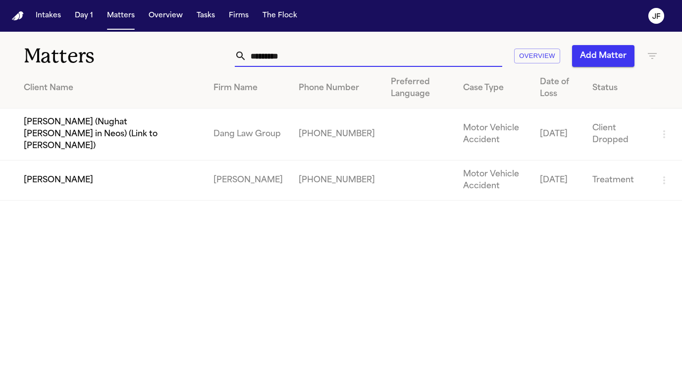
drag, startPoint x: 316, startPoint y: 56, endPoint x: 223, endPoint y: 30, distance: 96.2
click at [223, 30] on div "Intakes Day 1 Matters Overview Tasks Firms The Flock JF Matters ********* Overv…" at bounding box center [341, 188] width 682 height 377
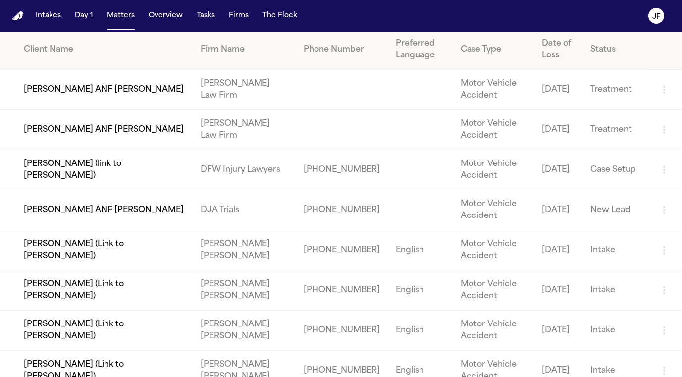
scroll to position [83, 0]
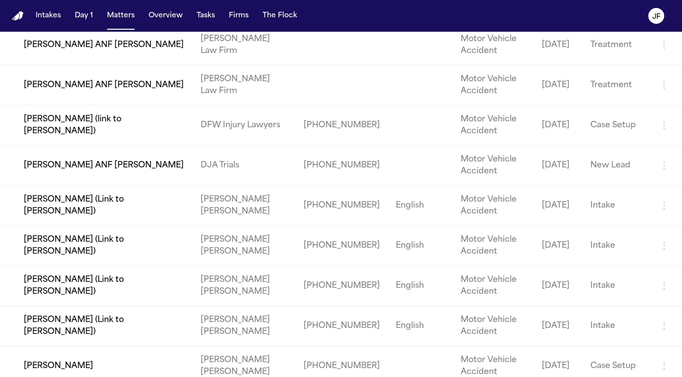
type input "******"
click at [53, 362] on td "[PERSON_NAME]" at bounding box center [96, 366] width 193 height 40
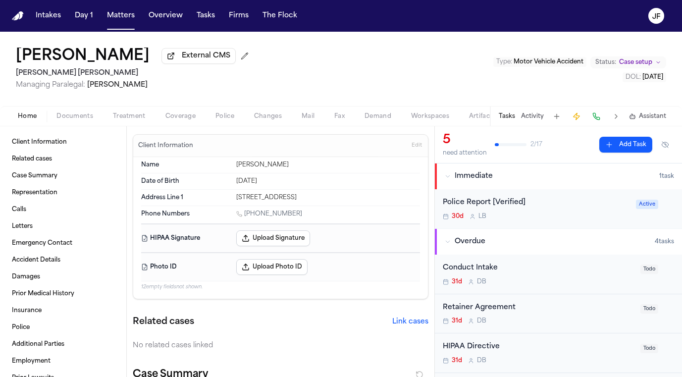
click at [571, 220] on div "30d L B" at bounding box center [535, 216] width 187 height 8
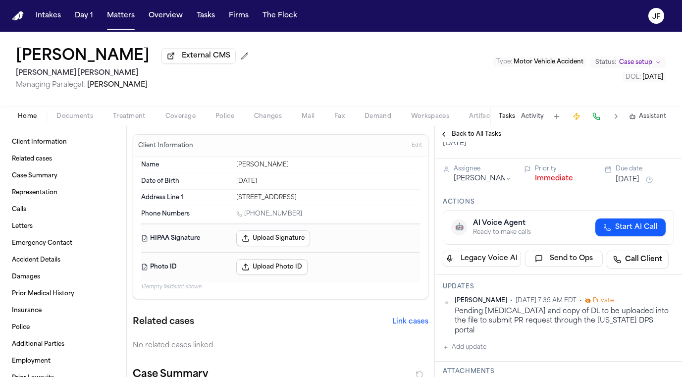
scroll to position [78, 0]
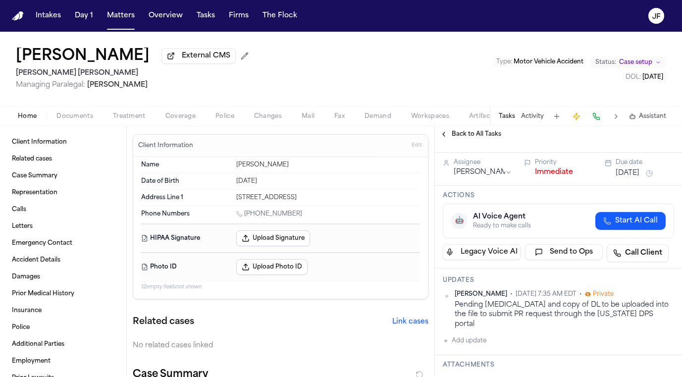
click at [459, 138] on span "Back to All Tasks" at bounding box center [475, 134] width 49 height 8
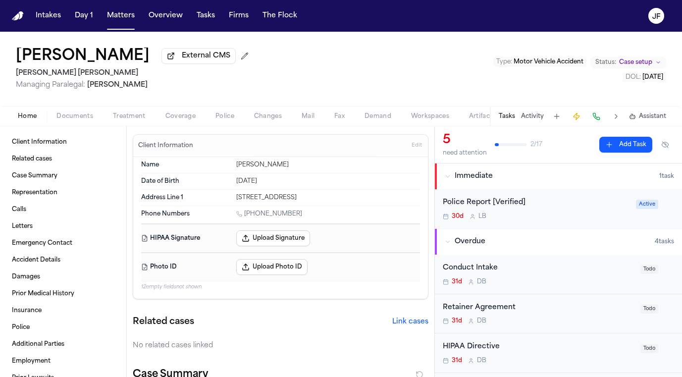
click at [79, 124] on div "Home Documents Treatment Coverage Police Changes Mail Fax Demand Workspaces Art…" at bounding box center [341, 116] width 682 height 20
click at [80, 117] on span "Documents" at bounding box center [74, 116] width 37 height 8
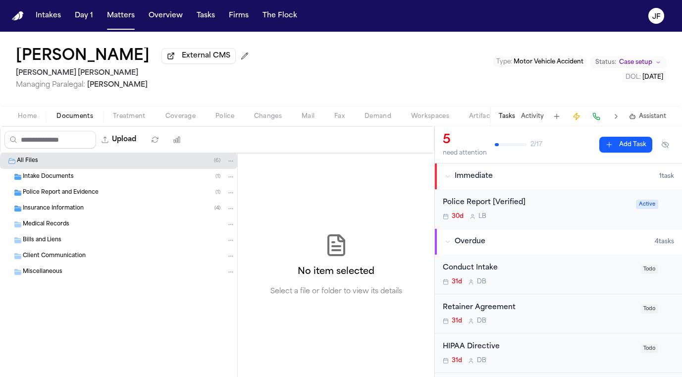
click at [57, 216] on div "Insurance Information ( 4 )" at bounding box center [118, 208] width 237 height 16
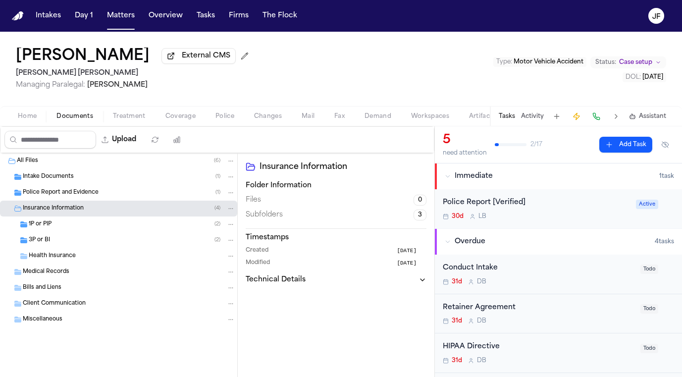
click at [59, 240] on div "3P or BI ( 2 )" at bounding box center [132, 240] width 206 height 9
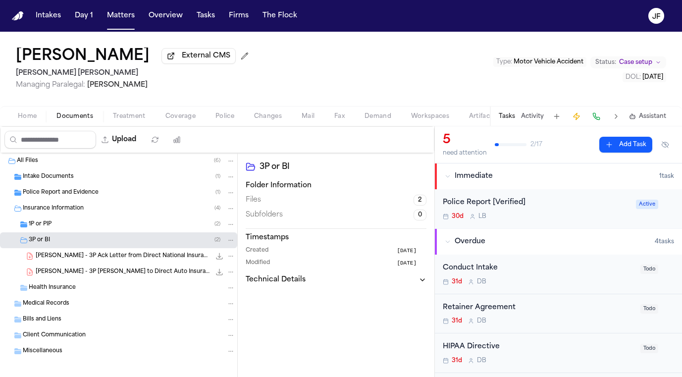
click at [59, 232] on div "1P or PIP ( 2 )" at bounding box center [118, 224] width 237 height 16
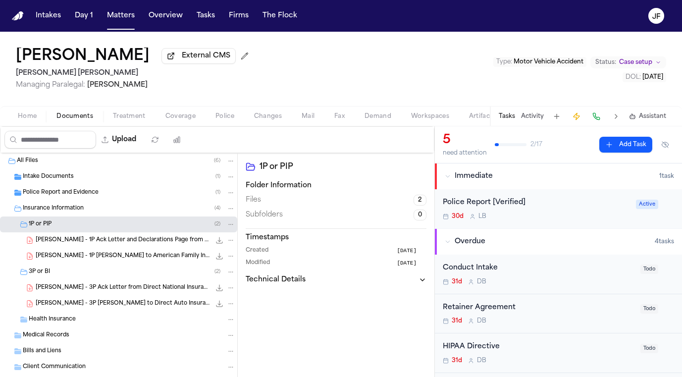
click at [161, 248] on div "J. Serdar - 1P Ack Letter and Declarations Page from American Family Insurance …" at bounding box center [118, 240] width 237 height 16
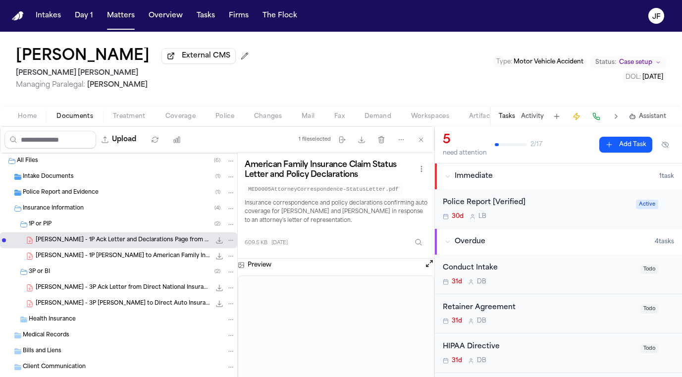
click at [115, 19] on button "Matters" at bounding box center [121, 16] width 36 height 18
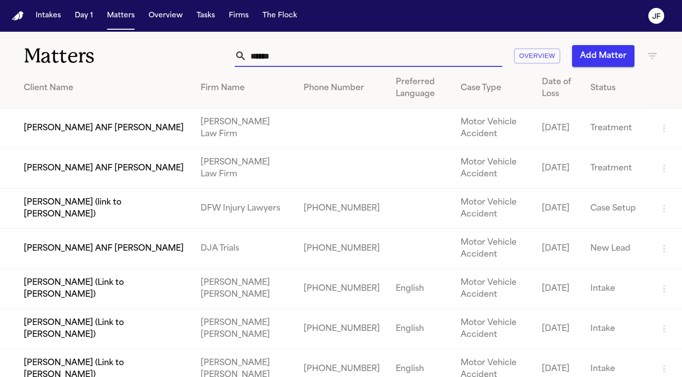
drag, startPoint x: 300, startPoint y: 60, endPoint x: 196, endPoint y: 51, distance: 103.9
click at [197, 51] on div "****** Overview Add Matter" at bounding box center [427, 56] width 461 height 22
paste input "**********"
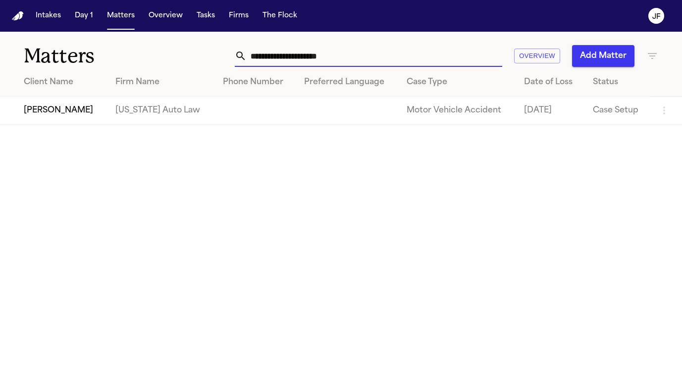
type input "**********"
click at [87, 116] on td "[PERSON_NAME]" at bounding box center [53, 111] width 107 height 28
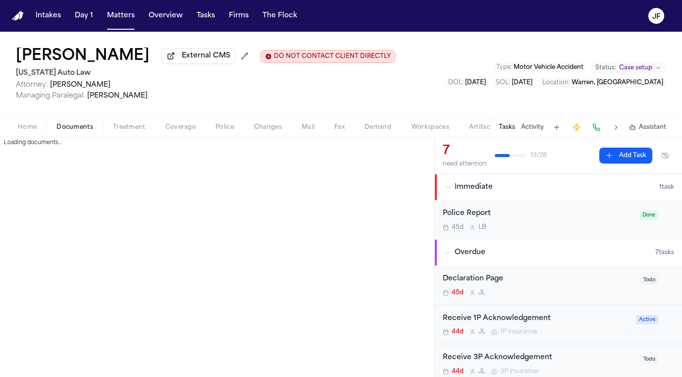
click at [73, 129] on span "Documents" at bounding box center [74, 127] width 37 height 8
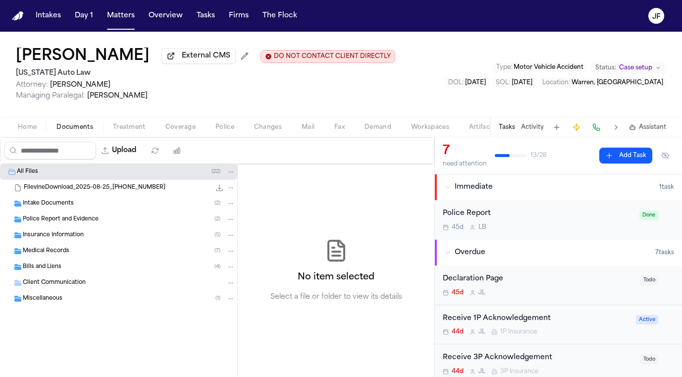
click at [70, 243] on div "Insurance Information ( 5 )" at bounding box center [118, 235] width 237 height 16
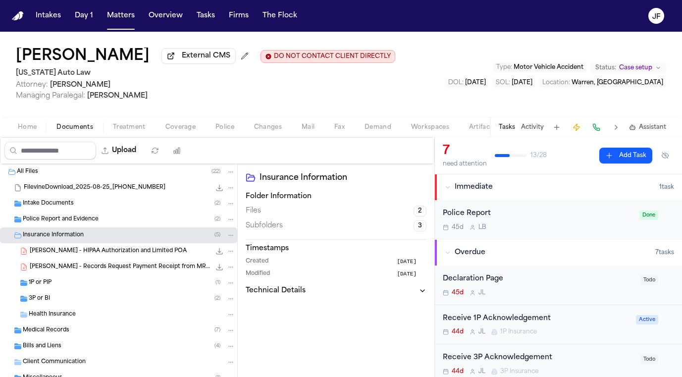
click at [46, 290] on div "1P or PIP ( 1 )" at bounding box center [118, 283] width 237 height 16
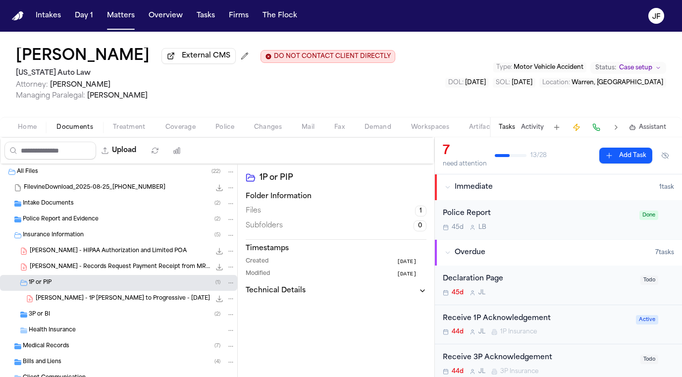
click at [49, 314] on span "3P or BI" at bounding box center [39, 314] width 21 height 8
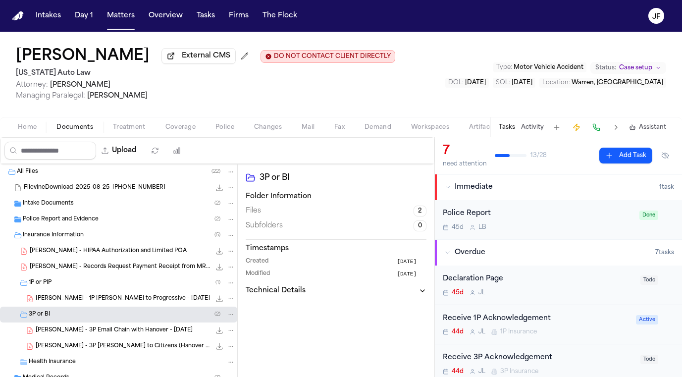
click at [80, 281] on div "1P or PIP ( 1 )" at bounding box center [132, 282] width 206 height 9
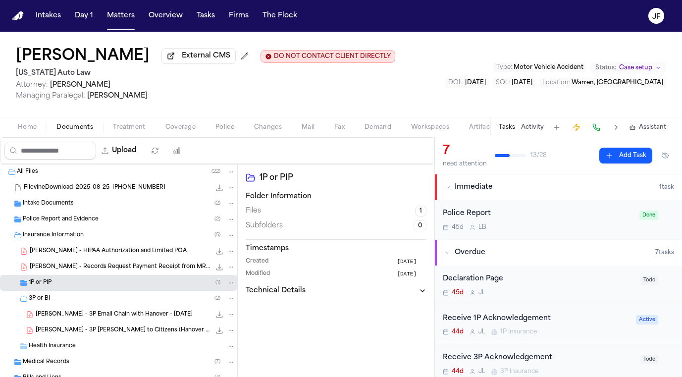
click at [80, 282] on div "1P or PIP ( 1 )" at bounding box center [132, 282] width 206 height 9
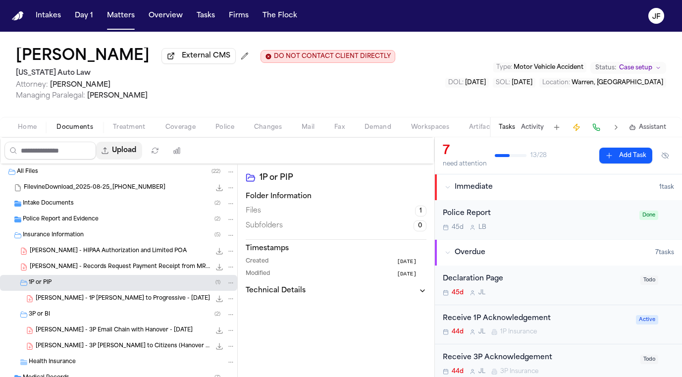
click at [142, 148] on button "Upload" at bounding box center [119, 151] width 46 height 18
select select "**********"
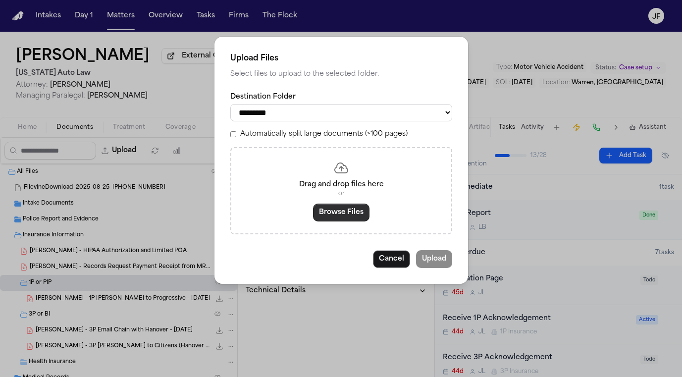
click at [341, 211] on button "Browse Files" at bounding box center [341, 212] width 56 height 18
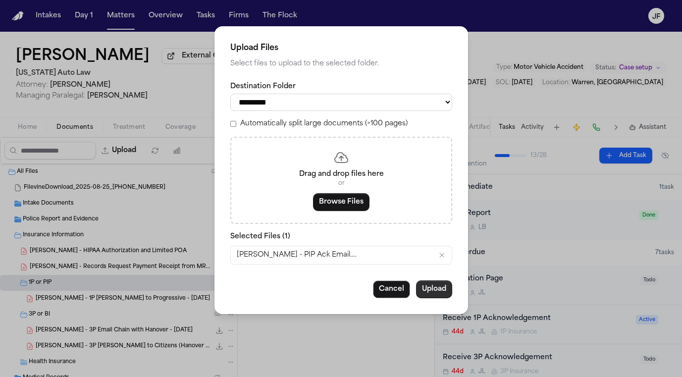
click at [439, 290] on button "Upload" at bounding box center [434, 289] width 36 height 18
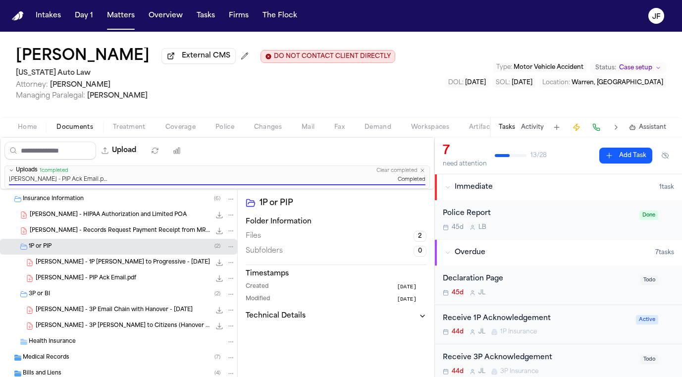
scroll to position [84, 0]
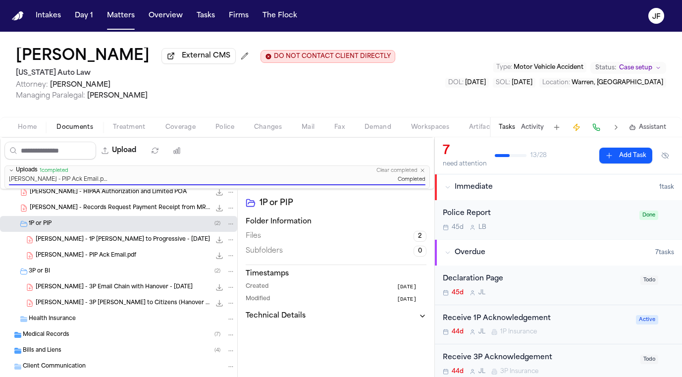
click at [169, 257] on div "L. Taylor-Hunter - PIP Ack Email.pdf 64.7 KB • PDF" at bounding box center [135, 255] width 199 height 10
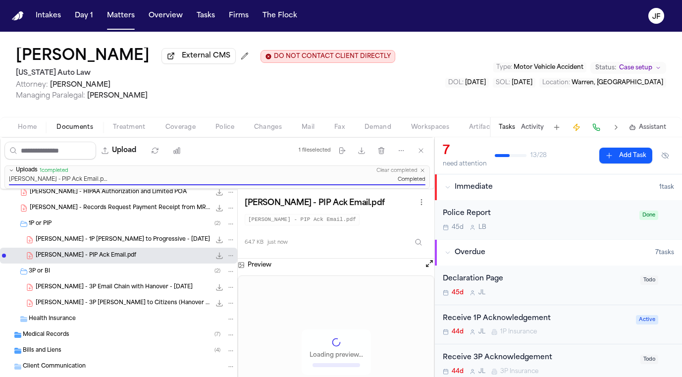
click at [170, 246] on div "L. Taylor-Hunter - 1P LOR to Progressive - 8.22.25 551.9 KB • PDF" at bounding box center [118, 240] width 237 height 16
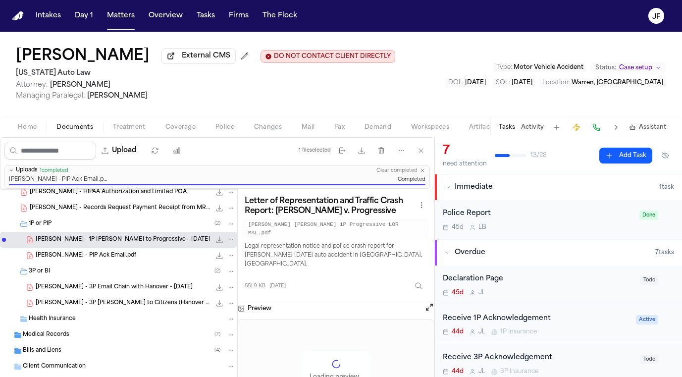
click at [167, 263] on div "L. Taylor-Hunter - PIP Ack Email.pdf 64.7 KB • PDF" at bounding box center [118, 255] width 237 height 16
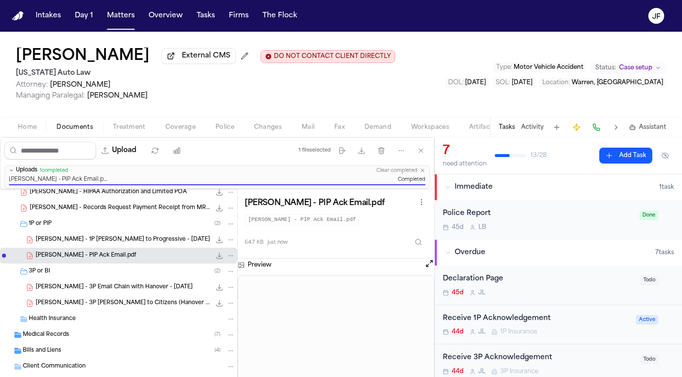
click at [0, 0] on span "551.9 KB • PDF" at bounding box center [0, 0] width 0 height 0
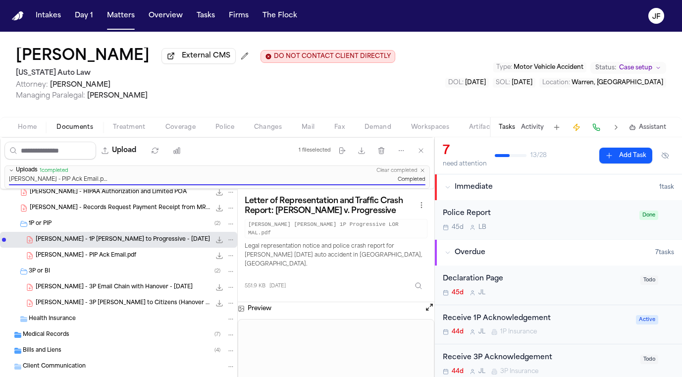
click at [168, 251] on div "L. Taylor-Hunter - PIP Ack Email.pdf 64.7 KB • PDF" at bounding box center [118, 255] width 237 height 16
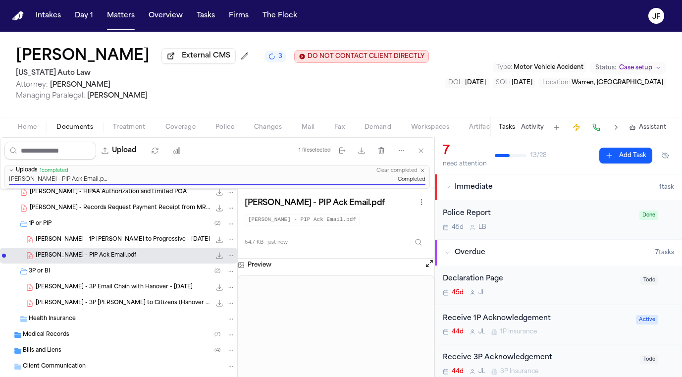
click at [482, 322] on div "Receive 1P Acknowledgement" at bounding box center [535, 318] width 187 height 11
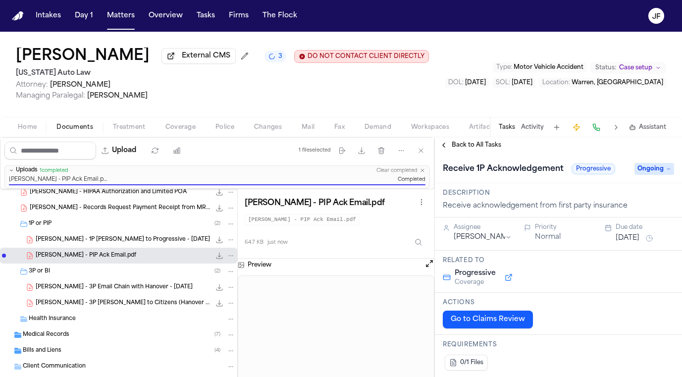
click at [660, 173] on span "Ongoing" at bounding box center [654, 169] width 40 height 12
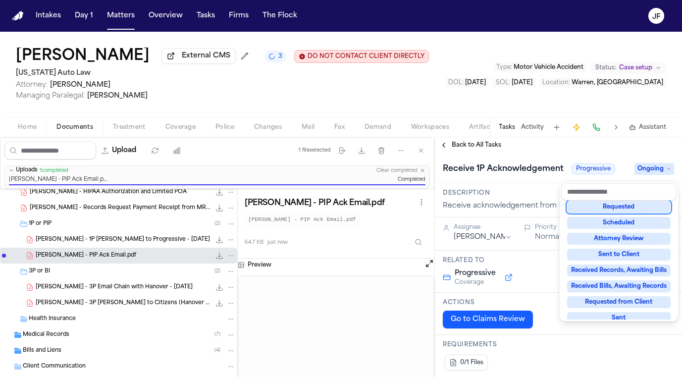
scroll to position [98, 0]
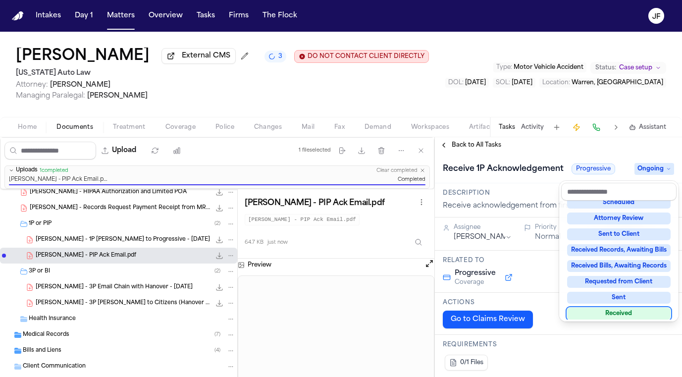
click at [622, 314] on div "Received" at bounding box center [618, 313] width 103 height 12
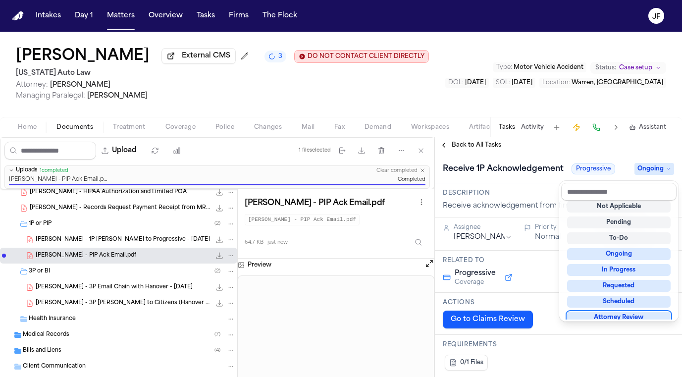
scroll to position [8, 0]
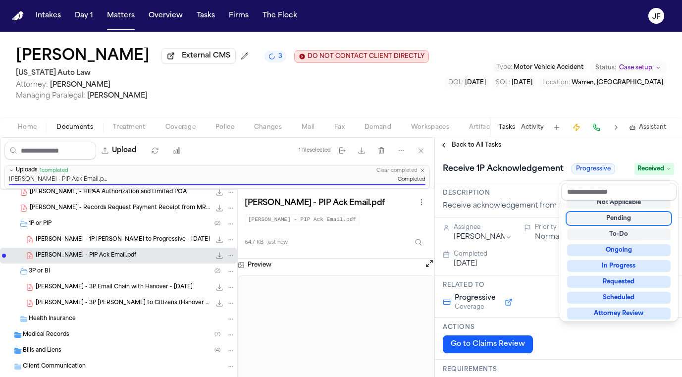
click at [555, 145] on div "**********" at bounding box center [558, 257] width 247 height 240
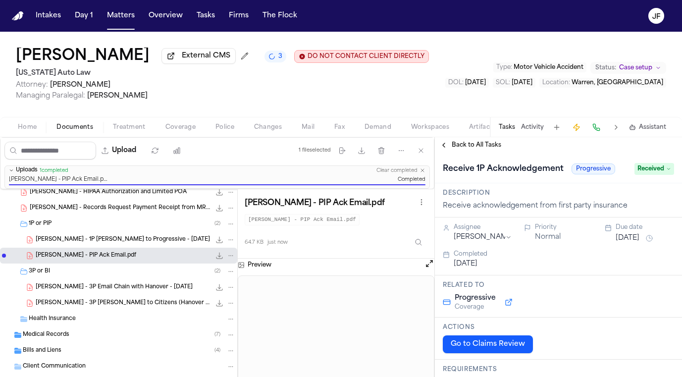
click at [472, 149] on span "Back to All Tasks" at bounding box center [475, 145] width 49 height 8
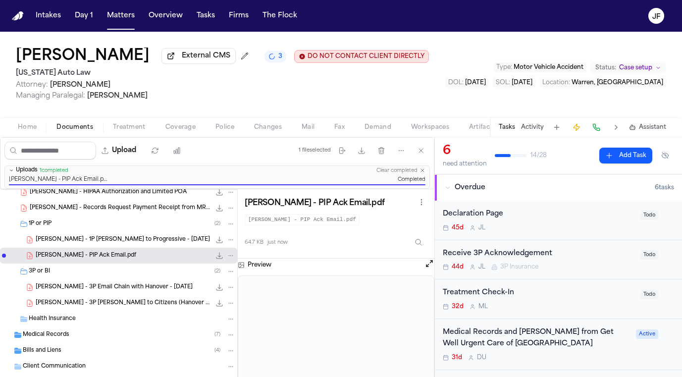
scroll to position [67, 0]
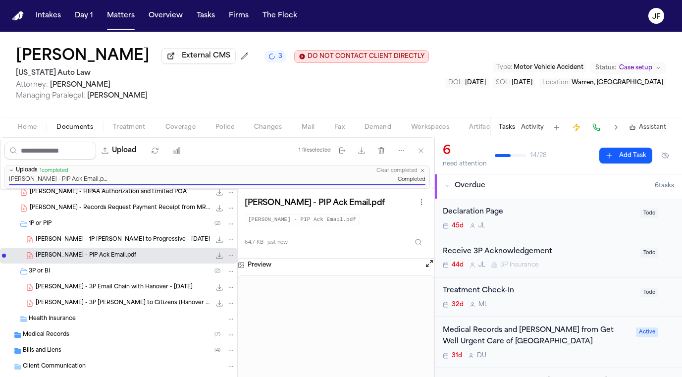
click at [146, 292] on div "L. Taylor-Hunter - 3P Email Chain with Hanover - 9.19.25 183.3 KB • PDF" at bounding box center [135, 287] width 199 height 10
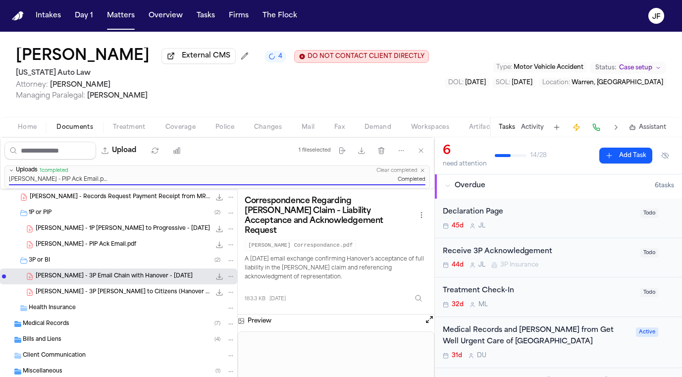
scroll to position [97, 0]
click at [0, 0] on span "315.6 KB • PDF" at bounding box center [0, 0] width 0 height 0
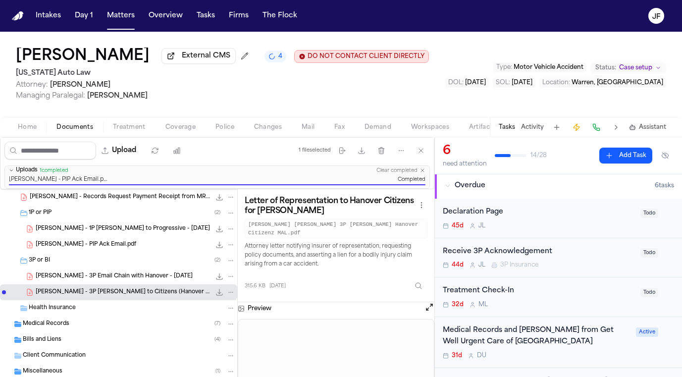
click at [123, 276] on span "L. Taylor-Hunter - 3P Email Chain with Hanover - 9.19.25" at bounding box center [114, 276] width 157 height 8
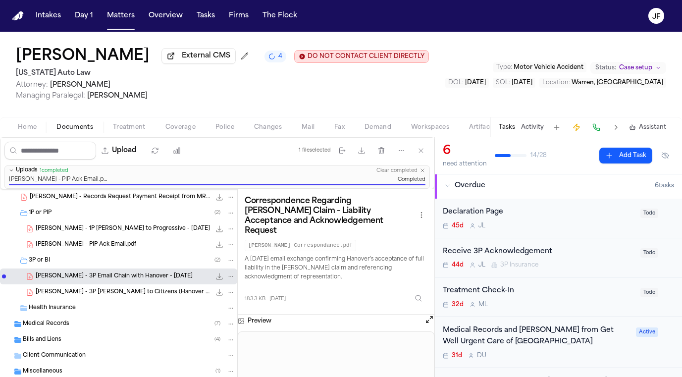
click at [486, 248] on div "Receive 3P Acknowledgement" at bounding box center [538, 251] width 192 height 11
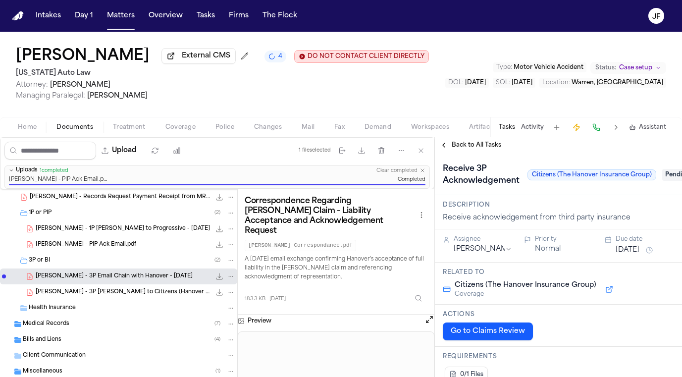
click at [676, 174] on span "Pending" at bounding box center [682, 175] width 40 height 12
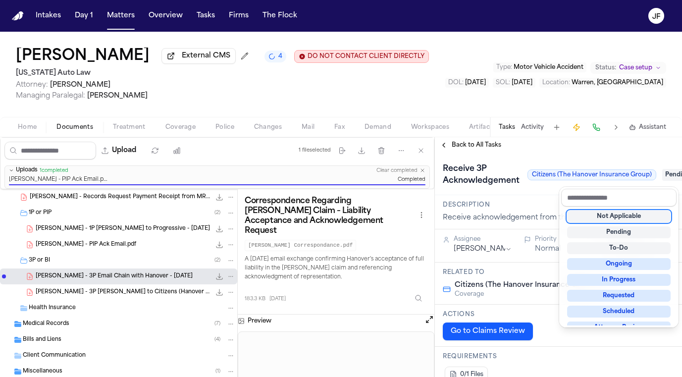
scroll to position [0, 2]
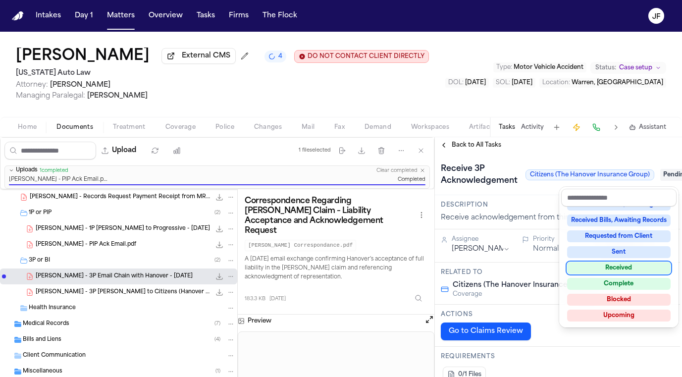
click at [616, 265] on div "Received" at bounding box center [618, 268] width 103 height 12
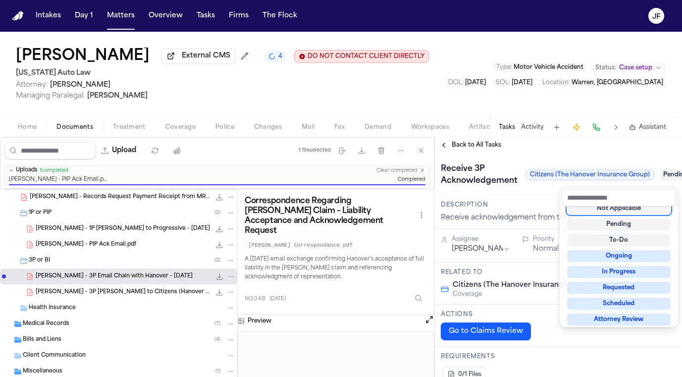
scroll to position [4, 0]
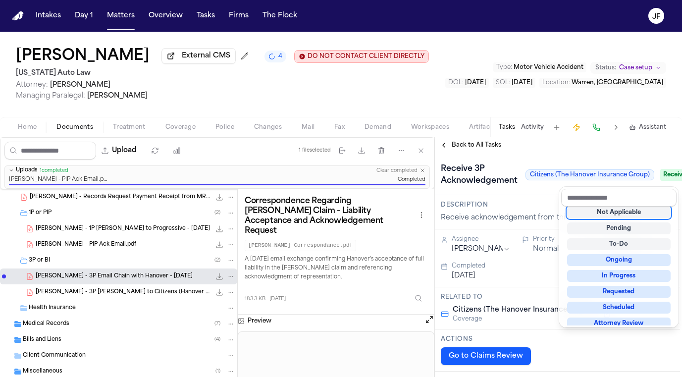
click at [562, 157] on div "Receive 3P Acknowledgement Citizens (The Hanover Insurance Group) Received" at bounding box center [556, 174] width 247 height 42
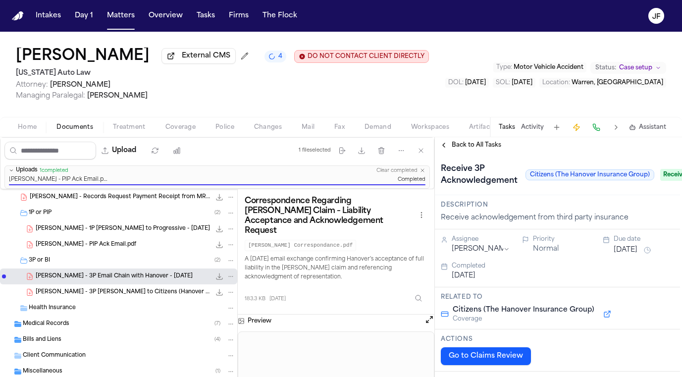
click at [460, 152] on div "Back to All Tasks" at bounding box center [558, 145] width 247 height 16
click at [464, 149] on span "Back to All Tasks" at bounding box center [475, 145] width 49 height 8
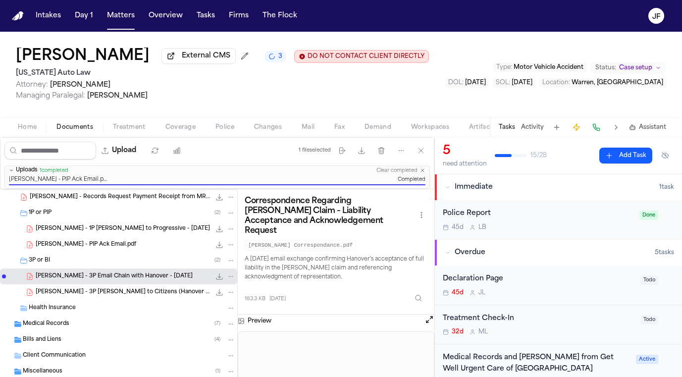
click at [540, 217] on div "Police Report" at bounding box center [537, 213] width 191 height 11
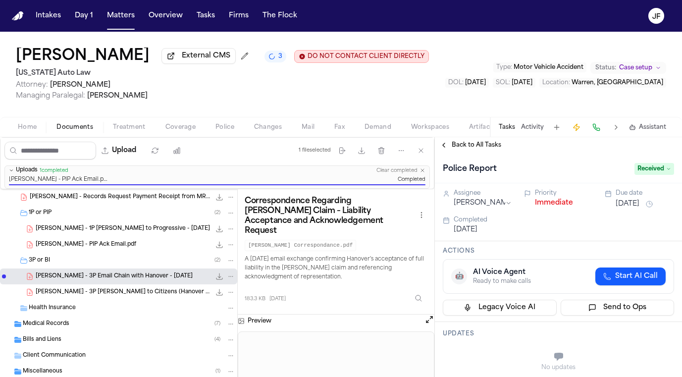
click at [550, 208] on button "Immediate" at bounding box center [554, 203] width 38 height 10
click at [487, 137] on div "Home Documents Treatment Coverage Police Changes Mail Fax Demand Workspaces Art…" at bounding box center [341, 127] width 682 height 20
click at [487, 142] on div "Back to All Tasks" at bounding box center [558, 145] width 247 height 16
click at [487, 143] on span "Back to All Tasks" at bounding box center [475, 145] width 49 height 8
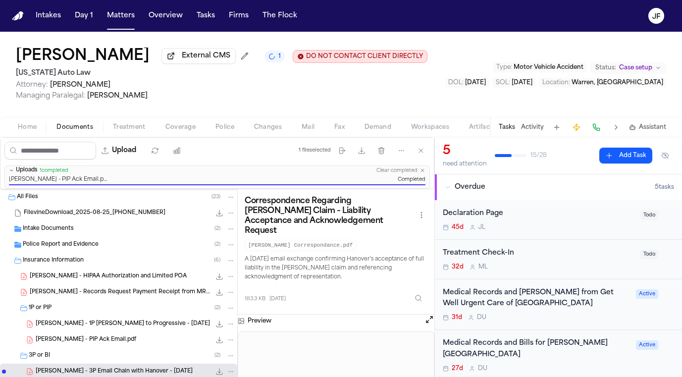
click at [136, 261] on div "Insurance Information ( 6 )" at bounding box center [129, 260] width 212 height 9
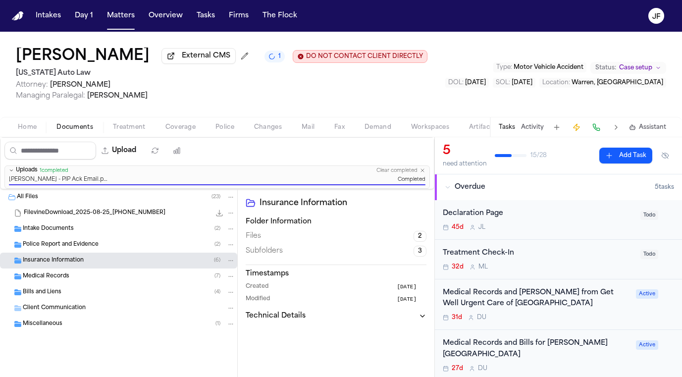
click at [144, 247] on div "Police Report and Evidence ( 2 )" at bounding box center [129, 244] width 212 height 9
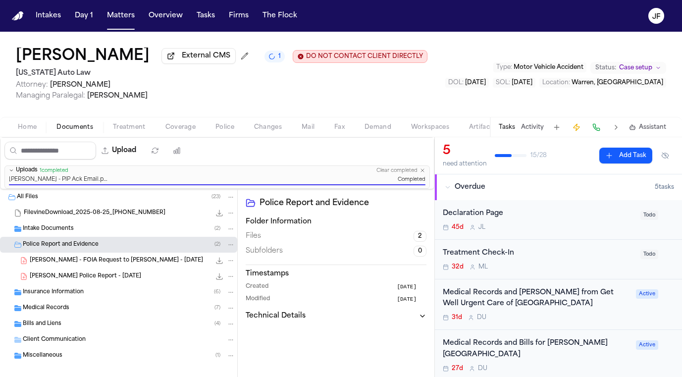
click at [144, 247] on div "Police Report and Evidence ( 2 )" at bounding box center [129, 244] width 212 height 9
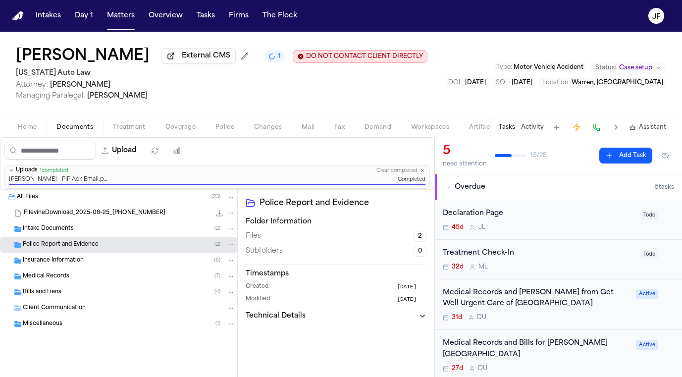
click at [144, 247] on div "Police Report and Evidence ( 2 )" at bounding box center [129, 244] width 212 height 9
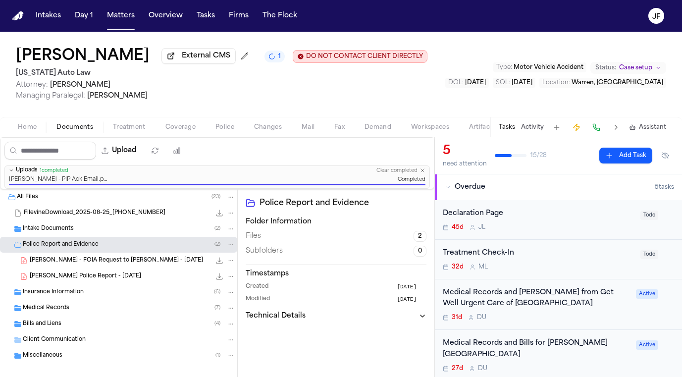
click at [141, 249] on div "Police Report and Evidence ( 2 )" at bounding box center [129, 244] width 212 height 9
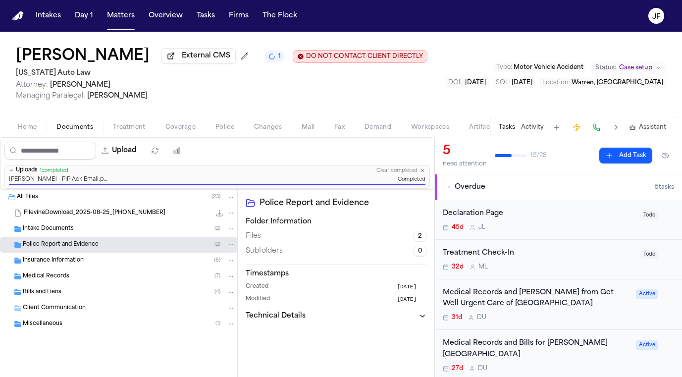
click at [137, 267] on div "Insurance Information ( 6 )" at bounding box center [118, 260] width 237 height 16
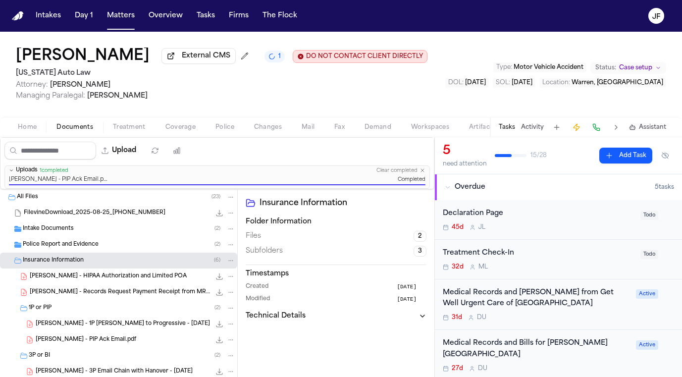
click at [137, 267] on div "Insurance Information ( 6 )" at bounding box center [118, 260] width 237 height 16
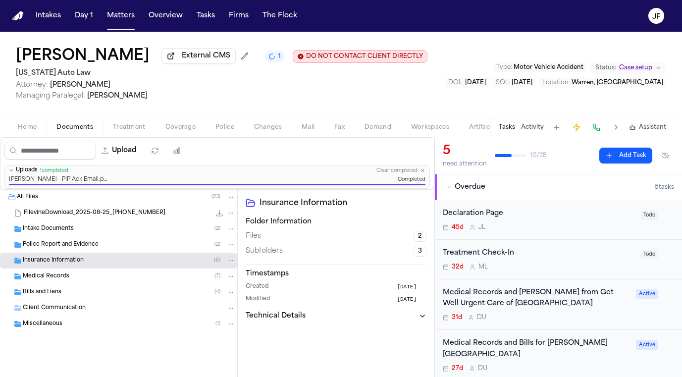
click at [137, 267] on div "Insurance Information ( 6 )" at bounding box center [118, 260] width 237 height 16
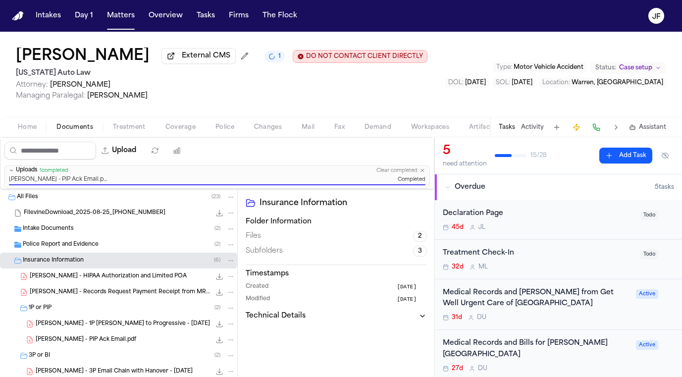
click at [129, 308] on div "1P or PIP ( 2 )" at bounding box center [132, 307] width 206 height 9
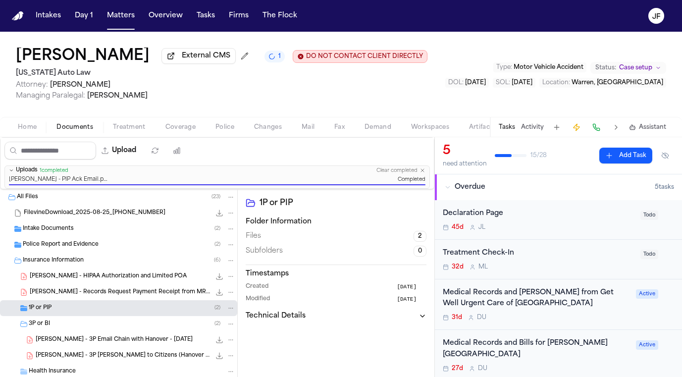
click at [127, 327] on div "3P or BI ( 2 )" at bounding box center [132, 323] width 206 height 9
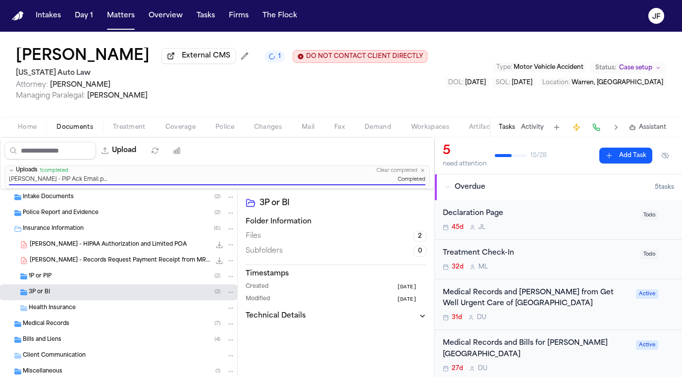
scroll to position [34, 0]
click at [172, 276] on div "1P or PIP ( 2 )" at bounding box center [132, 276] width 206 height 9
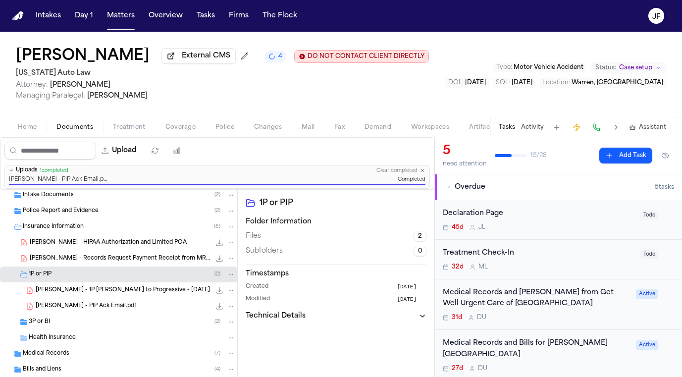
click at [159, 321] on div "3P or BI ( 2 )" at bounding box center [132, 321] width 206 height 9
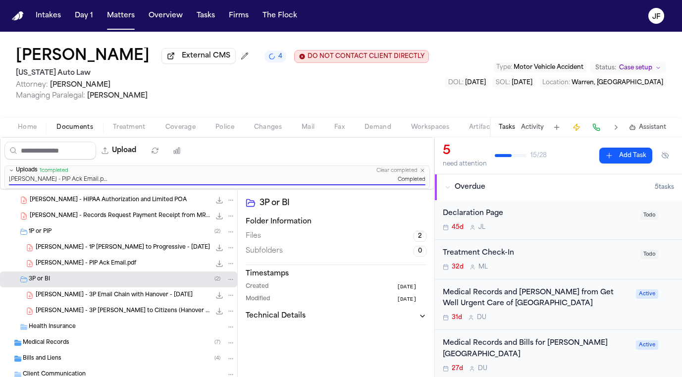
scroll to position [78, 0]
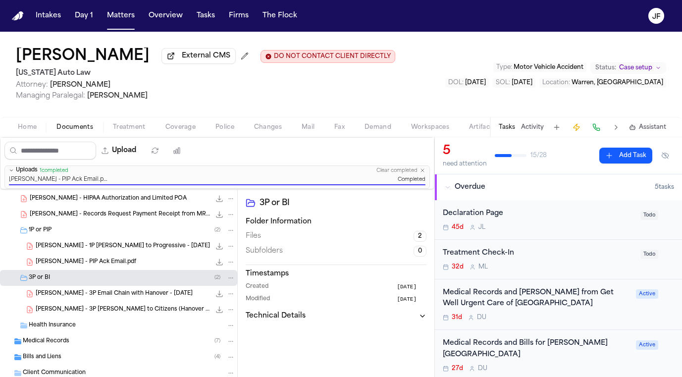
click at [125, 280] on div "3P or BI ( 2 )" at bounding box center [132, 277] width 206 height 9
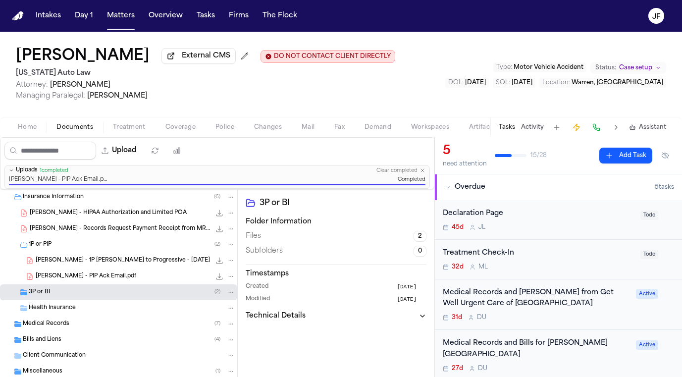
click at [121, 245] on div "1P or PIP ( 2 )" at bounding box center [132, 244] width 206 height 9
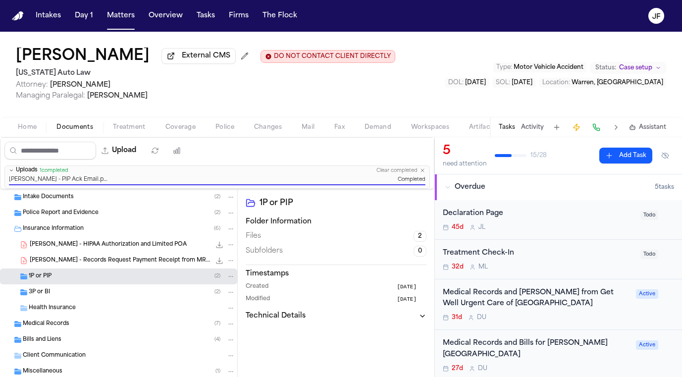
click at [107, 283] on div "1P or PIP ( 2 )" at bounding box center [118, 276] width 237 height 16
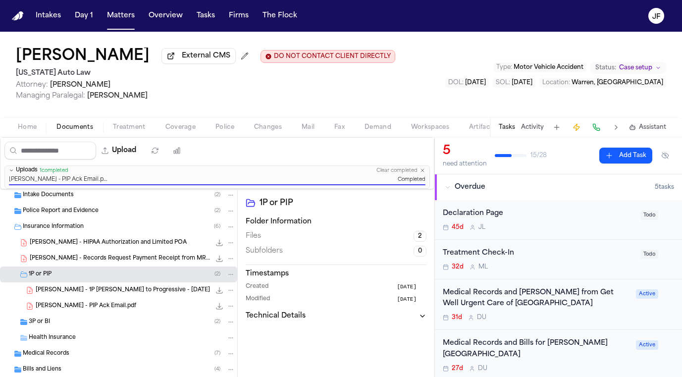
click at [105, 322] on div "3P or BI ( 2 )" at bounding box center [132, 321] width 206 height 9
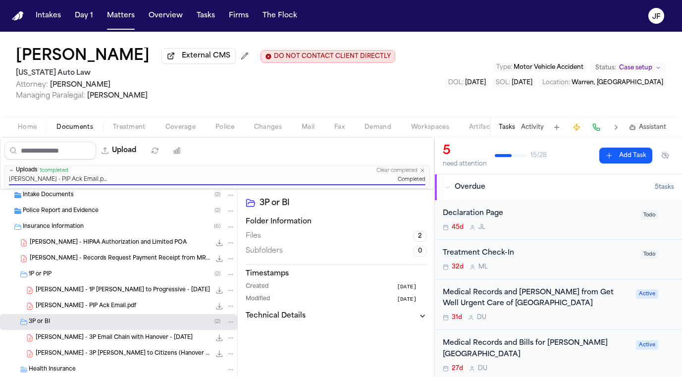
click at [128, 304] on span "L. Taylor-Hunter - PIP Ack Email.pdf" at bounding box center [86, 306] width 100 height 8
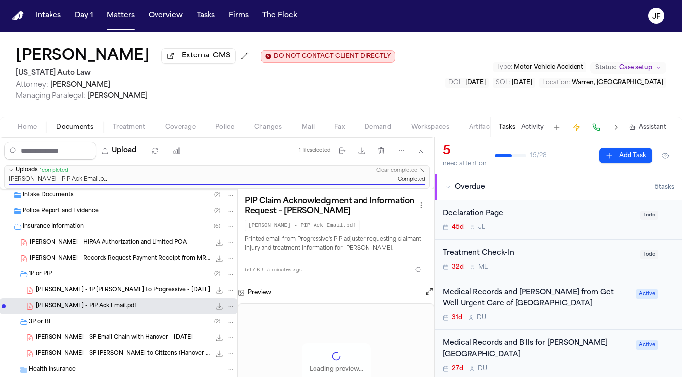
click at [134, 294] on span "L. Taylor-Hunter - 1P LOR to Progressive - 8.22.25" at bounding box center [123, 290] width 174 height 8
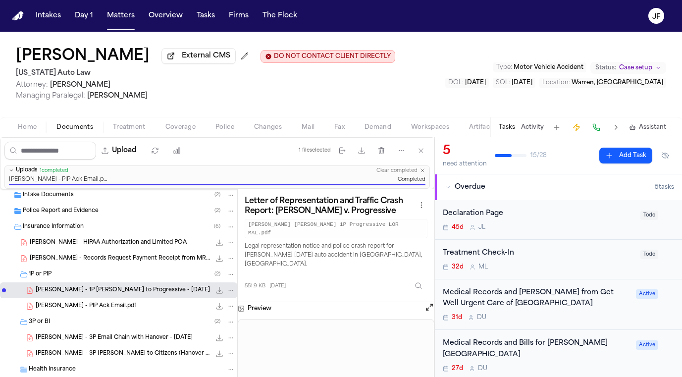
click at [142, 278] on div "1P or PIP ( 2 )" at bounding box center [132, 274] width 206 height 9
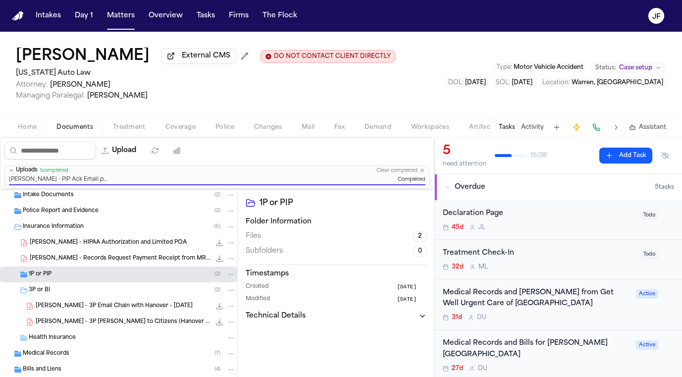
click at [135, 300] on div "L. Taylor-Hunter - 3P Email Chain with Hanover - 9.19.25 183.3 KB • PDF" at bounding box center [118, 306] width 237 height 16
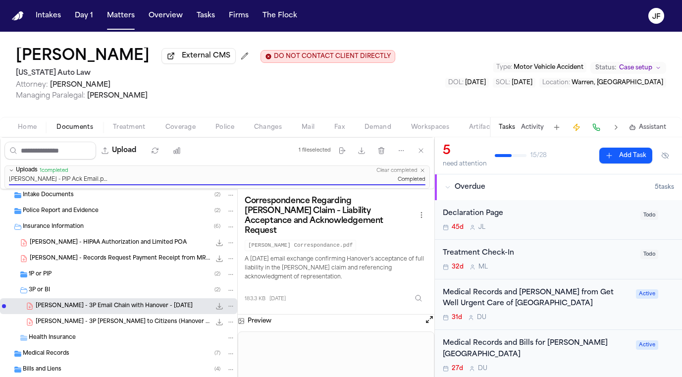
click at [136, 298] on div "3P or BI ( 2 )" at bounding box center [118, 290] width 237 height 16
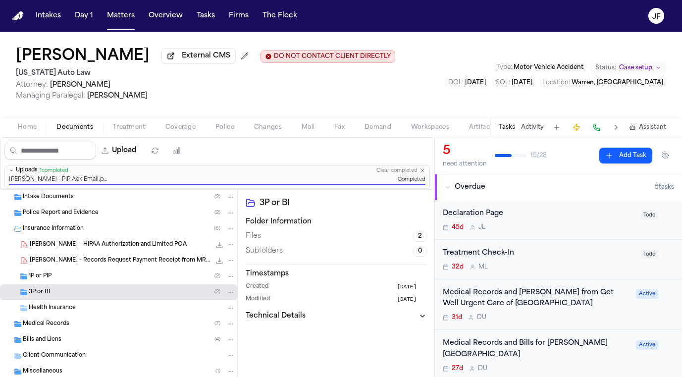
click at [342, 103] on div "Lakeisha Taylor-Hunter External CMS DO NOT CONTACT CLIENT DIRECTLY DO NOT CONTA…" at bounding box center [341, 74] width 682 height 85
click at [260, 0] on nav "Intakes Day 1 Matters Overview Tasks Firms The Flock JF" at bounding box center [341, 16] width 682 height 32
click at [116, 15] on button "Matters" at bounding box center [121, 16] width 36 height 18
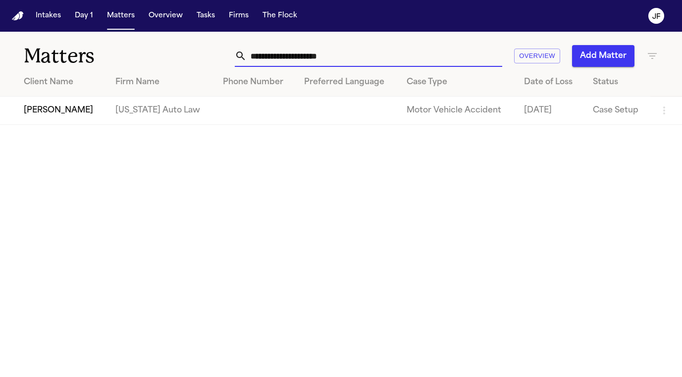
drag, startPoint x: 358, startPoint y: 58, endPoint x: 5, endPoint y: 34, distance: 353.7
click at [5, 34] on div "**********" at bounding box center [341, 50] width 682 height 37
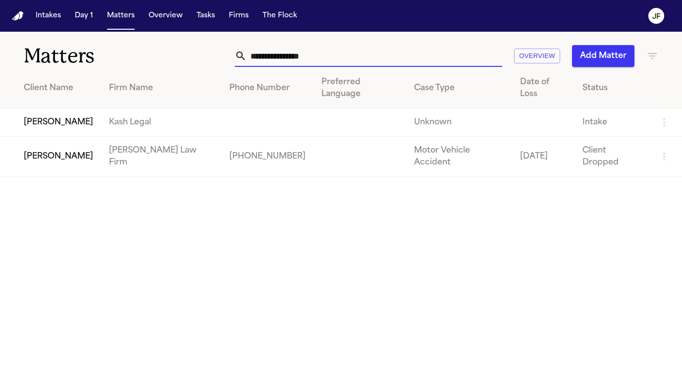
type input "**********"
drag, startPoint x: 277, startPoint y: 79, endPoint x: 113, endPoint y: 215, distance: 213.0
click at [113, 215] on main "**********" at bounding box center [341, 204] width 682 height 345
click at [71, 120] on td "[PERSON_NAME]" at bounding box center [50, 122] width 101 height 28
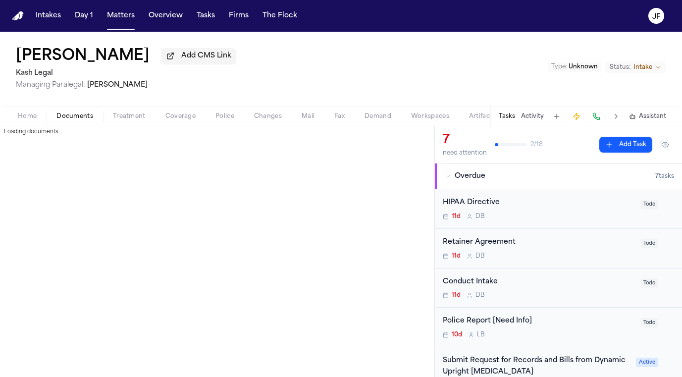
click at [77, 122] on span "button" at bounding box center [74, 121] width 49 height 1
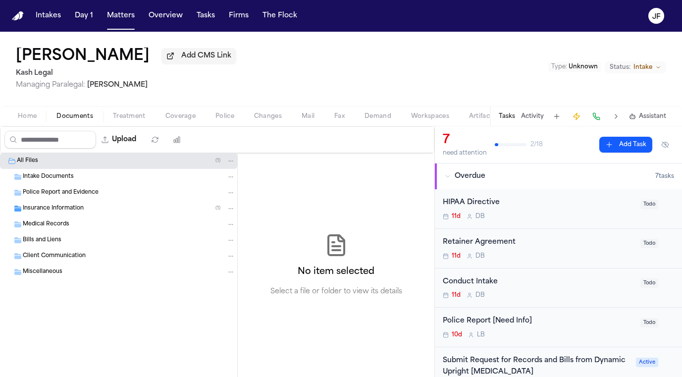
click at [59, 207] on span "Insurance Information" at bounding box center [53, 208] width 61 height 8
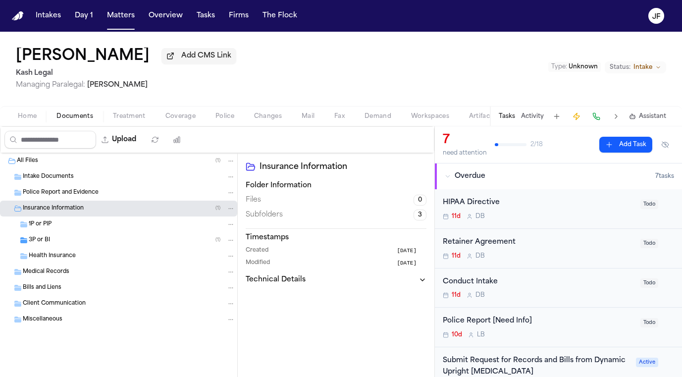
click at [57, 238] on div "3P or BI ( 1 )" at bounding box center [132, 240] width 206 height 9
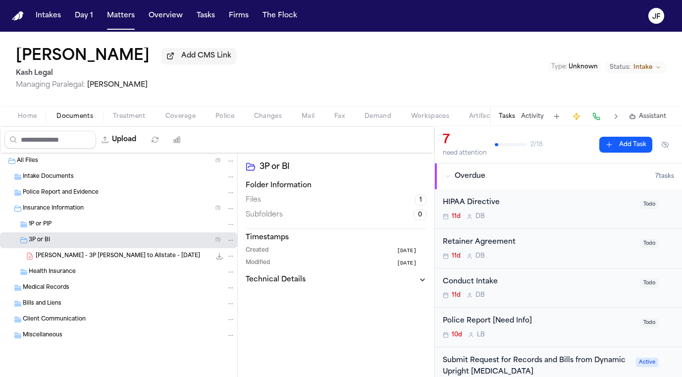
click at [64, 259] on span "J. Hernandez - 3P LOR to Allstate - 9.29.25" at bounding box center [118, 256] width 164 height 8
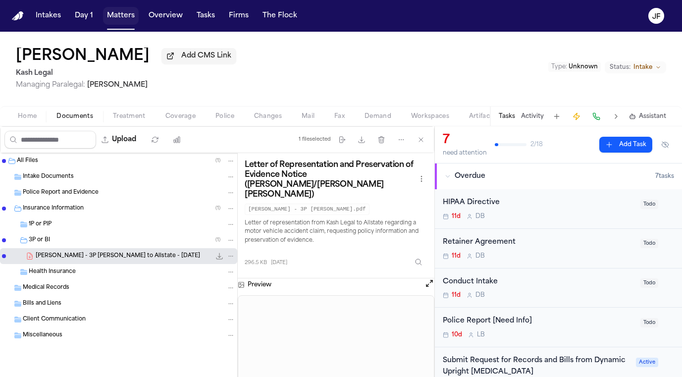
click at [116, 17] on button "Matters" at bounding box center [121, 16] width 36 height 18
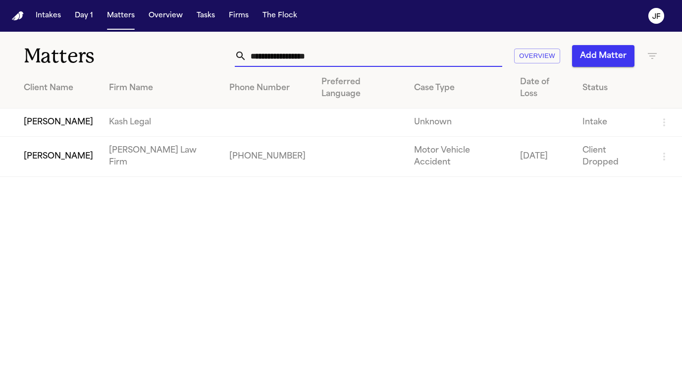
drag, startPoint x: 348, startPoint y: 49, endPoint x: 159, endPoint y: 48, distance: 189.1
click at [159, 48] on div "**********" at bounding box center [341, 50] width 682 height 37
drag, startPoint x: 353, startPoint y: 57, endPoint x: 200, endPoint y: 52, distance: 153.0
click at [200, 52] on div "**********" at bounding box center [427, 56] width 461 height 22
drag, startPoint x: 340, startPoint y: 58, endPoint x: 232, endPoint y: 56, distance: 107.9
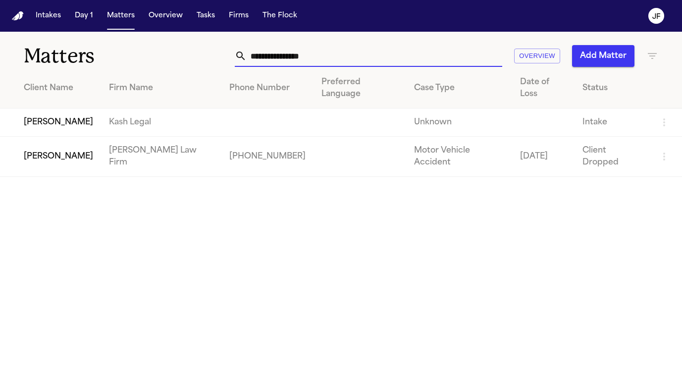
click at [232, 56] on div "**********" at bounding box center [427, 56] width 461 height 22
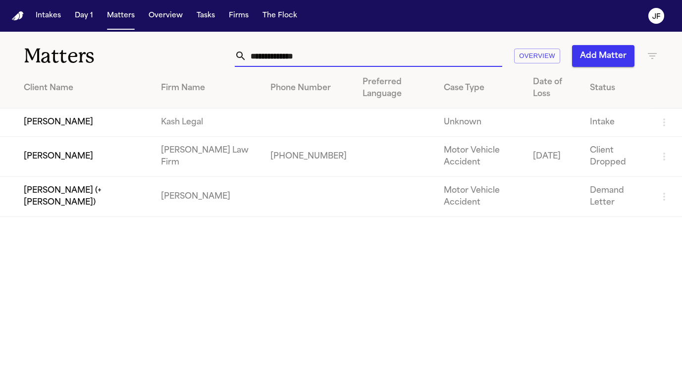
drag, startPoint x: 249, startPoint y: 58, endPoint x: 358, endPoint y: 64, distance: 109.0
click at [358, 64] on input "**********" at bounding box center [373, 56] width 255 height 22
click at [358, 53] on input "**********" at bounding box center [373, 56] width 255 height 22
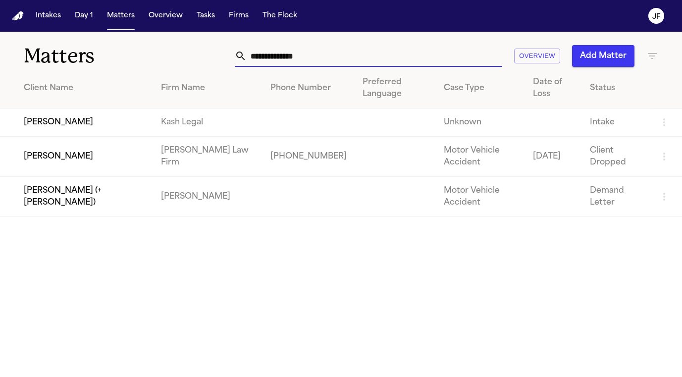
click at [357, 53] on input "**********" at bounding box center [373, 56] width 255 height 22
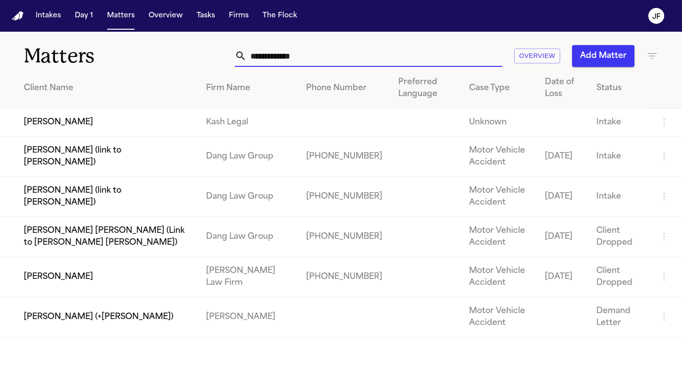
type input "**********"
drag, startPoint x: 356, startPoint y: 52, endPoint x: 375, endPoint y: 64, distance: 22.9
click at [375, 64] on input "**********" at bounding box center [373, 56] width 255 height 22
click at [371, 61] on input "**********" at bounding box center [373, 56] width 255 height 22
click at [371, 59] on input "**********" at bounding box center [373, 56] width 255 height 22
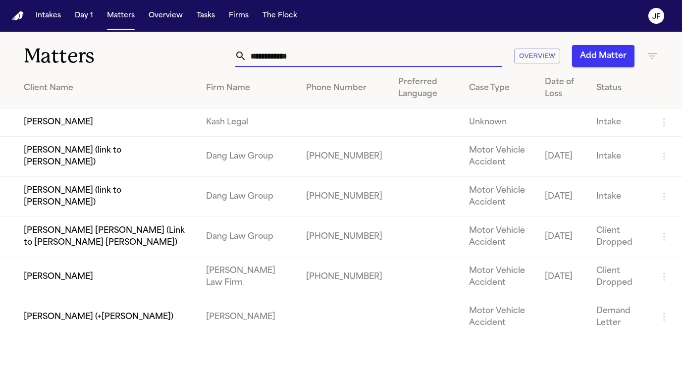
drag, startPoint x: 319, startPoint y: 58, endPoint x: 310, endPoint y: 54, distance: 9.5
click at [310, 54] on input "**********" at bounding box center [373, 56] width 255 height 22
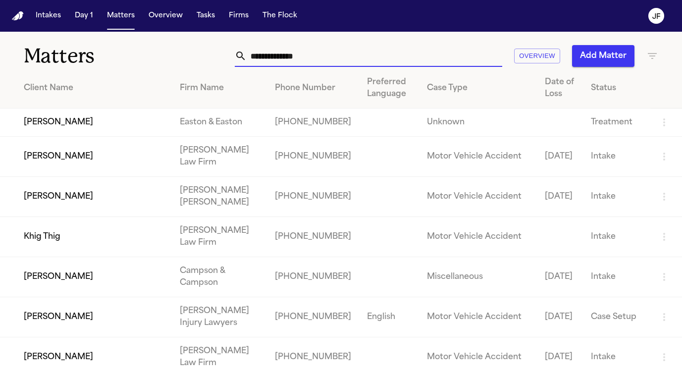
drag, startPoint x: 347, startPoint y: 60, endPoint x: 243, endPoint y: 60, distance: 103.9
click at [243, 60] on div at bounding box center [368, 56] width 267 height 22
click at [432, 49] on input "text" at bounding box center [373, 56] width 255 height 22
click at [199, 16] on button "Tasks" at bounding box center [206, 16] width 26 height 18
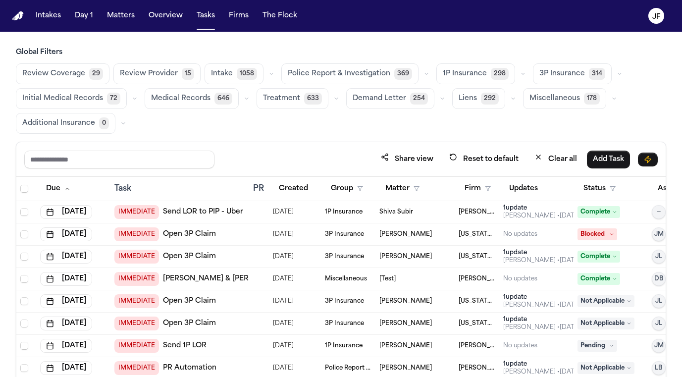
click at [520, 74] on icon "button" at bounding box center [523, 74] width 6 height 6
click at [462, 141] on span "LOR Acknowledgement" at bounding box center [477, 142] width 70 height 20
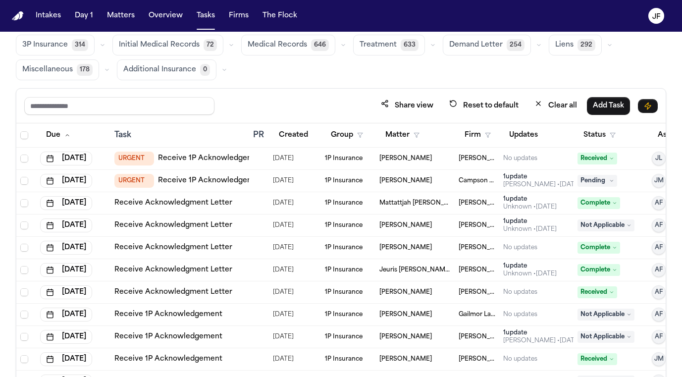
scroll to position [68, 0]
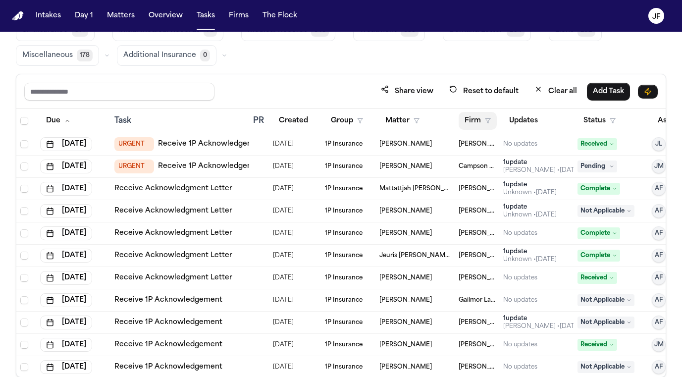
click at [469, 124] on button "Firm" at bounding box center [477, 121] width 38 height 18
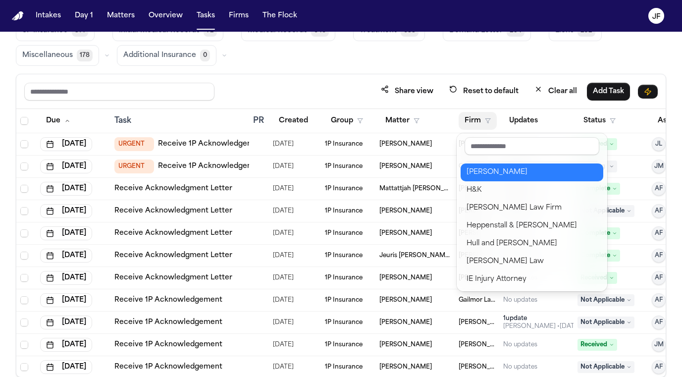
scroll to position [464, 0]
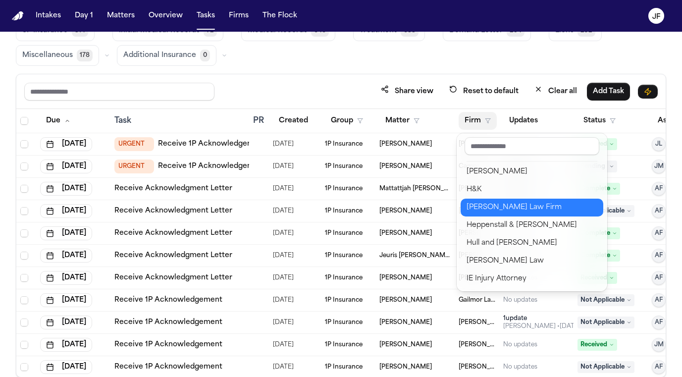
click at [485, 206] on div "[PERSON_NAME] Law Firm" at bounding box center [531, 207] width 131 height 12
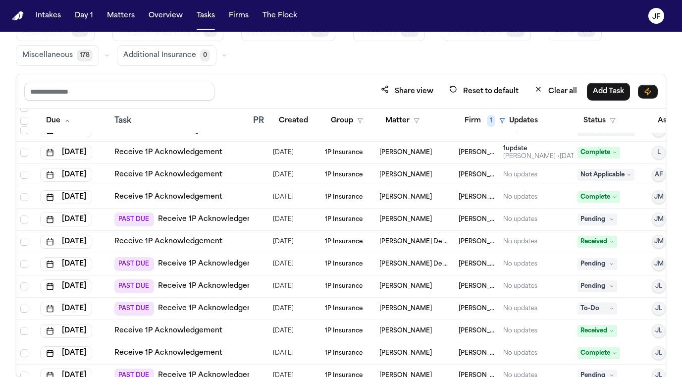
scroll to position [59, 0]
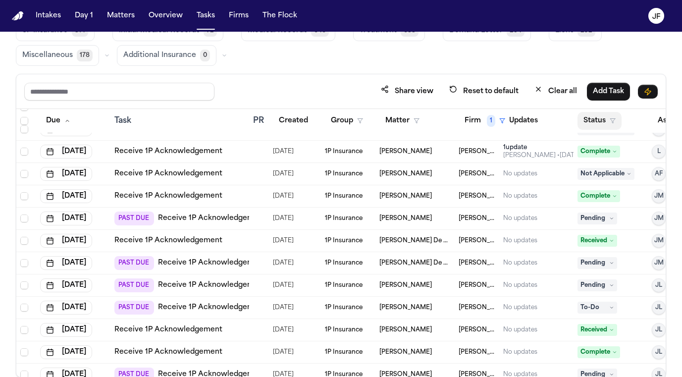
click at [601, 116] on button "Status" at bounding box center [599, 121] width 44 height 18
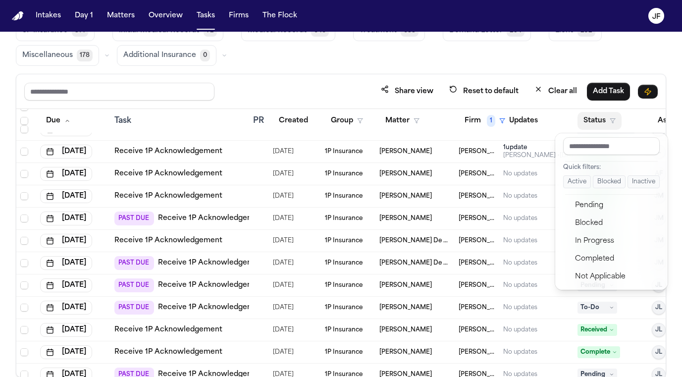
click at [572, 183] on button "Active" at bounding box center [577, 181] width 28 height 13
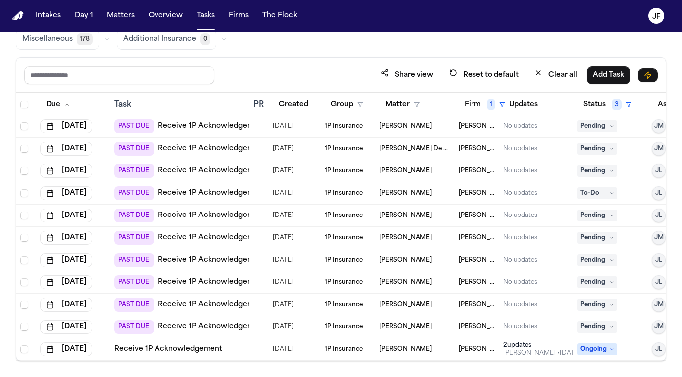
scroll to position [84, 0]
click at [206, 124] on link "Receive 1P Acknowledgement" at bounding box center [212, 127] width 108 height 10
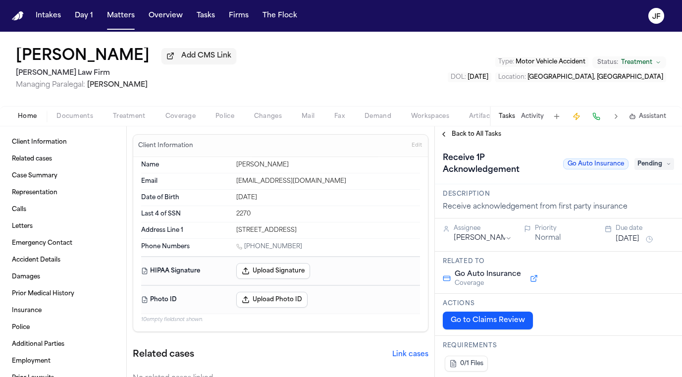
click at [68, 120] on span "Documents" at bounding box center [74, 116] width 37 height 8
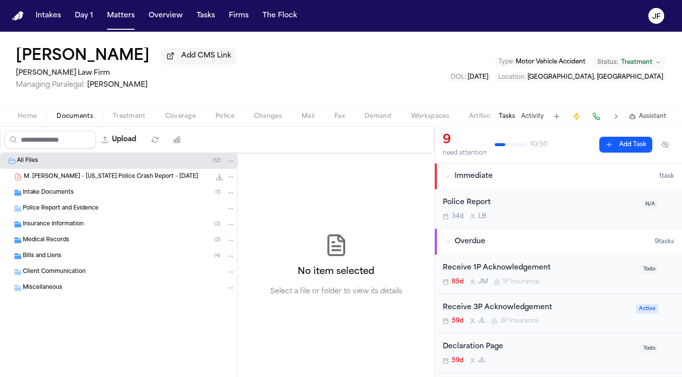
click at [81, 228] on span "Insurance Information" at bounding box center [53, 224] width 61 height 8
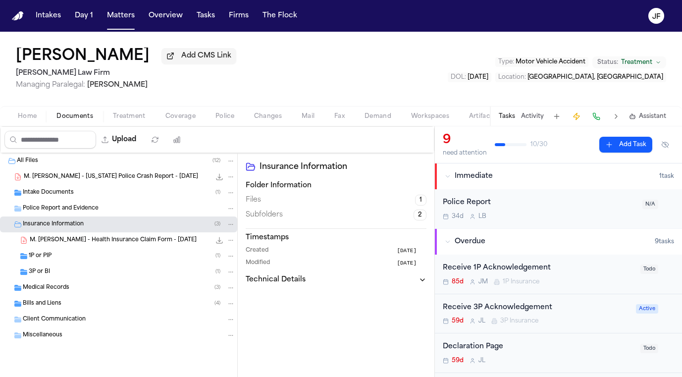
click at [73, 260] on div "1P or PIP ( 1 )" at bounding box center [132, 255] width 206 height 9
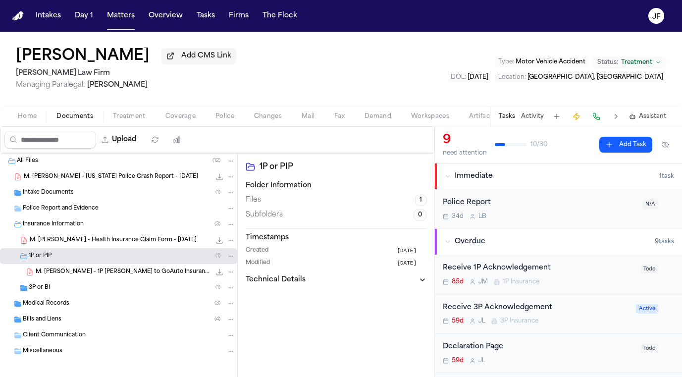
click at [68, 285] on div "3P or BI ( 1 )" at bounding box center [118, 288] width 237 height 16
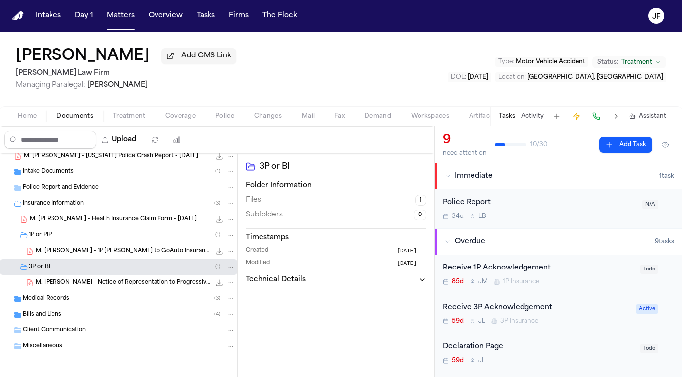
click at [131, 248] on span "M. Jaquez Martinez - 1P LOR to GoAuto Insurance Company - 7.24.25" at bounding box center [123, 251] width 175 height 8
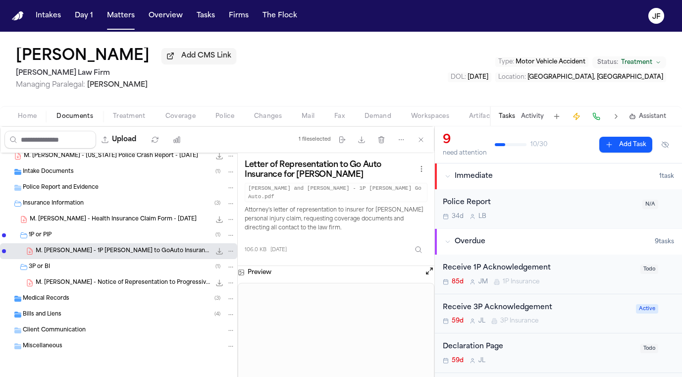
click at [221, 253] on icon "File: M. Jaquez Martinez - 1P LOR to GoAuto Insurance Company - 7.24.25" at bounding box center [219, 251] width 8 height 8
click at [336, 120] on span "Fax" at bounding box center [339, 116] width 10 height 8
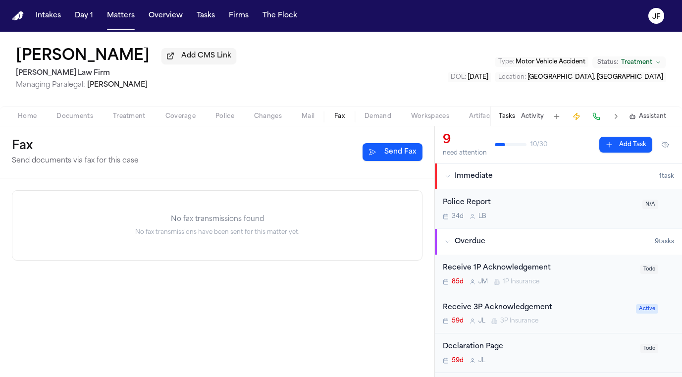
drag, startPoint x: 404, startPoint y: 7, endPoint x: 299, endPoint y: 40, distance: 109.9
click at [299, 40] on div "Maria Jaquez Martinez Add CMS Link Hecht Law Firm Managing Paralegal: Jessica B…" at bounding box center [341, 69] width 682 height 74
click at [65, 118] on span "Documents" at bounding box center [74, 116] width 37 height 8
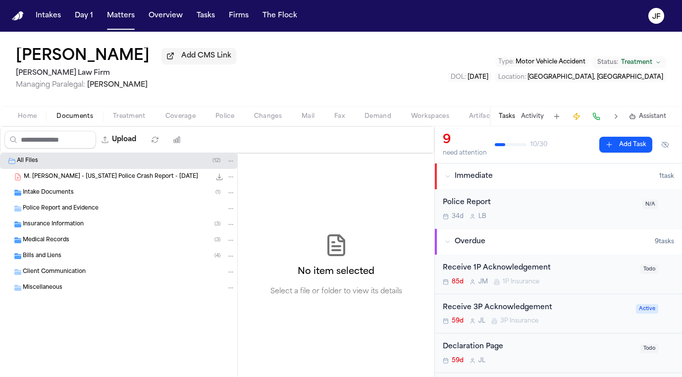
click at [63, 232] on div "Insurance Information ( 3 )" at bounding box center [118, 224] width 237 height 16
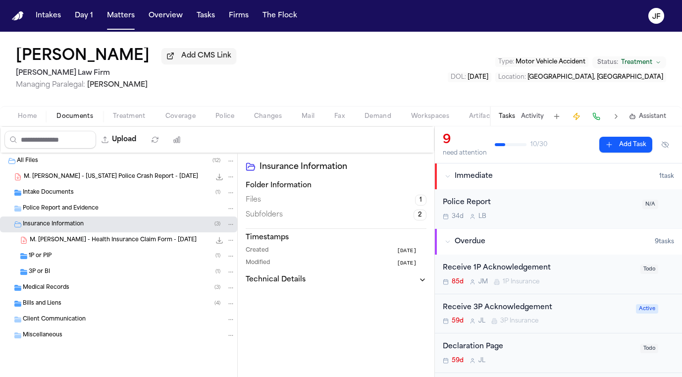
click at [76, 255] on div "1P or PIP ( 1 )" at bounding box center [132, 255] width 206 height 9
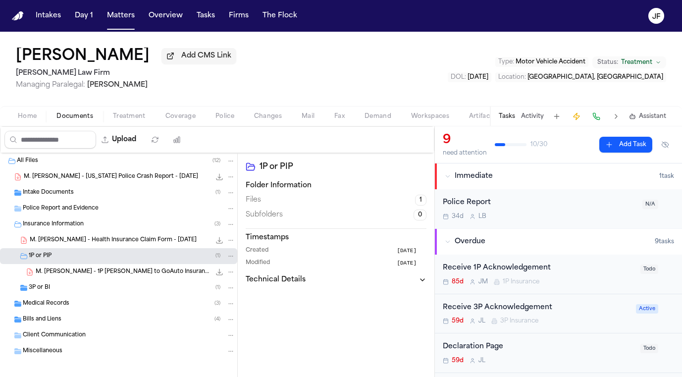
click at [82, 270] on span "M. Jaquez Martinez - 1P LOR to GoAuto Insurance Company - 7.24.25" at bounding box center [123, 272] width 175 height 8
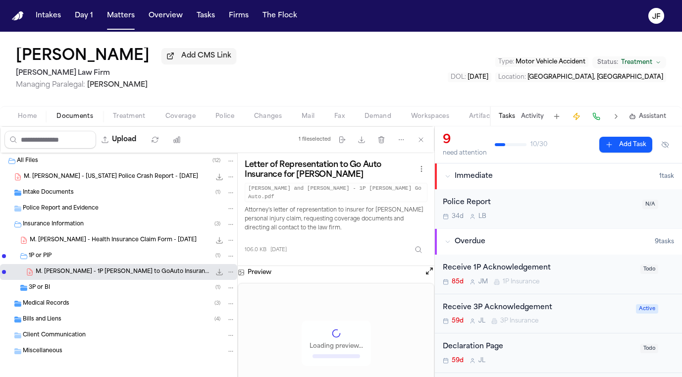
click at [221, 273] on icon "File: M. Jaquez Martinez - 1P LOR to GoAuto Insurance Company - 7.24.25" at bounding box center [219, 272] width 8 height 8
click at [184, 118] on span "Coverage" at bounding box center [180, 116] width 30 height 8
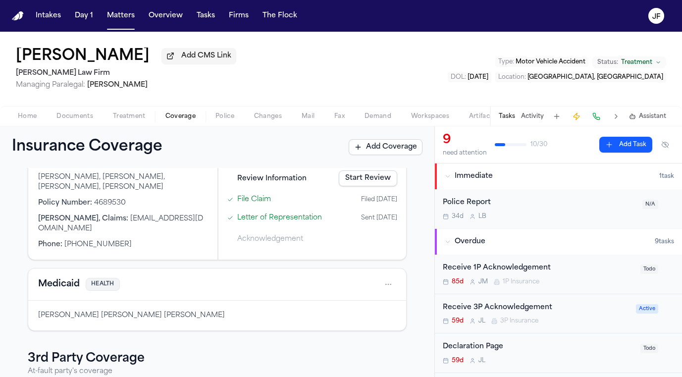
scroll to position [77, 0]
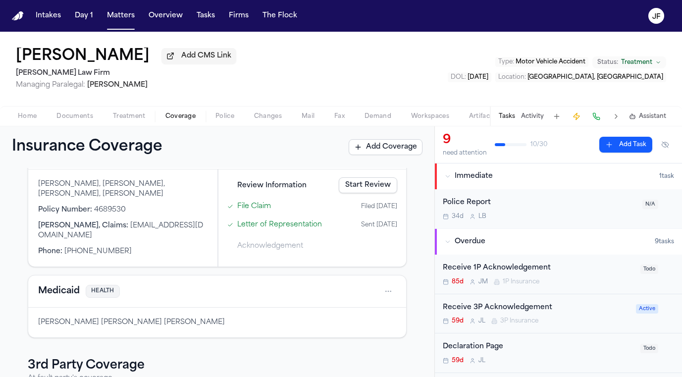
click at [381, 189] on link "Start Review" at bounding box center [368, 185] width 58 height 16
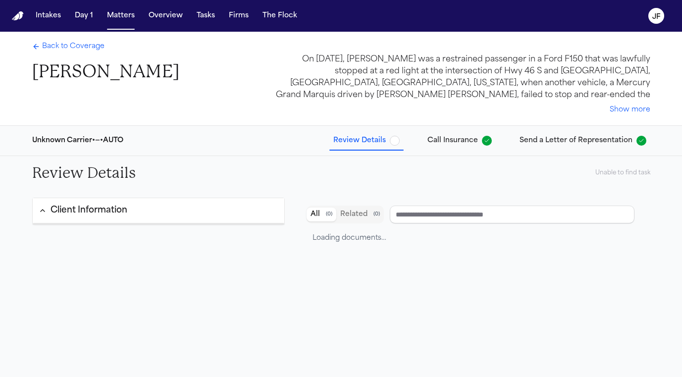
type input "**********"
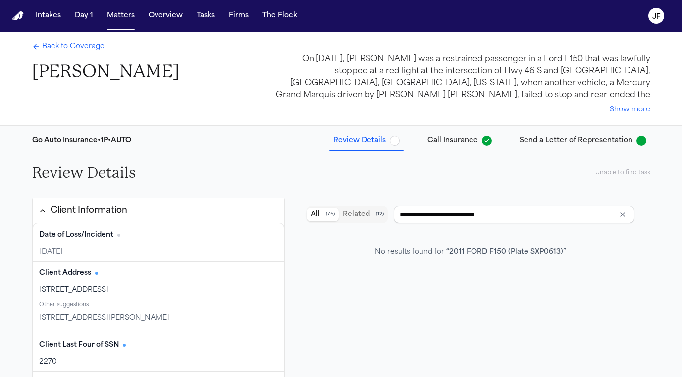
click at [487, 139] on icon "button" at bounding box center [487, 141] width 6 height 6
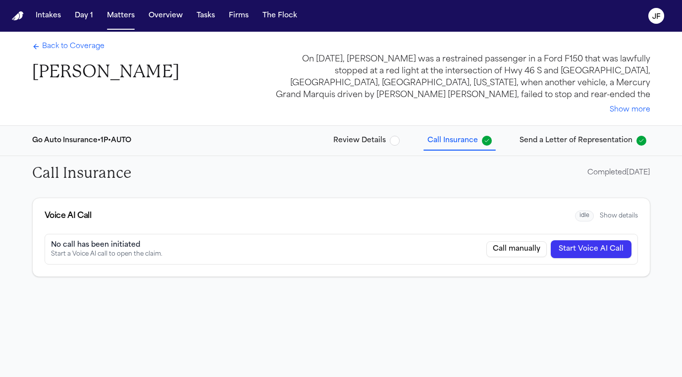
click at [644, 141] on span "button" at bounding box center [641, 141] width 10 height 10
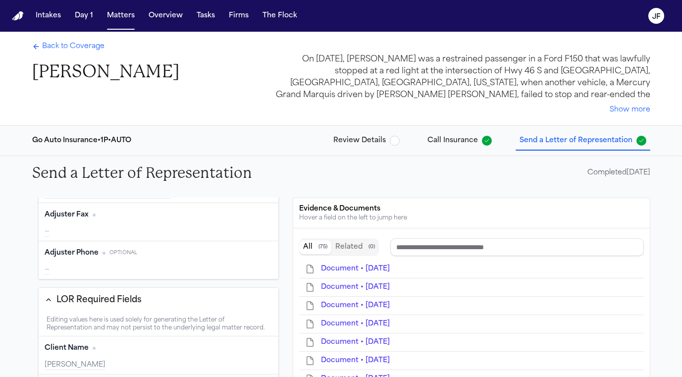
type input "**********"
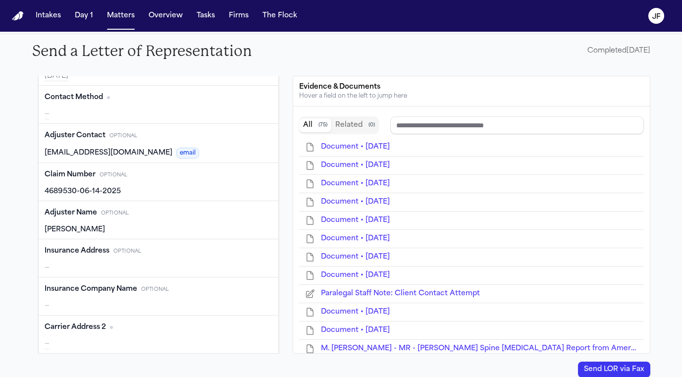
scroll to position [126, 0]
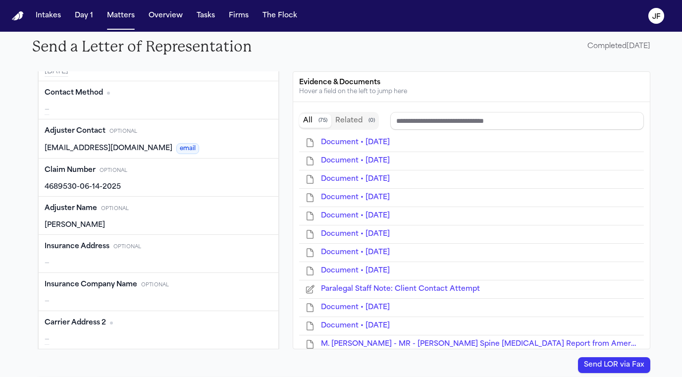
type input "**********"
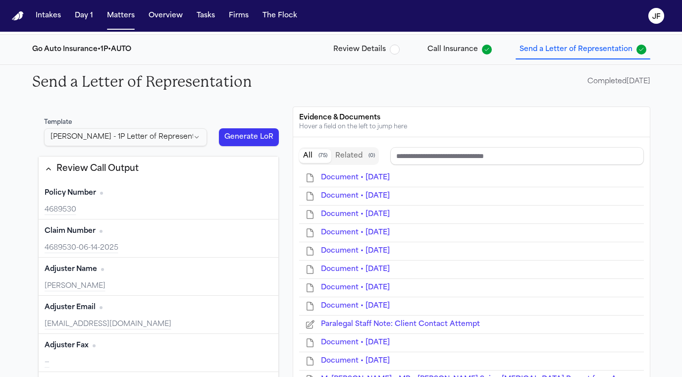
scroll to position [87, 0]
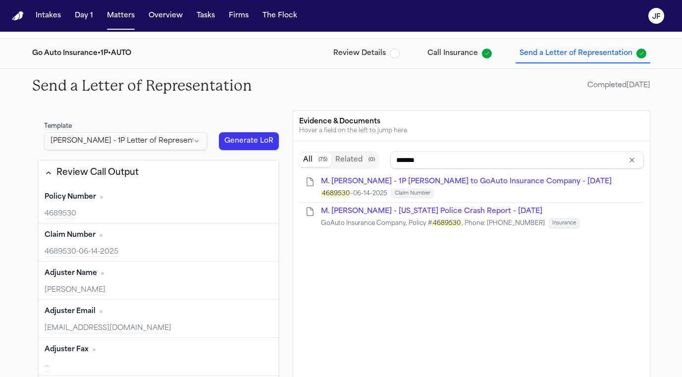
type input "**********"
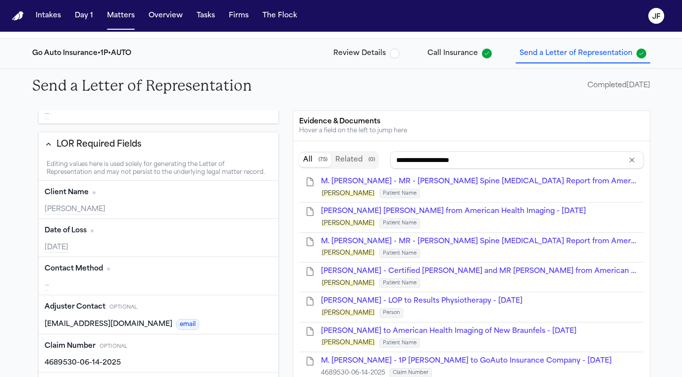
type input "**********"
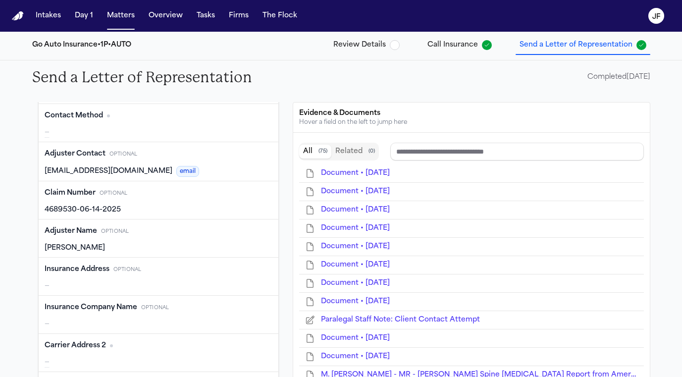
scroll to position [435, 0]
type input "**********"
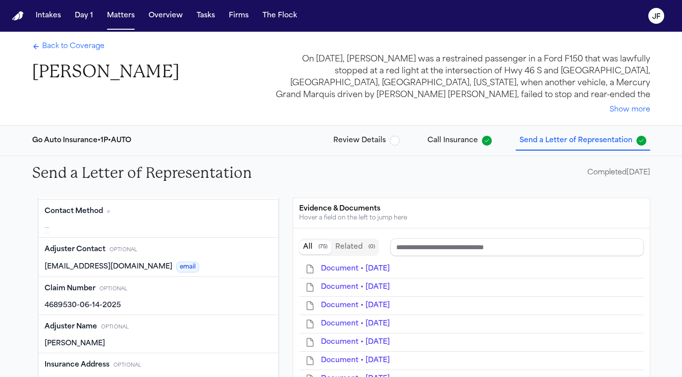
scroll to position [0, 0]
click at [83, 51] on span "Back to Coverage" at bounding box center [73, 47] width 62 height 10
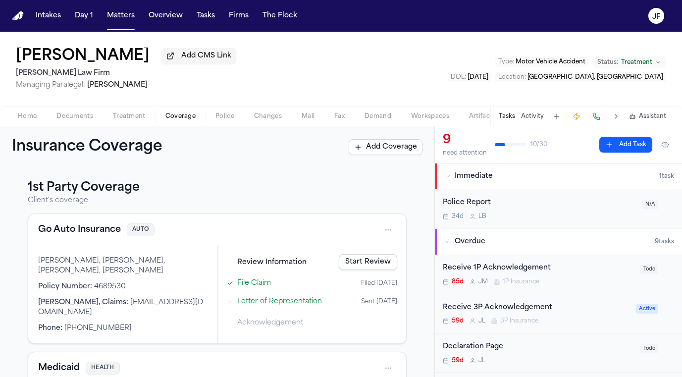
click at [74, 119] on span "Documents" at bounding box center [74, 116] width 37 height 8
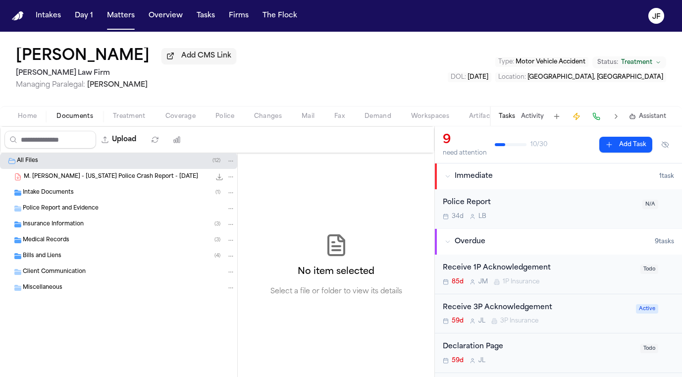
click at [23, 120] on span "Home" at bounding box center [27, 116] width 19 height 8
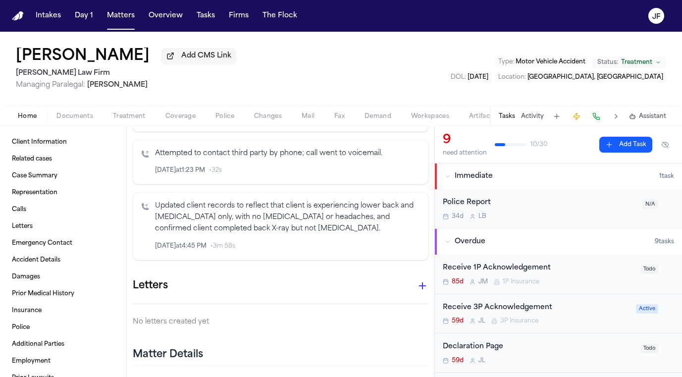
scroll to position [1038, 0]
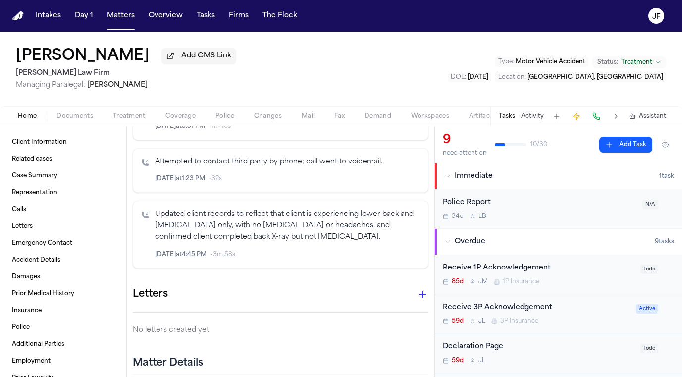
click at [424, 291] on icon "button" at bounding box center [422, 294] width 7 height 7
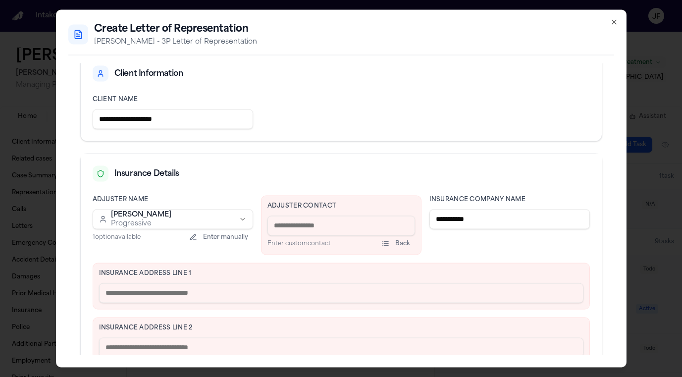
scroll to position [165, 0]
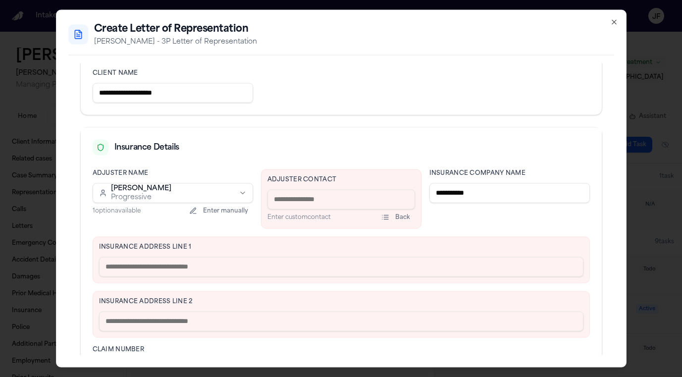
click at [322, 186] on div "Adjuster Contact Enter custom contact Back" at bounding box center [341, 198] width 160 height 59
click at [322, 191] on input at bounding box center [340, 199] width 147 height 20
click at [390, 211] on div "Enter custom contact Back" at bounding box center [340, 205] width 147 height 33
click at [389, 218] on button "Back" at bounding box center [395, 217] width 39 height 10
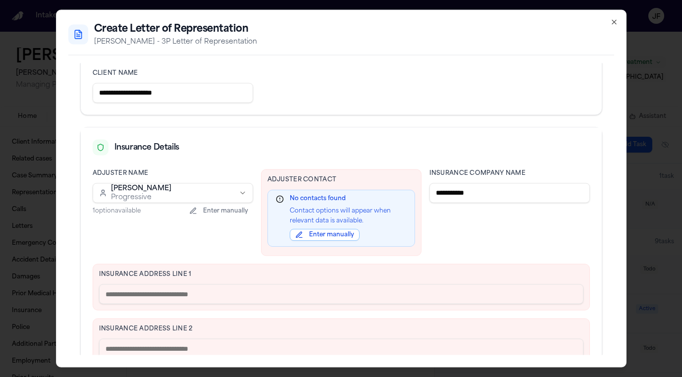
click at [428, 135] on div "Insurance Details" at bounding box center [341, 144] width 521 height 34
drag, startPoint x: 430, startPoint y: 199, endPoint x: 424, endPoint y: 199, distance: 5.9
click at [335, 221] on p "Contact options will appear when relevant data is available." at bounding box center [348, 215] width 117 height 19
click at [329, 231] on button "Enter manually" at bounding box center [325, 235] width 70 height 12
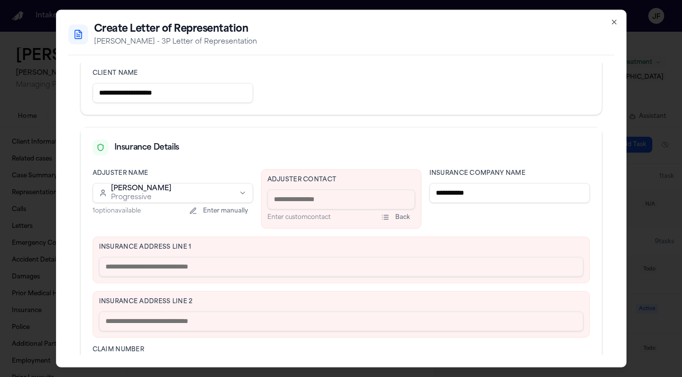
click at [363, 204] on input at bounding box center [340, 199] width 147 height 20
click at [363, 200] on input at bounding box center [340, 199] width 147 height 20
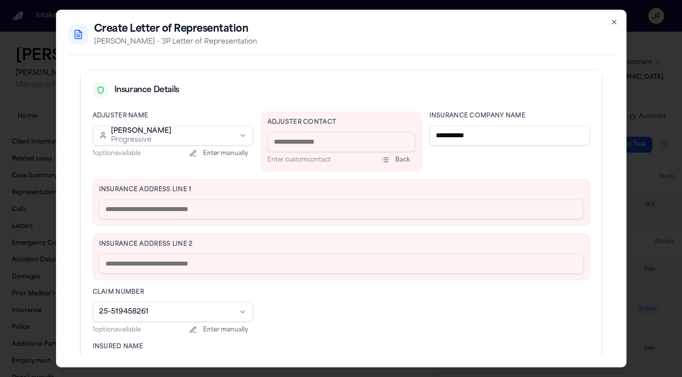
scroll to position [223, 0]
click at [239, 193] on div "Insurance Address Line 1" at bounding box center [341, 201] width 497 height 47
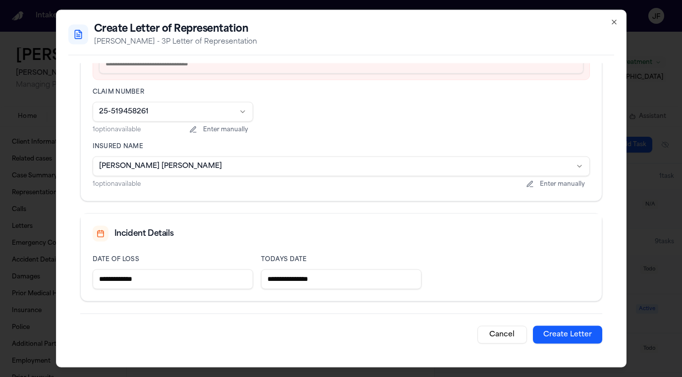
scroll to position [422, 0]
click at [581, 336] on button "Create Letter" at bounding box center [567, 334] width 69 height 18
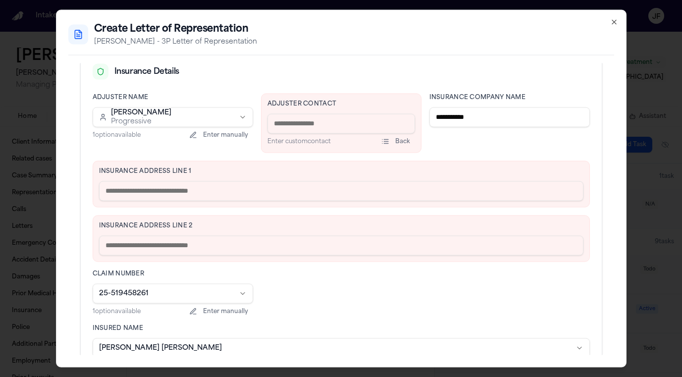
scroll to position [231, 0]
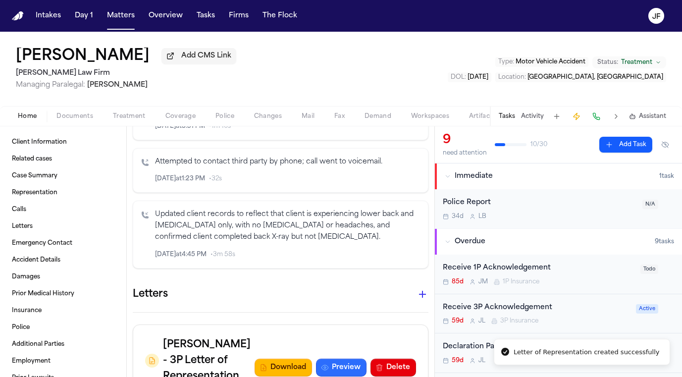
click at [341, 358] on button "Preview" at bounding box center [341, 367] width 50 height 18
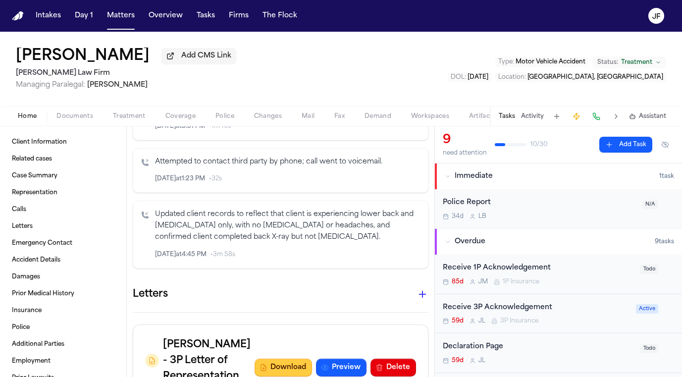
click at [286, 358] on button "Download" at bounding box center [282, 367] width 57 height 18
click at [394, 358] on button "Delete" at bounding box center [393, 367] width 46 height 18
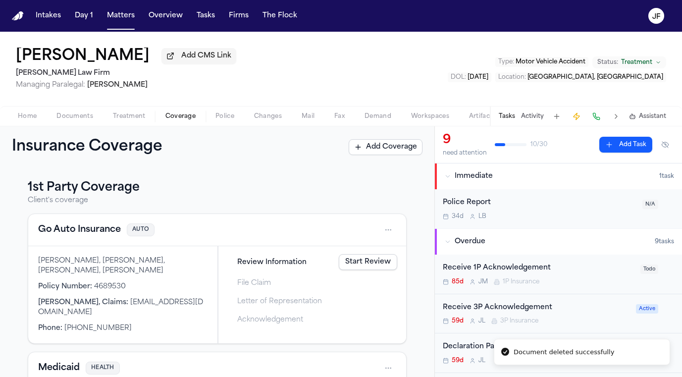
click at [171, 120] on span "Coverage" at bounding box center [180, 116] width 30 height 8
click at [94, 234] on button "Go Auto Insurance" at bounding box center [79, 230] width 83 height 14
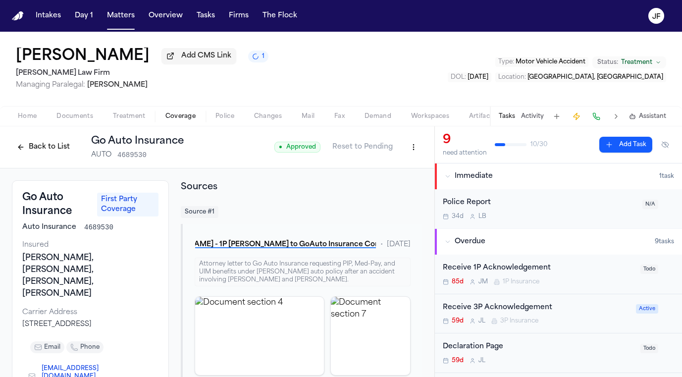
click at [42, 146] on button "Back to List" at bounding box center [43, 147] width 63 height 16
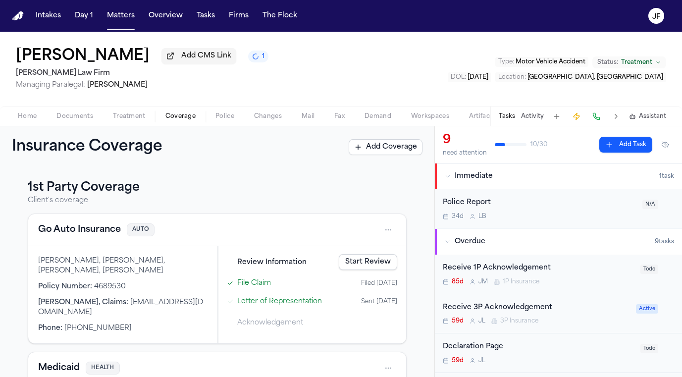
click at [364, 266] on link "Start Review" at bounding box center [368, 262] width 58 height 16
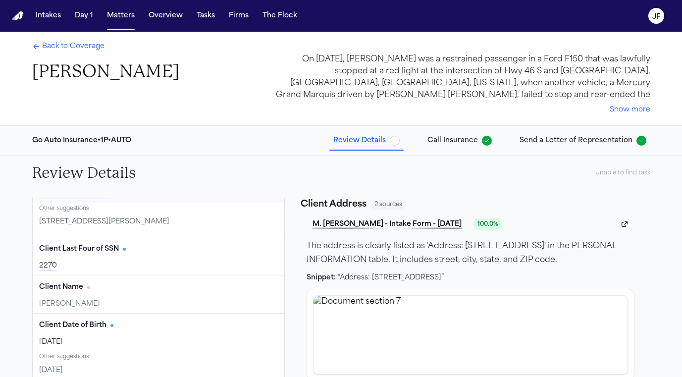
scroll to position [0, 0]
click at [607, 141] on span "Send a Letter of Representation" at bounding box center [575, 141] width 113 height 10
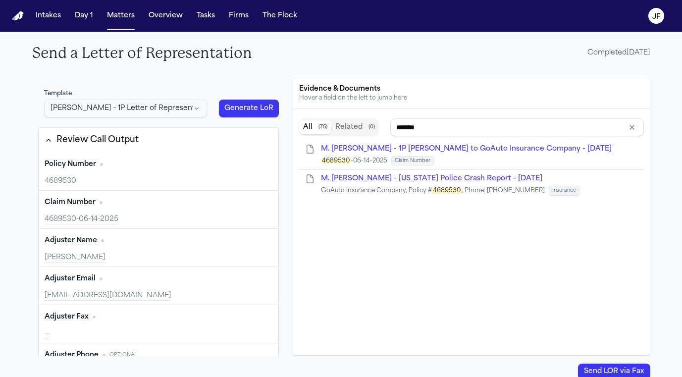
click at [241, 108] on button "Generate LoR" at bounding box center [249, 108] width 60 height 18
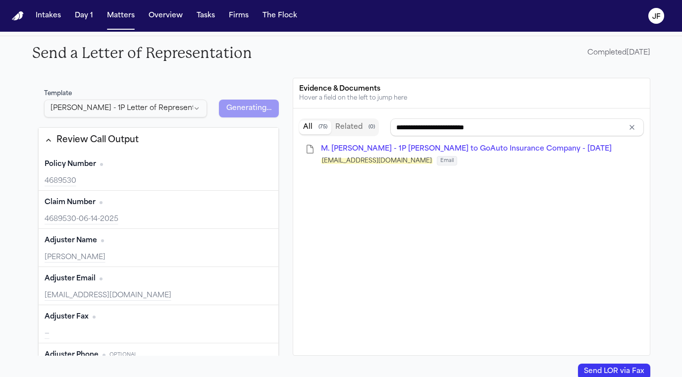
type input "*******"
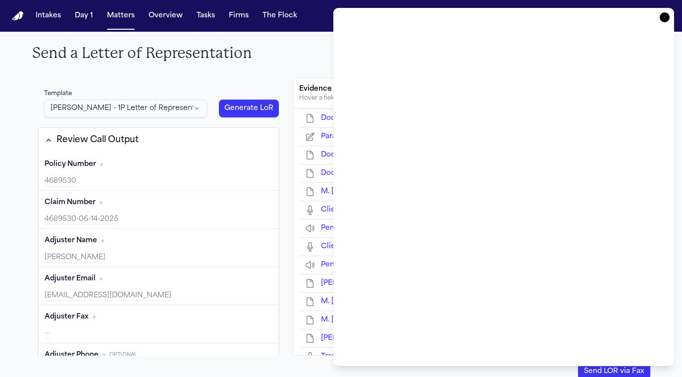
click at [665, 18] on icon "button" at bounding box center [664, 17] width 1 height 1
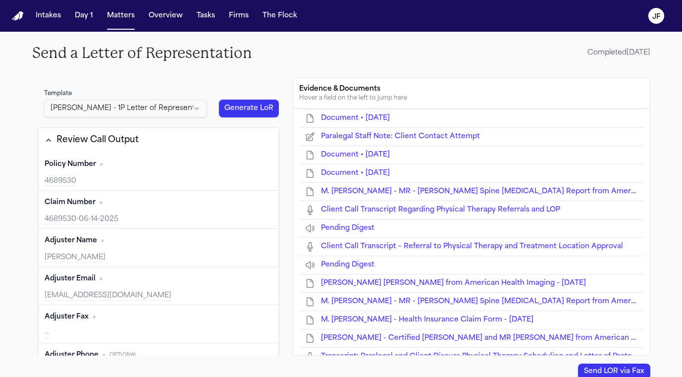
type input "**********"
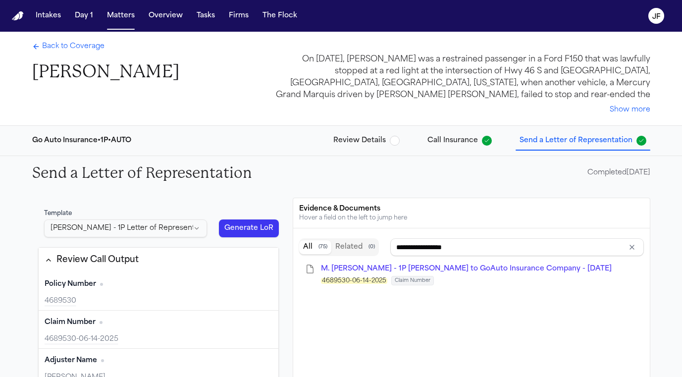
click at [85, 50] on span "Back to Coverage" at bounding box center [73, 47] width 62 height 10
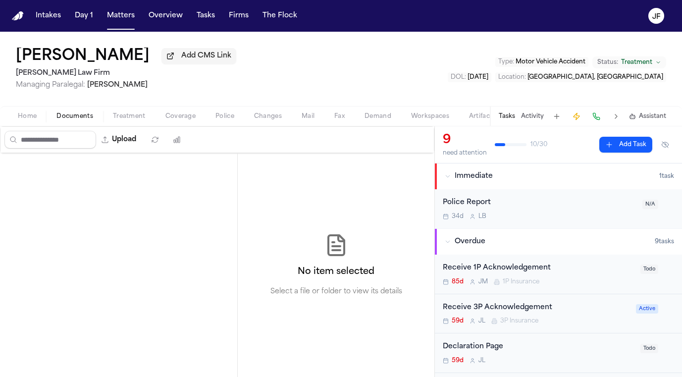
click at [80, 120] on span "Documents" at bounding box center [74, 116] width 37 height 8
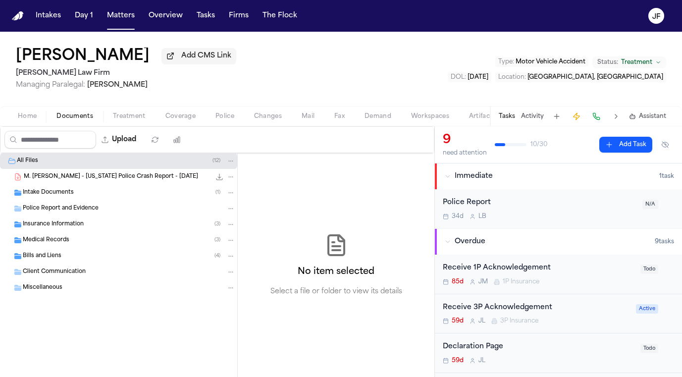
click at [23, 118] on span "Home" at bounding box center [27, 116] width 19 height 8
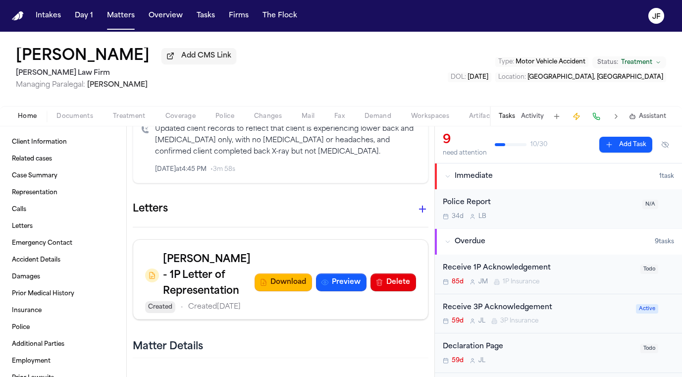
scroll to position [1123, 0]
click at [345, 273] on button "Preview" at bounding box center [341, 282] width 50 height 18
click at [291, 273] on button "Download" at bounding box center [282, 282] width 57 height 18
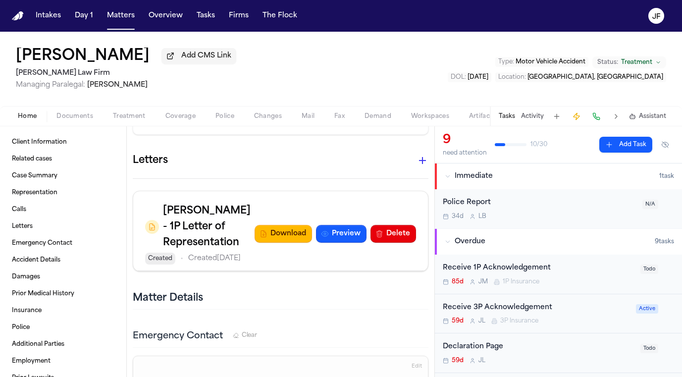
scroll to position [1173, 0]
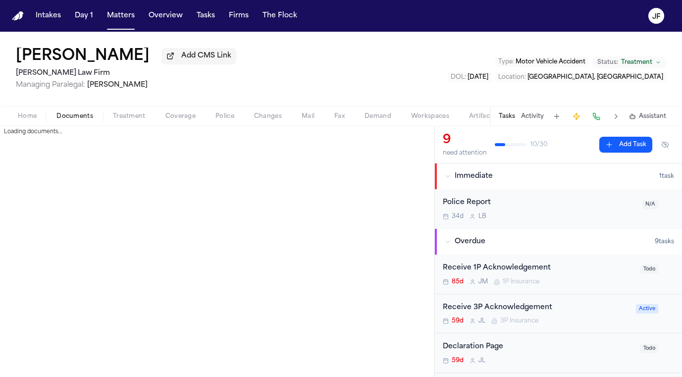
click at [81, 120] on span "Documents" at bounding box center [74, 116] width 37 height 8
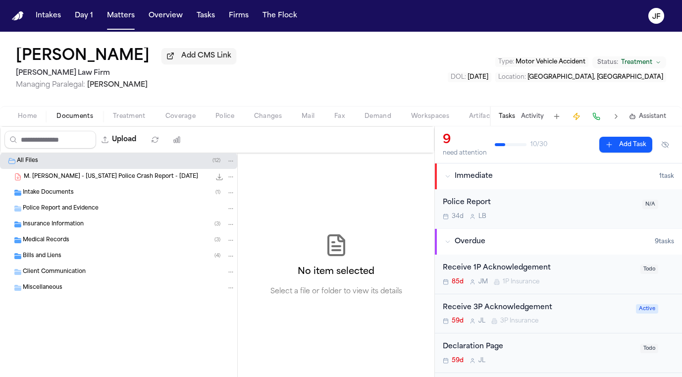
click at [79, 224] on span "Insurance Information" at bounding box center [53, 224] width 61 height 8
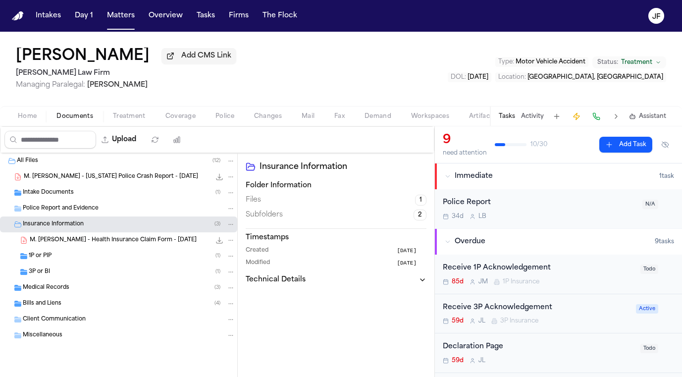
click at [90, 256] on div "1P or PIP ( 1 )" at bounding box center [132, 255] width 206 height 9
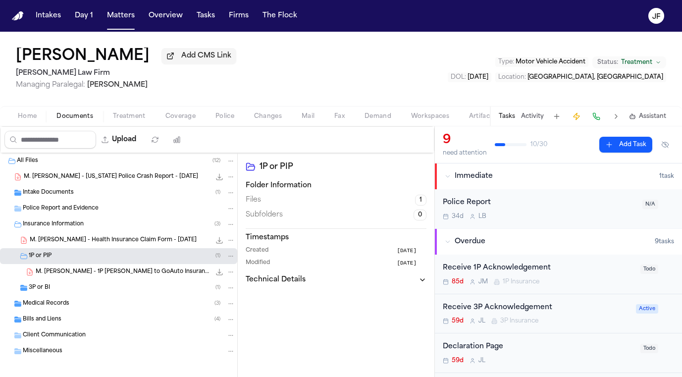
click at [102, 282] on div "3P or BI ( 1 )" at bounding box center [118, 288] width 237 height 16
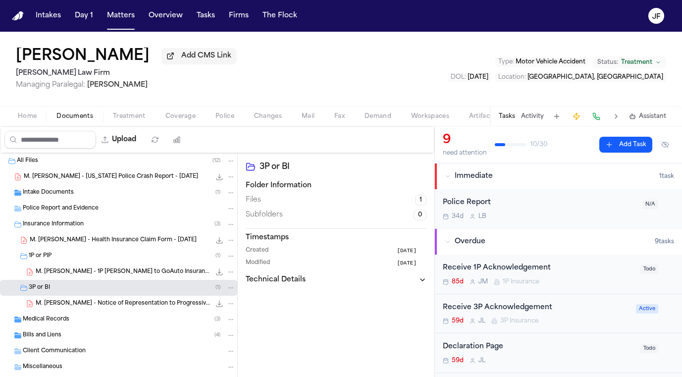
click at [115, 276] on span "M. Jaquez Martinez - 1P LOR to GoAuto Insurance Company - 7.24.25" at bounding box center [123, 272] width 175 height 8
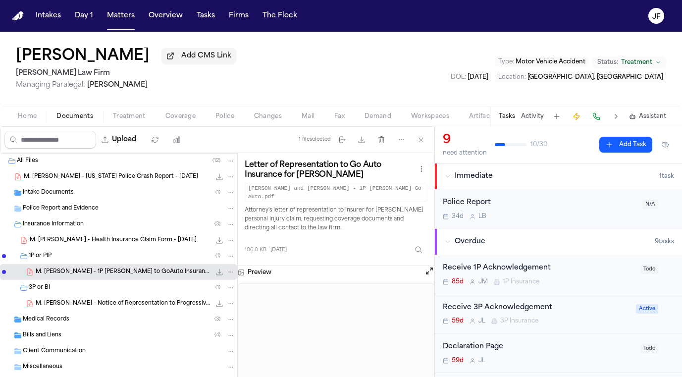
click at [0, 0] on span "85.1 KB • PDF" at bounding box center [0, 0] width 0 height 0
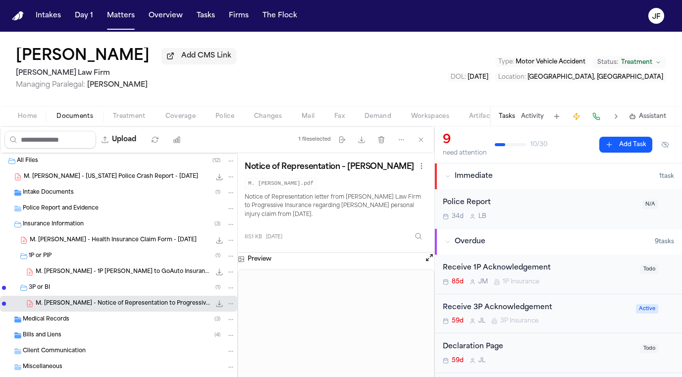
click at [163, 274] on span "M. Jaquez Martinez - 1P LOR to GoAuto Insurance Company - 7.24.25" at bounding box center [123, 272] width 175 height 8
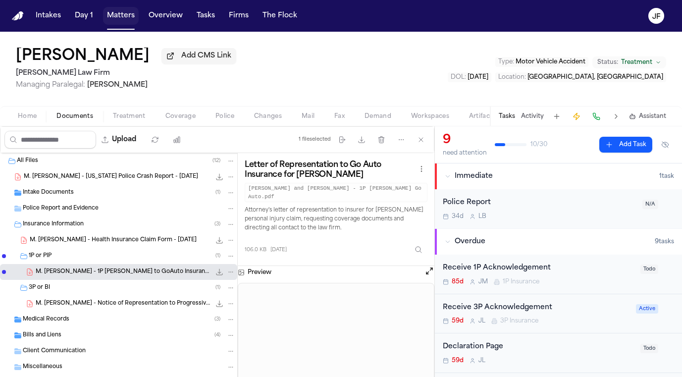
click at [121, 10] on button "Matters" at bounding box center [121, 16] width 36 height 18
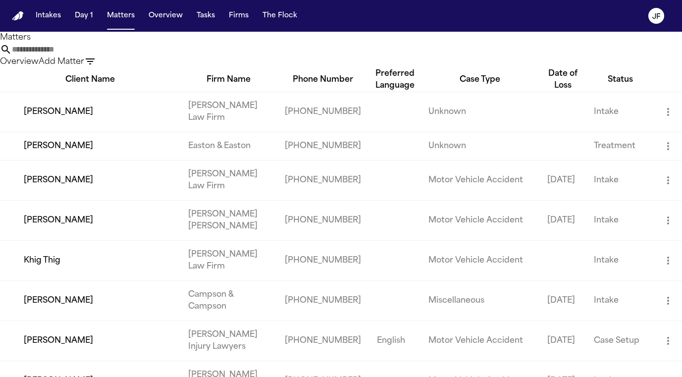
click at [91, 55] on input "text" at bounding box center [51, 50] width 79 height 12
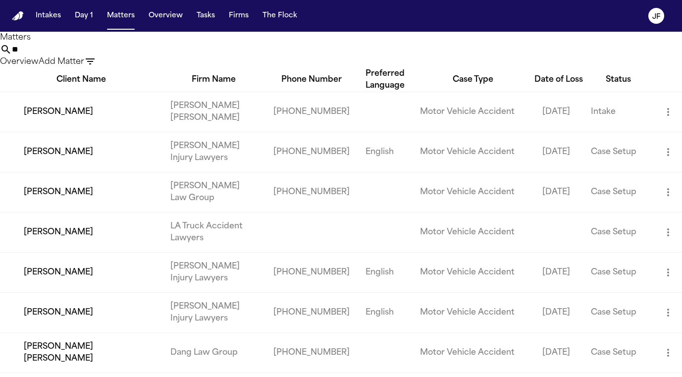
type input "*"
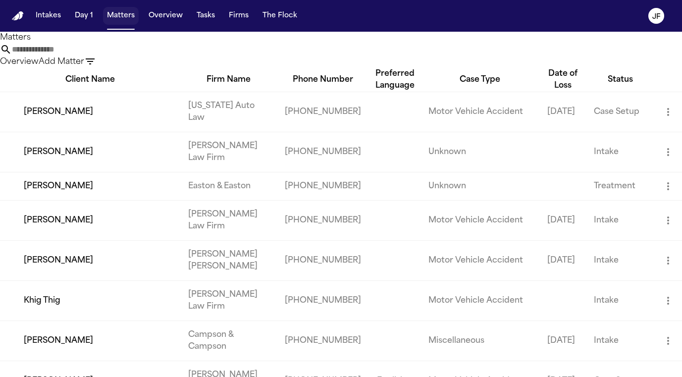
click at [122, 18] on button "Matters" at bounding box center [121, 16] width 36 height 18
click at [91, 55] on input "text" at bounding box center [51, 50] width 79 height 12
paste input "**********"
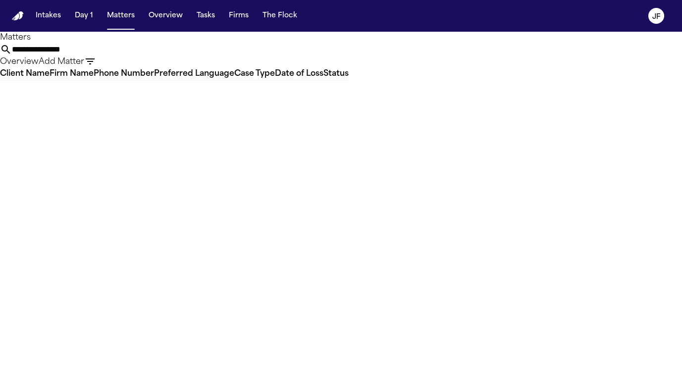
click at [91, 55] on input "**********" at bounding box center [51, 50] width 79 height 12
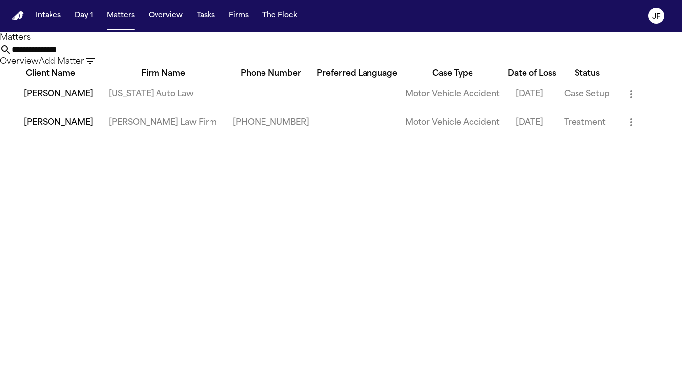
type input "**********"
click at [67, 137] on td "[PERSON_NAME]" at bounding box center [50, 122] width 101 height 28
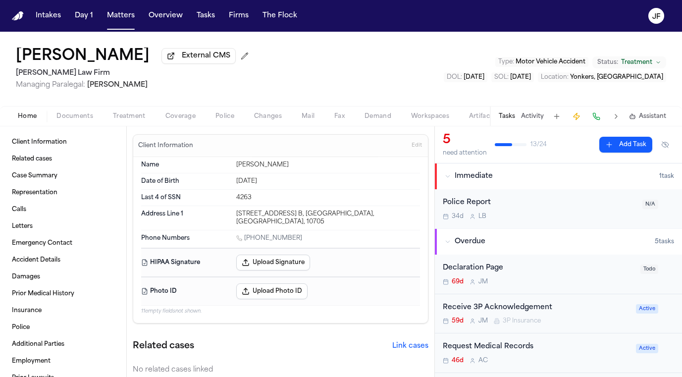
click at [77, 122] on span "button" at bounding box center [74, 121] width 49 height 1
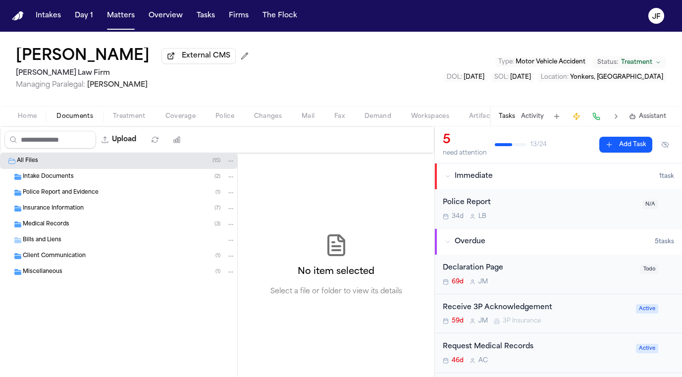
click at [77, 215] on div "Insurance Information ( 7 )" at bounding box center [118, 208] width 237 height 16
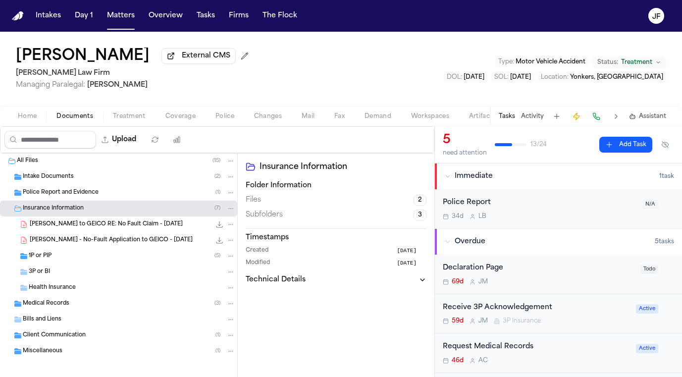
click at [58, 260] on div "1P or PIP ( 5 )" at bounding box center [132, 255] width 206 height 9
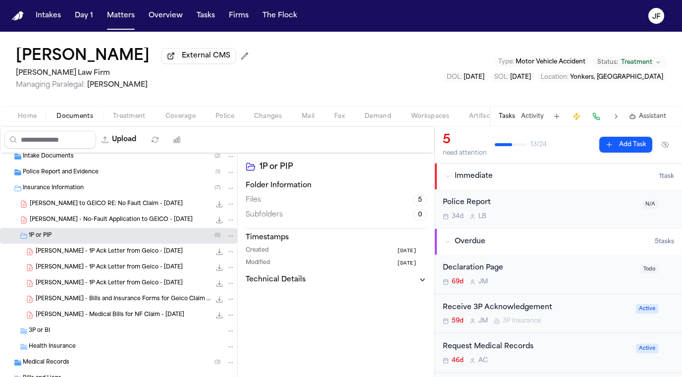
scroll to position [25, 0]
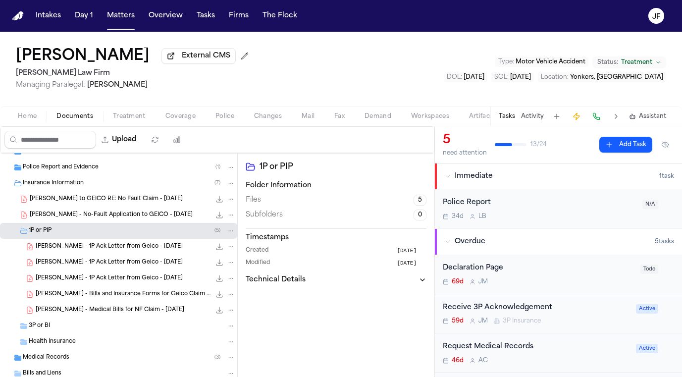
click at [126, 246] on span "C. Portillo - 1P Ack Letter from Geico - 7.20.25" at bounding box center [109, 247] width 147 height 8
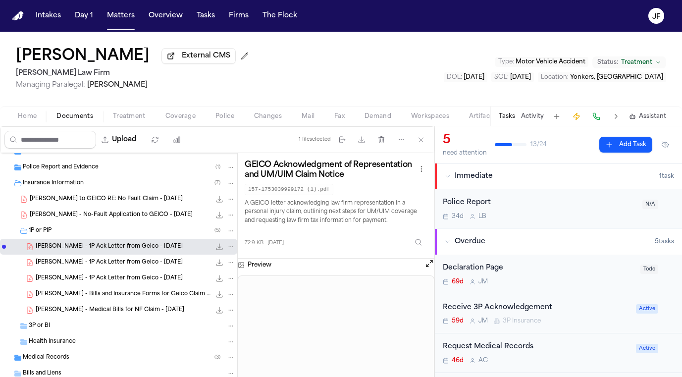
click at [177, 269] on div "C. Portillo - 1P Ack Letter from Geico - 7.20.25 72.9 KB • PDF" at bounding box center [118, 262] width 237 height 16
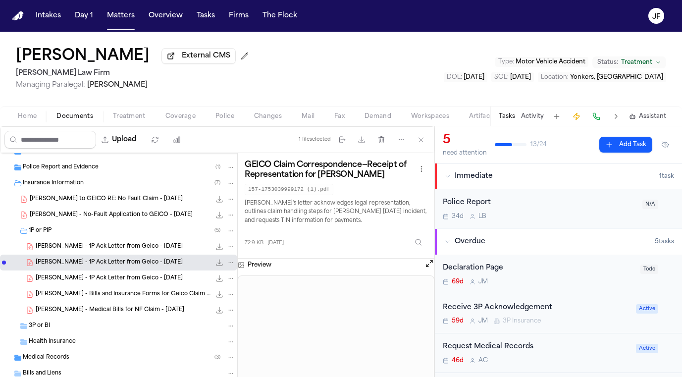
click at [142, 248] on span "C. Portillo - 1P Ack Letter from Geico - 7.20.25" at bounding box center [109, 247] width 147 height 8
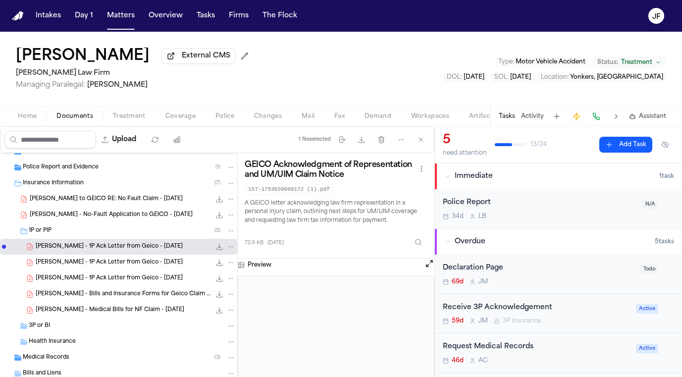
click at [107, 278] on span "C. Portillo - 1P Ack Letter from Geico - 7.20.25" at bounding box center [109, 278] width 147 height 8
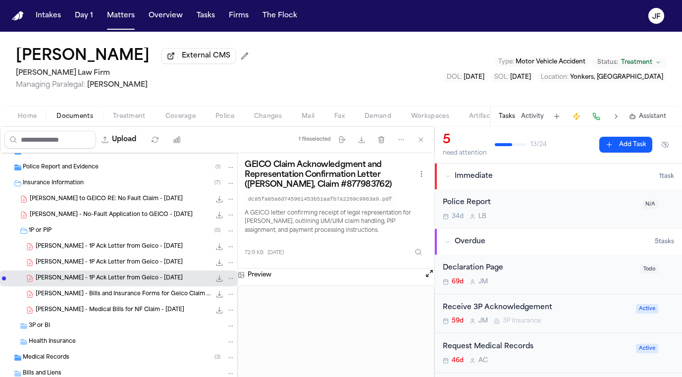
click at [149, 299] on div "C. Portillo - Bills and Insurance Forms for Geico Claim 8779837620000001 - 5.28…" at bounding box center [135, 294] width 199 height 10
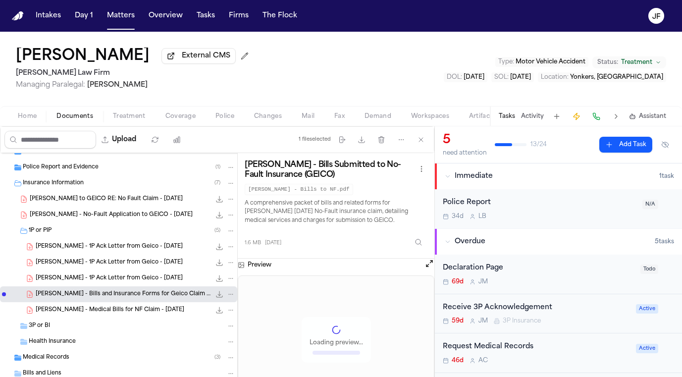
scroll to position [0, 0]
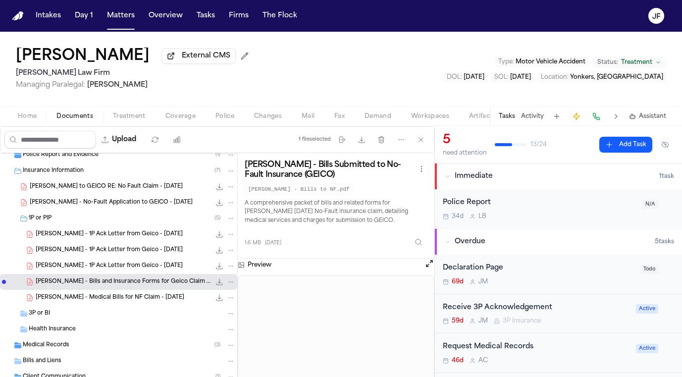
click at [109, 221] on div "1P or PIP ( 5 )" at bounding box center [132, 218] width 206 height 9
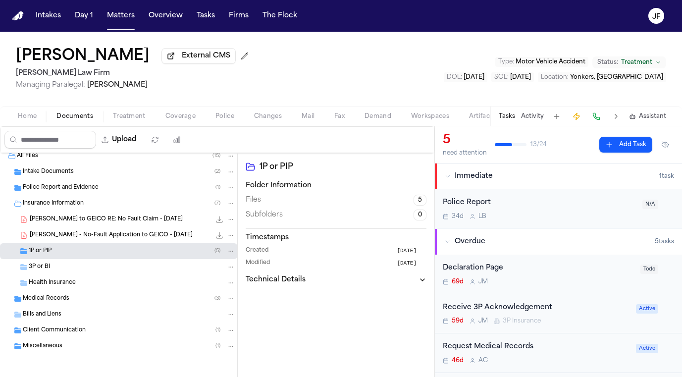
scroll to position [7, 0]
click at [103, 252] on div "1P or PIP ( 5 )" at bounding box center [132, 250] width 206 height 9
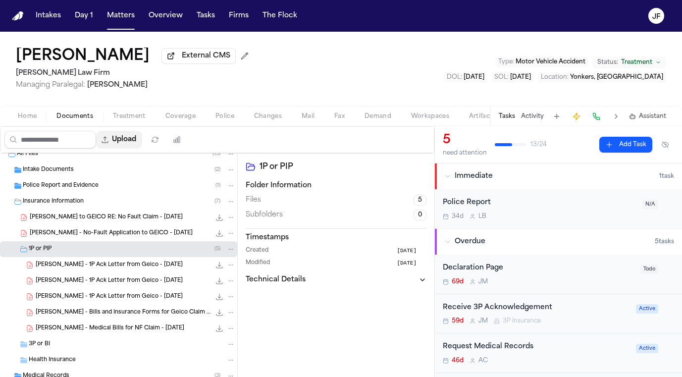
click at [142, 146] on button "Upload" at bounding box center [119, 140] width 46 height 18
select select "**********"
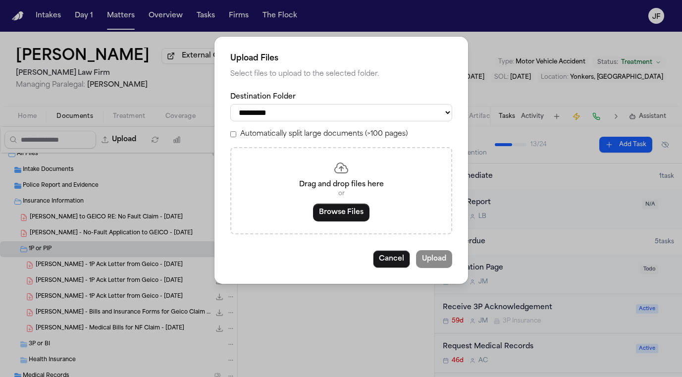
click at [334, 200] on div "Drag and drop files here or Browse Files" at bounding box center [341, 190] width 222 height 87
click at [335, 211] on button "Browse Files" at bounding box center [341, 212] width 56 height 18
click at [399, 250] on button "Cancel" at bounding box center [391, 259] width 37 height 18
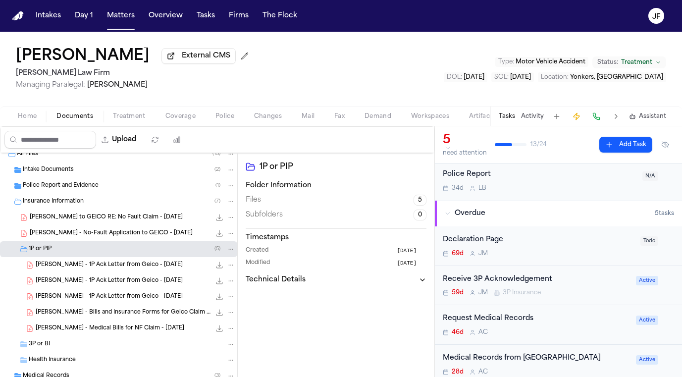
scroll to position [30, 0]
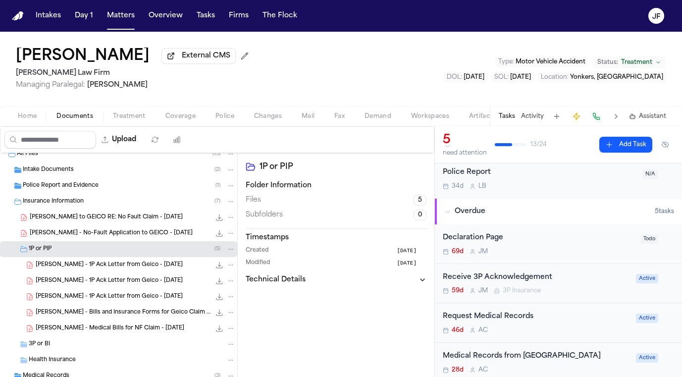
click at [109, 343] on div "3P or BI" at bounding box center [132, 344] width 206 height 9
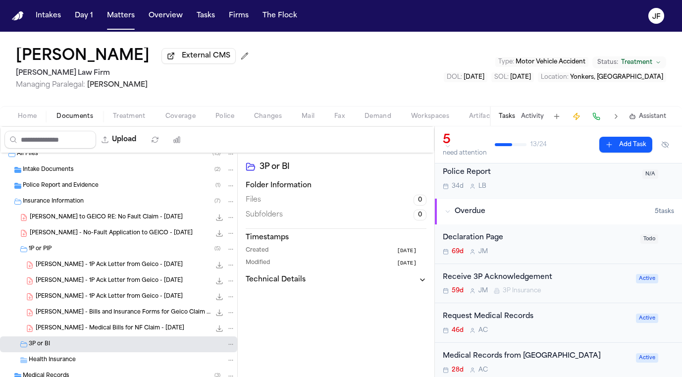
click at [181, 126] on div "Carlos Portillo External CMS Martello Law Firm Managing Paralegal: Michelle Lan…" at bounding box center [341, 79] width 682 height 95
click at [181, 116] on span "Coverage" at bounding box center [180, 116] width 30 height 8
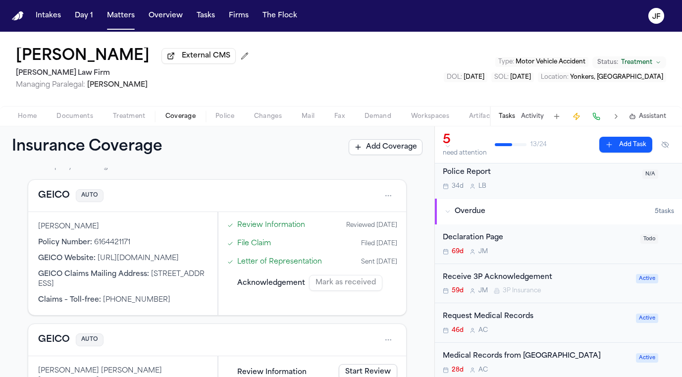
scroll to position [206, 0]
click at [60, 198] on button "GEICO" at bounding box center [54, 197] width 32 height 14
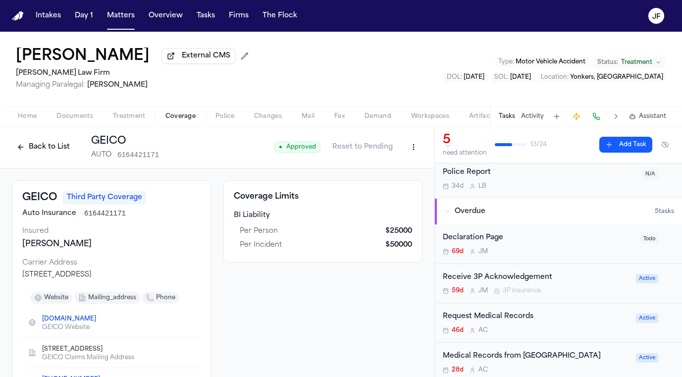
click at [51, 152] on button "Back to List" at bounding box center [43, 147] width 63 height 16
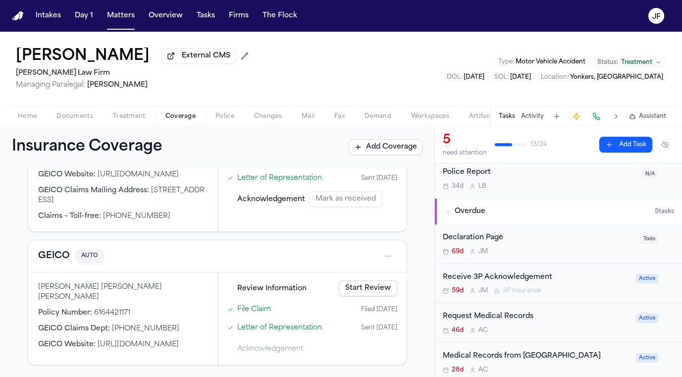
scroll to position [293, 0]
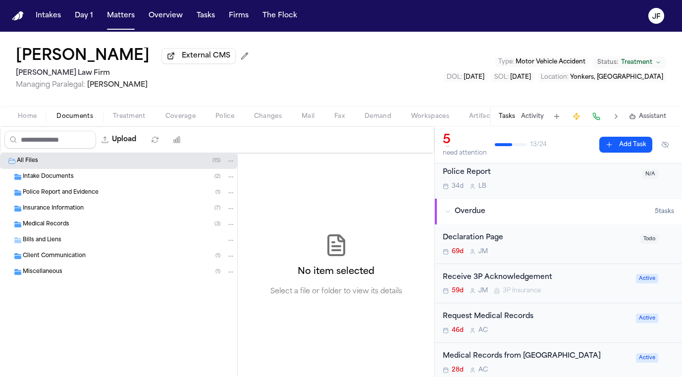
click at [81, 114] on span "Documents" at bounding box center [74, 116] width 37 height 8
click at [97, 206] on div "Insurance Information ( 7 )" at bounding box center [129, 208] width 212 height 9
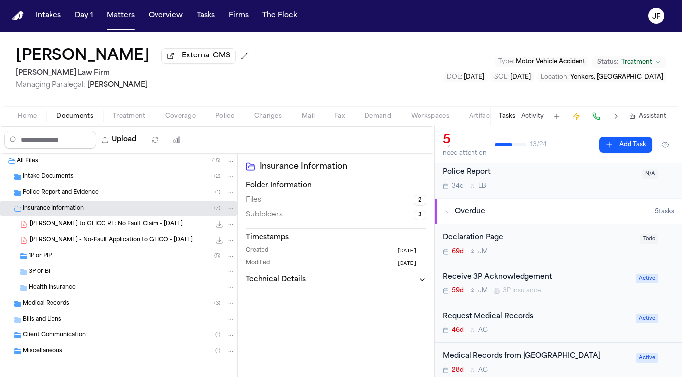
click at [100, 255] on div "1P or PIP ( 5 )" at bounding box center [132, 255] width 206 height 9
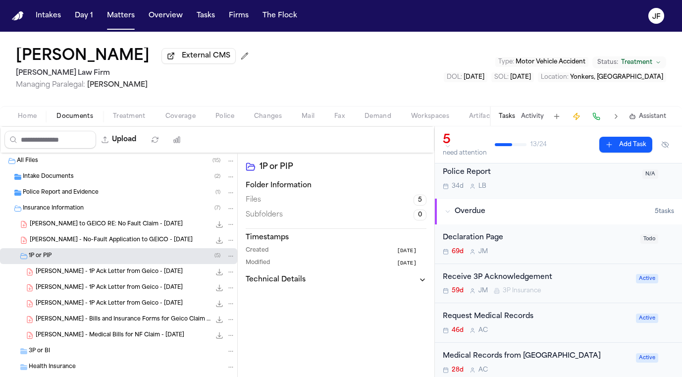
click at [111, 242] on span "C. Portillo - No-Fault Application to GEICO - 7.10.25" at bounding box center [111, 240] width 163 height 8
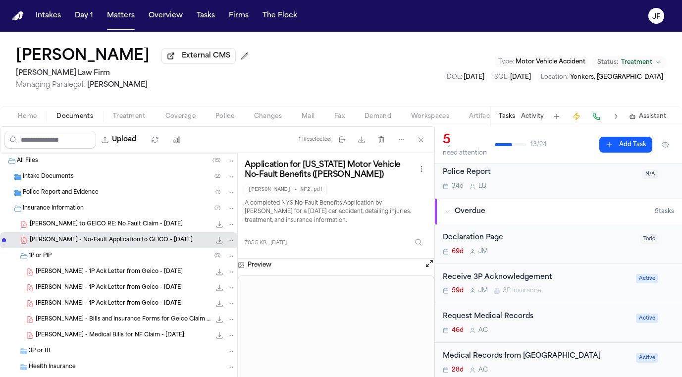
click at [127, 277] on div "C. Portillo - 1P Ack Letter from Geico - 7.20.25 72.9 KB • PDF" at bounding box center [135, 272] width 199 height 10
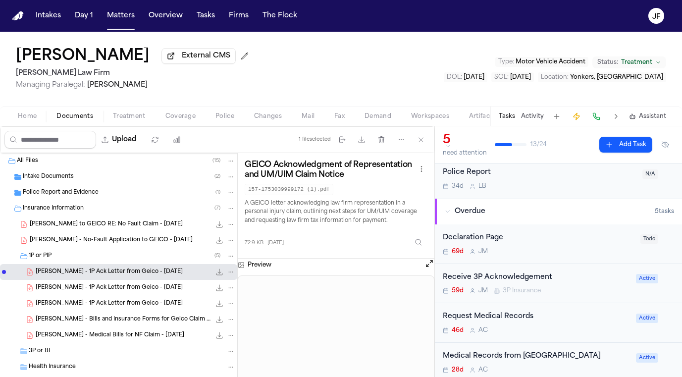
click at [165, 289] on div "C. Portillo - 1P Ack Letter from Geico - 7.20.25 72.9 KB • PDF" at bounding box center [135, 288] width 199 height 10
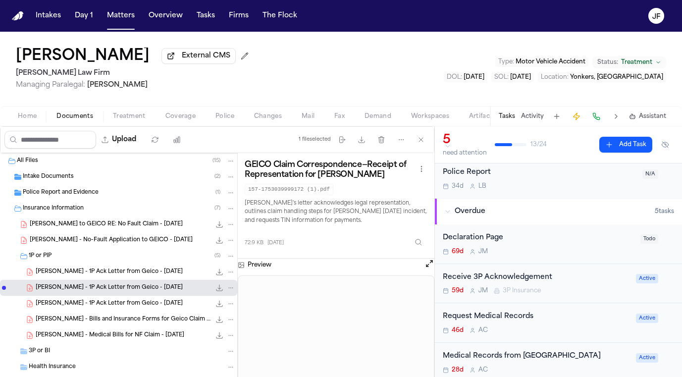
click at [156, 306] on span "C. Portillo - 1P Ack Letter from Geico - 7.20.25" at bounding box center [109, 303] width 147 height 8
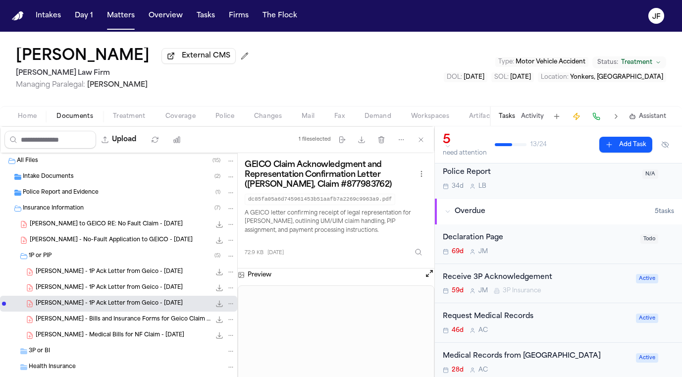
click at [78, 320] on span "C. Portillo - Bills and Insurance Forms for Geico Claim 8779837620000001 - 5.28…" at bounding box center [123, 319] width 175 height 8
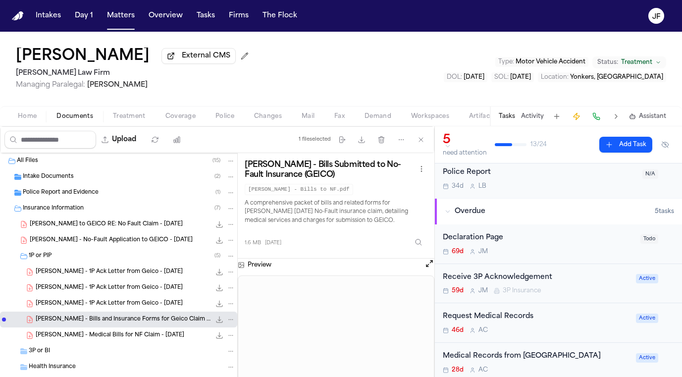
click at [100, 348] on div "3P or BI" at bounding box center [118, 351] width 237 height 16
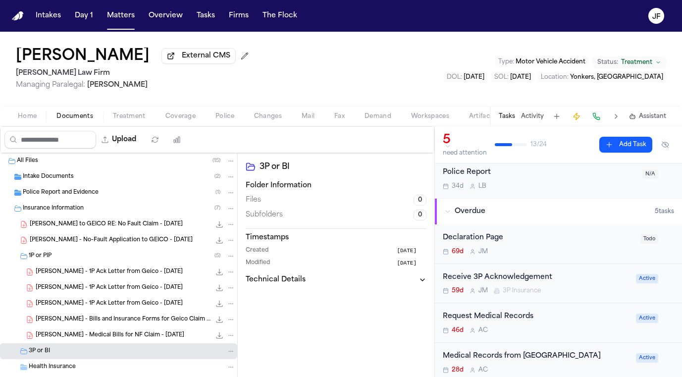
scroll to position [32, 0]
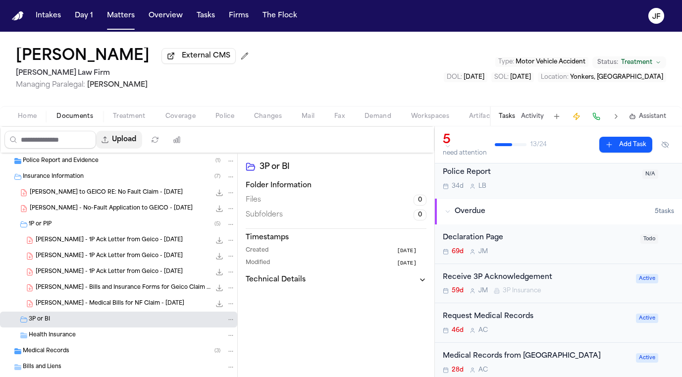
click at [142, 147] on button "Upload" at bounding box center [119, 140] width 46 height 18
select select "**********"
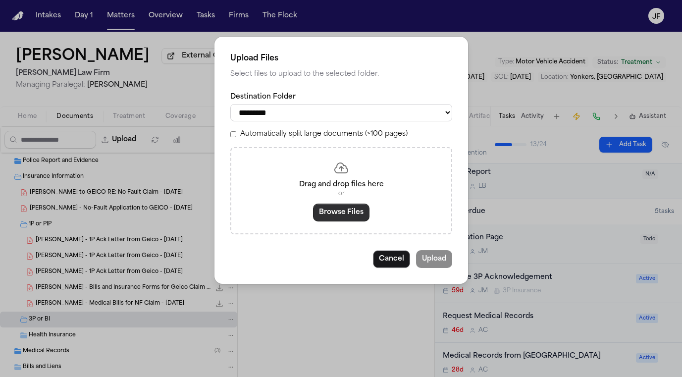
click at [325, 206] on button "Browse Files" at bounding box center [341, 212] width 56 height 18
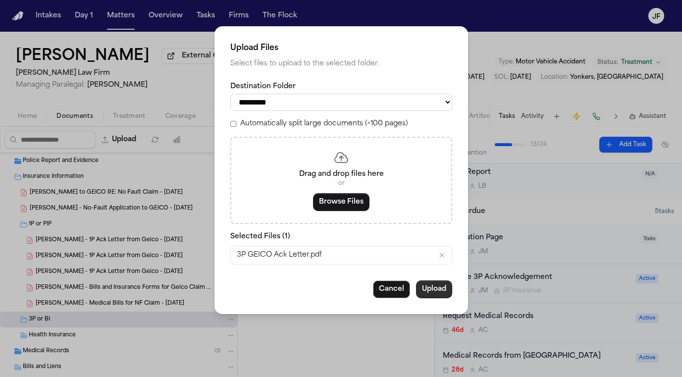
click at [441, 283] on button "Upload" at bounding box center [434, 289] width 36 height 18
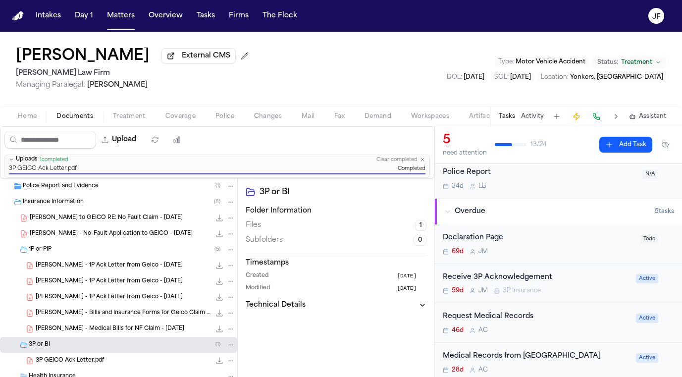
click at [508, 278] on div "Receive 3P Acknowledgement" at bounding box center [535, 277] width 187 height 11
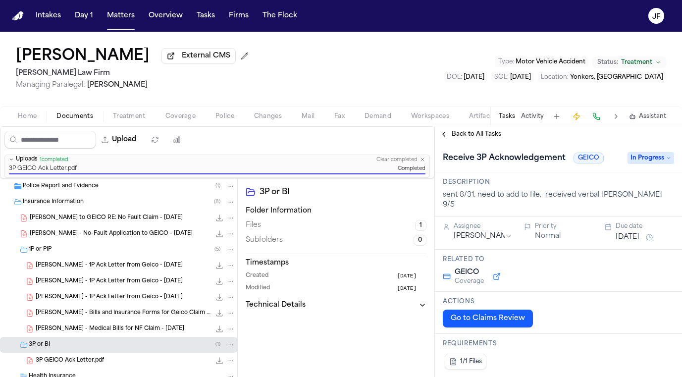
click at [641, 154] on span "In Progress" at bounding box center [650, 158] width 47 height 12
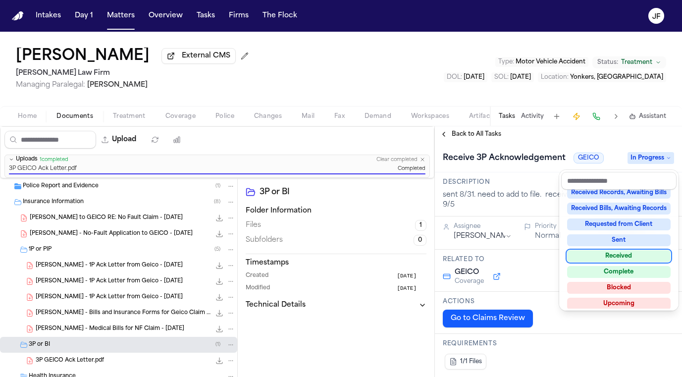
click at [615, 253] on div "Received" at bounding box center [618, 256] width 103 height 12
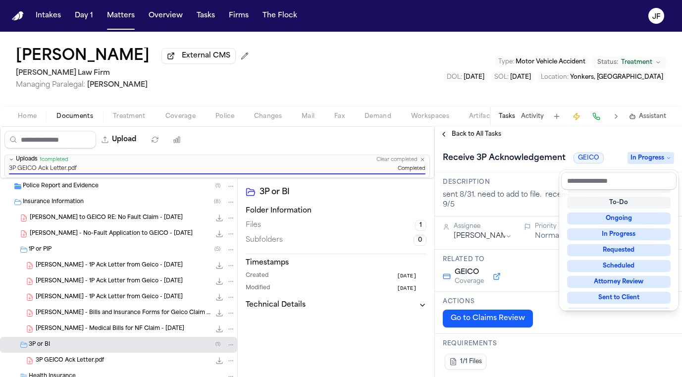
scroll to position [4, 0]
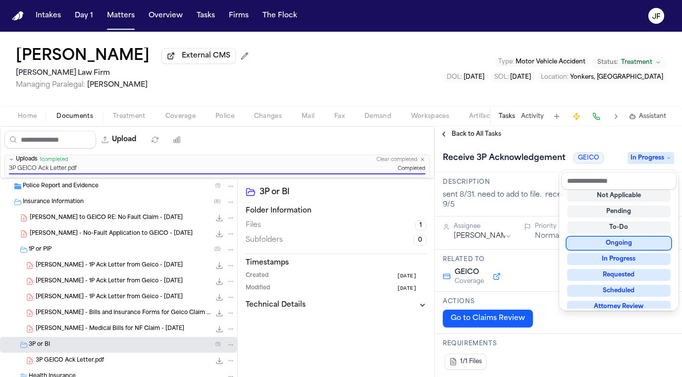
click at [519, 141] on div "**********" at bounding box center [558, 251] width 247 height 250
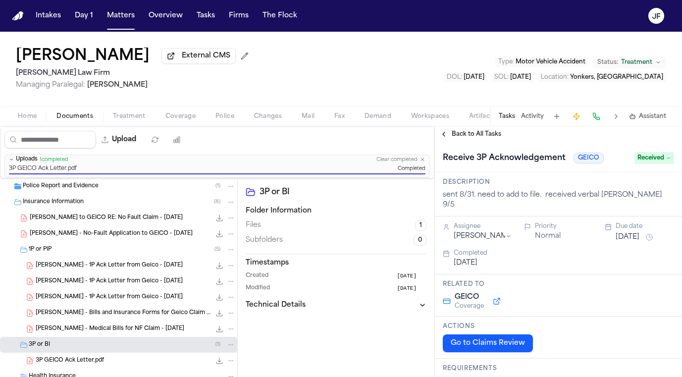
click at [482, 129] on div "Back to All Tasks" at bounding box center [558, 134] width 247 height 16
click at [484, 138] on span "Back to All Tasks" at bounding box center [475, 134] width 49 height 8
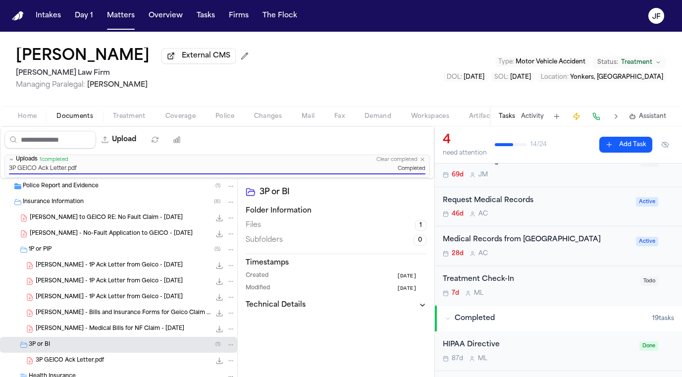
scroll to position [108, 0]
click at [212, 10] on button "Tasks" at bounding box center [206, 16] width 26 height 18
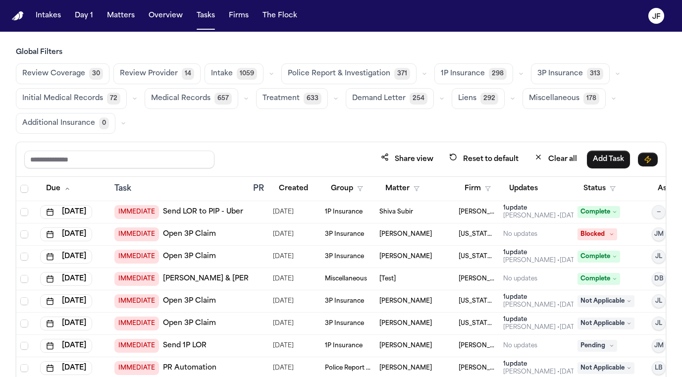
click at [421, 74] on button "button" at bounding box center [424, 74] width 12 height 12
click at [515, 77] on button "button" at bounding box center [521, 74] width 12 height 12
click at [501, 56] on h3 "Global Filters" at bounding box center [341, 53] width 650 height 10
click at [379, 70] on span "Police Report & Investigation" at bounding box center [339, 74] width 102 height 10
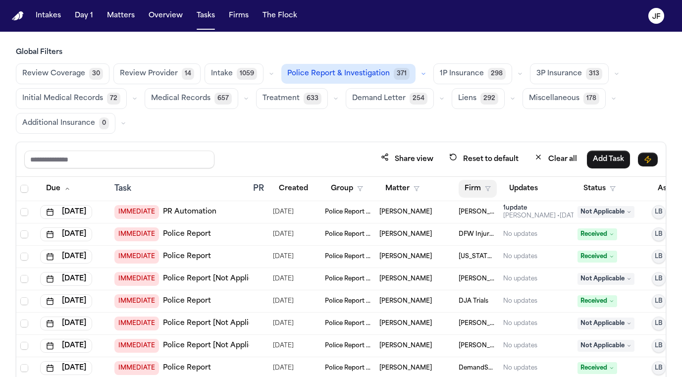
click at [476, 194] on button "Firm" at bounding box center [477, 189] width 38 height 18
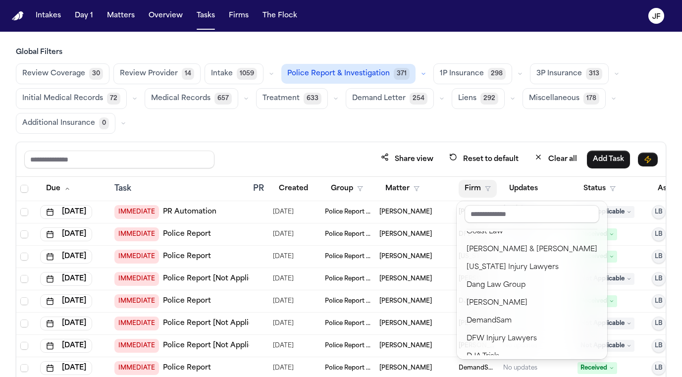
scroll to position [206, 0]
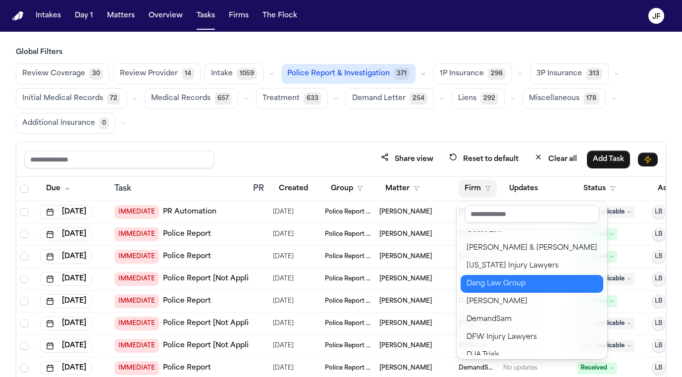
click at [536, 285] on div "Dang Law Group" at bounding box center [531, 284] width 131 height 12
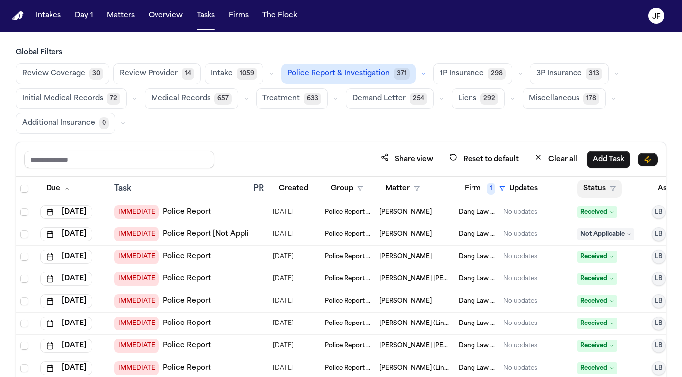
click at [602, 184] on button "Status" at bounding box center [599, 189] width 44 height 18
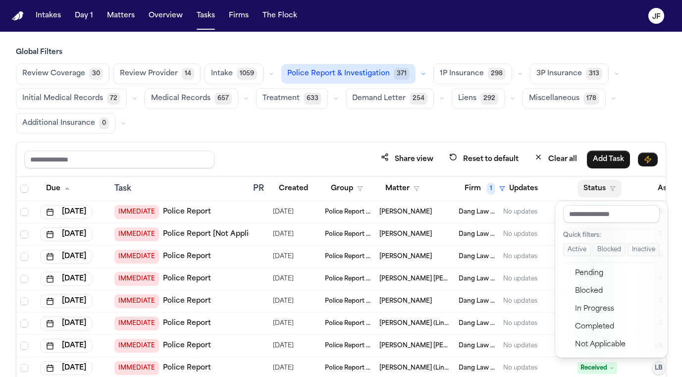
click at [573, 248] on button "Active" at bounding box center [577, 249] width 28 height 13
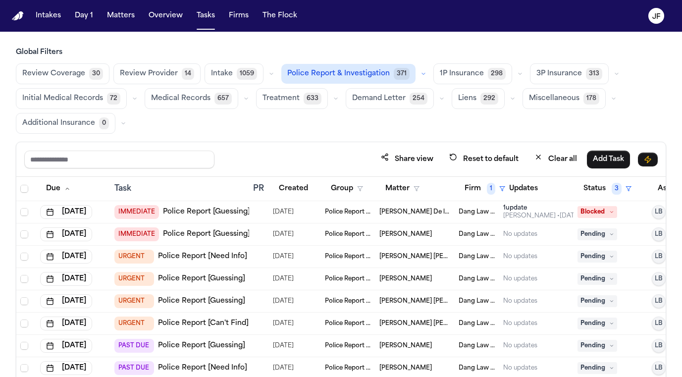
click at [637, 121] on div "Review Coverage 30 Review Provider 14 Intake 1059 Police Report & Investigation…" at bounding box center [341, 98] width 650 height 70
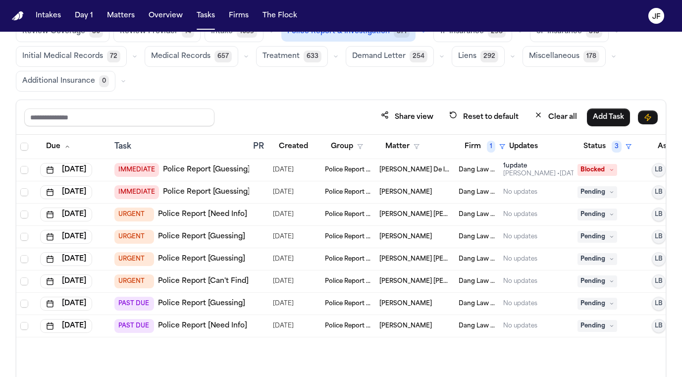
scroll to position [43, 0]
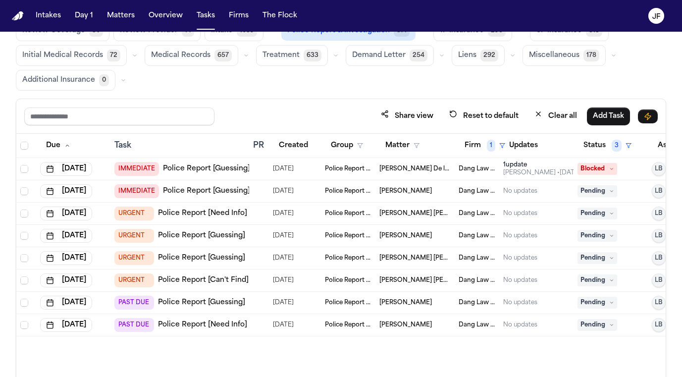
click at [264, 328] on td at bounding box center [259, 325] width 20 height 22
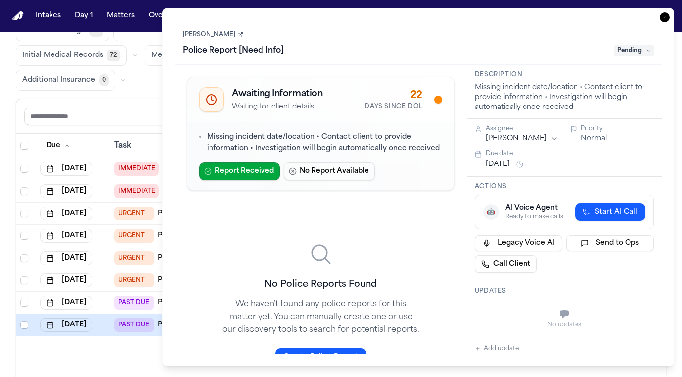
click at [665, 18] on icon "button" at bounding box center [664, 17] width 10 height 10
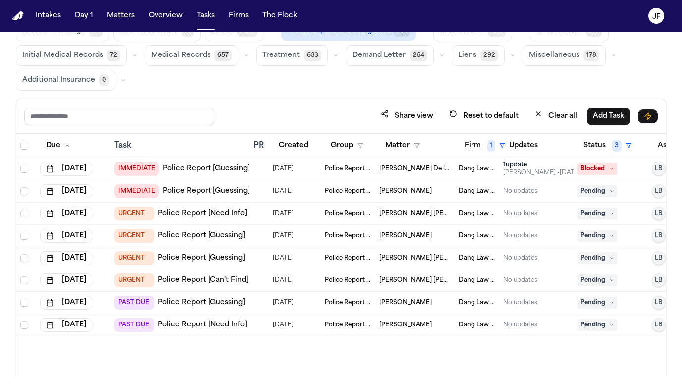
click at [195, 322] on link "Police Report [Need Info]" at bounding box center [202, 325] width 89 height 10
click at [253, 328] on div at bounding box center [257, 325] width 8 height 8
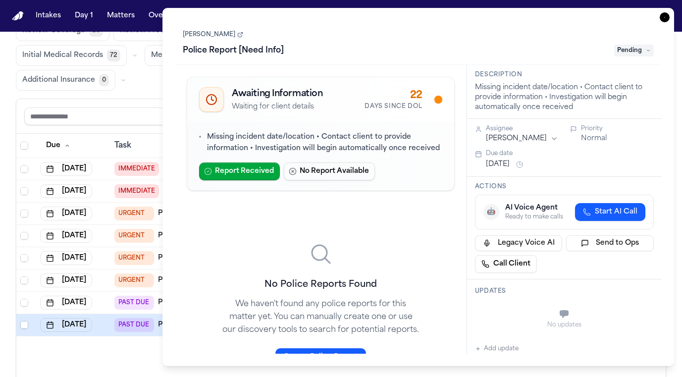
click at [135, 353] on div "Due Task PR Created Group Matter Firm 1 Updates Status 3 Assignee Aug 22, 2025 …" at bounding box center [340, 268] width 649 height 268
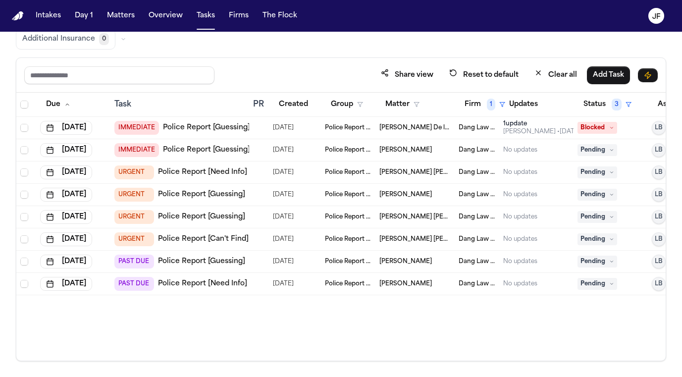
scroll to position [84, 0]
click at [373, 1] on nav "Intakes Day 1 Matters Overview Tasks Firms The [PERSON_NAME]" at bounding box center [341, 16] width 682 height 32
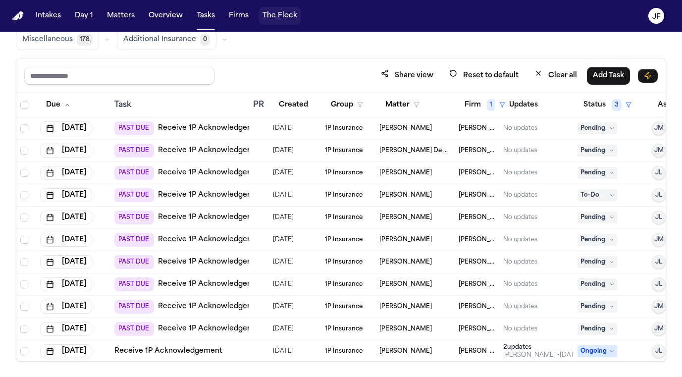
scroll to position [1, 0]
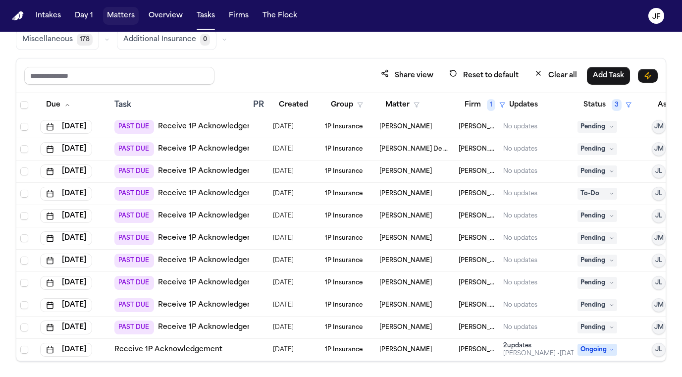
click at [122, 15] on button "Matters" at bounding box center [121, 16] width 36 height 18
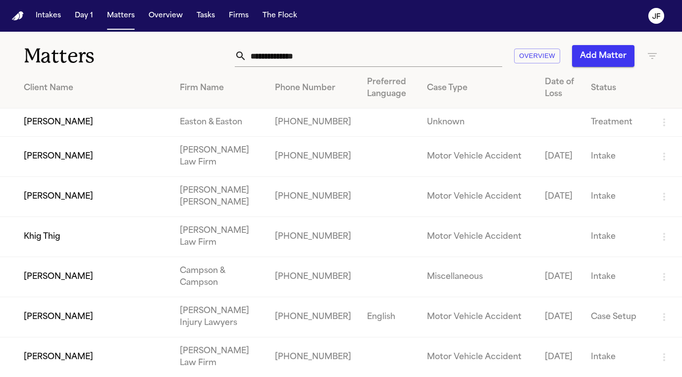
click at [326, 67] on div "Matters Overview Add Matter" at bounding box center [341, 50] width 682 height 37
click at [332, 51] on input "text" at bounding box center [373, 56] width 255 height 22
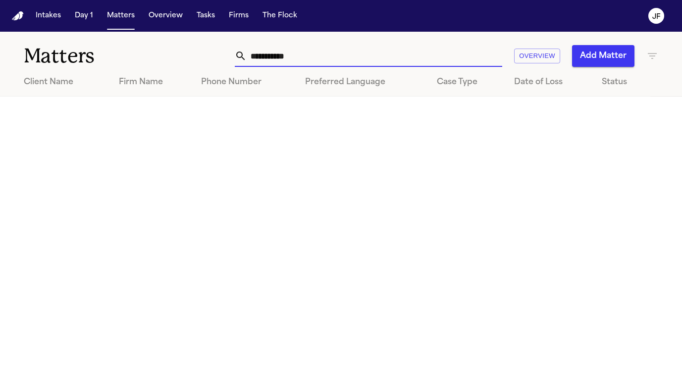
type input "**********"
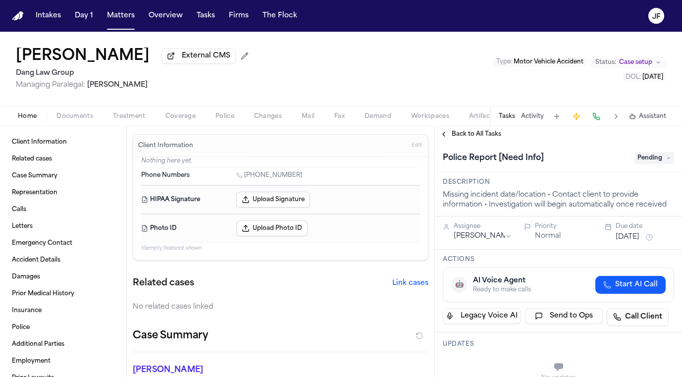
click at [80, 116] on span "Documents" at bounding box center [74, 116] width 37 height 8
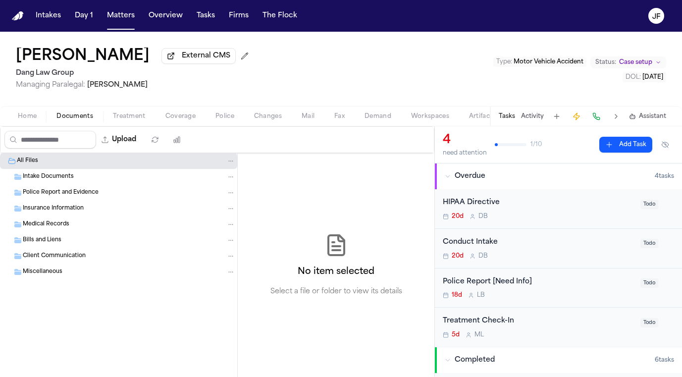
click at [25, 119] on span "Home" at bounding box center [27, 116] width 19 height 8
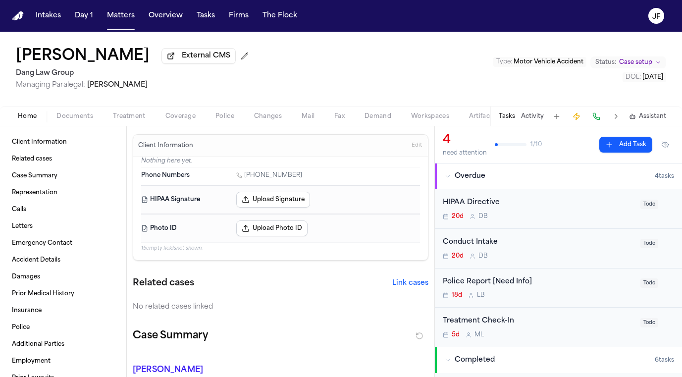
click at [226, 120] on span "Police" at bounding box center [224, 116] width 19 height 8
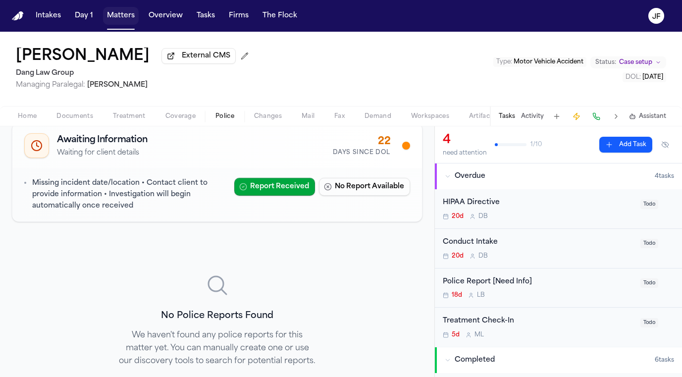
click at [122, 18] on button "Matters" at bounding box center [121, 16] width 36 height 18
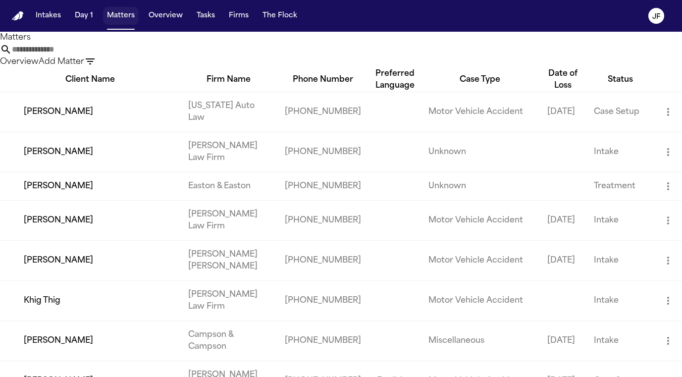
click at [198, 28] on nav "Intakes Day 1 Matters Overview Tasks Firms The Flock JF" at bounding box center [341, 16] width 682 height 32
click at [204, 23] on button "Tasks" at bounding box center [206, 16] width 26 height 18
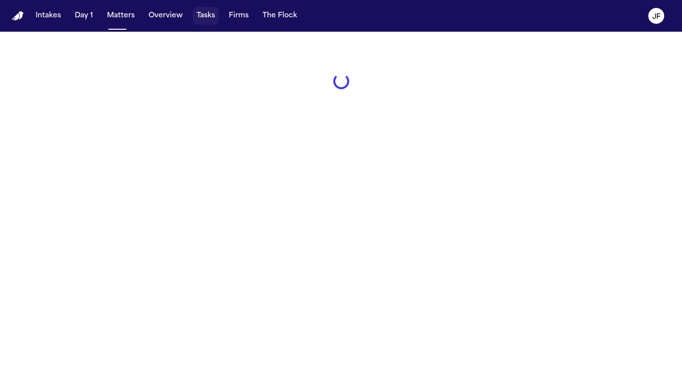
click at [205, 22] on button "Tasks" at bounding box center [206, 16] width 26 height 18
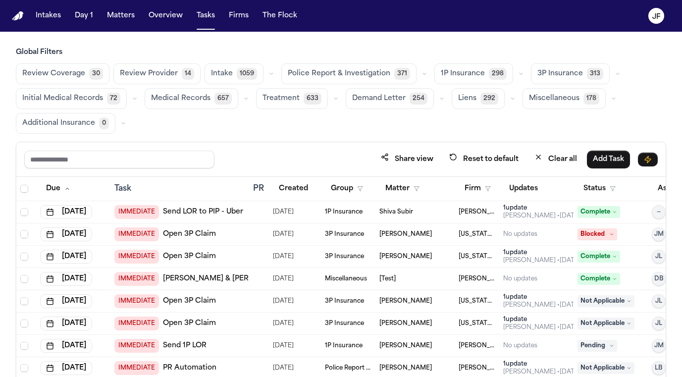
click at [518, 76] on icon "button" at bounding box center [521, 74] width 6 height 6
click at [375, 69] on span "Police Report & Investigation" at bounding box center [339, 74] width 102 height 10
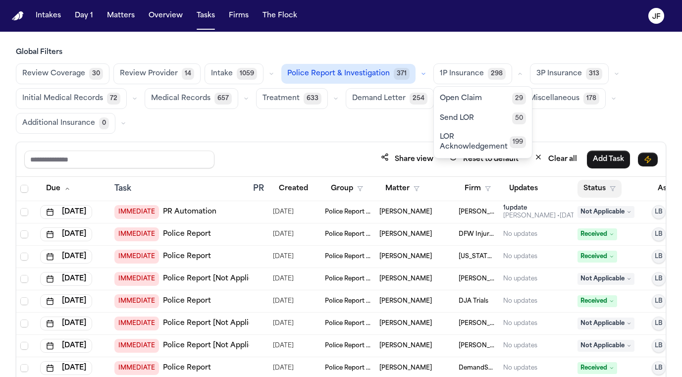
click at [597, 194] on button "Status" at bounding box center [599, 189] width 44 height 18
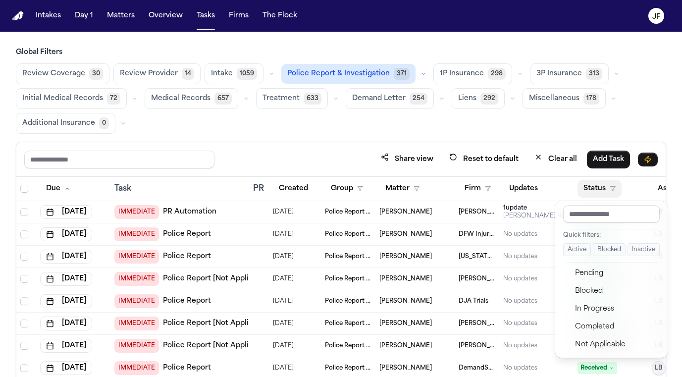
click at [571, 254] on button "Active" at bounding box center [577, 249] width 28 height 13
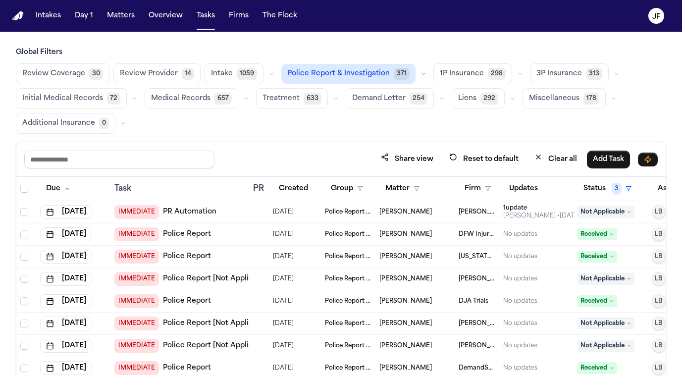
click at [583, 101] on span "178" at bounding box center [591, 99] width 16 height 12
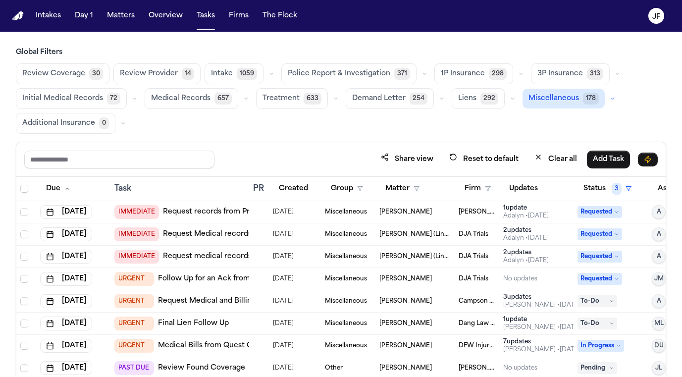
click at [340, 76] on span "Police Report & Investigation" at bounding box center [339, 74] width 102 height 10
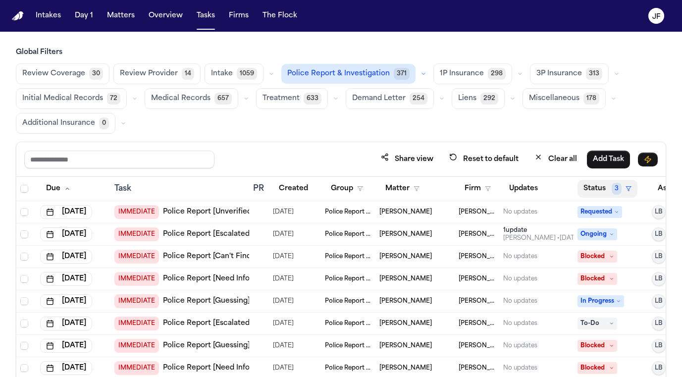
click at [600, 183] on button "Status 3" at bounding box center [607, 189] width 60 height 18
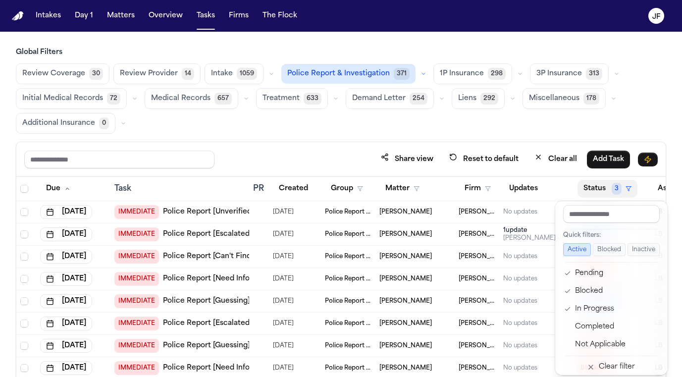
click at [629, 123] on div "Global Filters Review Coverage 30 Review Provider 14 Intake 1059 Police Report …" at bounding box center [341, 246] width 650 height 397
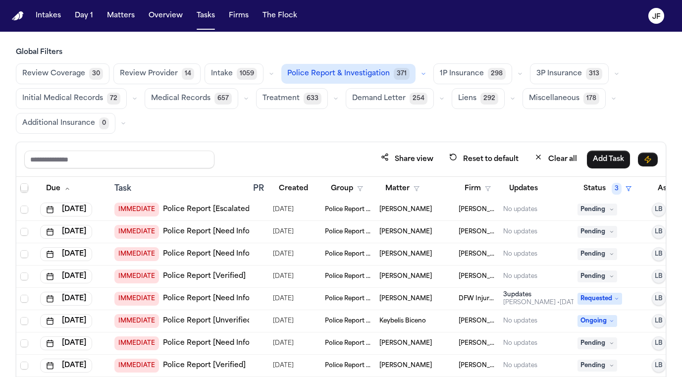
scroll to position [1007, 0]
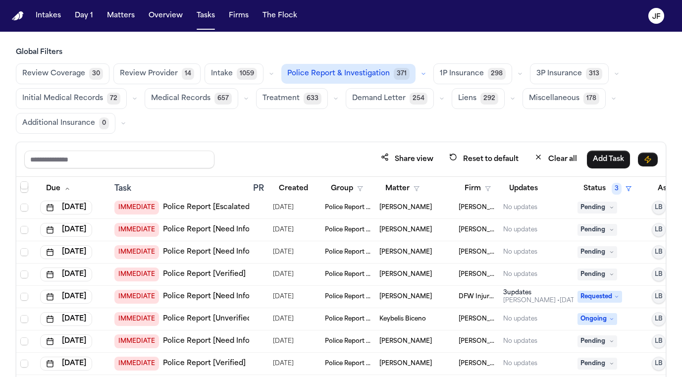
click at [207, 273] on link "Police Report [Verified]" at bounding box center [204, 274] width 83 height 10
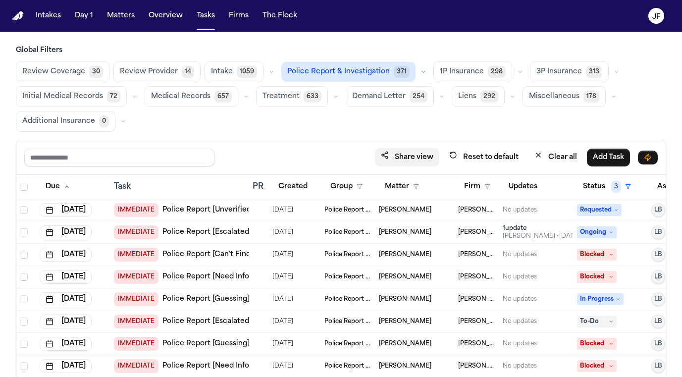
scroll to position [0, 0]
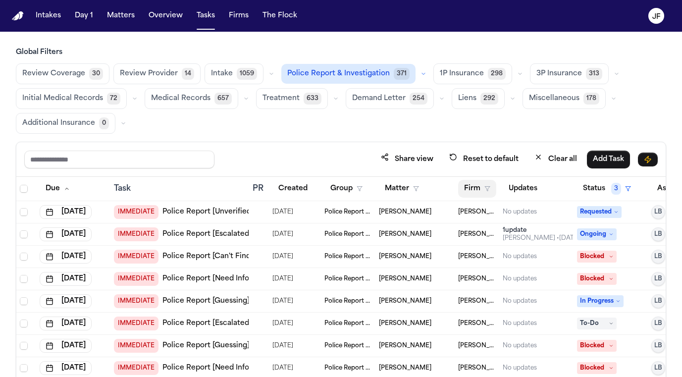
click at [477, 189] on button "Firm" at bounding box center [477, 189] width 38 height 18
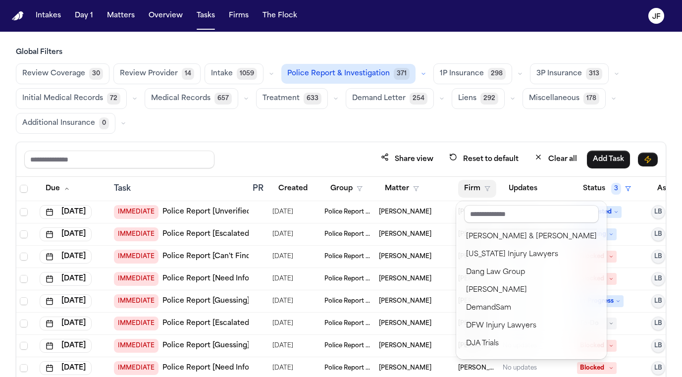
scroll to position [223, 0]
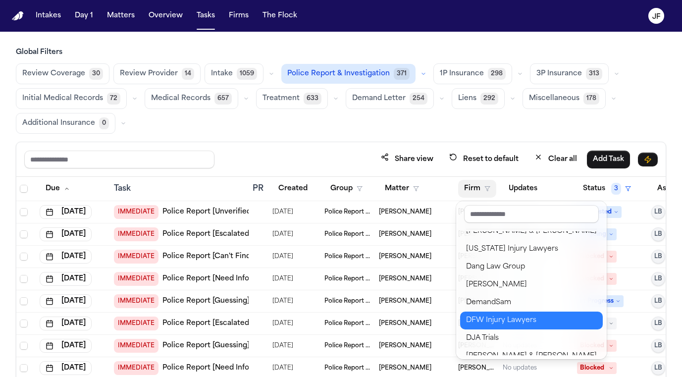
click at [489, 317] on div "DFW Injury Lawyers" at bounding box center [531, 320] width 131 height 12
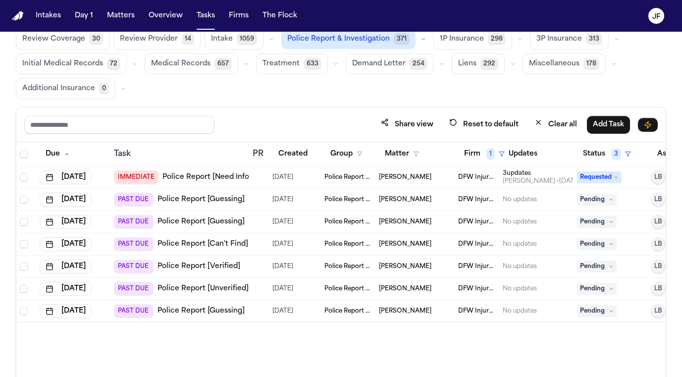
scroll to position [70, 0]
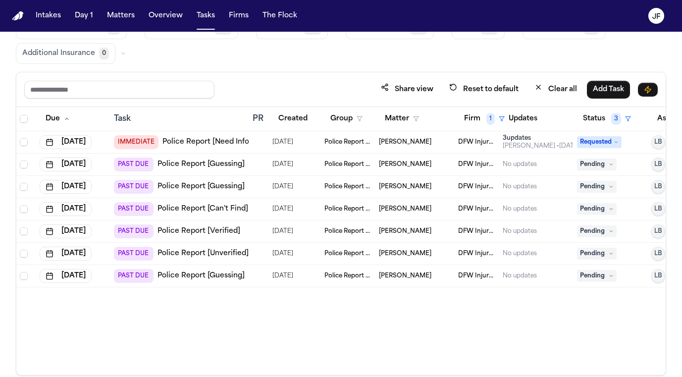
click at [199, 229] on link "Police Report [Verified]" at bounding box center [198, 231] width 83 height 10
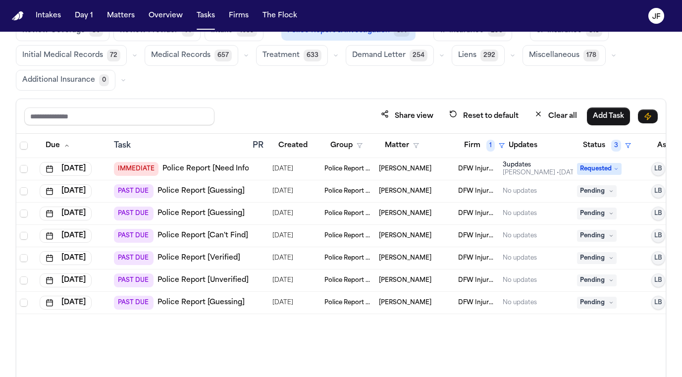
scroll to position [44, 0]
click at [487, 143] on span "1" at bounding box center [490, 145] width 8 height 12
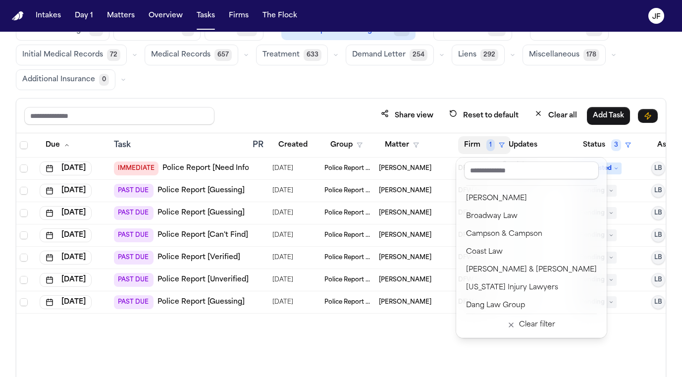
scroll to position [151, 0]
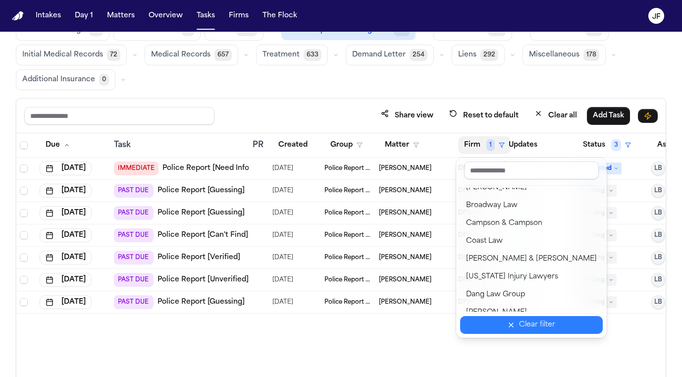
click at [519, 329] on div "Clear filter" at bounding box center [537, 325] width 36 height 12
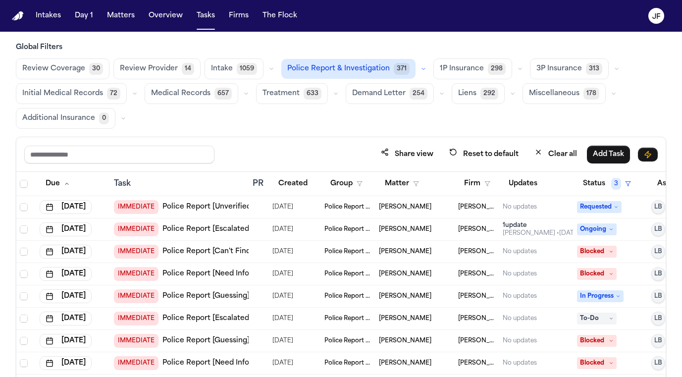
scroll to position [5, 0]
click at [376, 70] on span "Police Report & Investigation" at bounding box center [338, 68] width 102 height 10
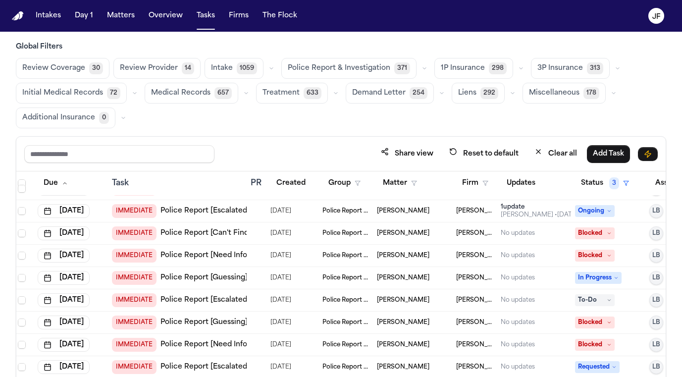
scroll to position [111, 2]
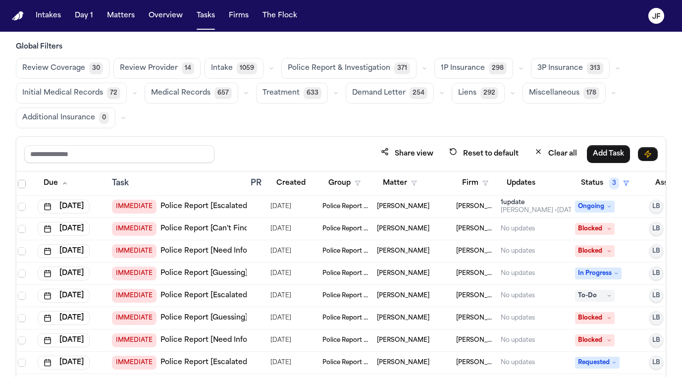
click at [518, 65] on icon "button" at bounding box center [521, 68] width 6 height 6
click at [468, 69] on span "1P Insurance" at bounding box center [462, 68] width 44 height 10
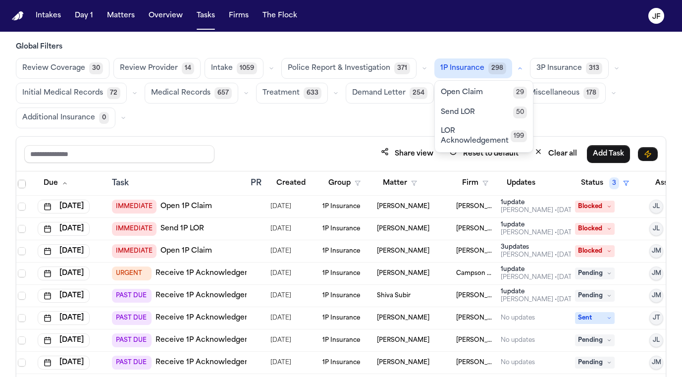
click at [561, 121] on div "Review Coverage 30 Review Provider 14 Intake 1059 Police Report & Investigation…" at bounding box center [341, 93] width 650 height 70
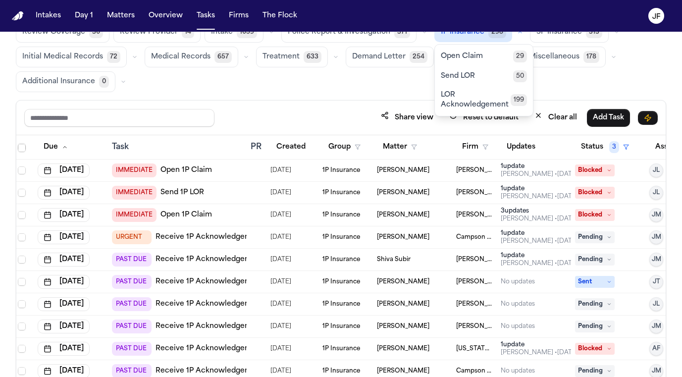
scroll to position [42, 0]
click at [454, 41] on button "1P Insurance 298" at bounding box center [473, 32] width 78 height 20
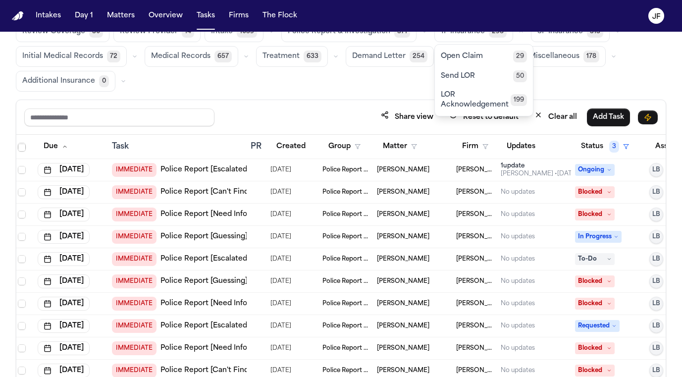
click at [459, 41] on button "1P Insurance 298" at bounding box center [473, 31] width 79 height 21
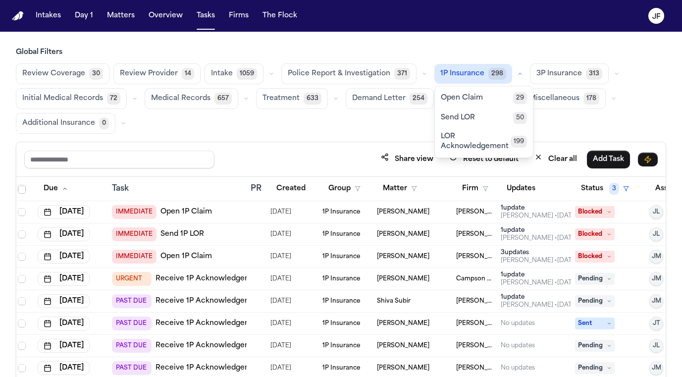
click at [515, 74] on button "button" at bounding box center [520, 74] width 12 height 12
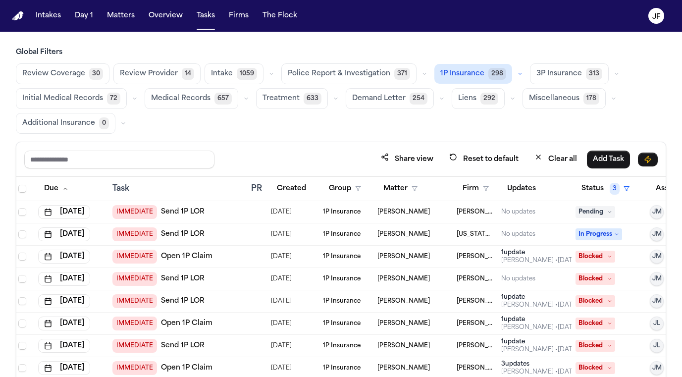
click at [517, 72] on icon "button" at bounding box center [520, 74] width 6 height 6
click at [613, 74] on icon "button" at bounding box center [616, 74] width 6 height 6
click at [409, 135] on div "Global Filters Review Coverage 30 Review Provider 14 Intake 1059 Police Report …" at bounding box center [341, 246] width 650 height 397
click at [517, 71] on icon "button" at bounding box center [520, 74] width 6 height 6
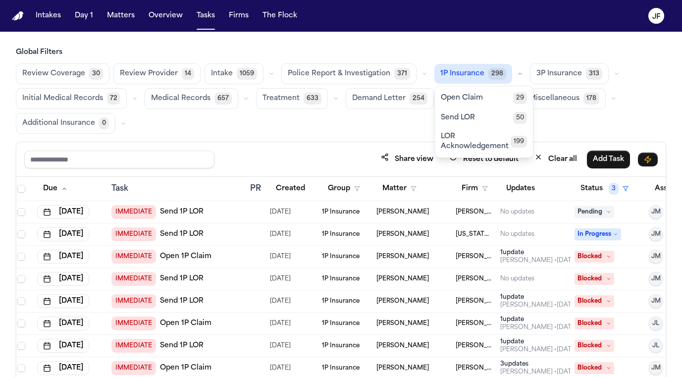
click at [477, 105] on button "Open Claim 29" at bounding box center [484, 98] width 98 height 20
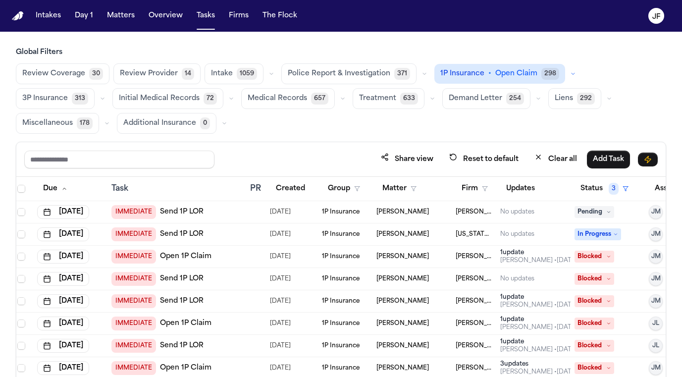
click at [360, 136] on div "Global Filters Review Coverage 30 Review Provider 14 Intake 1059 Police Report …" at bounding box center [341, 246] width 650 height 397
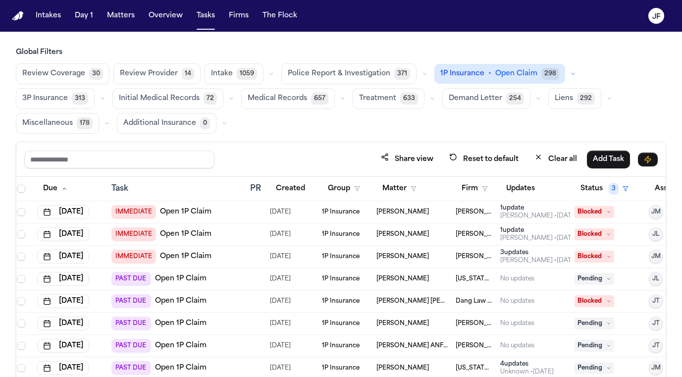
scroll to position [0, 3]
click at [187, 298] on link "Open 1P Claim" at bounding box center [180, 301] width 51 height 10
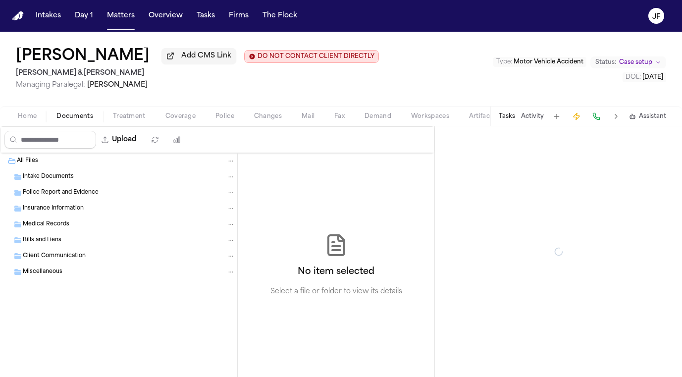
click at [69, 119] on span "Documents" at bounding box center [74, 116] width 37 height 8
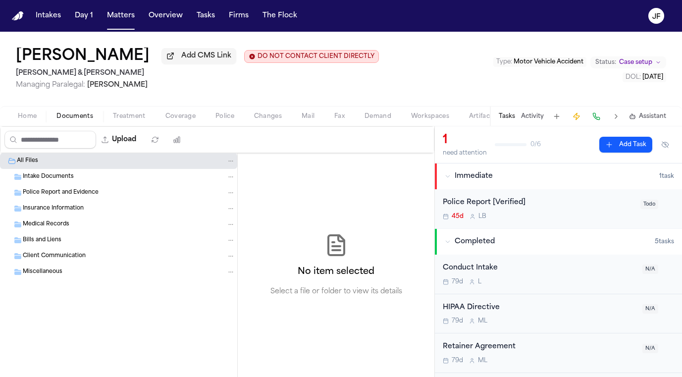
click at [225, 120] on span "Police" at bounding box center [224, 116] width 19 height 8
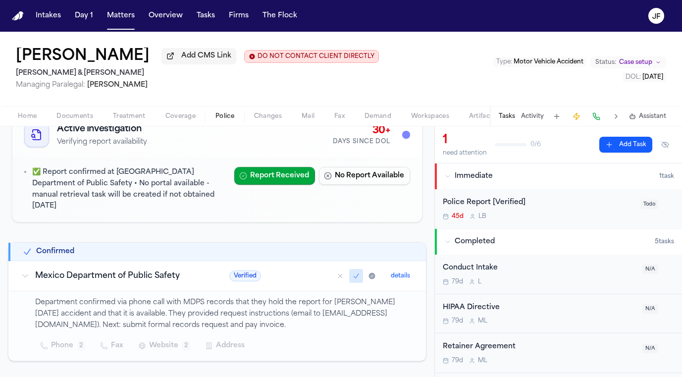
scroll to position [69, 0]
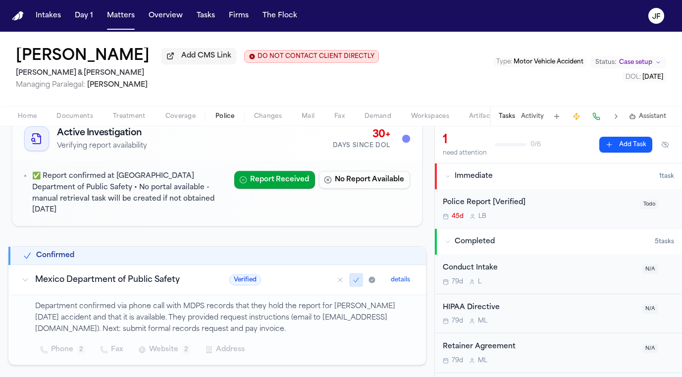
click at [119, 313] on p "Department confirmed via phone call with MDPS records that they hold the report…" at bounding box center [224, 318] width 379 height 34
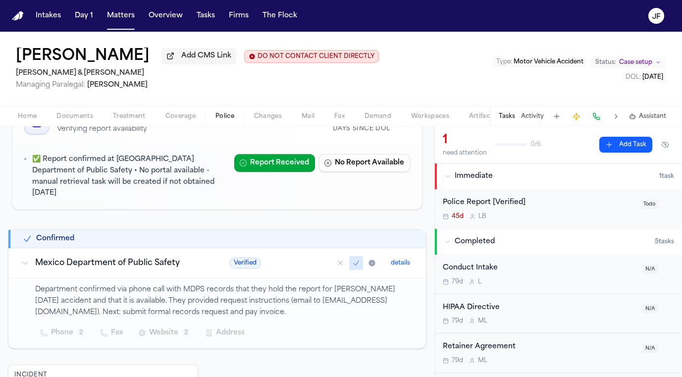
scroll to position [87, 0]
drag, startPoint x: 34, startPoint y: 303, endPoint x: 146, endPoint y: 300, distance: 112.4
click at [146, 300] on td "Department confirmed via phone call with MDPS records that they hold the report…" at bounding box center [217, 313] width 416 height 70
click at [193, 310] on div "Department confirmed via phone call with MDPS records that they hold the report…" at bounding box center [224, 312] width 379 height 57
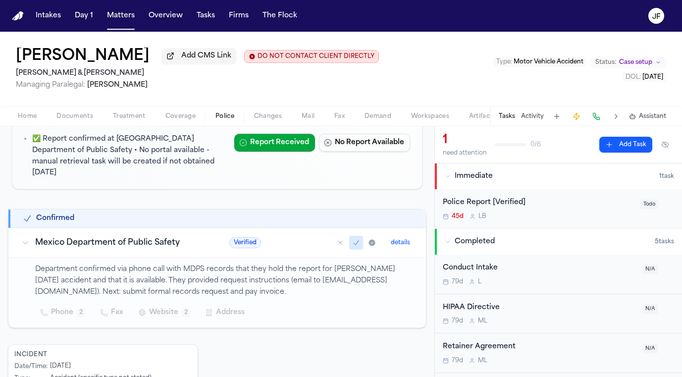
scroll to position [0, 0]
click at [496, 208] on div "Police Report [Verified]" at bounding box center [538, 202] width 192 height 11
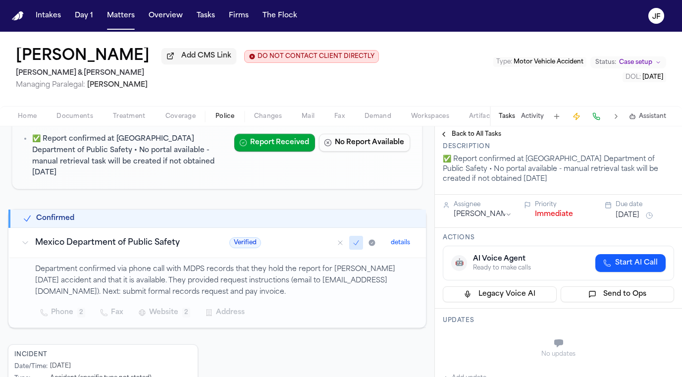
scroll to position [9, 0]
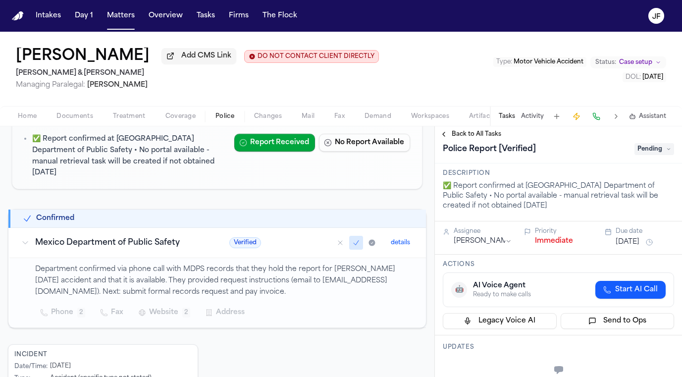
click at [656, 154] on span "Pending" at bounding box center [654, 149] width 40 height 12
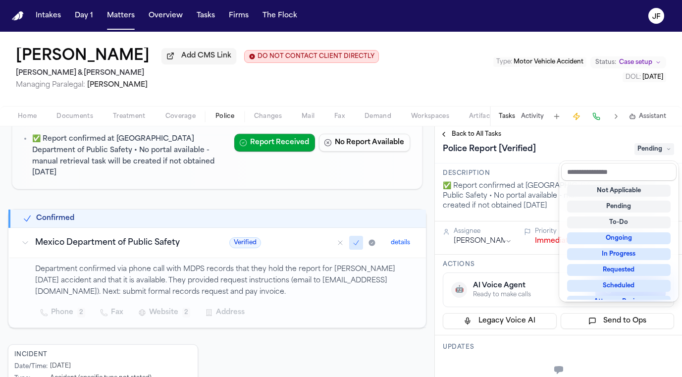
scroll to position [0, 0]
click at [577, 137] on div "**********" at bounding box center [558, 251] width 247 height 250
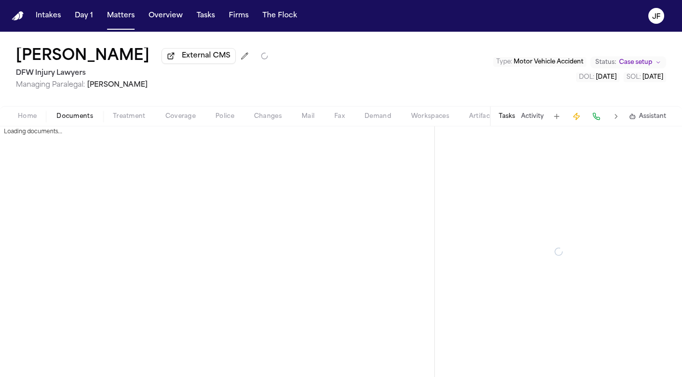
click at [75, 120] on span "Documents" at bounding box center [74, 116] width 37 height 8
click at [219, 118] on span "Police" at bounding box center [224, 116] width 19 height 8
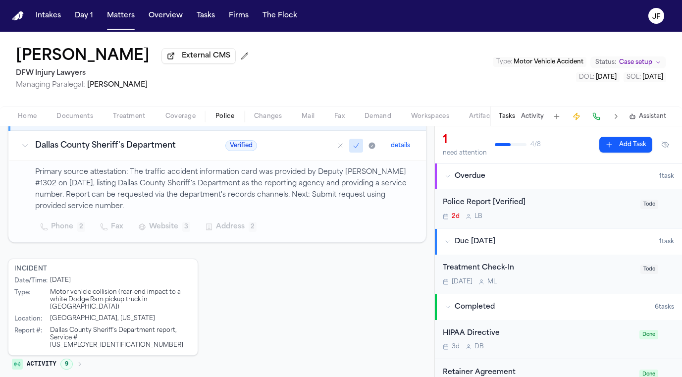
scroll to position [192, 0]
drag, startPoint x: 78, startPoint y: 341, endPoint x: 114, endPoint y: 339, distance: 36.7
click at [114, 339] on div "Dallas County Sheriff's Department report, Service #[US_EMPLOYER_IDENTIFICATION…" at bounding box center [121, 338] width 142 height 22
click at [257, 278] on div "Incident Date/Time : [DATE] Type : Motor vehicle collision (rear-end impact to …" at bounding box center [217, 318] width 418 height 118
drag, startPoint x: 139, startPoint y: 92, endPoint x: 89, endPoint y: 86, distance: 49.8
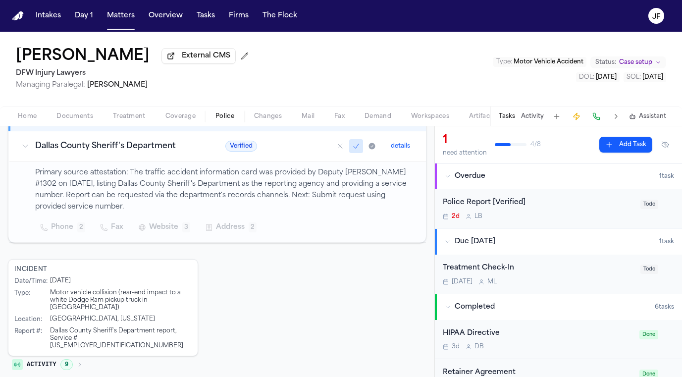
click at [89, 86] on span "Managing Paralegal: [PERSON_NAME]" at bounding box center [134, 85] width 237 height 10
copy span "[PERSON_NAME]"
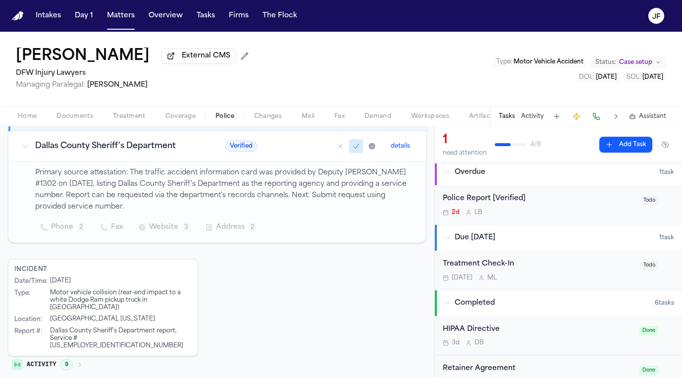
click at [505, 202] on div "Police Report [Verified]" at bounding box center [538, 198] width 192 height 11
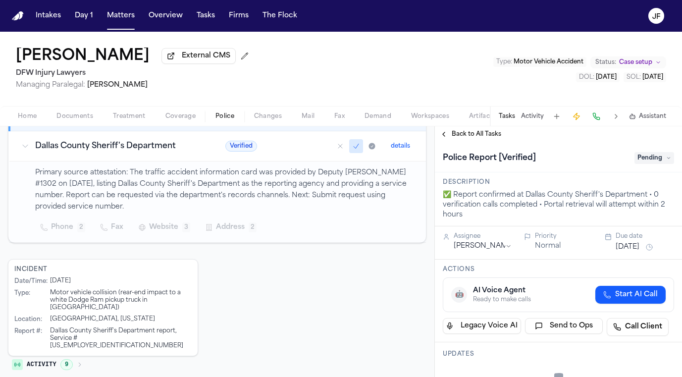
click at [662, 168] on div "Police Report [Verified] Pending" at bounding box center [558, 157] width 247 height 30
click at [660, 161] on span "Pending" at bounding box center [654, 158] width 40 height 12
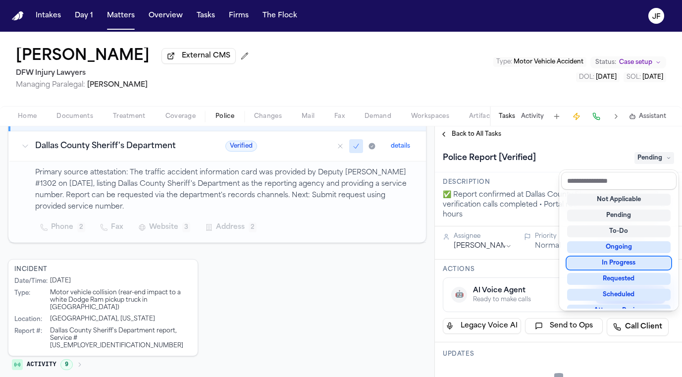
click at [588, 262] on div "In Progress" at bounding box center [618, 263] width 103 height 12
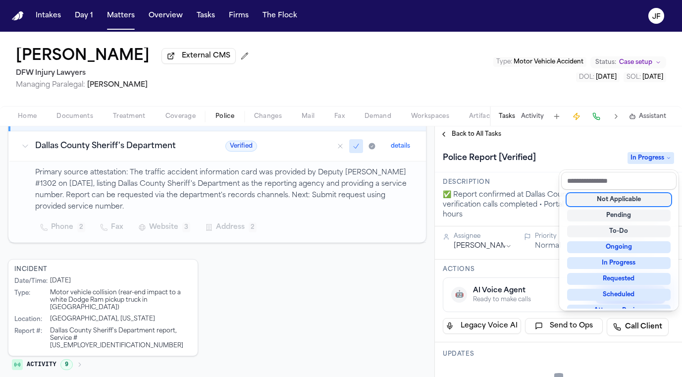
click at [571, 149] on div "Police Report [Verified] In Progress" at bounding box center [558, 157] width 247 height 30
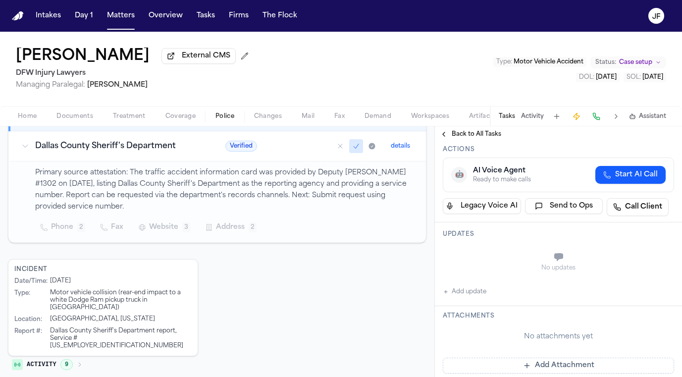
scroll to position [119, 0]
click at [471, 294] on button "Add update" at bounding box center [464, 293] width 44 height 12
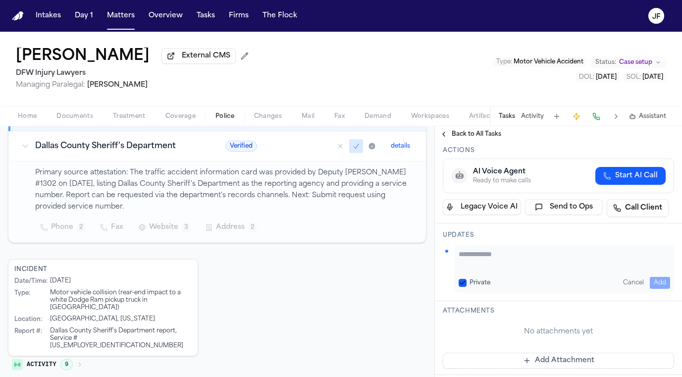
click at [522, 248] on div "Private Cancel Add" at bounding box center [563, 269] width 219 height 48
click at [520, 254] on textarea "Add your update" at bounding box center [563, 259] width 211 height 20
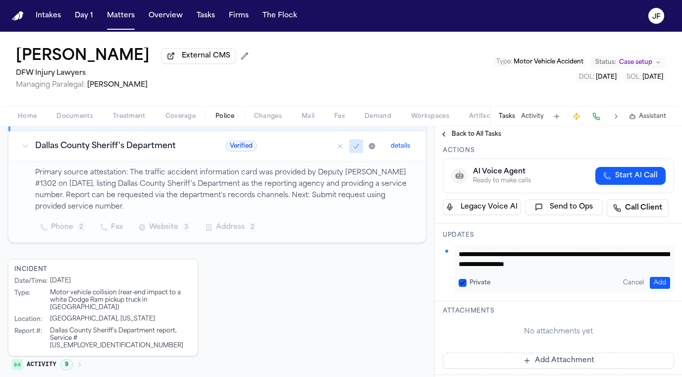
type textarea "**********"
click at [658, 284] on button "Add" at bounding box center [659, 283] width 20 height 12
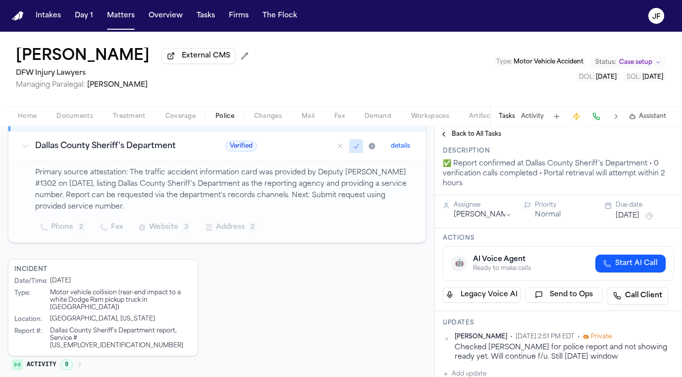
scroll to position [31, 0]
click at [475, 136] on span "Back to All Tasks" at bounding box center [475, 134] width 49 height 8
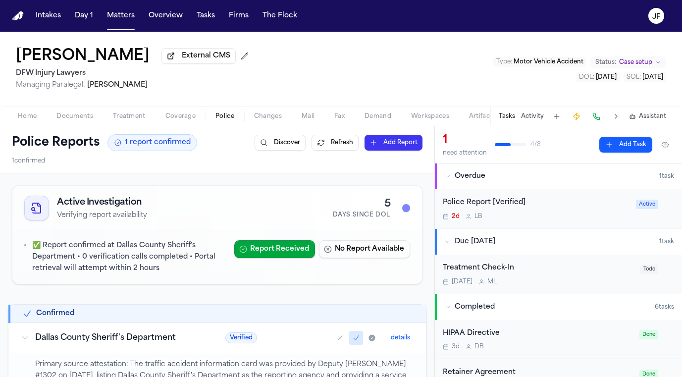
click at [495, 211] on div "Police Report [Verified] 2d L B" at bounding box center [535, 208] width 187 height 23
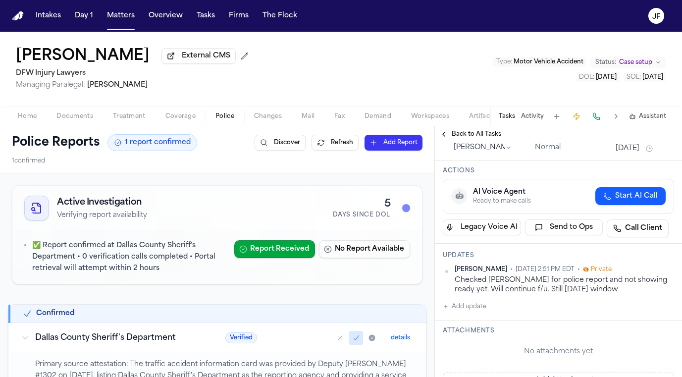
scroll to position [101, 0]
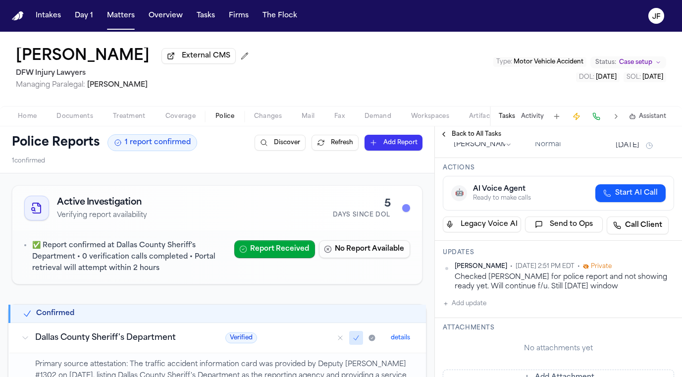
click at [673, 271] on html "Intakes Day 1 Matters Overview Tasks Firms The [PERSON_NAME] [PERSON_NAME] Exte…" at bounding box center [341, 188] width 682 height 377
click at [632, 287] on div "Edit" at bounding box center [642, 284] width 58 height 14
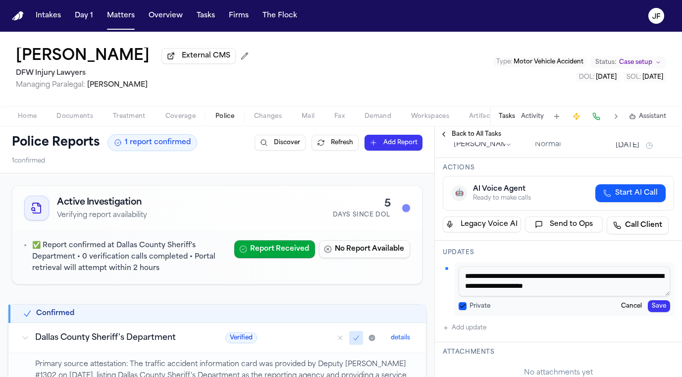
click at [459, 305] on button "Private" at bounding box center [462, 306] width 8 height 8
click at [649, 311] on button "Save" at bounding box center [658, 306] width 22 height 12
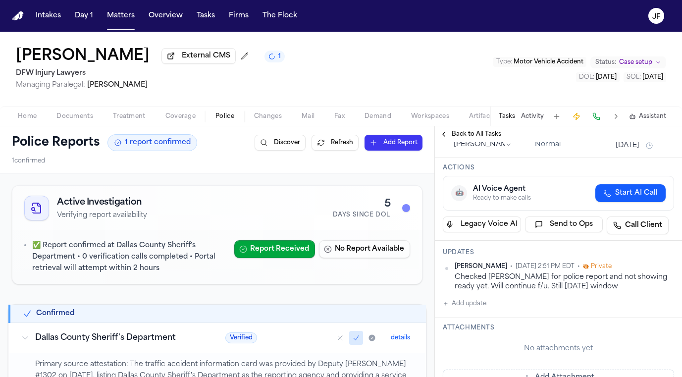
scroll to position [0, 0]
drag, startPoint x: 609, startPoint y: 270, endPoint x: 572, endPoint y: 268, distance: 37.7
click at [572, 268] on div "[PERSON_NAME] • [DATE] 2:51 PM EDT • Private" at bounding box center [563, 266] width 219 height 8
drag, startPoint x: 575, startPoint y: 268, endPoint x: 590, endPoint y: 267, distance: 14.9
click at [590, 267] on div "Private" at bounding box center [597, 266] width 29 height 8
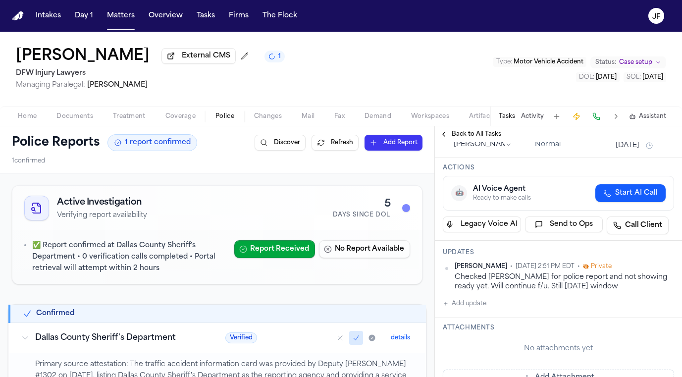
click at [609, 267] on div "[PERSON_NAME] • [DATE] 2:51 PM EDT • Private" at bounding box center [563, 266] width 219 height 8
drag, startPoint x: 606, startPoint y: 270, endPoint x: 568, endPoint y: 270, distance: 37.6
click at [568, 270] on div "[PERSON_NAME] • [DATE] 2:51 PM EDT • Private" at bounding box center [563, 266] width 219 height 8
click at [594, 267] on span "Private" at bounding box center [600, 266] width 21 height 8
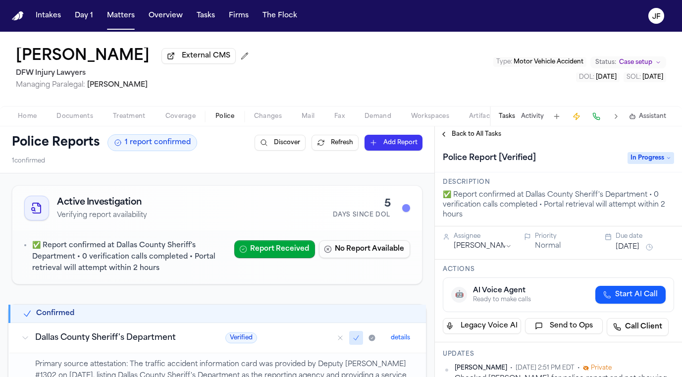
click at [482, 138] on span "Back to All Tasks" at bounding box center [475, 134] width 49 height 8
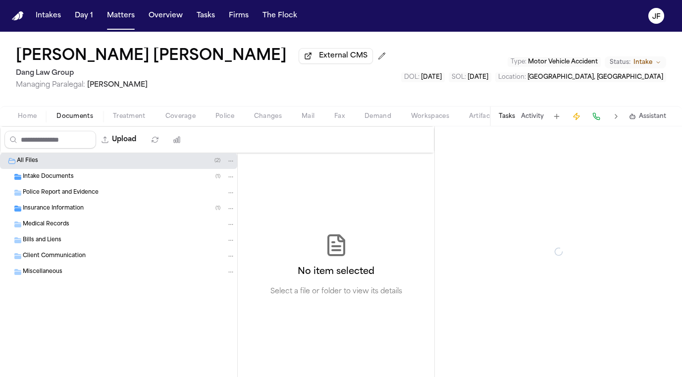
click at [68, 119] on span "Documents" at bounding box center [74, 116] width 37 height 8
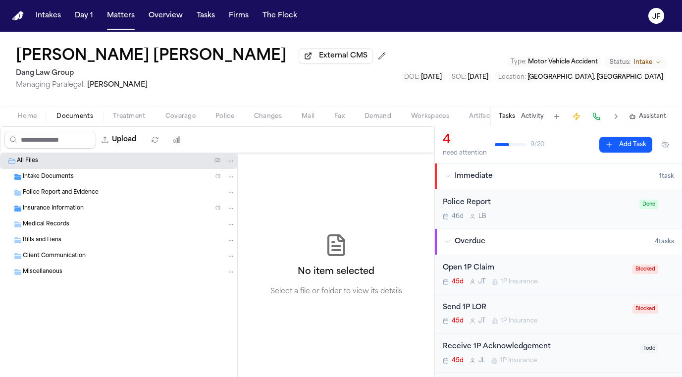
click at [185, 115] on span "Coverage" at bounding box center [180, 116] width 30 height 8
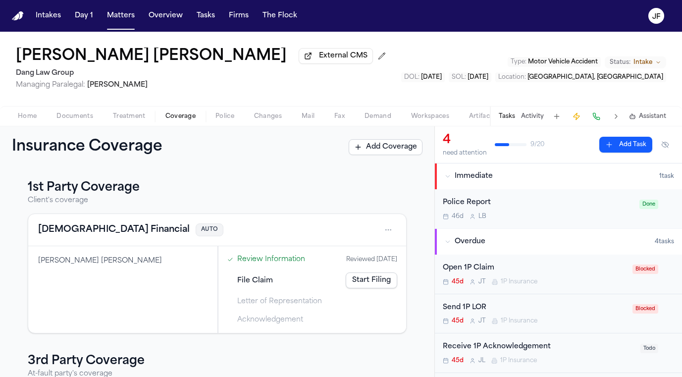
click at [358, 278] on link "Start Filing" at bounding box center [370, 280] width 51 height 16
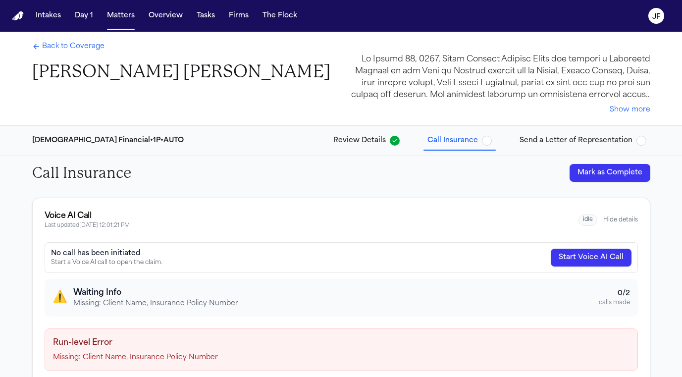
click at [367, 134] on button "Review Details" at bounding box center [366, 141] width 74 height 18
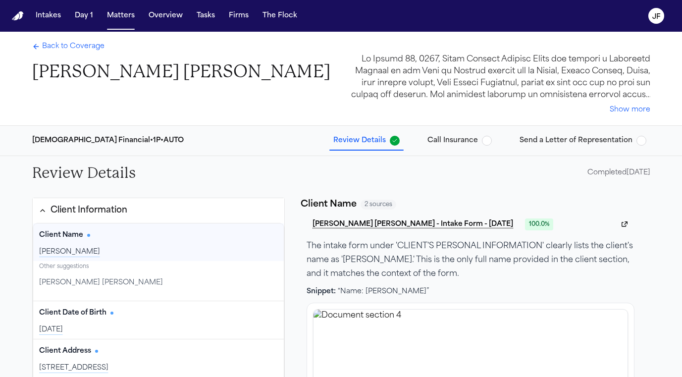
click at [73, 54] on div "Back to Coverage [PERSON_NAME] [PERSON_NAME]" at bounding box center [181, 62] width 298 height 41
click at [77, 47] on span "Back to Coverage" at bounding box center [73, 47] width 62 height 10
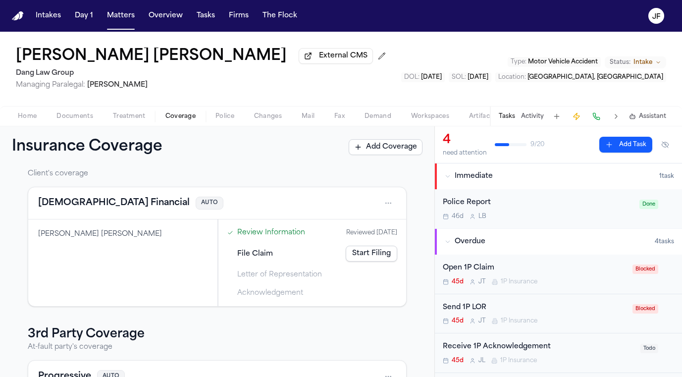
scroll to position [19, 0]
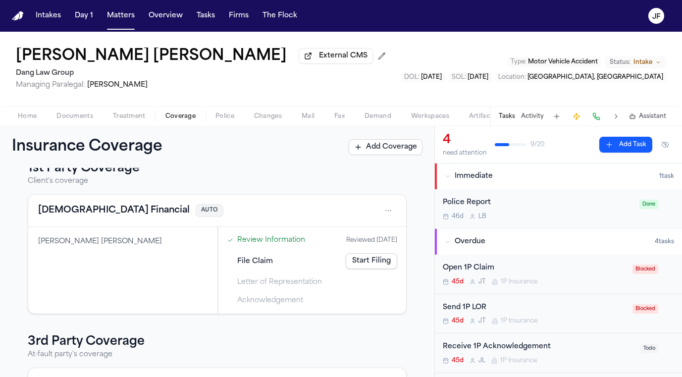
click at [373, 261] on link "Start Filing" at bounding box center [370, 261] width 51 height 16
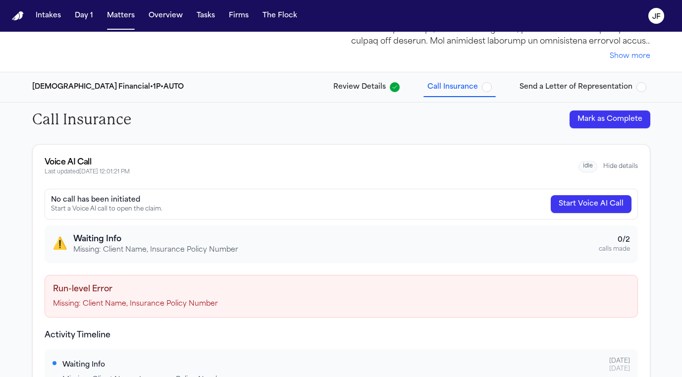
scroll to position [55, 0]
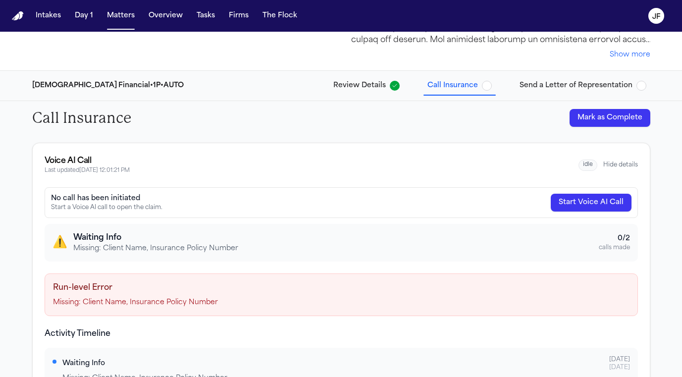
click at [385, 79] on button "Review Details" at bounding box center [366, 86] width 74 height 18
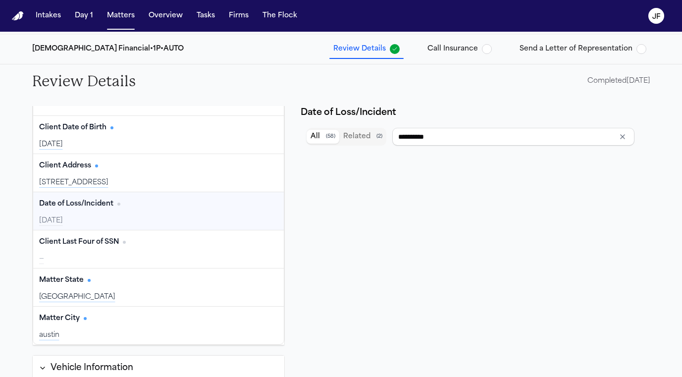
scroll to position [96, 0]
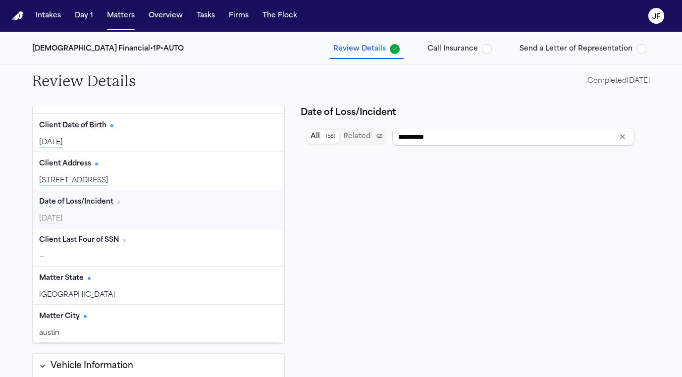
type input "**********"
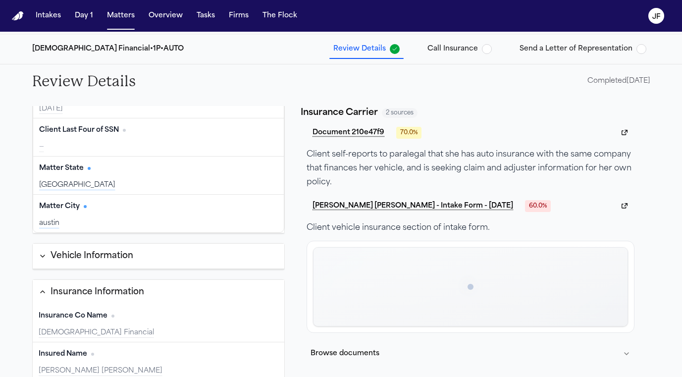
click at [138, 247] on button "Vehicle Information" at bounding box center [159, 256] width 252 height 25
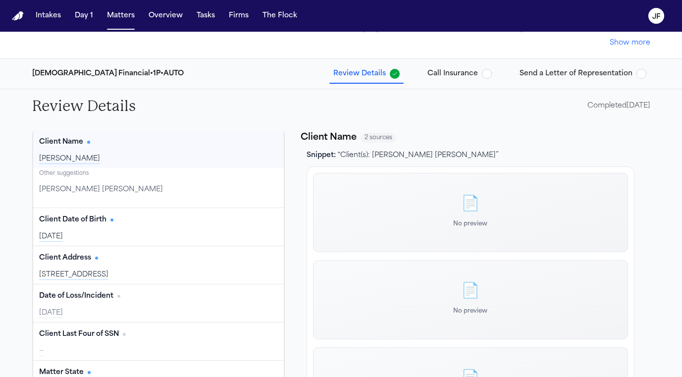
scroll to position [0, 0]
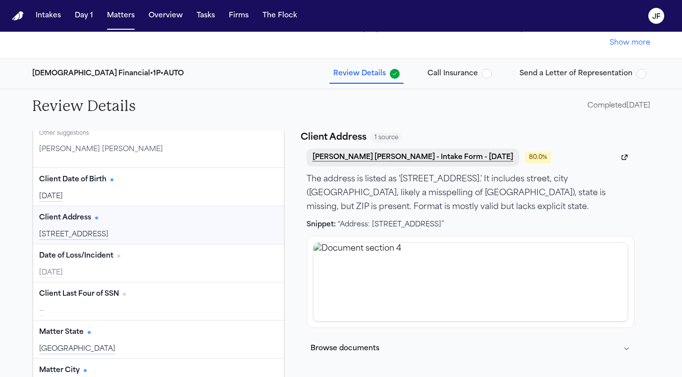
click at [393, 155] on button "[PERSON_NAME] [PERSON_NAME] - Intake Form - [DATE]" at bounding box center [412, 157] width 212 height 18
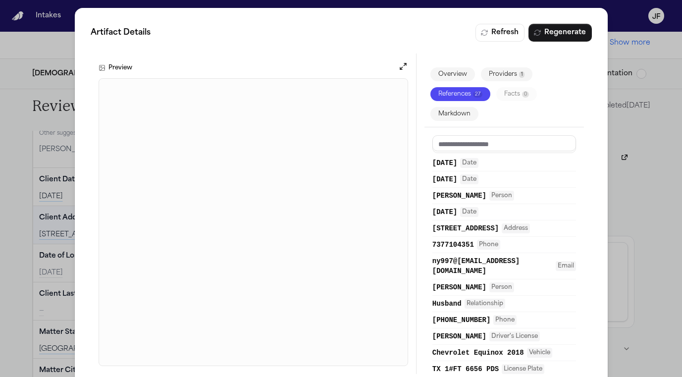
click at [639, 137] on div "Artifact Details Refresh Regenerate Preview Overview Providers 1 References 27 …" at bounding box center [341, 198] width 682 height 397
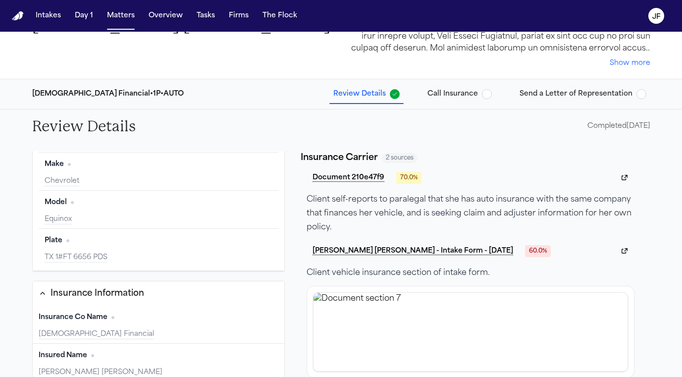
click at [620, 122] on div "Completed 09/15/2025" at bounding box center [618, 126] width 63 height 10
click at [490, 92] on span "button" at bounding box center [487, 94] width 10 height 10
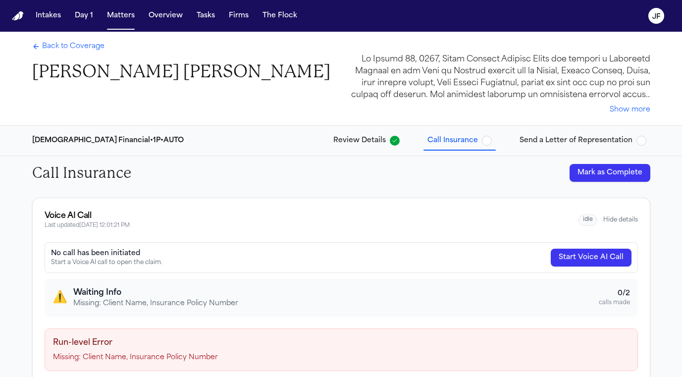
click at [95, 45] on span "Back to Coverage" at bounding box center [73, 47] width 62 height 10
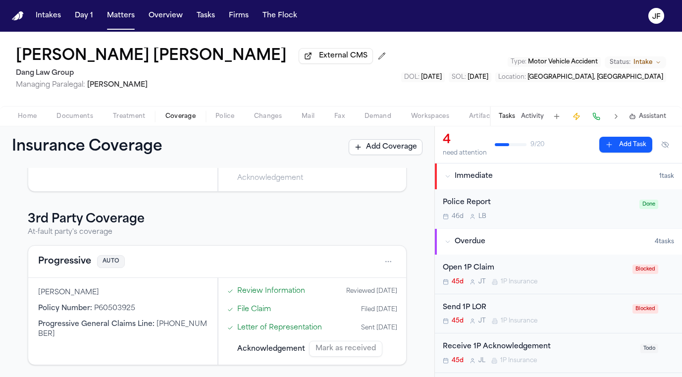
scroll to position [144, 0]
click at [69, 261] on button "Progressive" at bounding box center [64, 261] width 53 height 14
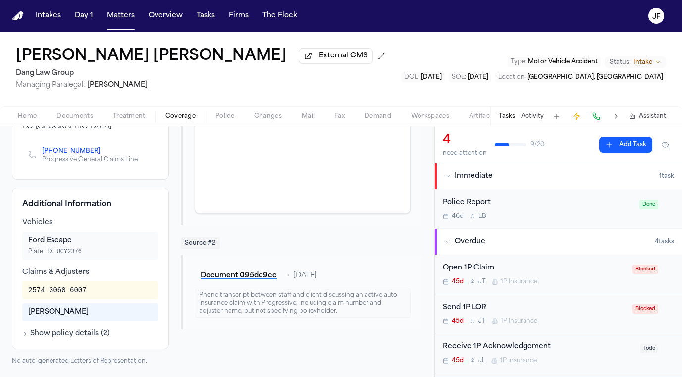
scroll to position [191, 0]
click at [230, 276] on button "Document 095dc9cc" at bounding box center [239, 276] width 88 height 18
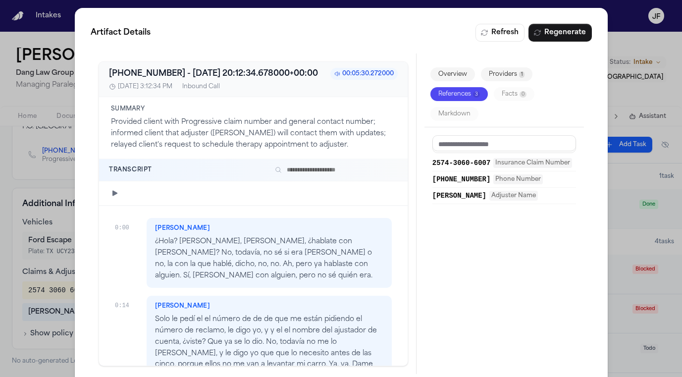
click at [65, 45] on div "Artifact Details Refresh Regenerate +17377109351 - 2025-09-12 20:12:34.678000+0…" at bounding box center [341, 198] width 682 height 397
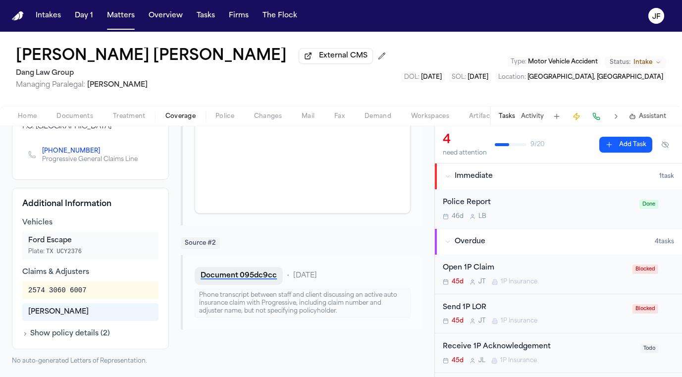
click at [260, 275] on button "Document 095dc9cc" at bounding box center [239, 276] width 88 height 18
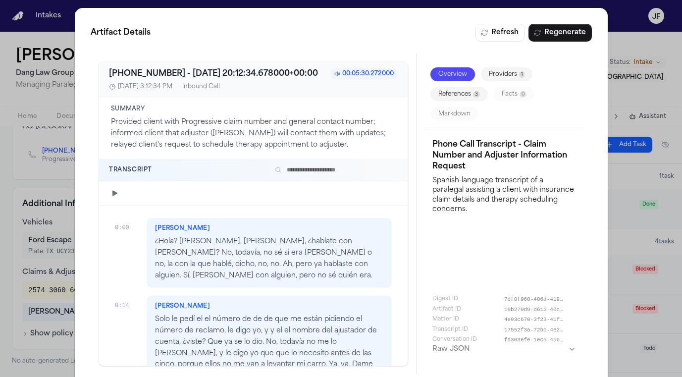
click at [62, 190] on div "Artifact Details Refresh Regenerate +17377109351 - 2025-09-12 20:12:34.678000+0…" at bounding box center [341, 198] width 682 height 397
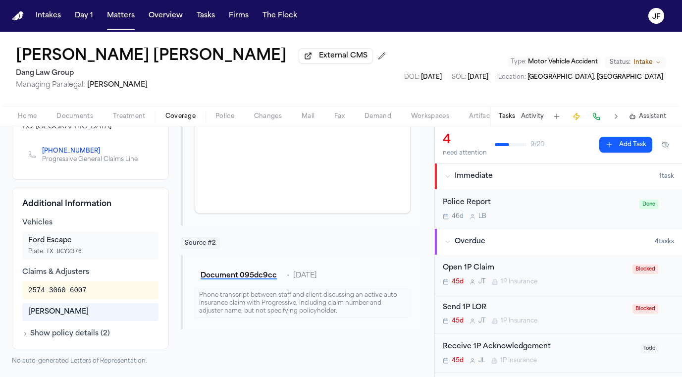
click at [66, 120] on span "Documents" at bounding box center [74, 116] width 37 height 8
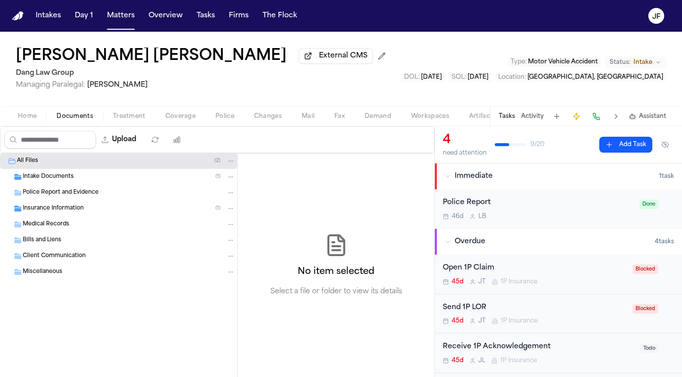
click at [17, 118] on button "Home" at bounding box center [27, 116] width 39 height 12
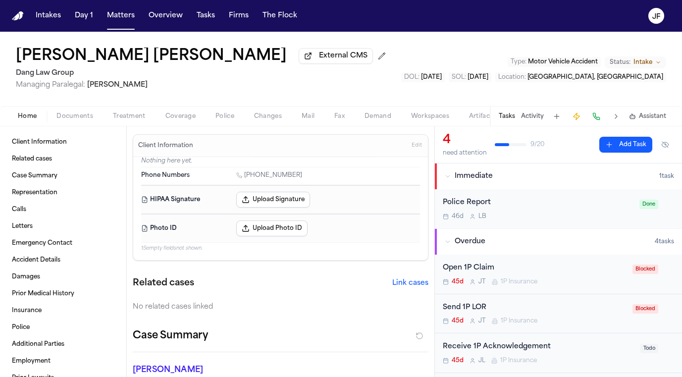
click at [177, 126] on div "Home Documents Treatment Coverage Police Changes Mail Fax Demand Workspaces Art…" at bounding box center [341, 116] width 682 height 20
click at [180, 120] on span "Coverage" at bounding box center [180, 116] width 30 height 8
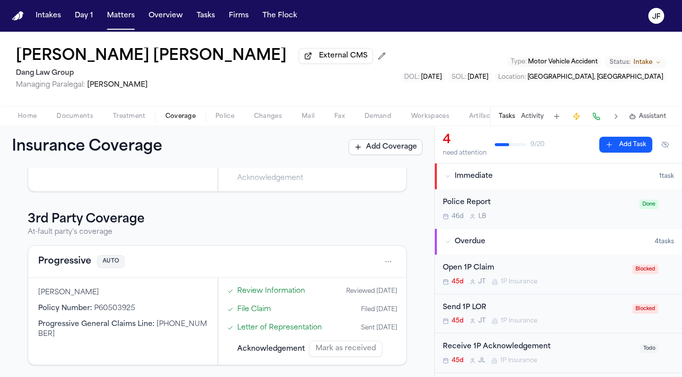
scroll to position [144, 0]
click at [48, 260] on button "Progressive" at bounding box center [64, 261] width 53 height 14
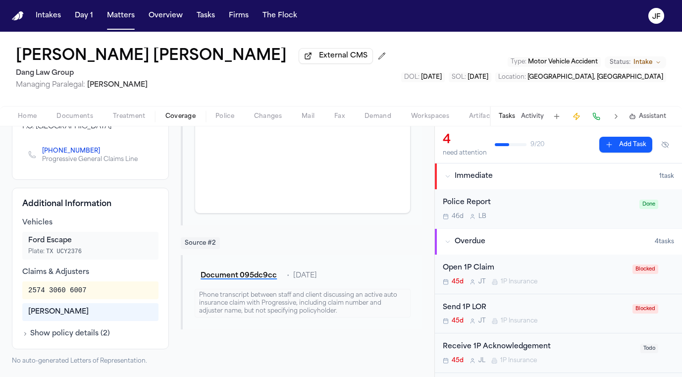
scroll to position [191, 0]
click at [237, 269] on button "Document 095dc9cc" at bounding box center [239, 276] width 88 height 18
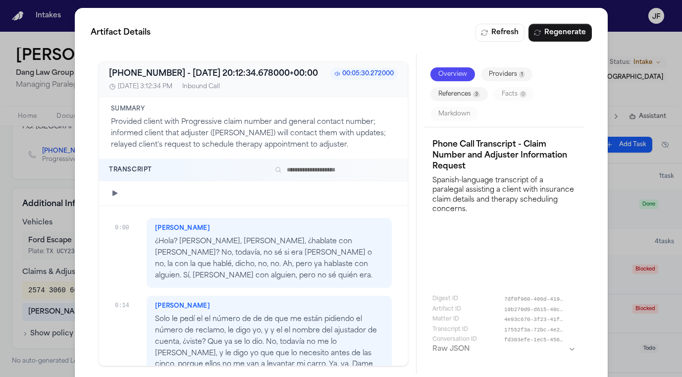
scroll to position [0, 0]
click at [16, 195] on div "Artifact Details Refresh Regenerate +17377109351 - 2025-09-12 20:12:34.678000+0…" at bounding box center [341, 198] width 682 height 397
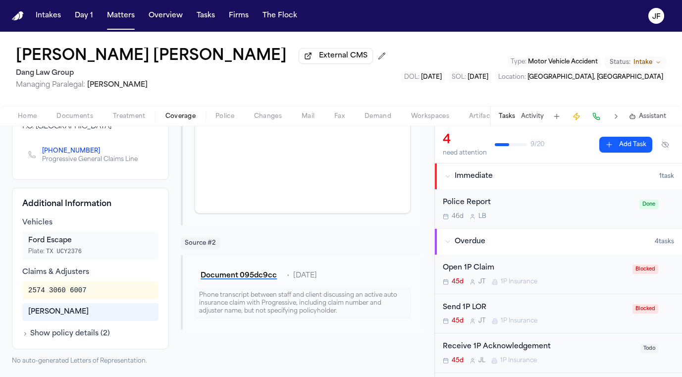
scroll to position [191, 0]
click at [264, 275] on button "Document 095dc9cc" at bounding box center [239, 276] width 88 height 18
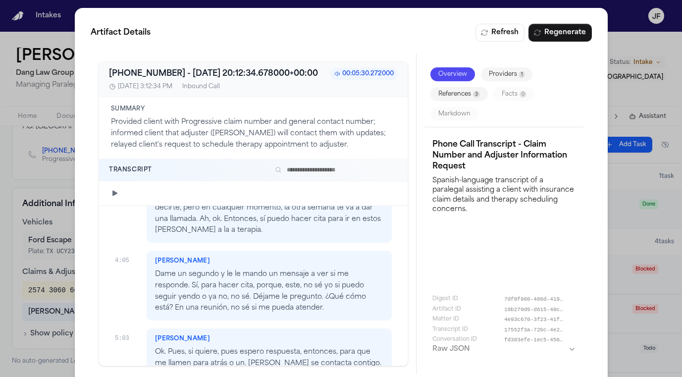
scroll to position [1033, 0]
click at [307, 190] on div at bounding box center [253, 193] width 308 height 24
click at [118, 329] on div "5:03" at bounding box center [127, 336] width 24 height 14
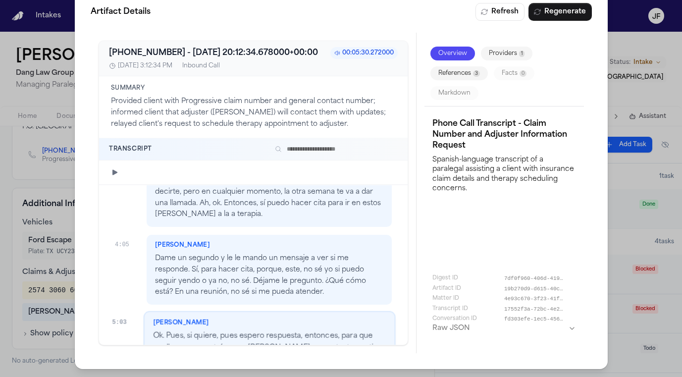
click at [64, 190] on div "Artifact Details Refresh Regenerate +17377109351 - 2025-09-12 20:12:34.678000+0…" at bounding box center [341, 177] width 682 height 397
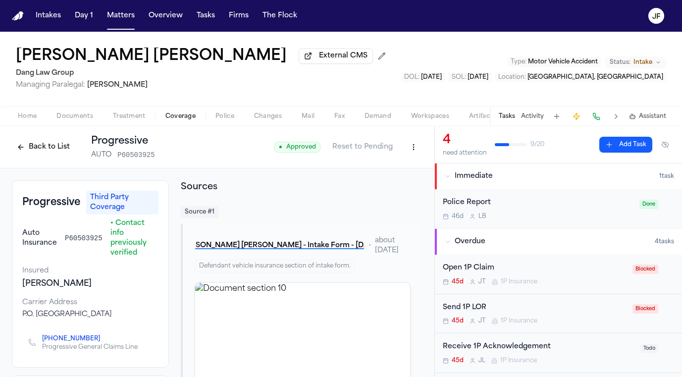
scroll to position [0, 0]
click at [50, 147] on button "Back to List" at bounding box center [43, 147] width 63 height 16
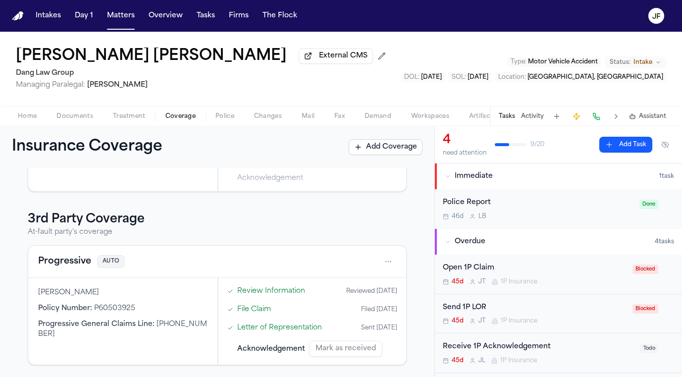
scroll to position [144, 0]
click at [282, 328] on link "Letter of Representation" at bounding box center [279, 327] width 85 height 10
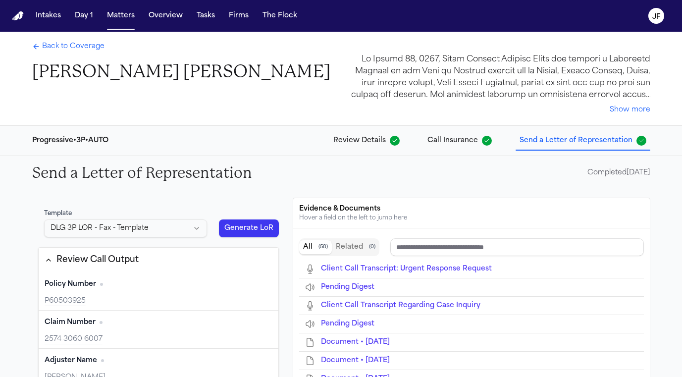
click at [457, 139] on span "Call Insurance" at bounding box center [452, 141] width 50 height 10
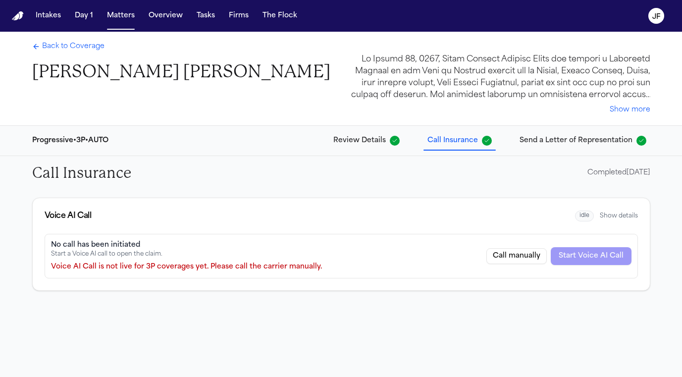
click at [635, 172] on div "Completed 08/27/2025" at bounding box center [618, 173] width 63 height 10
click at [592, 140] on span "Send a Letter of Representation" at bounding box center [575, 141] width 113 height 10
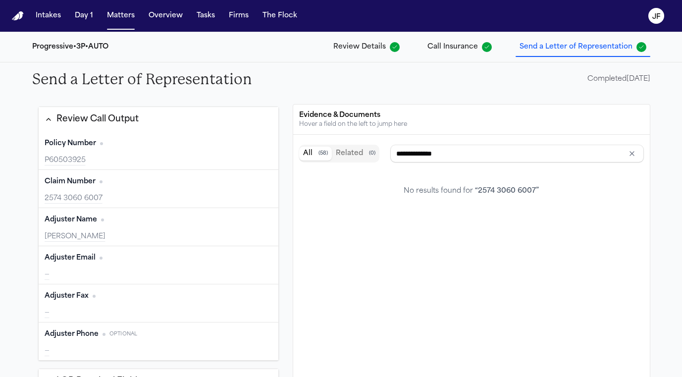
scroll to position [49, 0]
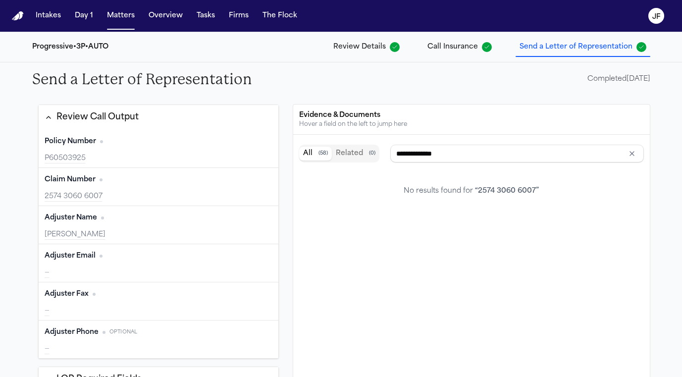
type input "********"
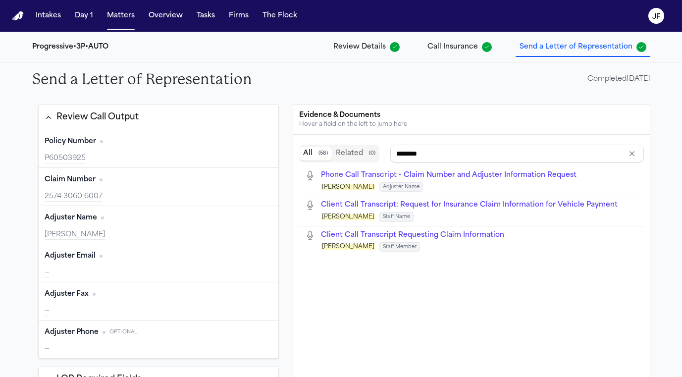
scroll to position [76, 0]
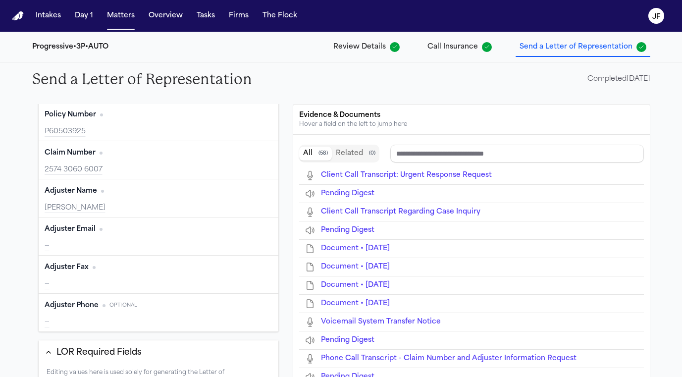
type input "********"
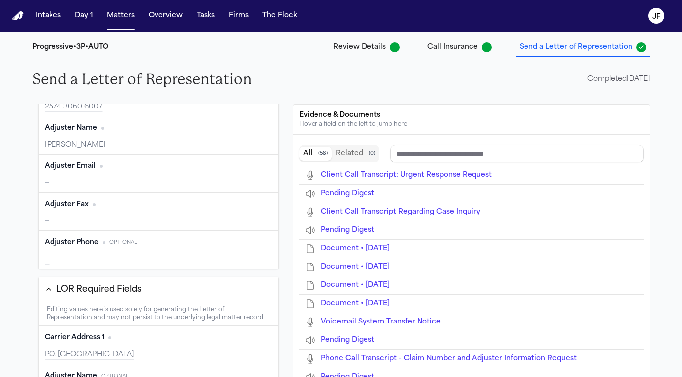
scroll to position [160, 0]
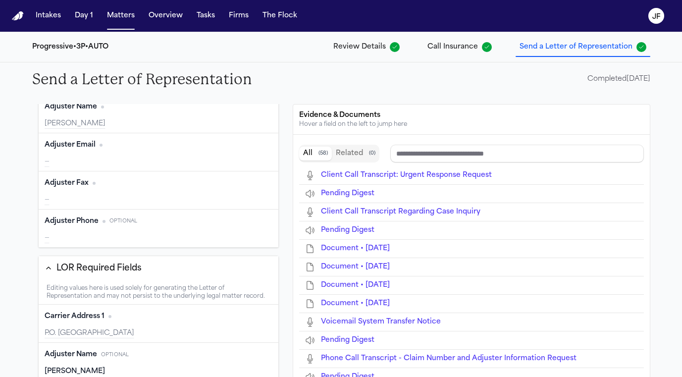
type input "********"
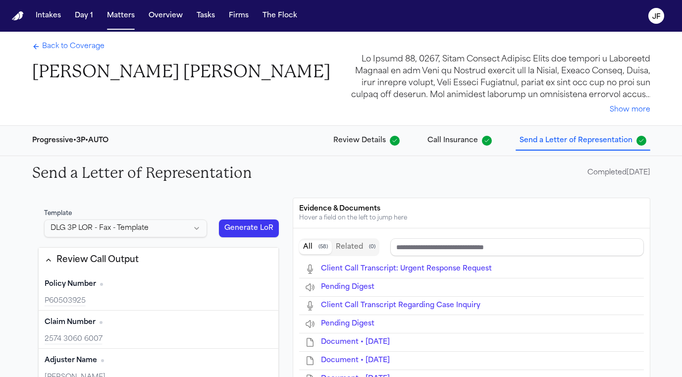
scroll to position [0, 0]
click at [86, 51] on span "Back to Coverage" at bounding box center [73, 47] width 62 height 10
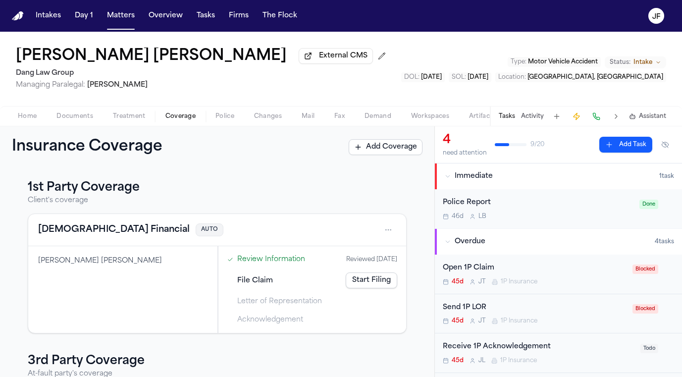
click at [73, 126] on div "Norma Yesenia Vasquez Lopez External CMS Dang Law Group Managing Paralegal: Jac…" at bounding box center [341, 79] width 682 height 95
click at [73, 120] on span "Documents" at bounding box center [74, 116] width 37 height 8
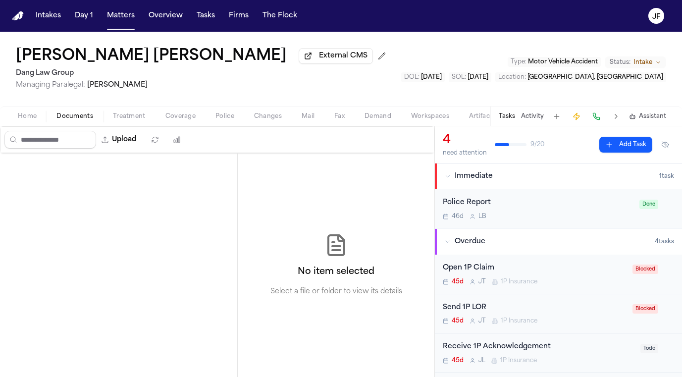
click at [17, 122] on button "Home" at bounding box center [27, 116] width 39 height 12
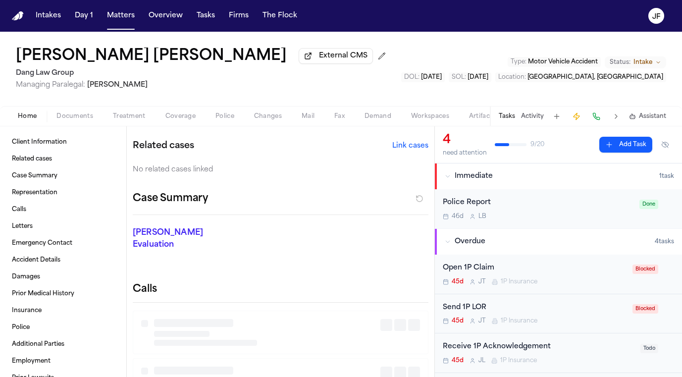
scroll to position [141, 0]
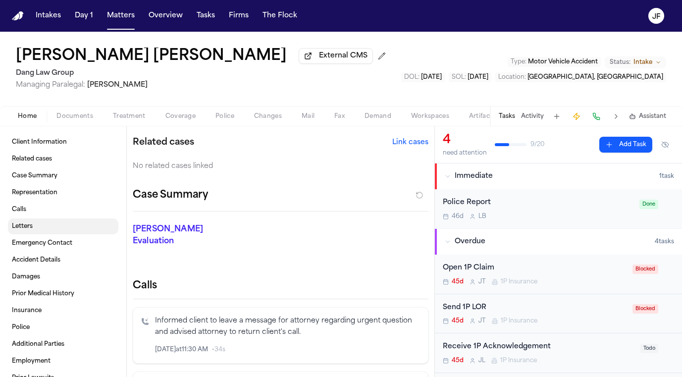
click at [33, 228] on link "Letters" at bounding box center [63, 226] width 110 height 16
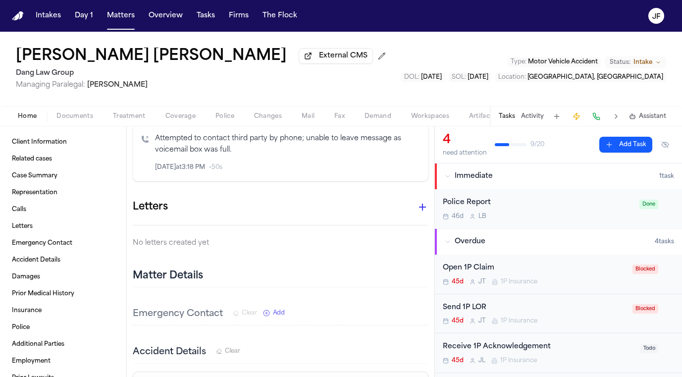
click at [420, 201] on icon "button" at bounding box center [422, 207] width 12 height 12
click at [265, 376] on div at bounding box center [341, 377] width 682 height 0
click at [417, 201] on icon "button" at bounding box center [422, 207] width 12 height 12
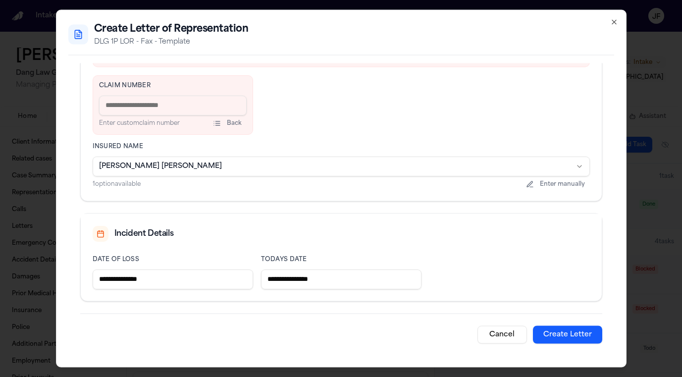
click at [590, 330] on button "Create Letter" at bounding box center [567, 334] width 69 height 18
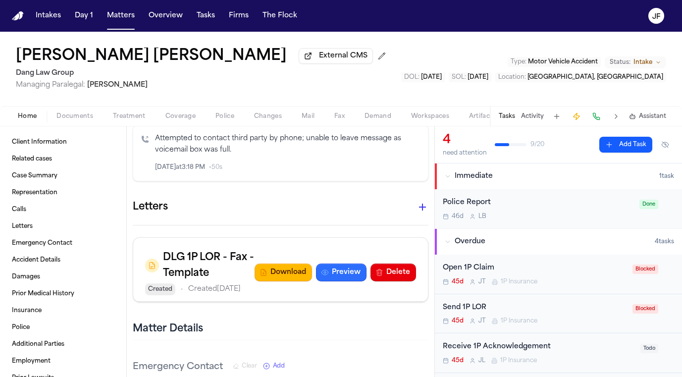
click at [336, 263] on button "Preview" at bounding box center [341, 272] width 50 height 18
click at [289, 263] on button "Download" at bounding box center [282, 272] width 57 height 18
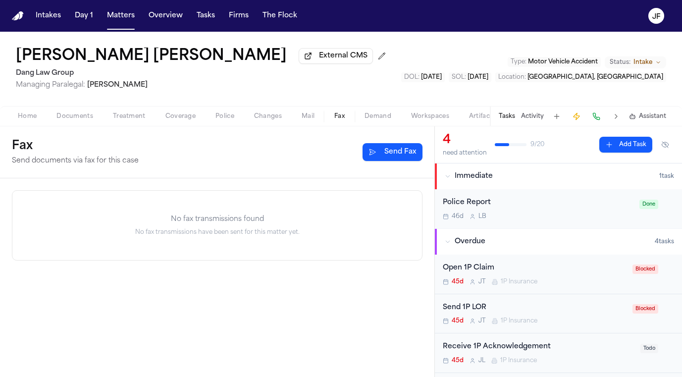
click at [332, 118] on button "Fax" at bounding box center [339, 116] width 30 height 12
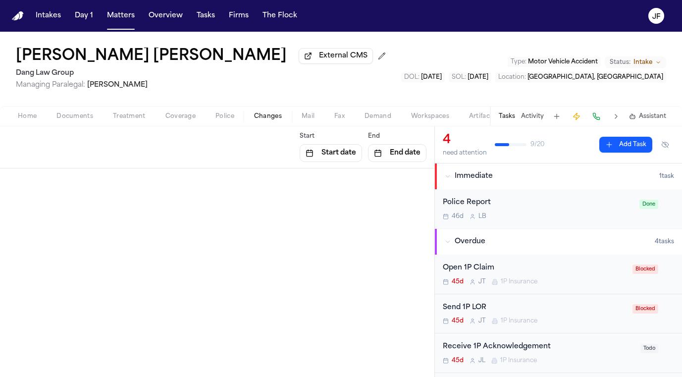
click at [290, 121] on button "Changes" at bounding box center [268, 116] width 48 height 12
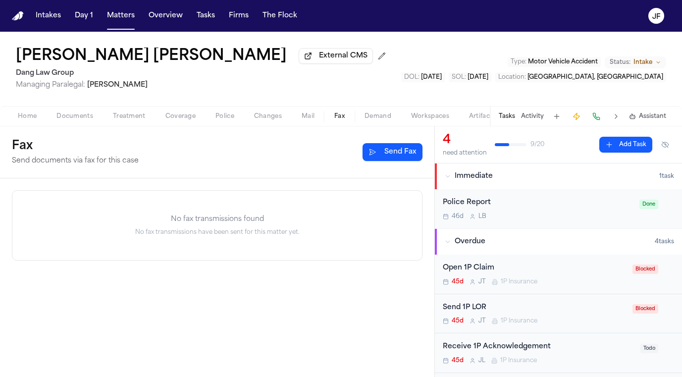
click at [334, 119] on span "Fax" at bounding box center [339, 116] width 10 height 8
click at [310, 115] on span "Mail" at bounding box center [307, 116] width 13 height 8
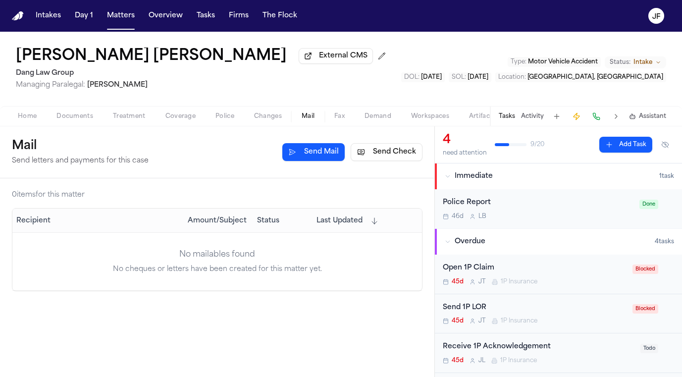
click at [330, 120] on button "Fax" at bounding box center [339, 116] width 30 height 12
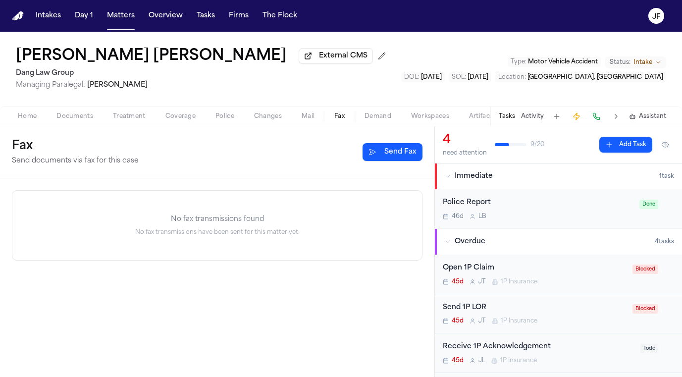
click at [376, 150] on button "Send Fax" at bounding box center [392, 152] width 60 height 18
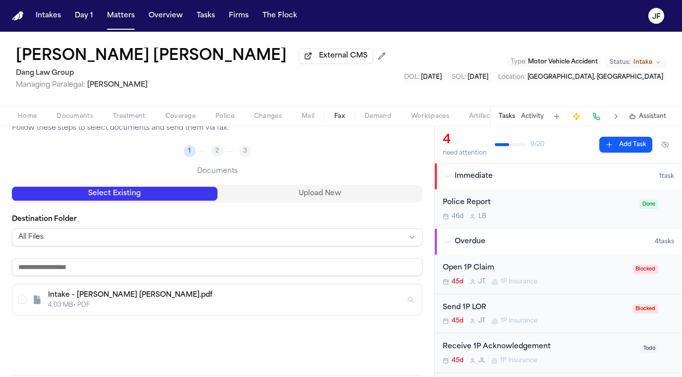
scroll to position [77, 0]
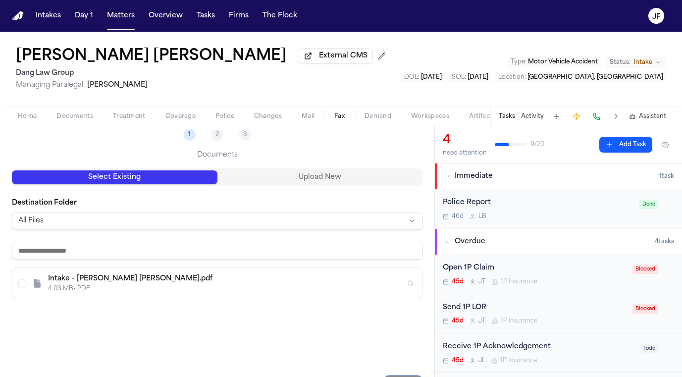
click at [116, 221] on html "Intakes Day 1 Matters Overview Tasks Firms The Flock JF Norma Yesenia Vasquez L…" at bounding box center [341, 188] width 682 height 377
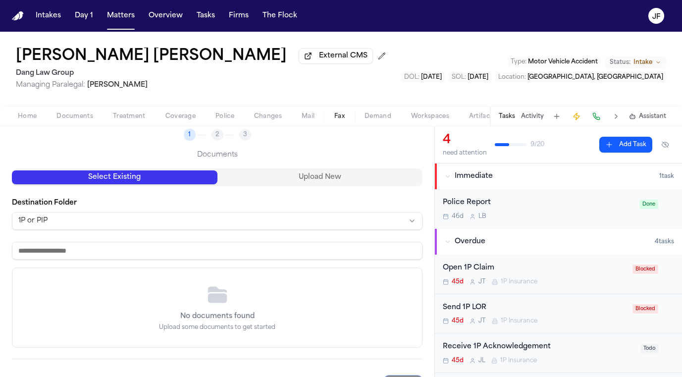
click at [153, 226] on html "Intakes Day 1 Matters Overview Tasks Firms The Flock JF Norma Yesenia Vasquez L…" at bounding box center [341, 188] width 682 height 377
click at [172, 257] on input at bounding box center [217, 251] width 410 height 18
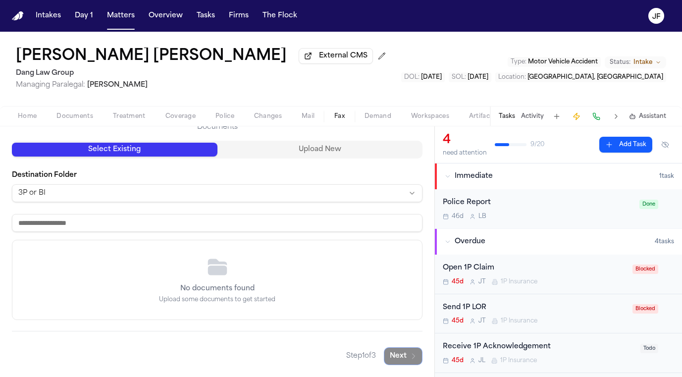
scroll to position [106, 0]
click at [314, 160] on div "Select Existing Upload New Destination Folder 3P or BI No documents found Uploa…" at bounding box center [217, 230] width 410 height 179
click at [162, 193] on html "Intakes Day 1 Matters Overview Tasks Firms The Flock JF Norma Yesenia Vasquez L…" at bounding box center [341, 188] width 682 height 377
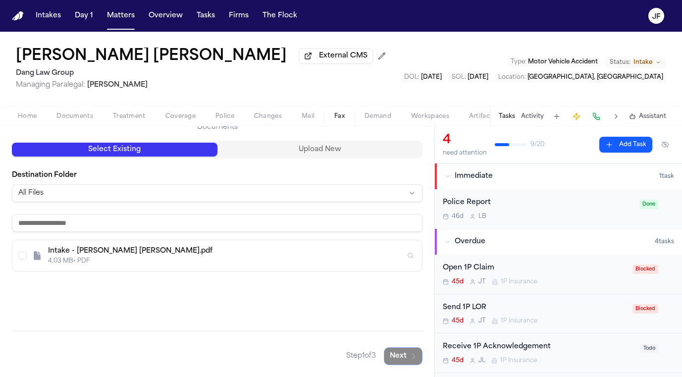
click at [104, 265] on div "Intake - VASQUEZ LOPEZ, Norma Yesenia.pdf 4.03 MB • PDF" at bounding box center [216, 255] width 409 height 31
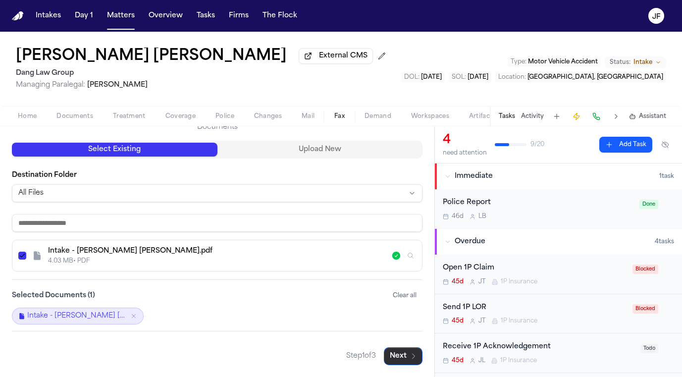
click at [399, 356] on button "Next" at bounding box center [403, 356] width 39 height 18
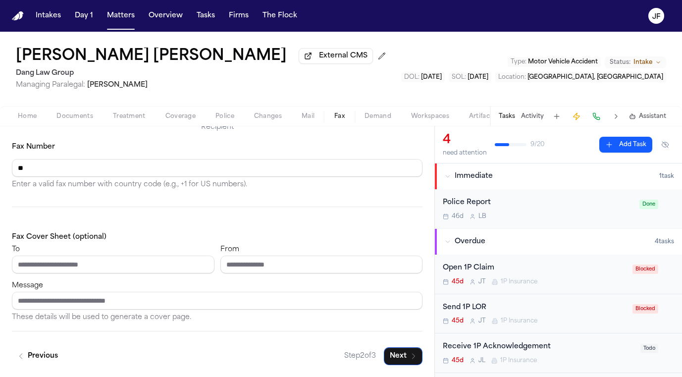
type input "*"
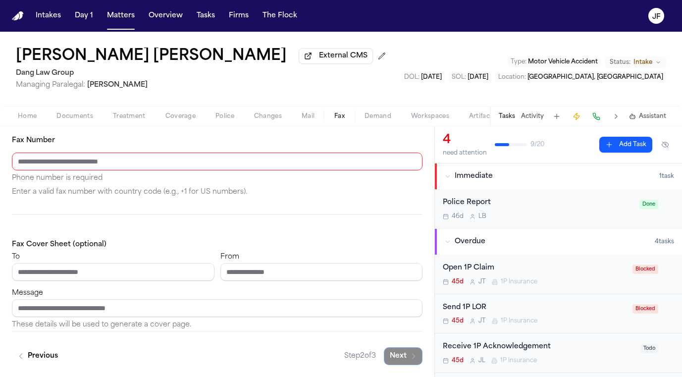
scroll to position [0, 0]
type input "*****"
click at [279, 269] on input "**********" at bounding box center [321, 272] width 202 height 18
type input "**********"
click at [170, 276] on input "*****" at bounding box center [113, 272] width 202 height 18
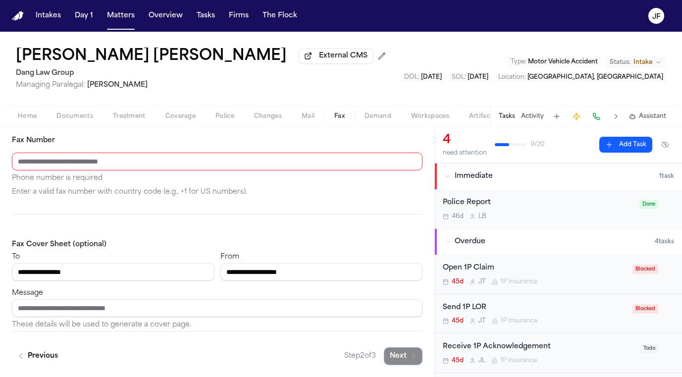
type input "**********"
click at [119, 158] on input "Fax Number" at bounding box center [217, 161] width 410 height 18
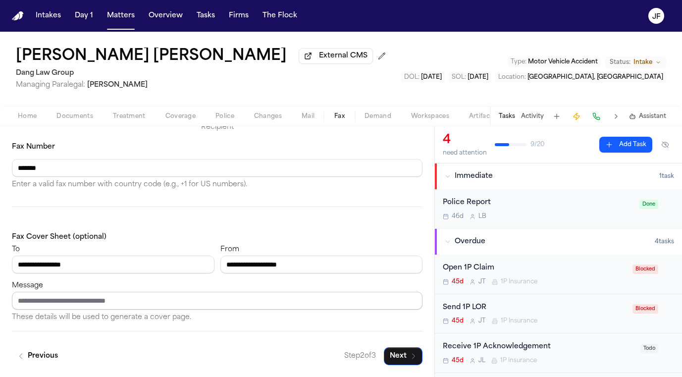
type input "*******"
drag, startPoint x: 239, startPoint y: 297, endPoint x: 25, endPoint y: 302, distance: 213.9
click at [25, 302] on input "Message" at bounding box center [217, 301] width 410 height 18
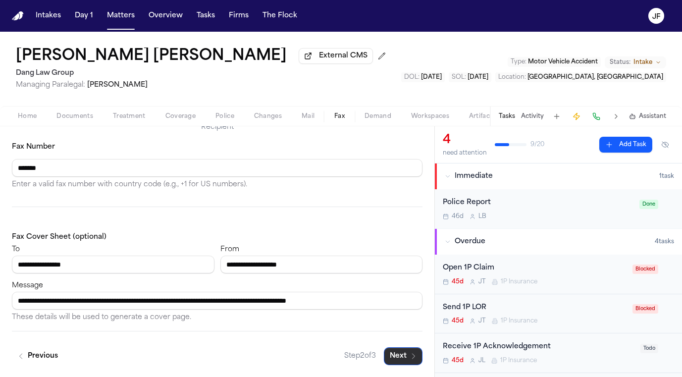
type input "**********"
click at [404, 358] on button "Next" at bounding box center [403, 356] width 39 height 18
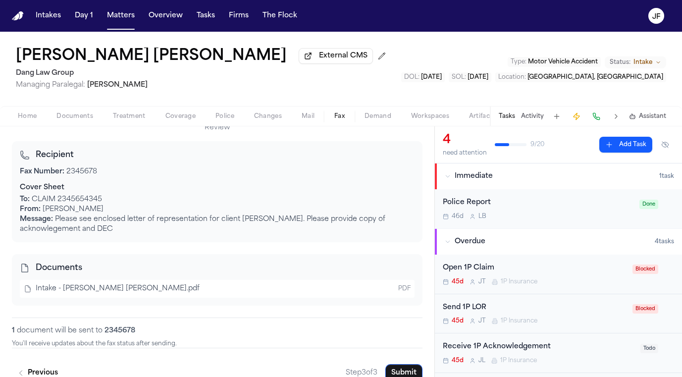
scroll to position [111, 0]
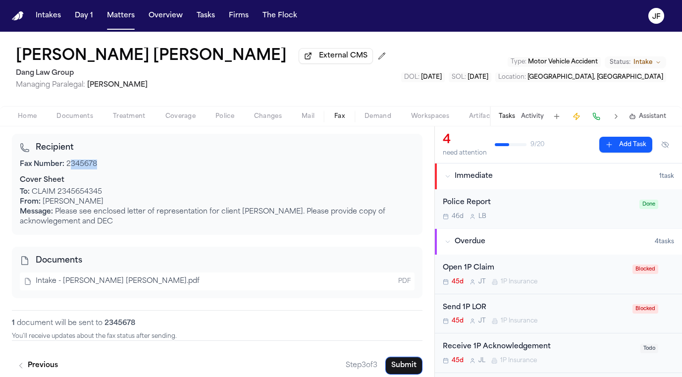
drag, startPoint x: 68, startPoint y: 168, endPoint x: 110, endPoint y: 166, distance: 41.6
click at [110, 166] on div "Fax Number: 2345678" at bounding box center [217, 164] width 394 height 10
drag, startPoint x: 66, startPoint y: 166, endPoint x: 103, endPoint y: 165, distance: 37.1
click at [103, 165] on div "Fax Number: 2345678" at bounding box center [217, 164] width 394 height 10
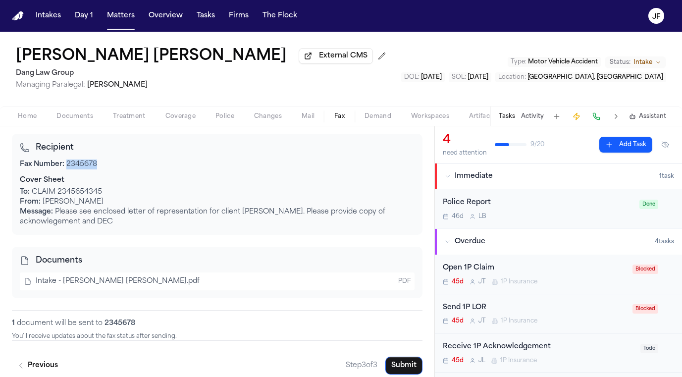
click at [103, 165] on div "Fax Number: 2345678" at bounding box center [217, 164] width 394 height 10
drag, startPoint x: 26, startPoint y: 194, endPoint x: 113, endPoint y: 190, distance: 87.2
click at [114, 191] on div "To: CLAIM 2345654345" at bounding box center [217, 192] width 394 height 10
click at [113, 190] on div "To: CLAIM 2345654345" at bounding box center [217, 192] width 394 height 10
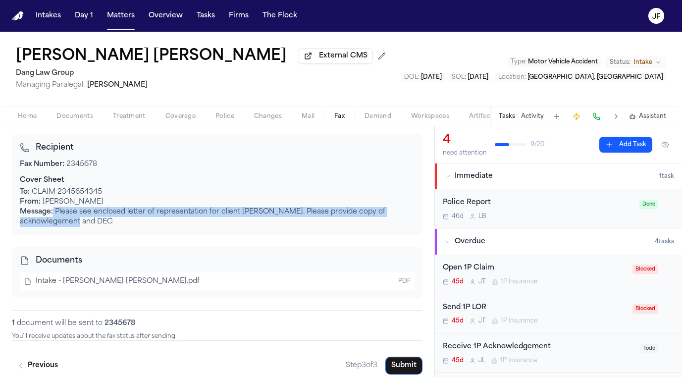
drag, startPoint x: 54, startPoint y: 216, endPoint x: 122, endPoint y: 230, distance: 69.7
click at [122, 230] on div "Recipient Fax Number: 2345678 Cover Sheet To: CLAIM 2345654345 From: Jacqueline…" at bounding box center [217, 184] width 410 height 101
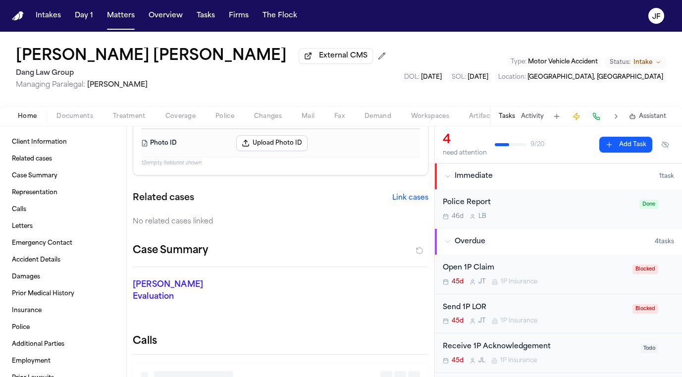
click at [16, 116] on button "Home" at bounding box center [27, 116] width 39 height 12
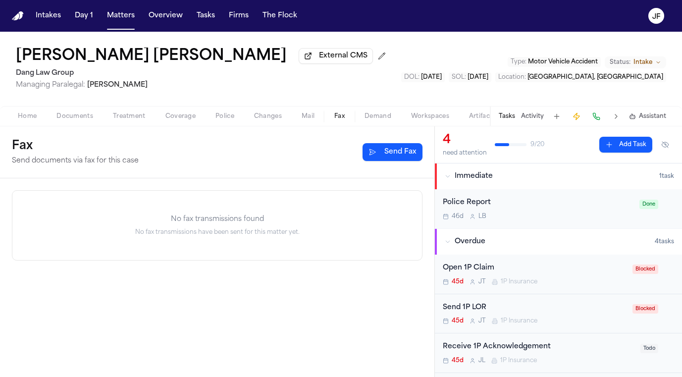
click at [341, 119] on span "Fax" at bounding box center [339, 116] width 10 height 8
drag, startPoint x: 365, startPoint y: 234, endPoint x: 269, endPoint y: 232, distance: 96.5
click at [269, 232] on div "No fax transmissions have been sent for this matter yet." at bounding box center [216, 232] width 409 height 8
click at [113, 239] on div "No fax transmissions found No fax transmissions have been sent for this matter …" at bounding box center [216, 225] width 409 height 69
click at [16, 115] on button "Home" at bounding box center [27, 116] width 39 height 12
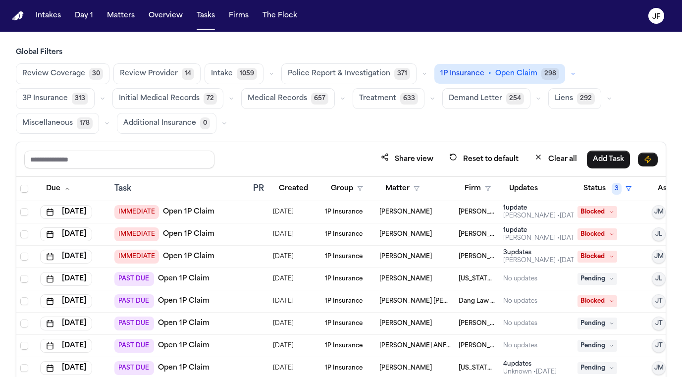
scroll to position [0, 3]
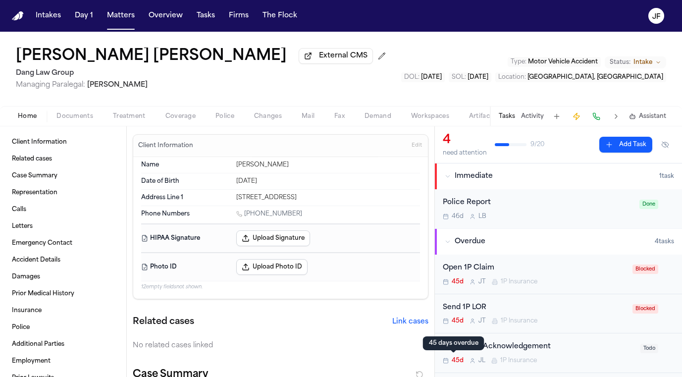
click at [61, 115] on span "Documents" at bounding box center [74, 116] width 37 height 8
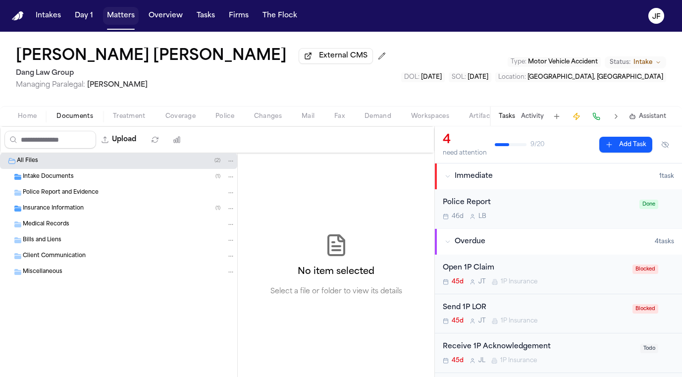
click at [118, 22] on button "Matters" at bounding box center [121, 16] width 36 height 18
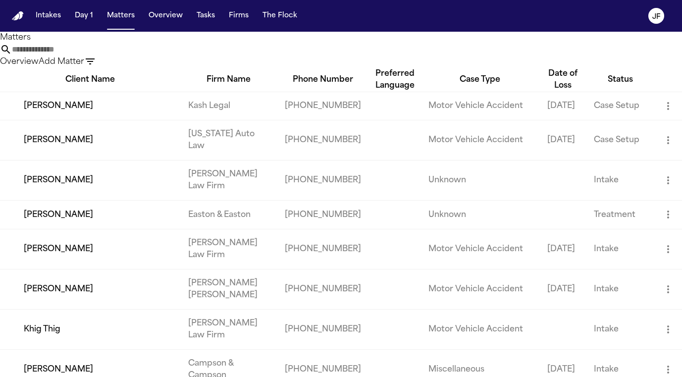
click at [91, 55] on input "text" at bounding box center [51, 50] width 79 height 12
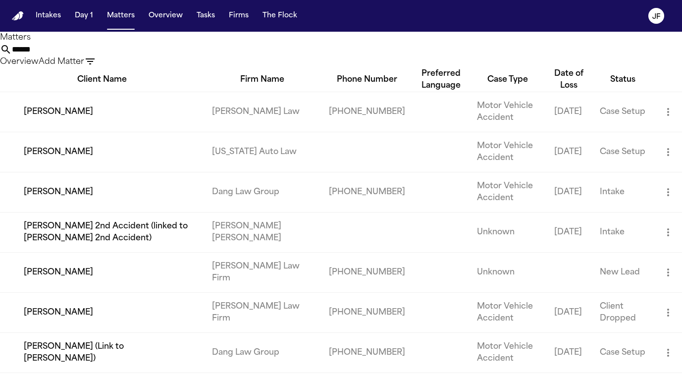
type input "*******"
drag, startPoint x: 291, startPoint y: 60, endPoint x: 68, endPoint y: 330, distance: 350.2
click at [68, 330] on td "[PERSON_NAME]" at bounding box center [99, 312] width 199 height 40
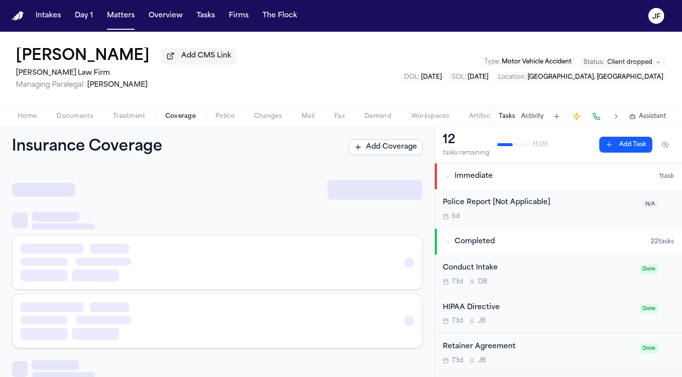
click at [161, 115] on button "Coverage" at bounding box center [180, 116] width 50 height 12
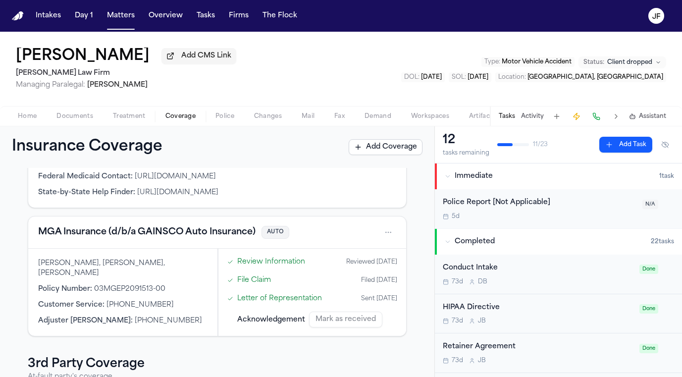
scroll to position [105, 0]
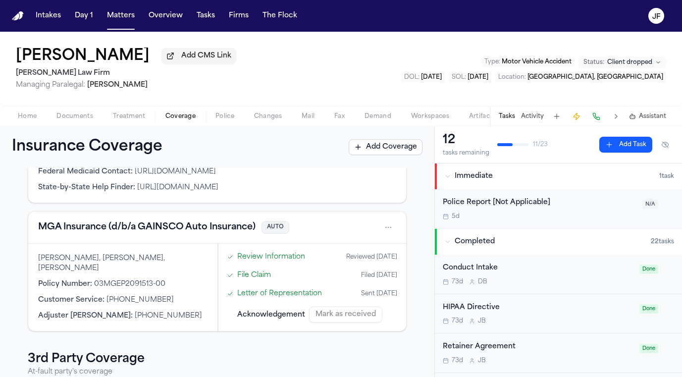
click at [215, 234] on button "MGA Insurance (d/b/a GAINSCO Auto Insurance)" at bounding box center [146, 227] width 217 height 14
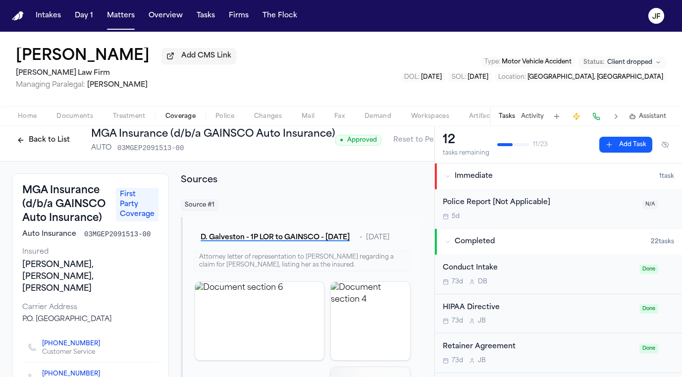
scroll to position [7, 0]
click at [60, 142] on button "Back to List" at bounding box center [43, 140] width 63 height 16
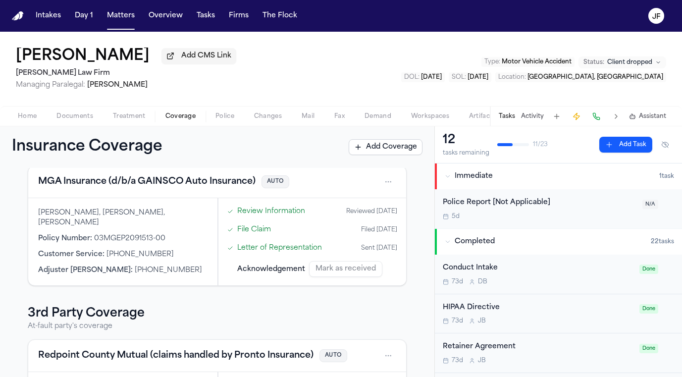
scroll to position [152, 0]
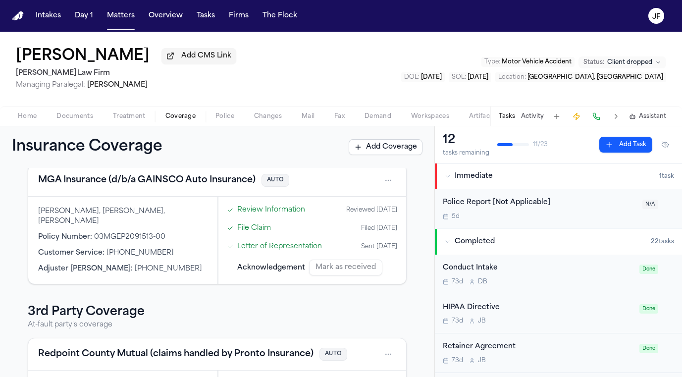
click at [285, 251] on link "Letter of Representation" at bounding box center [279, 246] width 85 height 10
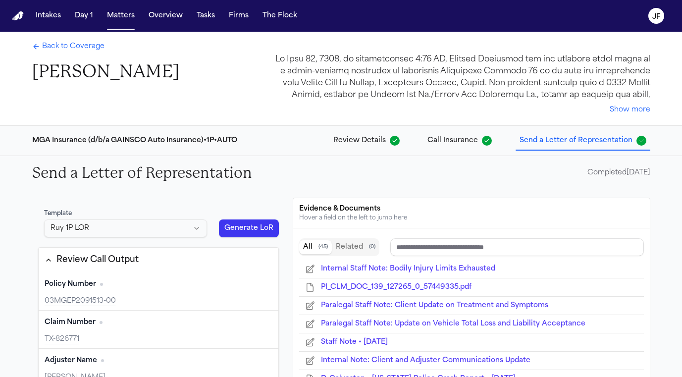
click at [255, 230] on button "Generate LoR" at bounding box center [249, 228] width 60 height 18
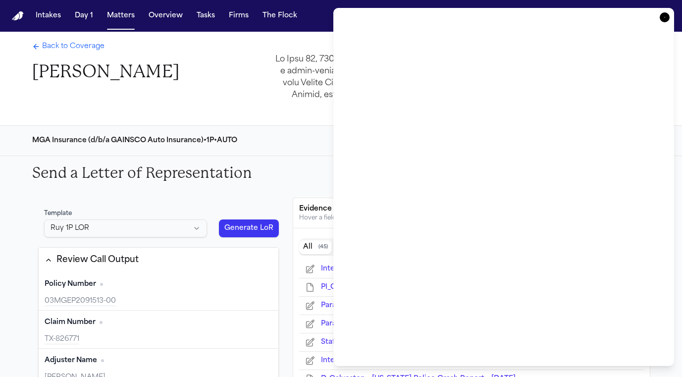
click at [664, 19] on icon "button" at bounding box center [664, 17] width 10 height 10
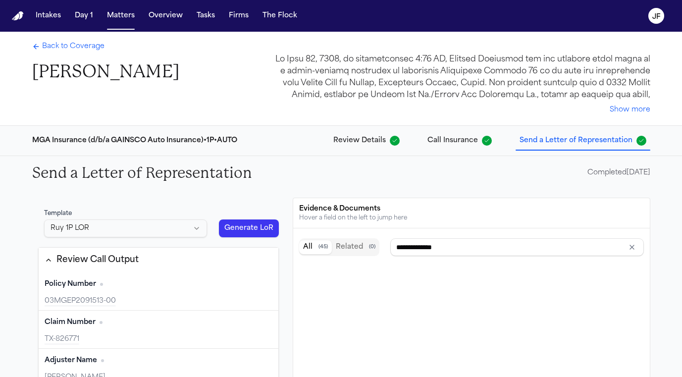
type input "**********"
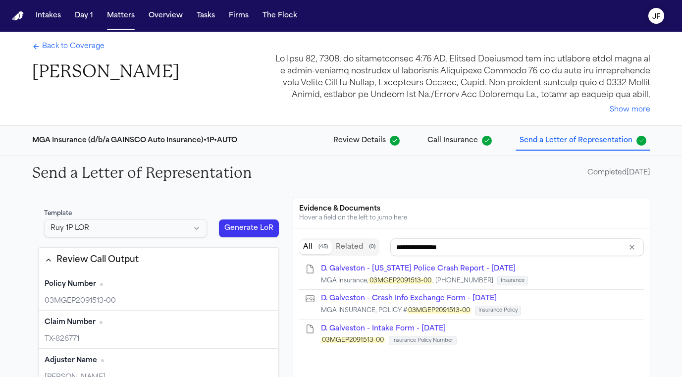
click at [660, 17] on text "JF" at bounding box center [656, 16] width 8 height 7
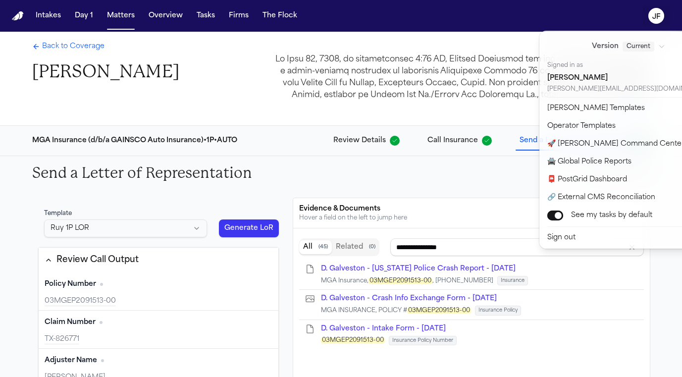
click at [533, 22] on nav "Intakes Day 1 Matters Overview Tasks Firms The [PERSON_NAME]" at bounding box center [341, 16] width 682 height 32
